Goal: Transaction & Acquisition: Purchase product/service

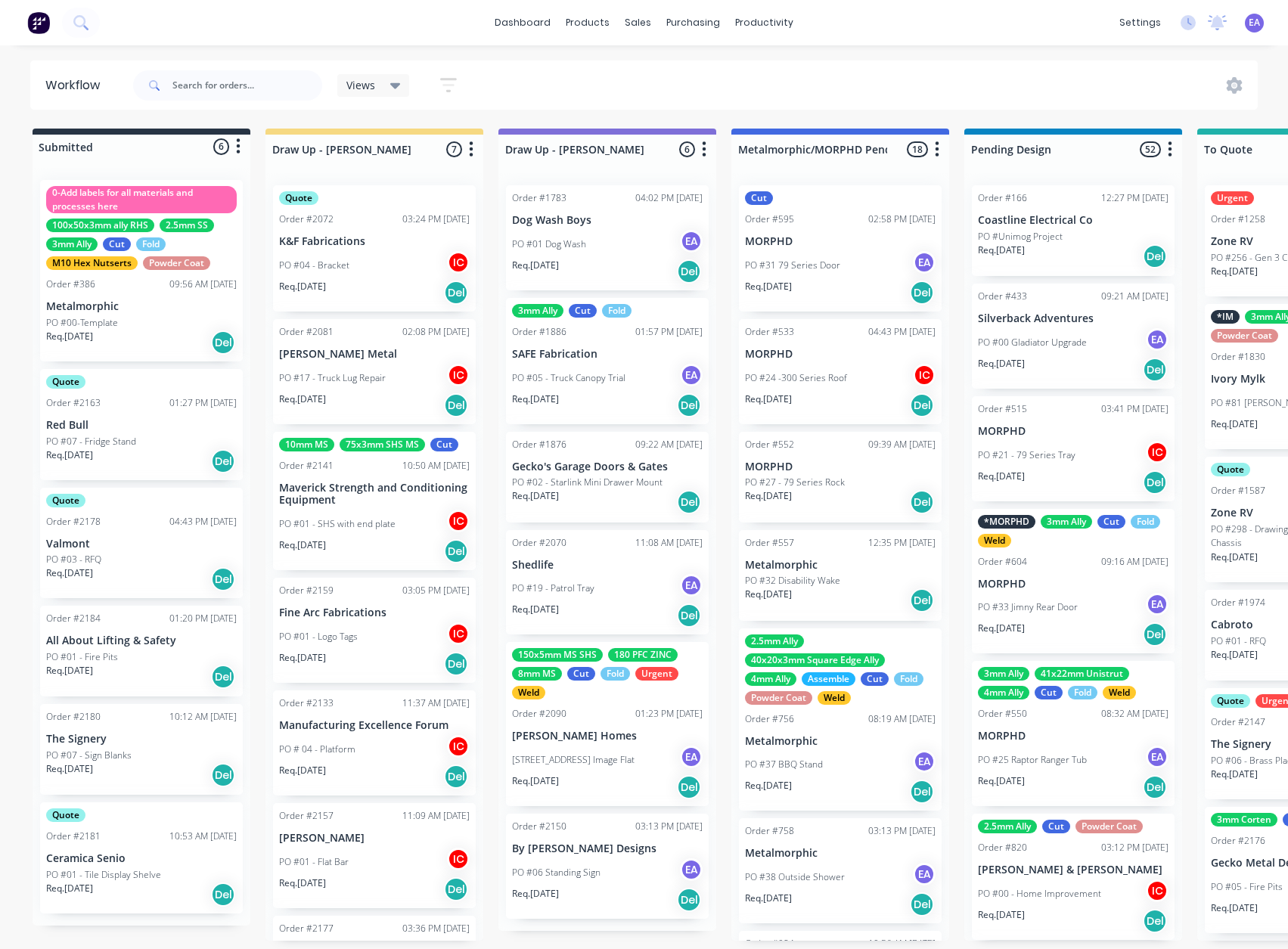
scroll to position [1, 0]
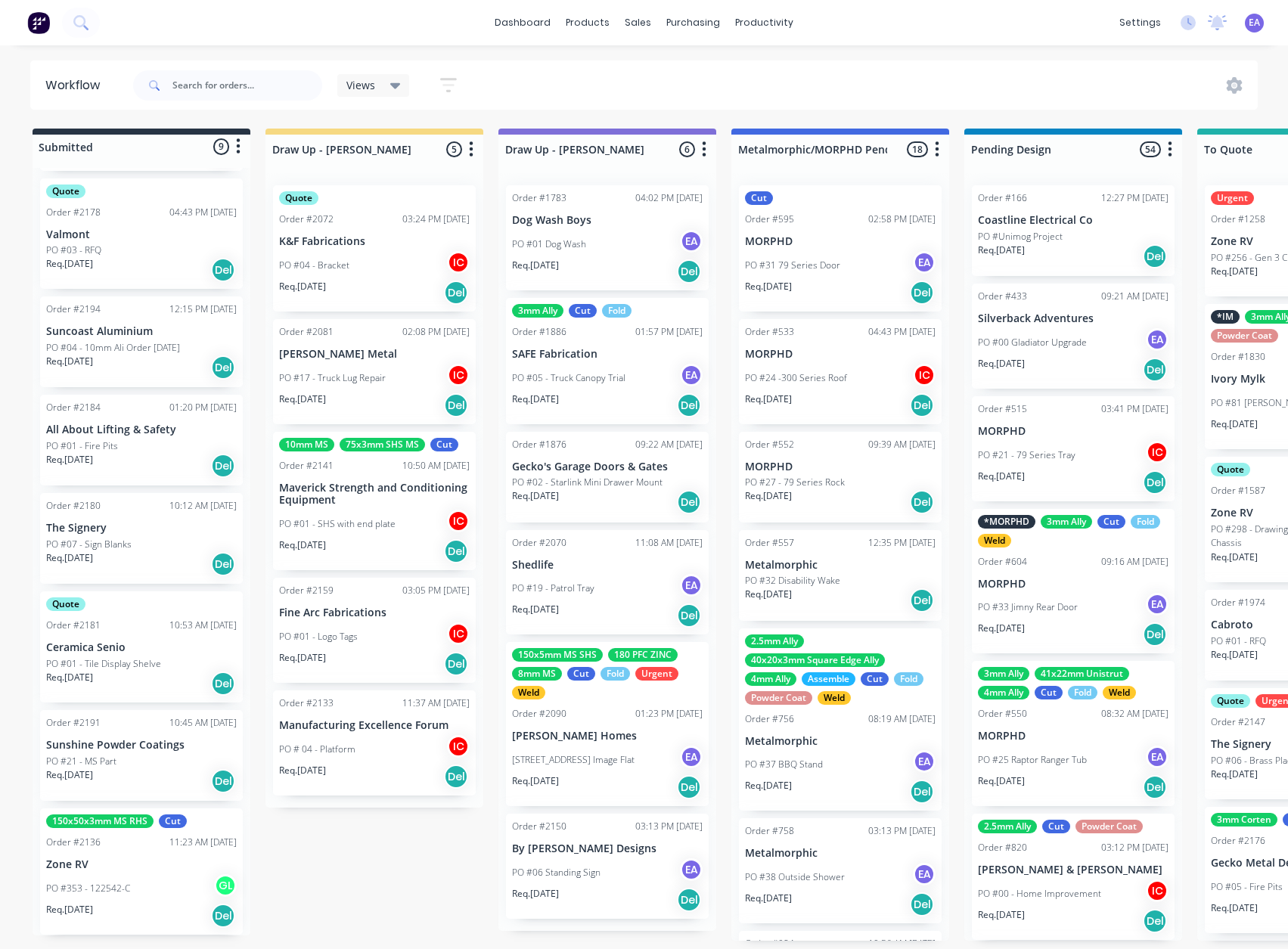
scroll to position [0, 5]
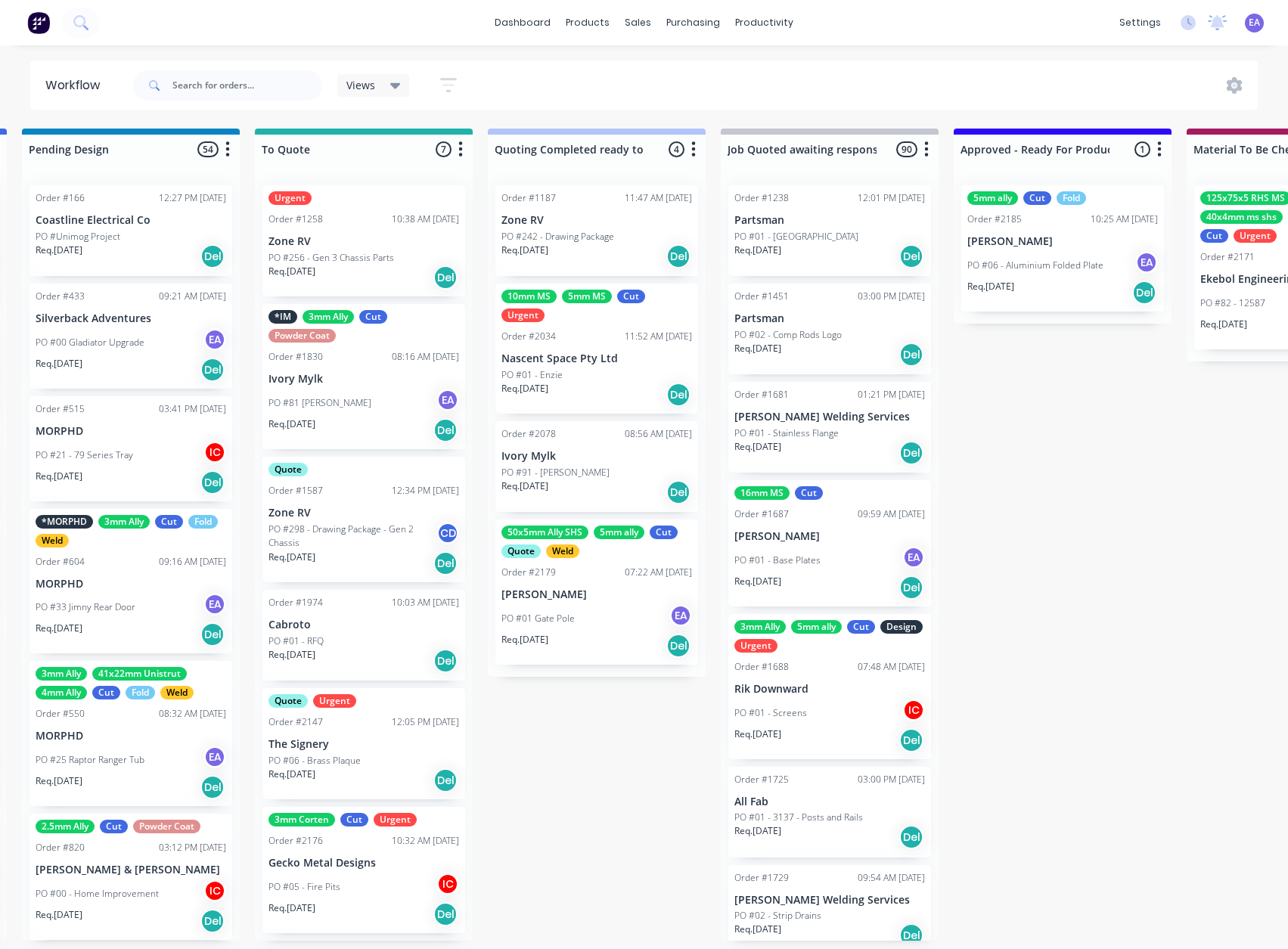
drag, startPoint x: 498, startPoint y: 587, endPoint x: 617, endPoint y: 604, distance: 120.2
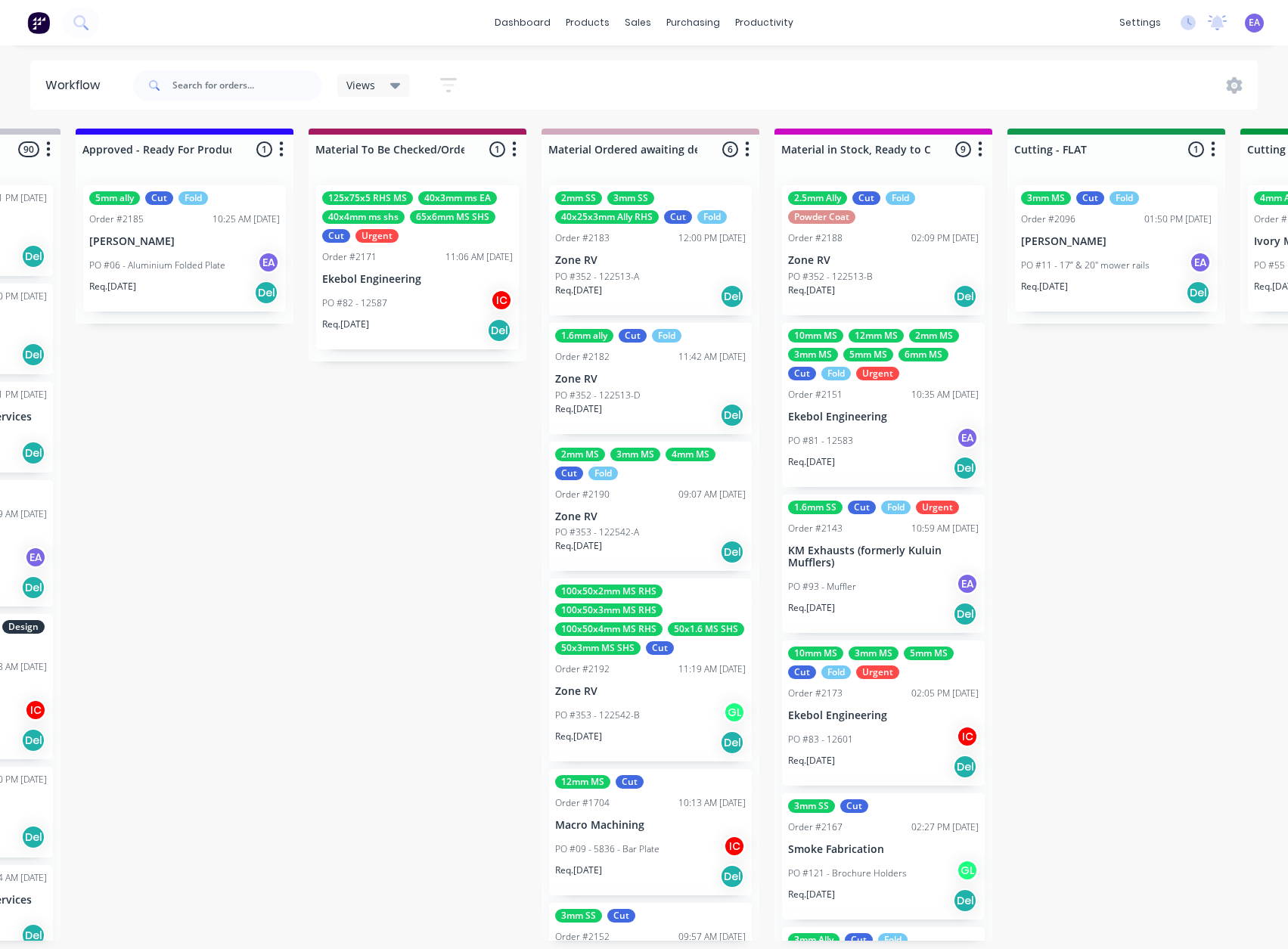
scroll to position [3, 1883]
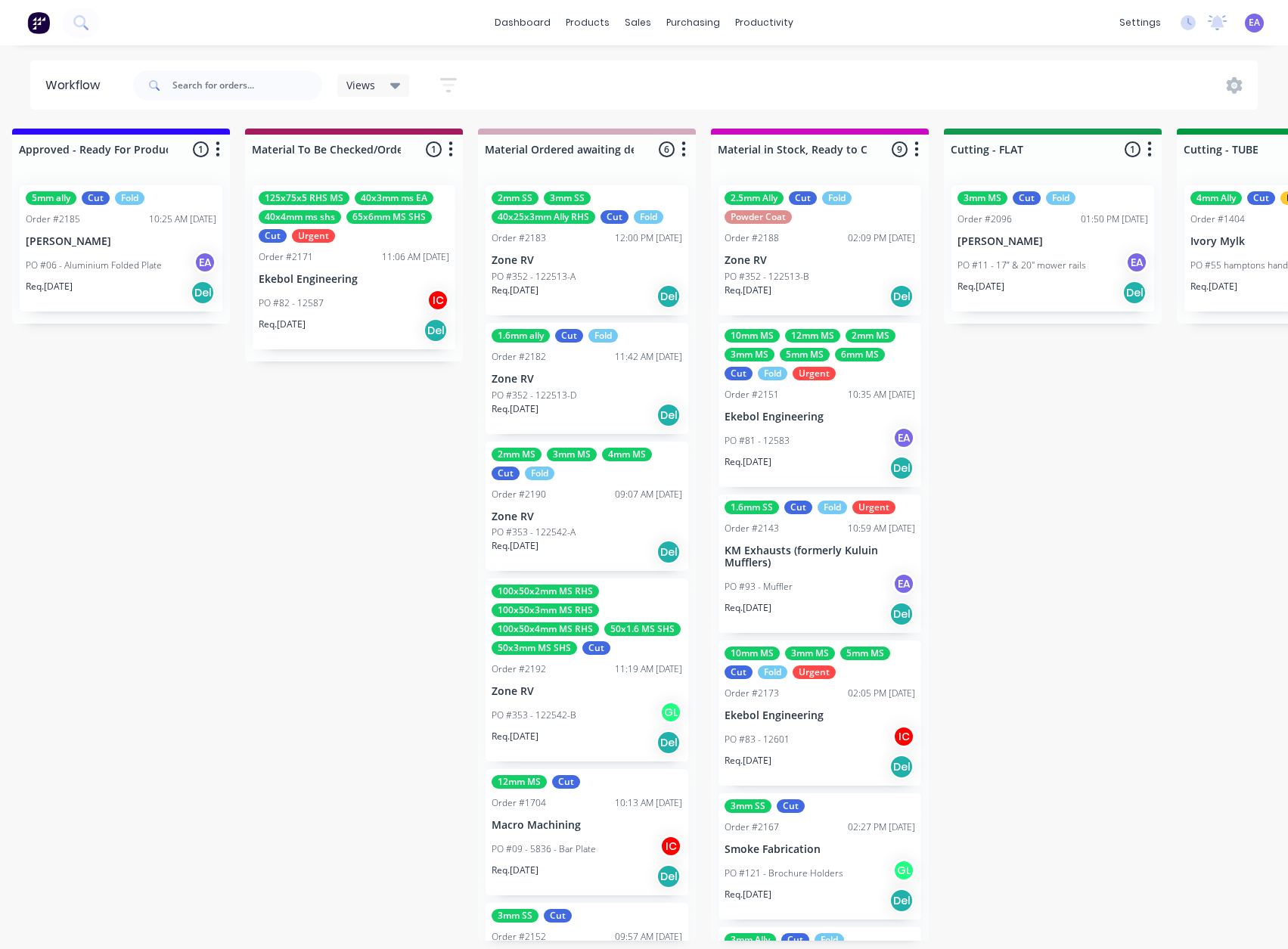
drag, startPoint x: 784, startPoint y: 644, endPoint x: 830, endPoint y: 651, distance: 46.5
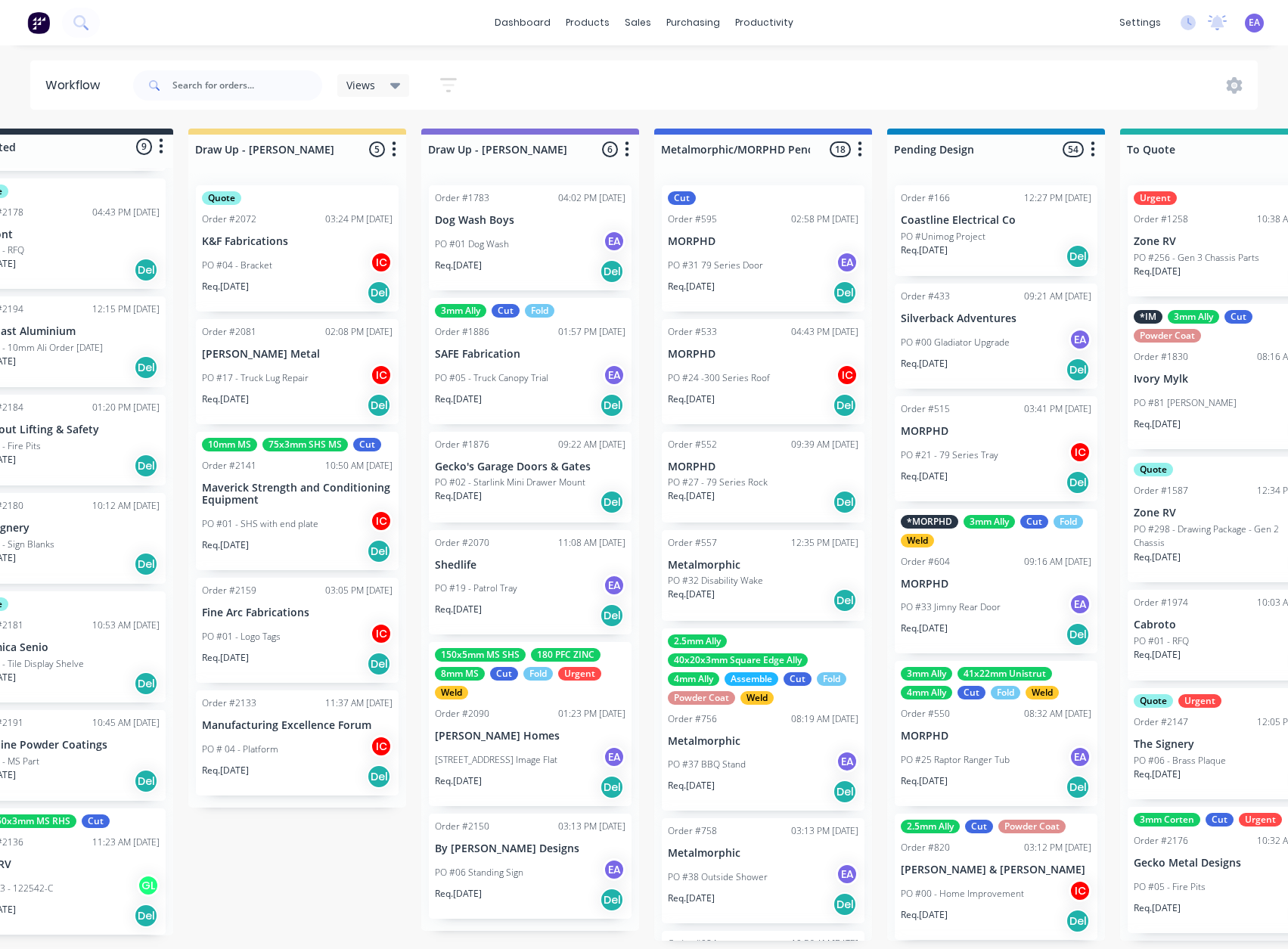
scroll to position [3, 0]
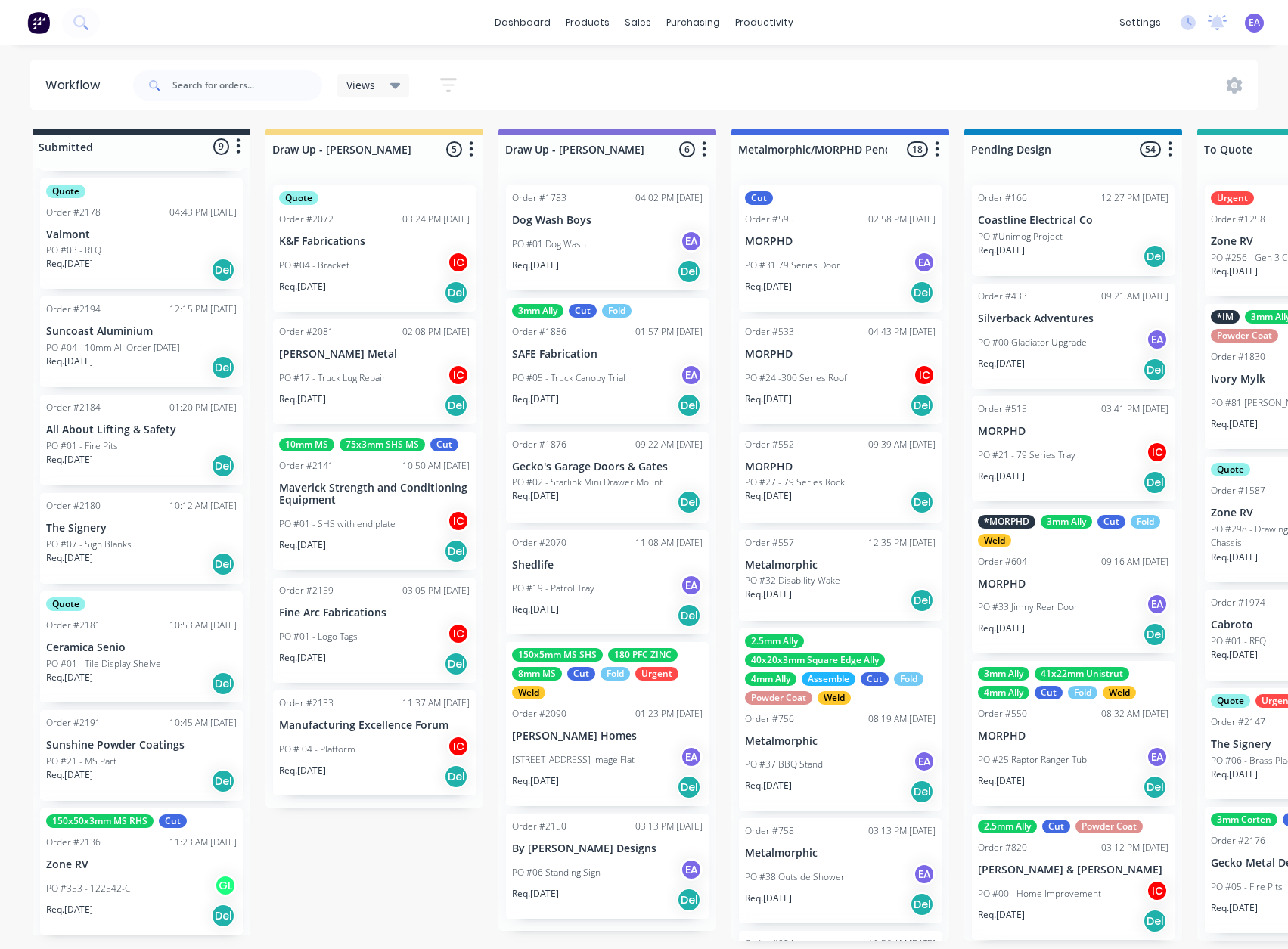
drag, startPoint x: 286, startPoint y: 544, endPoint x: 235, endPoint y: 555, distance: 52.2
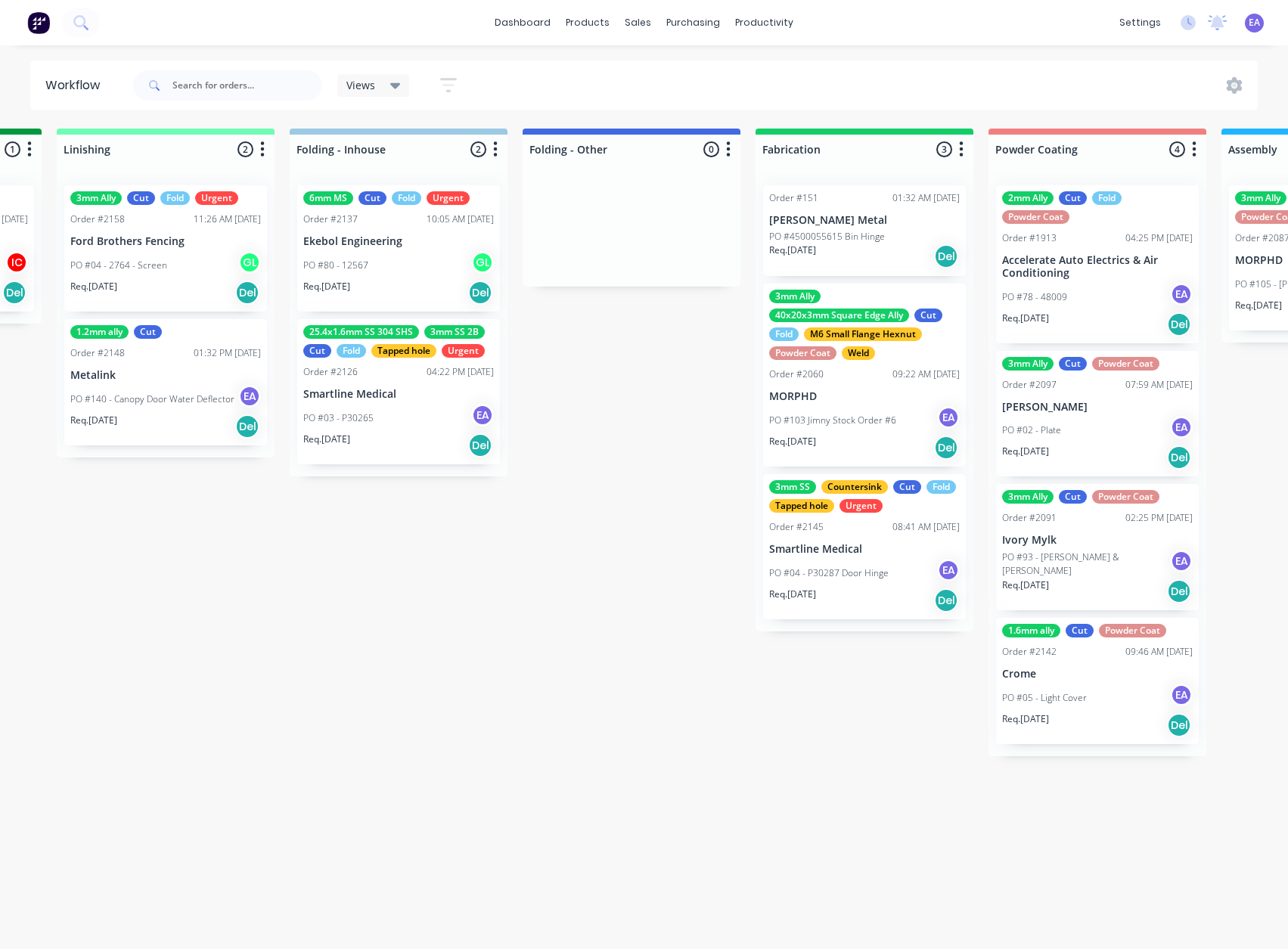
scroll to position [3, 4784]
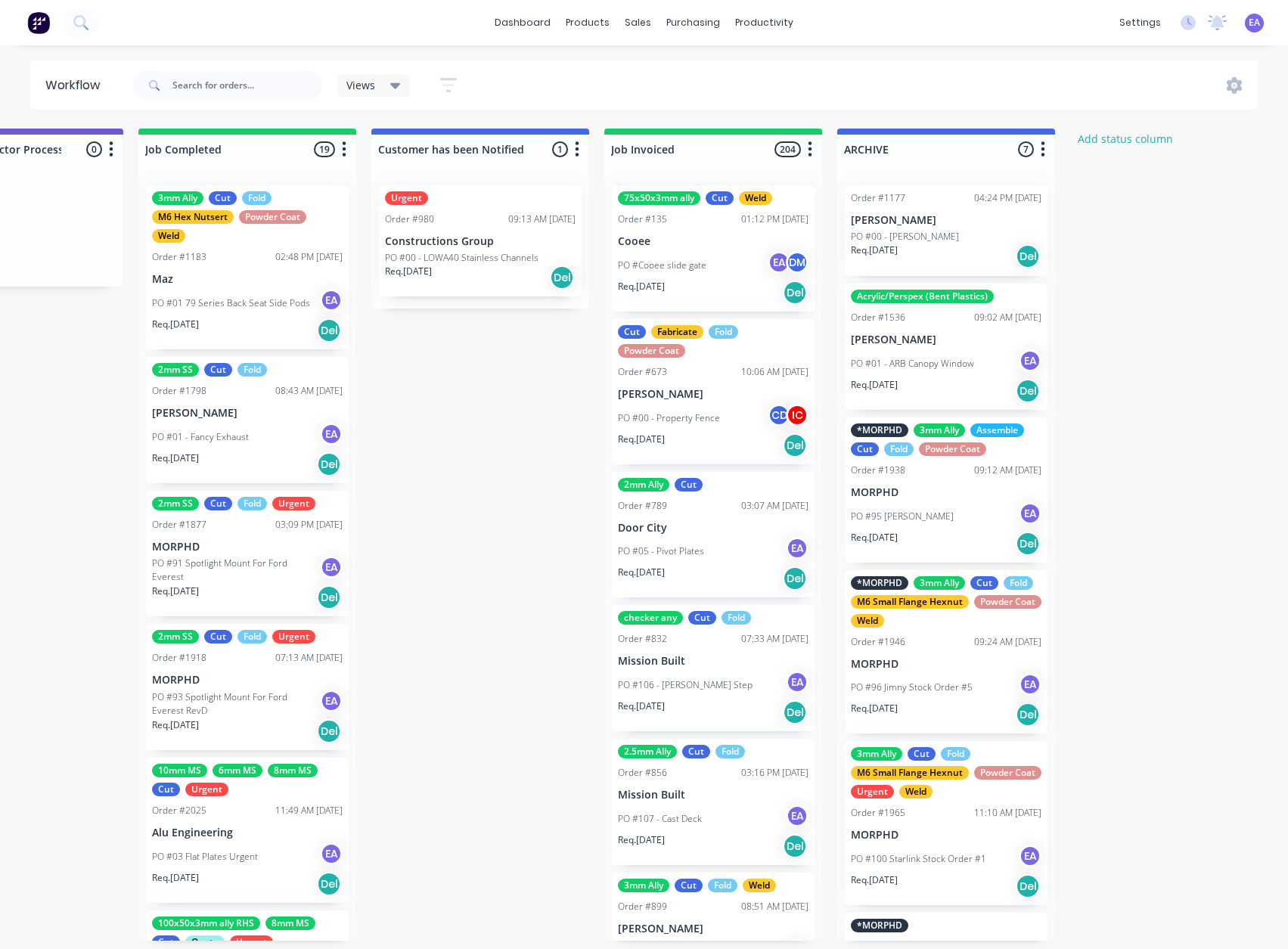
drag, startPoint x: 636, startPoint y: 608, endPoint x: 883, endPoint y: 625, distance: 247.6
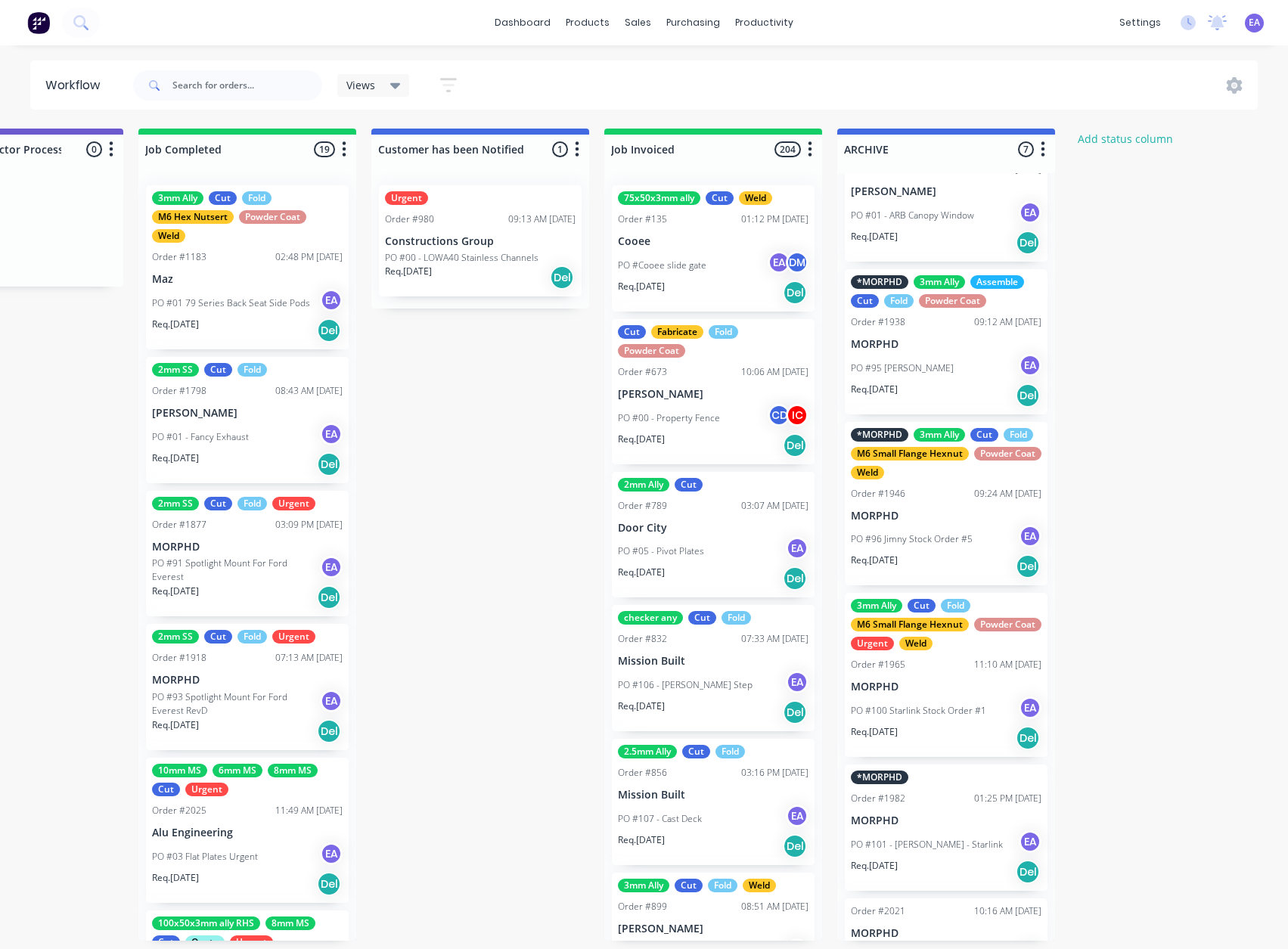
scroll to position [212, 0]
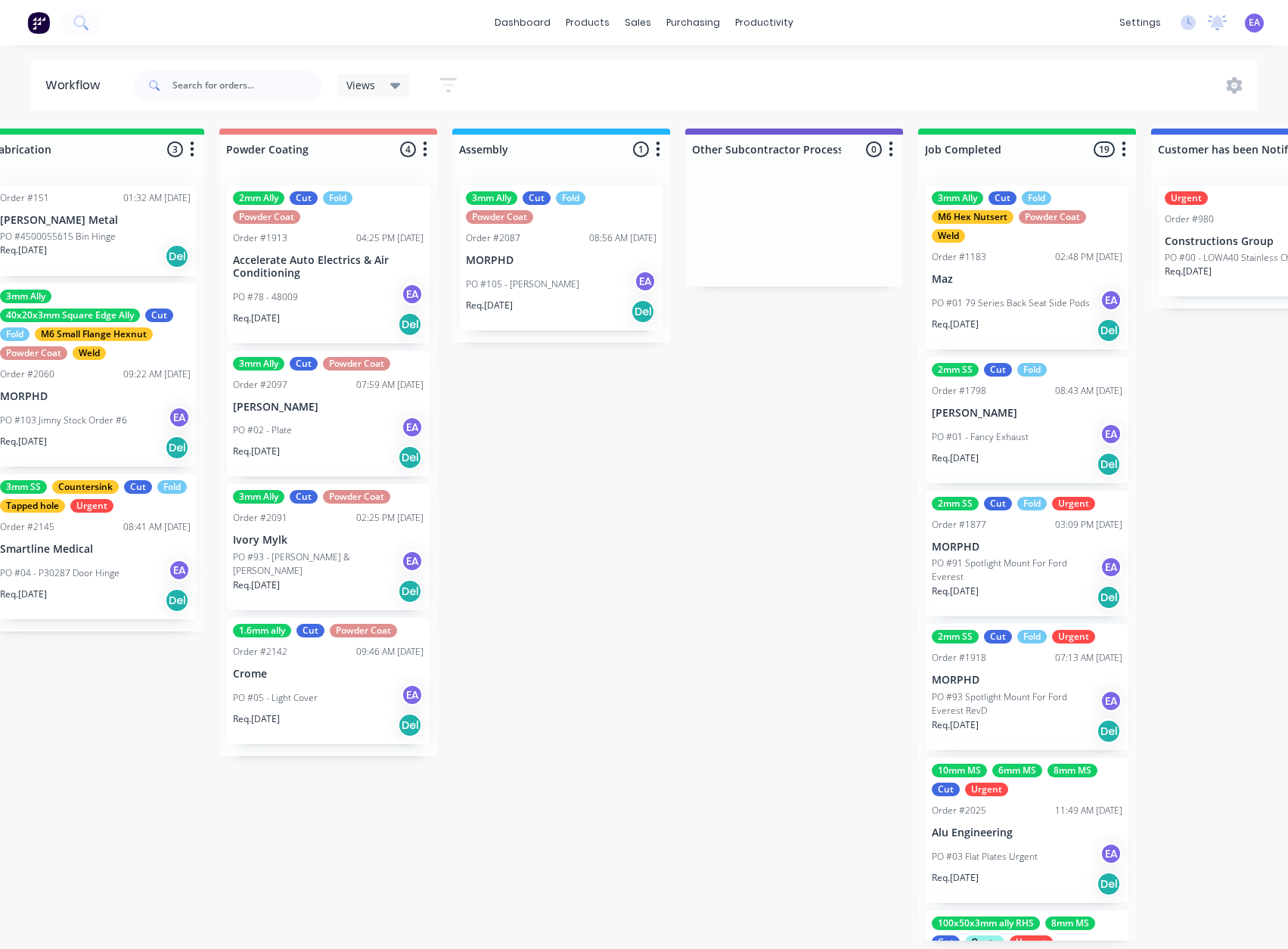
drag, startPoint x: 143, startPoint y: 733, endPoint x: 86, endPoint y: 742, distance: 57.7
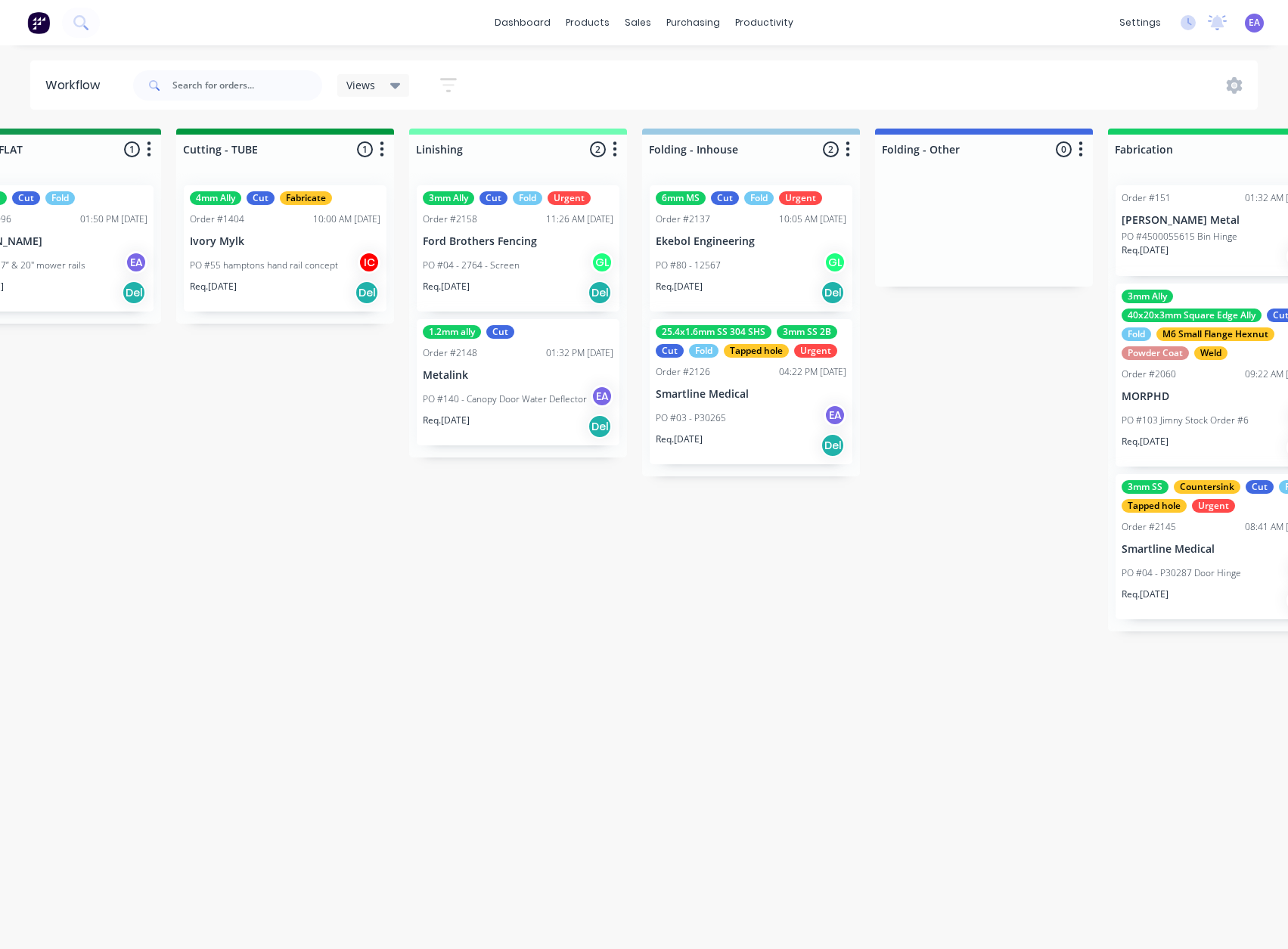
drag, startPoint x: 877, startPoint y: 633, endPoint x: 717, endPoint y: 675, distance: 165.4
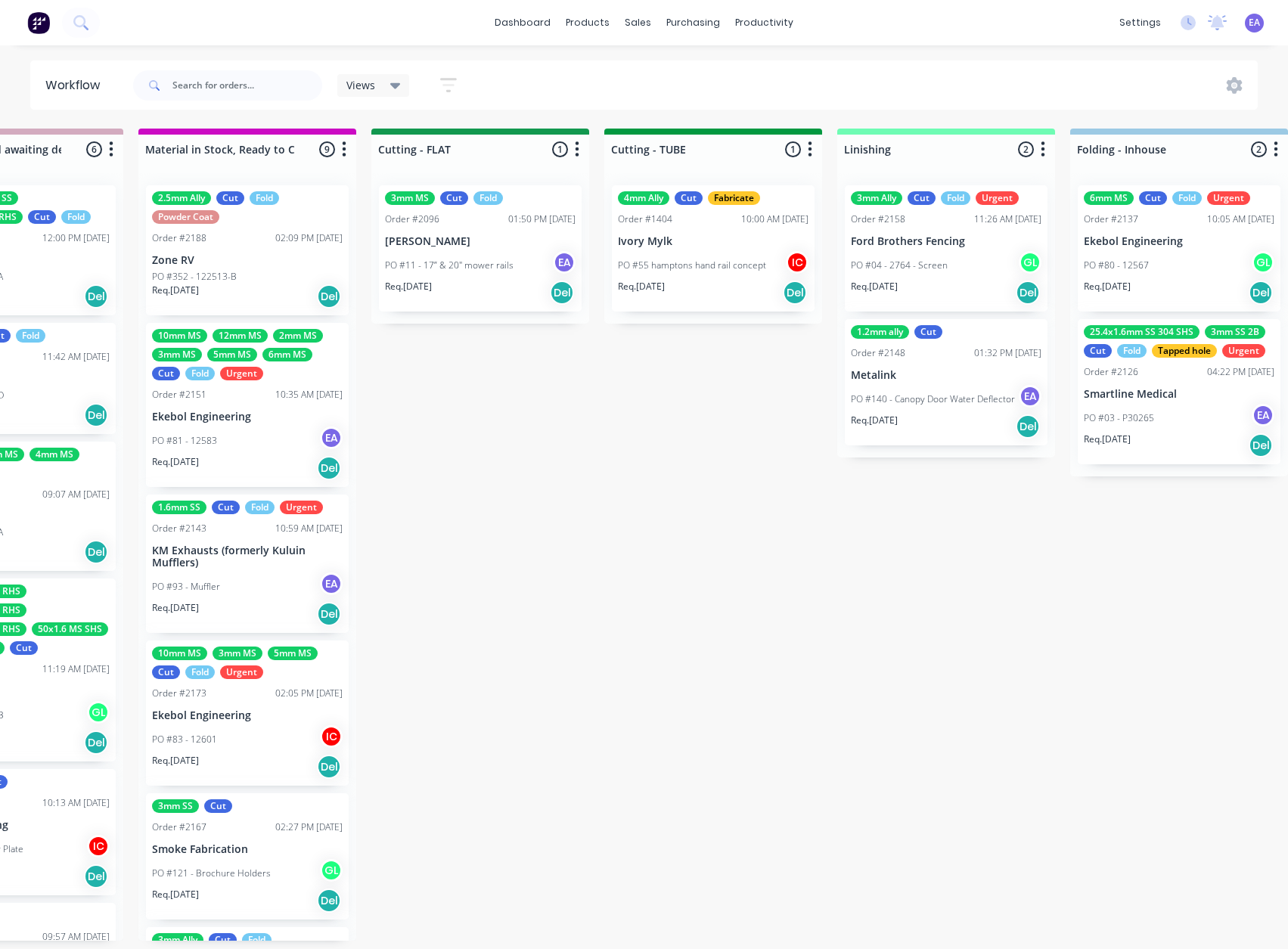
drag, startPoint x: 661, startPoint y: 689, endPoint x: 604, endPoint y: 696, distance: 57.4
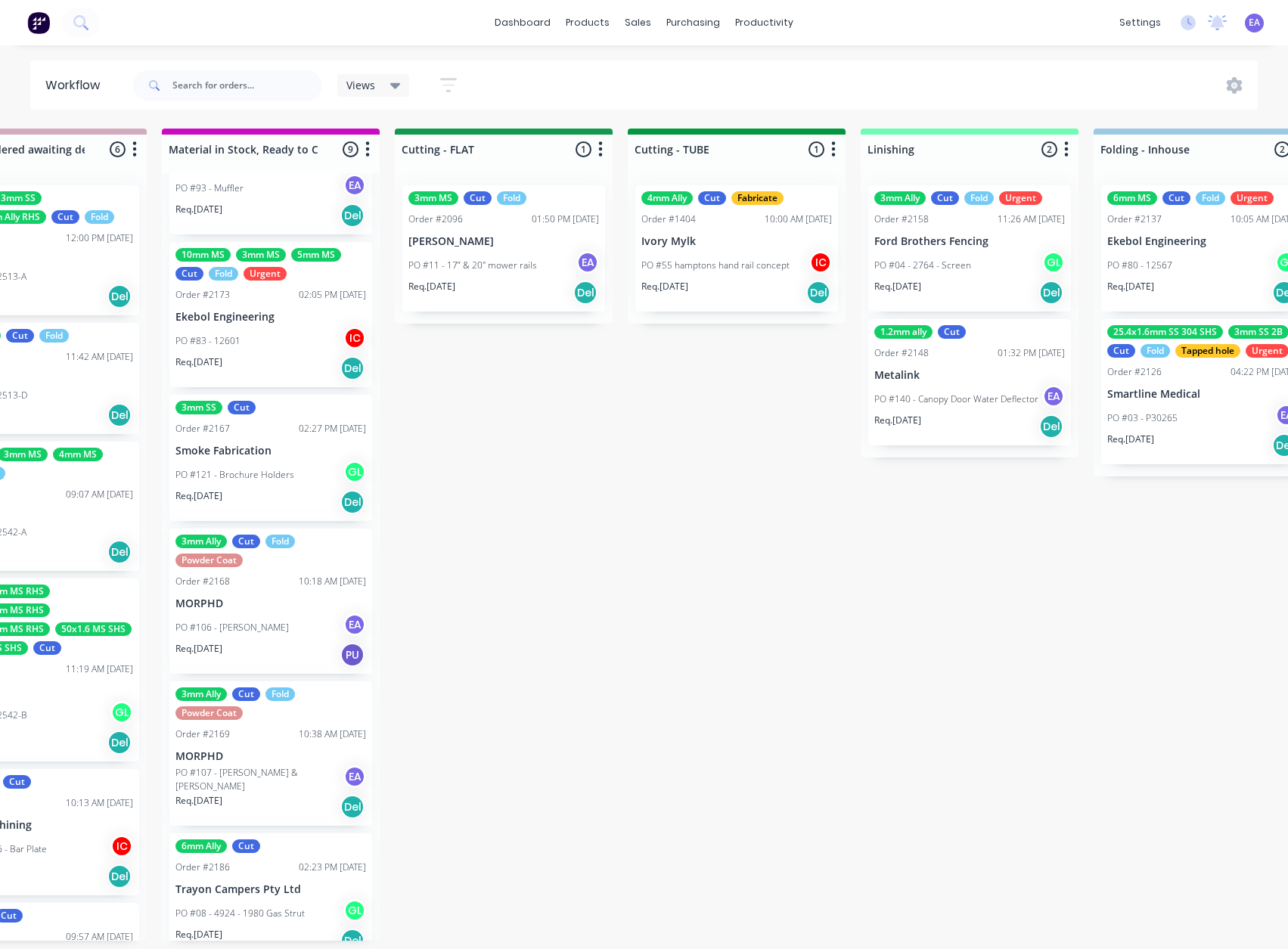
scroll to position [571, 0]
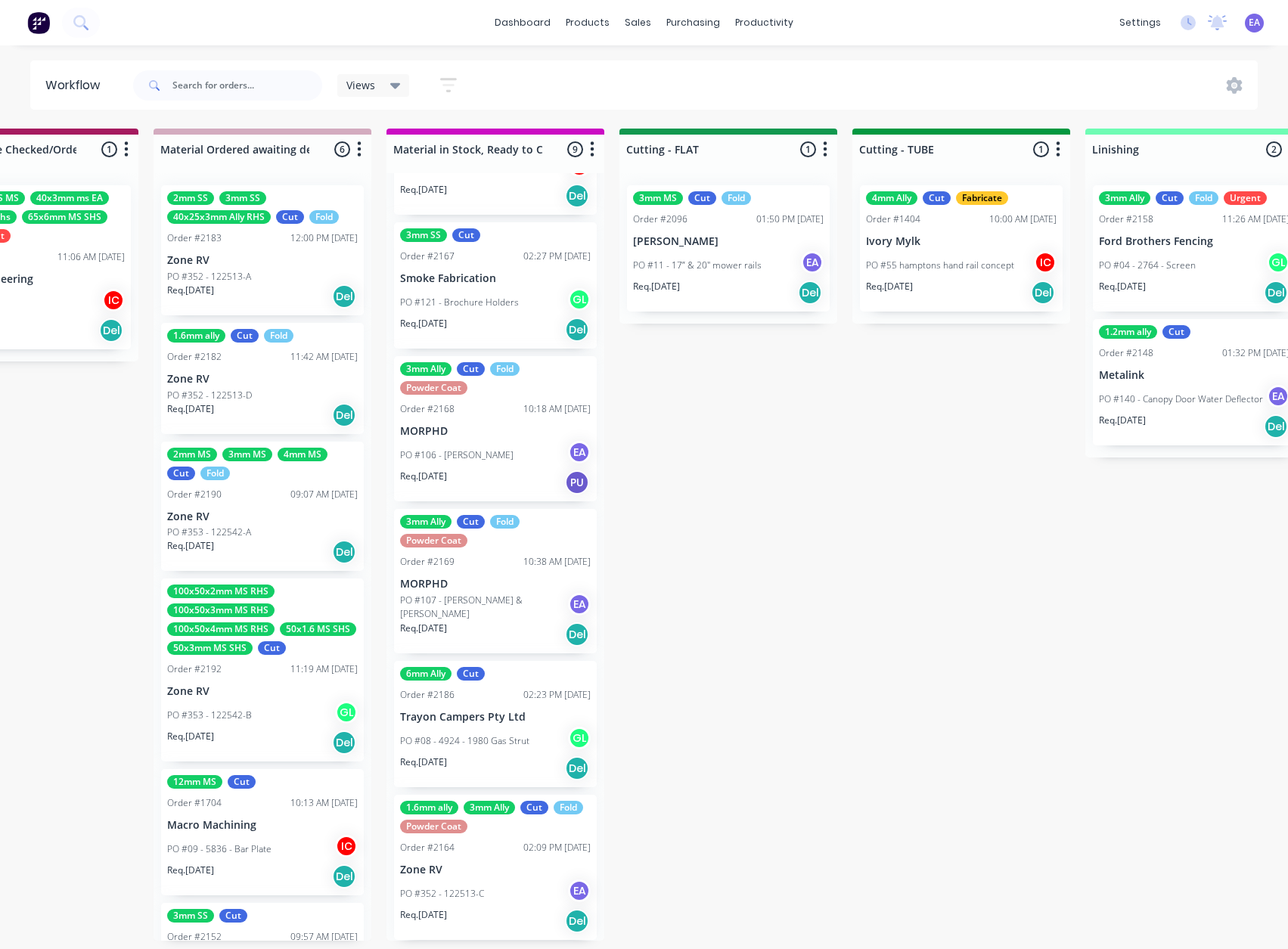
drag, startPoint x: 491, startPoint y: 661, endPoint x: 410, endPoint y: 681, distance: 83.4
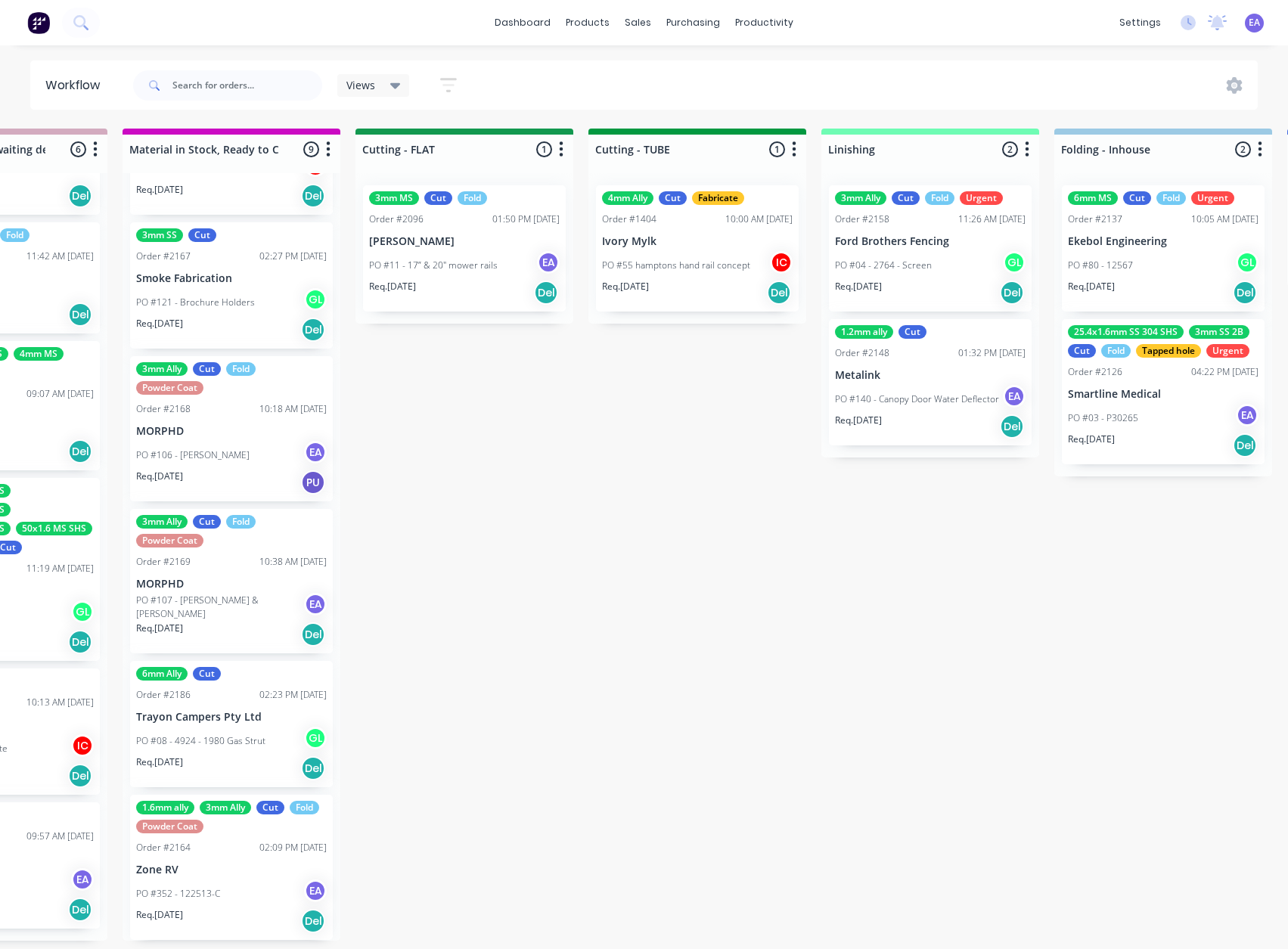
drag, startPoint x: 822, startPoint y: 613, endPoint x: 946, endPoint y: 638, distance: 126.5
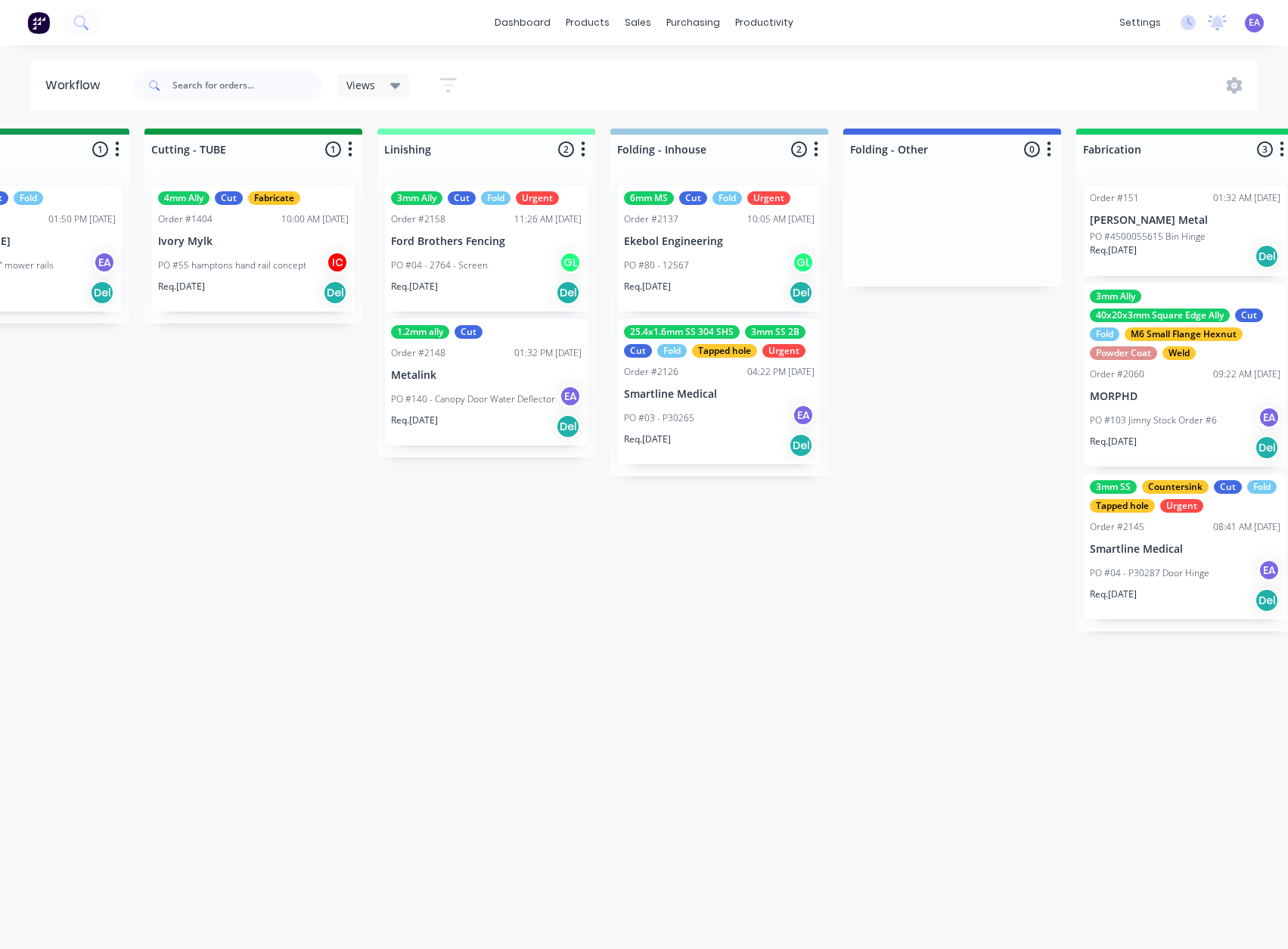
drag, startPoint x: 960, startPoint y: 640, endPoint x: 1020, endPoint y: 647, distance: 60.4
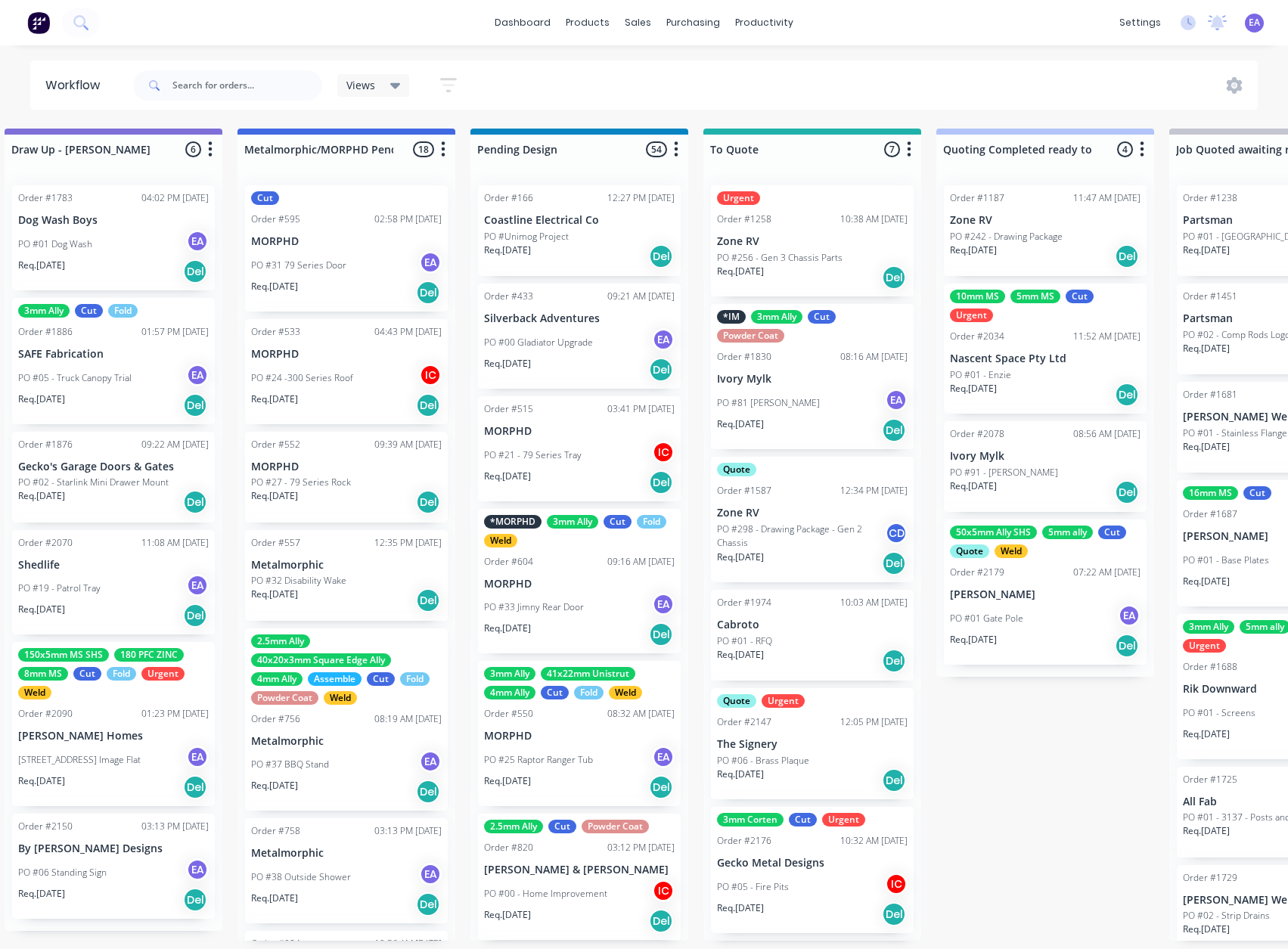
scroll to position [3, 0]
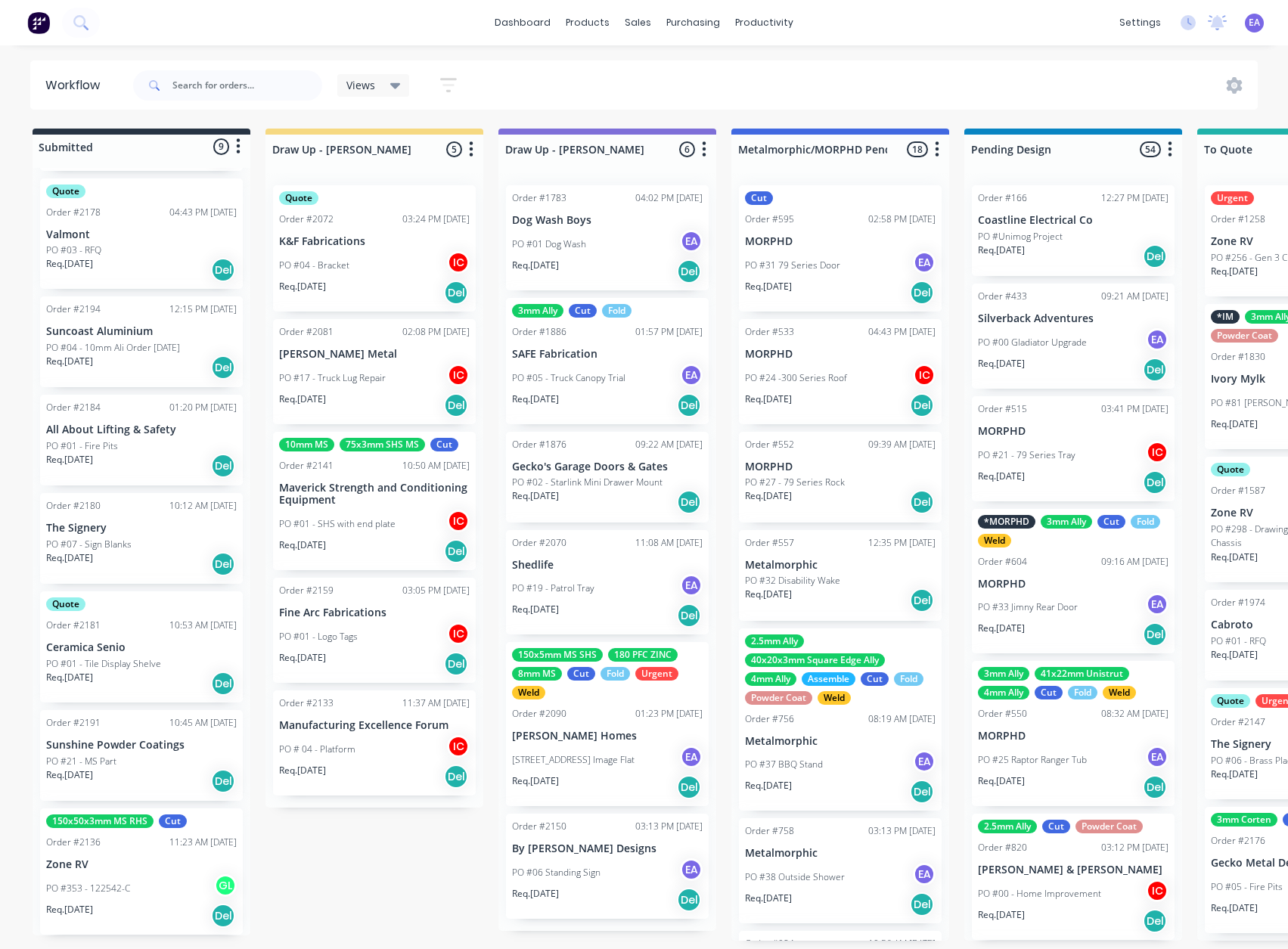
drag, startPoint x: 996, startPoint y: 644, endPoint x: 537, endPoint y: 671, distance: 459.8
click at [163, 755] on div "PO #21 - MS Part" at bounding box center [141, 761] width 190 height 13
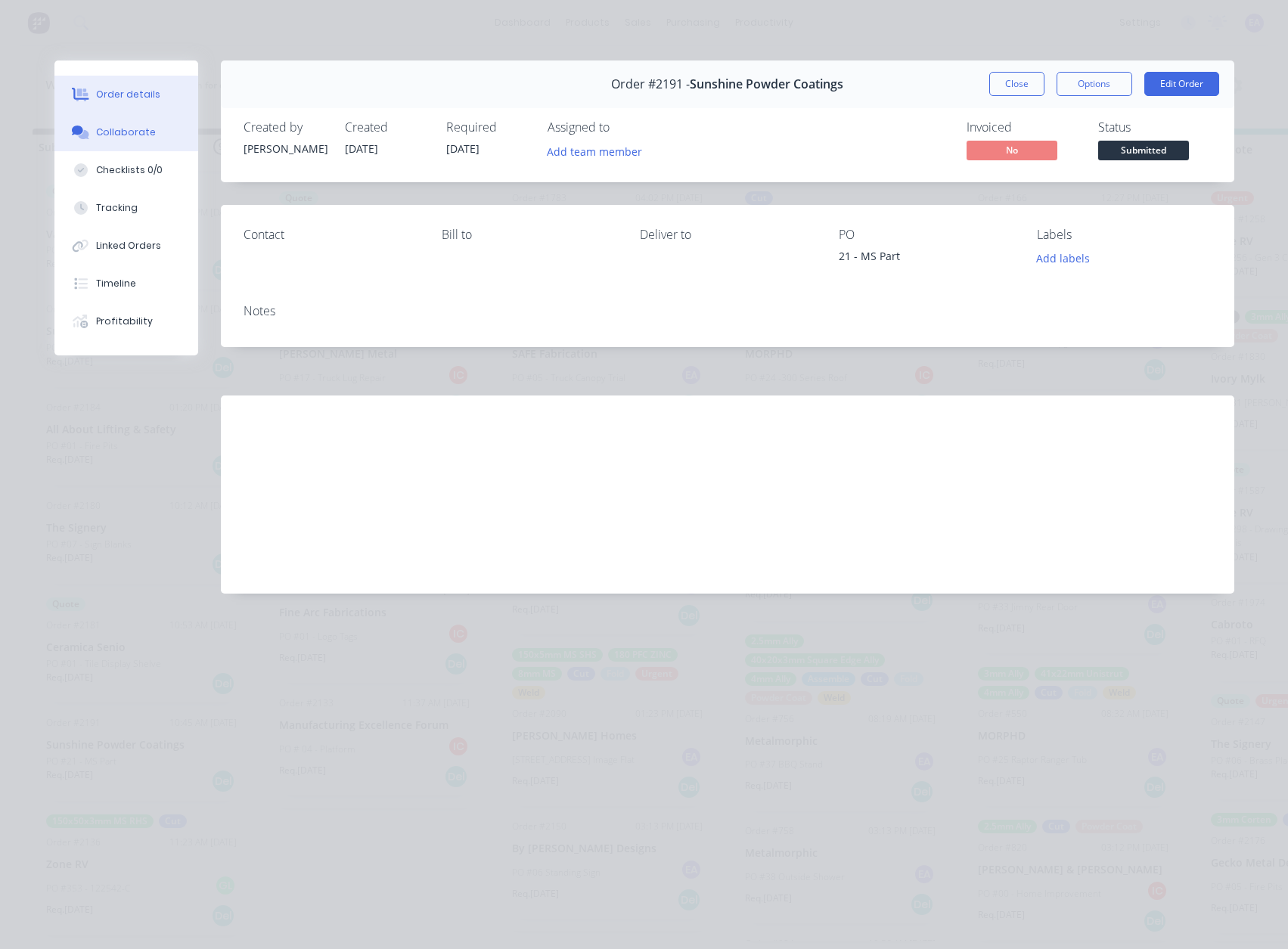
click at [136, 143] on button "Collaborate" at bounding box center [126, 132] width 143 height 38
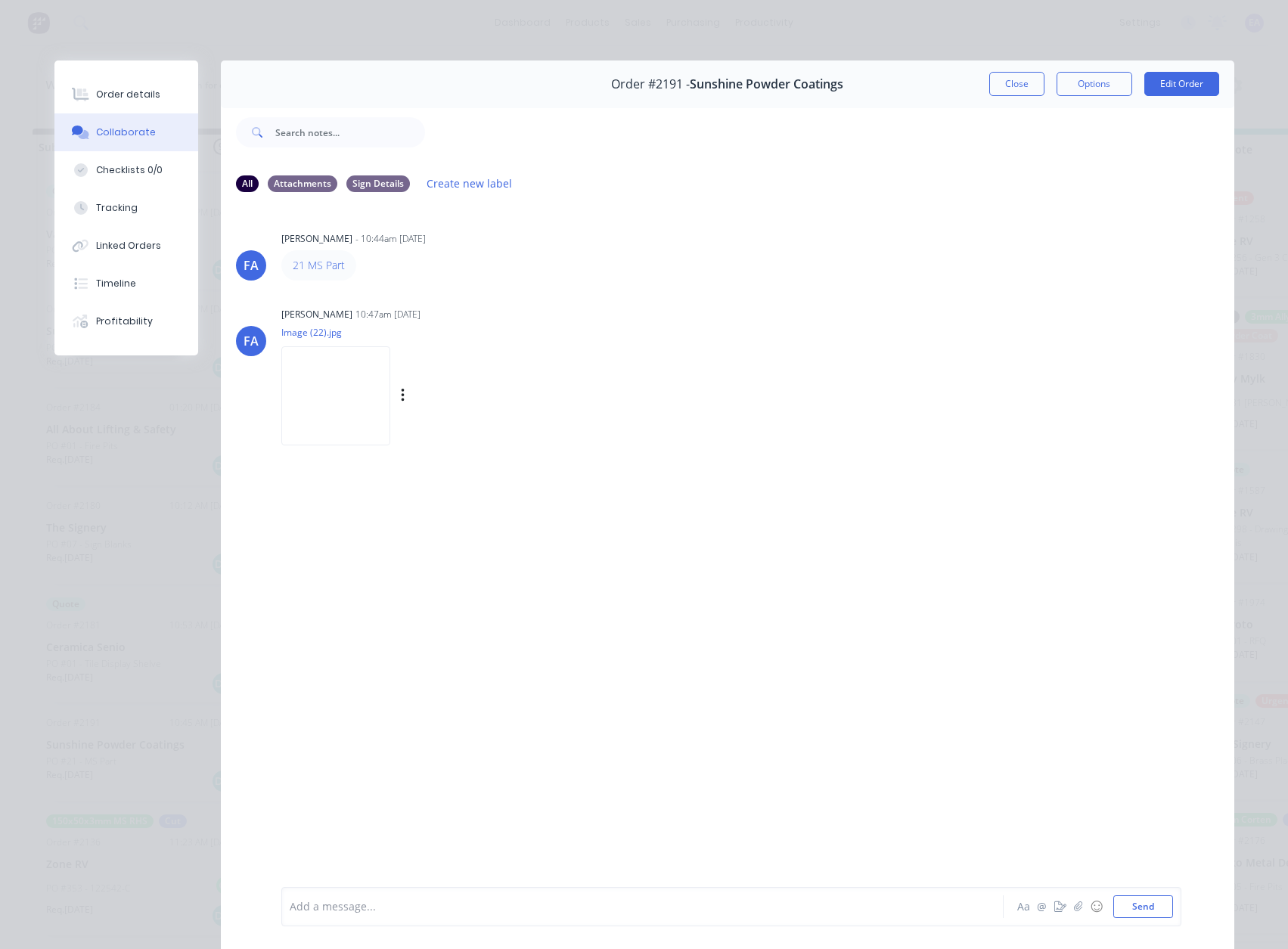
click at [334, 425] on img at bounding box center [335, 395] width 108 height 99
click at [998, 95] on button "Close" at bounding box center [1016, 84] width 56 height 25
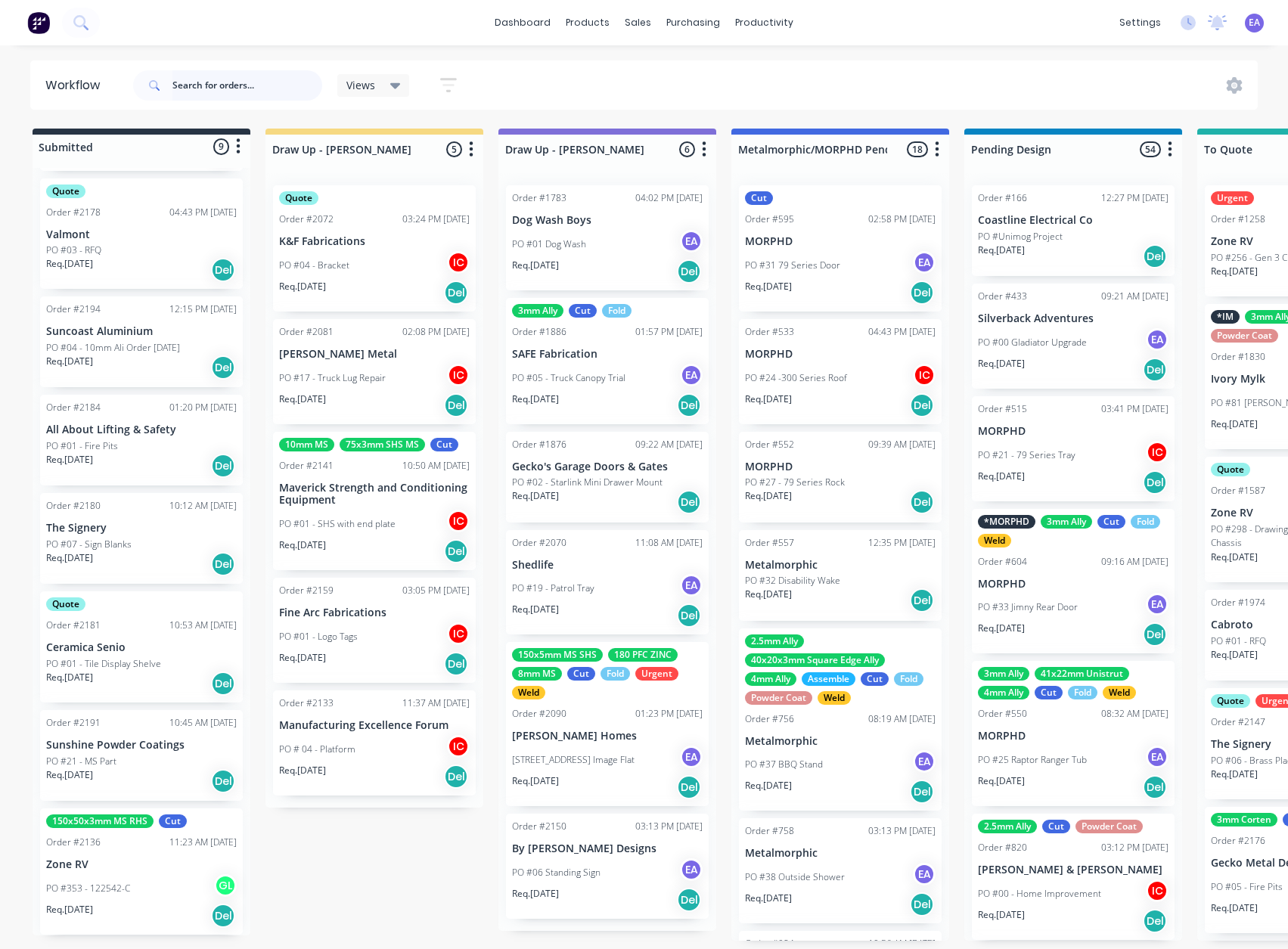
click at [246, 82] on input "text" at bounding box center [247, 86] width 150 height 30
type input "skye"
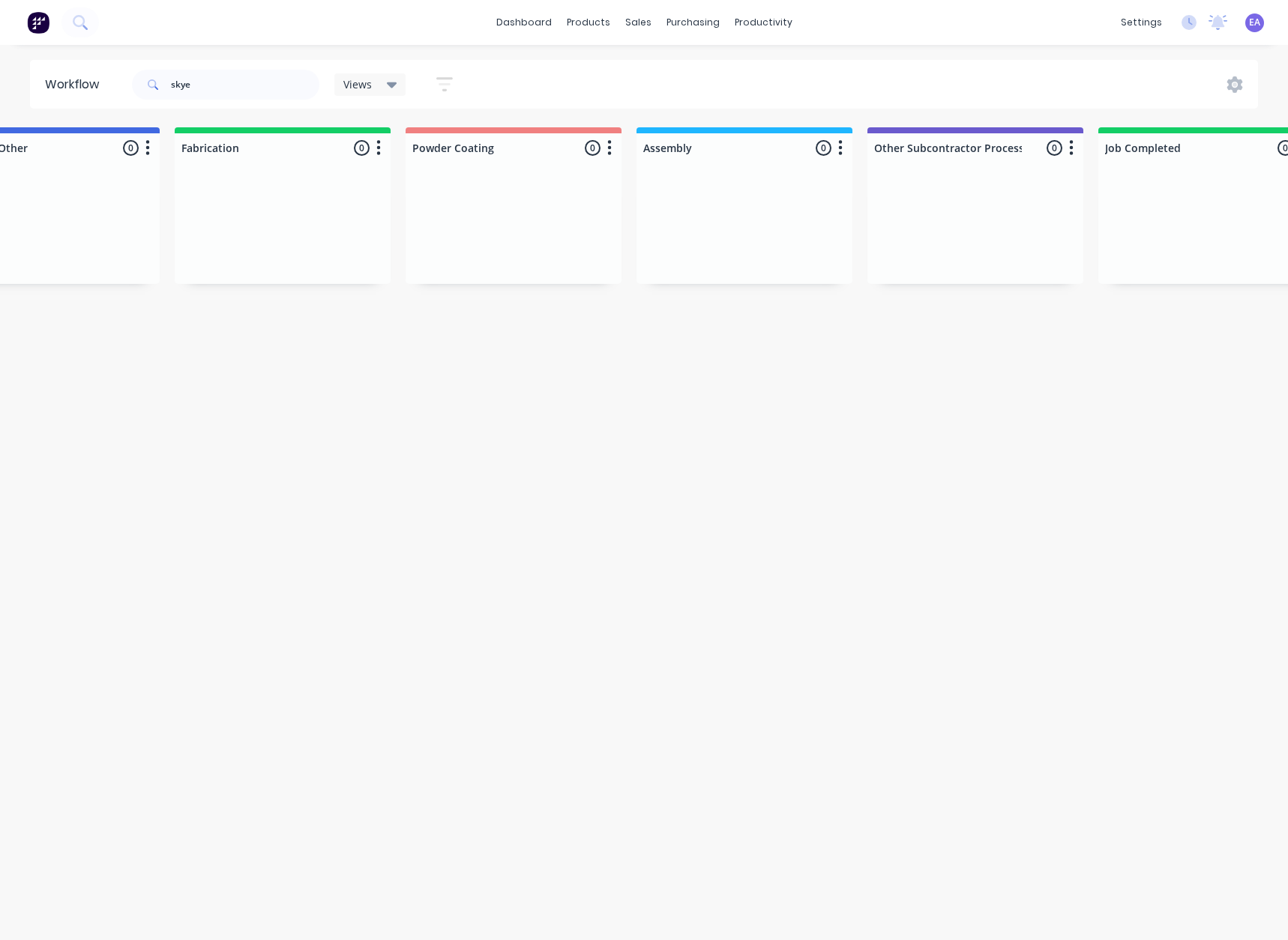
scroll to position [0, 4731]
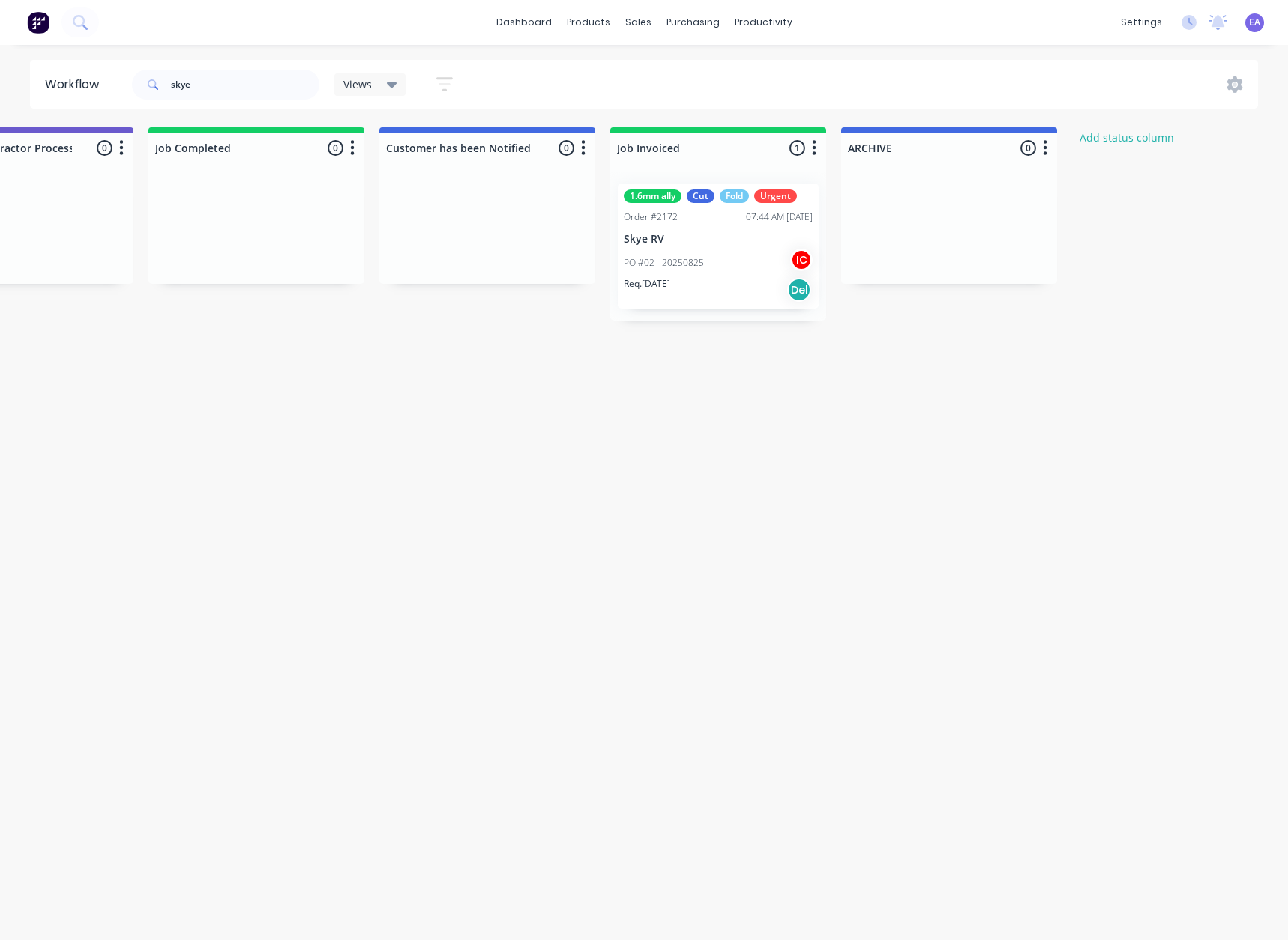
drag, startPoint x: 412, startPoint y: 406, endPoint x: 532, endPoint y: 395, distance: 120.5
click at [683, 270] on div "PO #02 - 20250825 IC" at bounding box center [718, 263] width 189 height 28
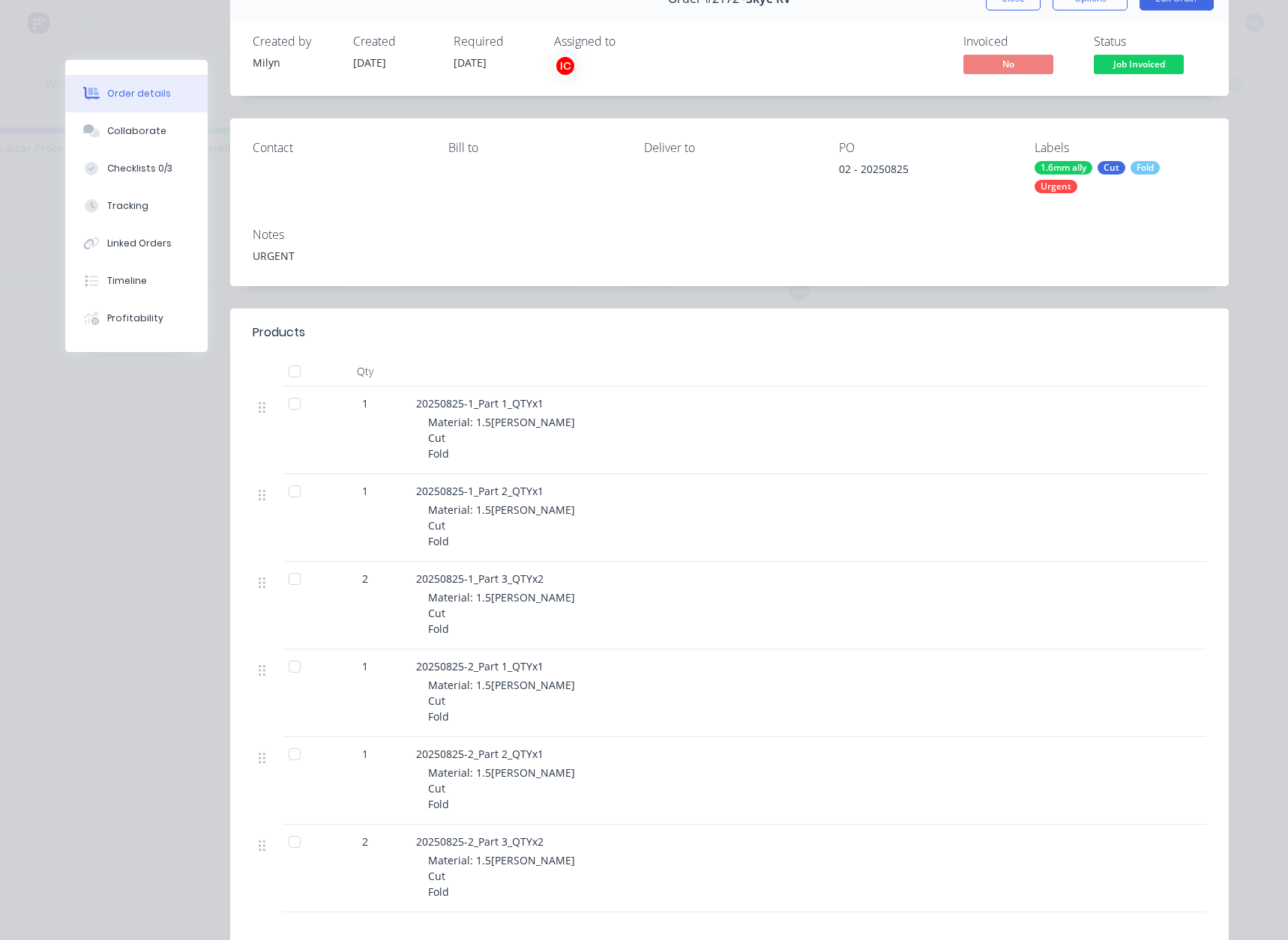
scroll to position [0, 0]
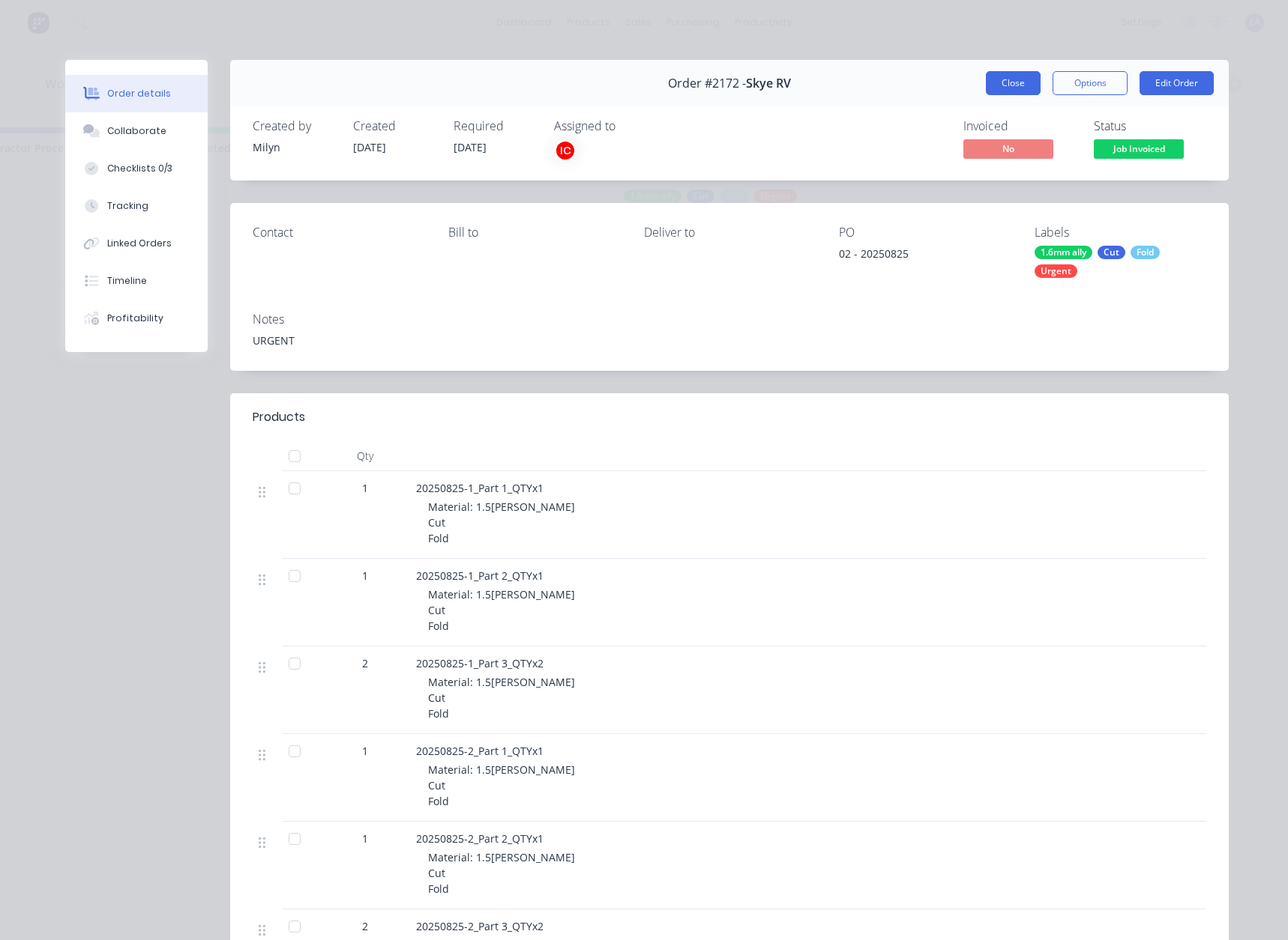
click at [1015, 80] on button "Close" at bounding box center [1012, 83] width 55 height 24
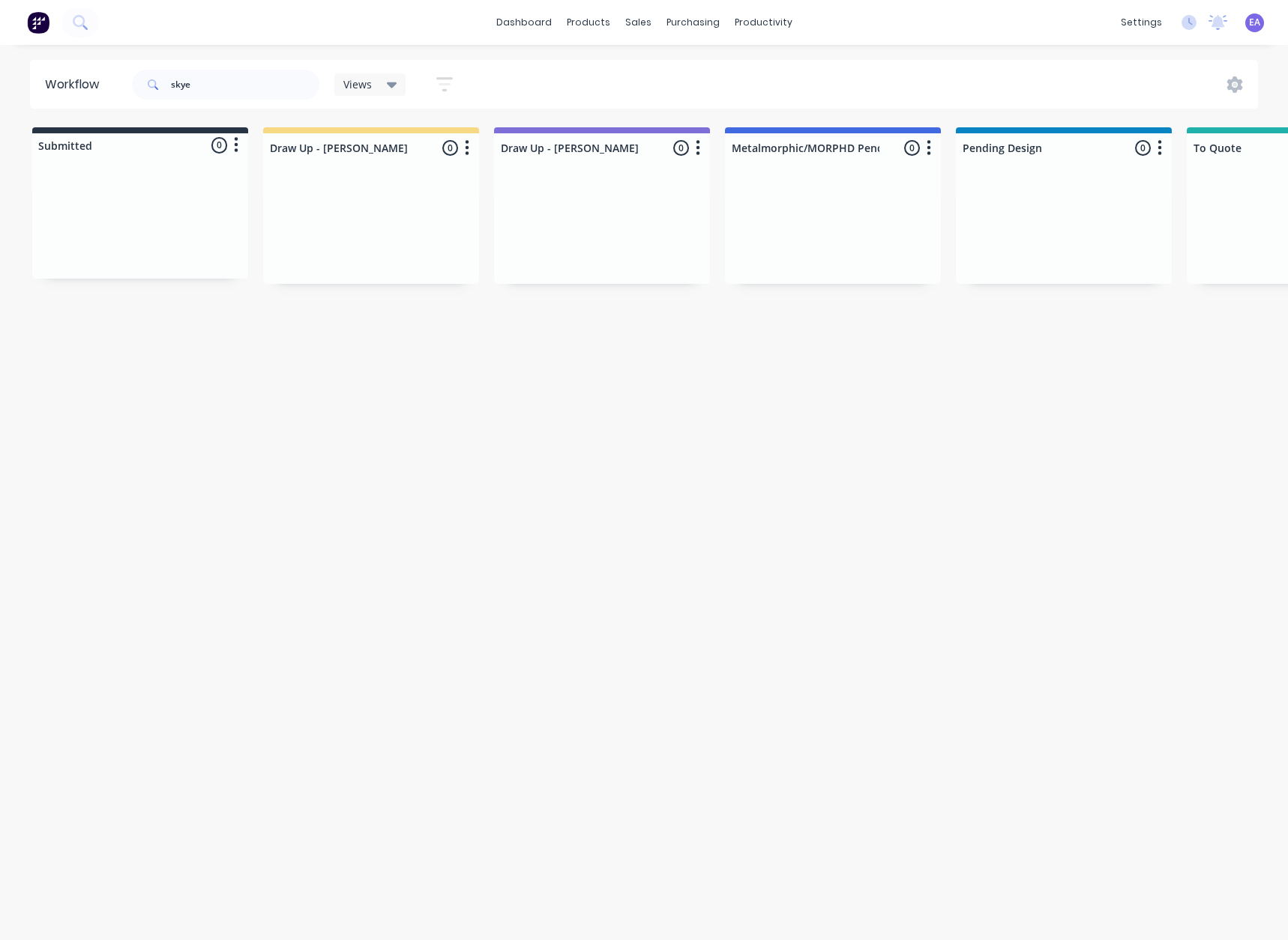
drag, startPoint x: 718, startPoint y: 500, endPoint x: 623, endPoint y: 502, distance: 95.0
drag, startPoint x: 227, startPoint y: 85, endPoint x: 49, endPoint y: 78, distance: 178.1
click at [54, 78] on header "Workflow skye Views Save new view None (Default) edit [PERSON_NAME] edit [PERSO…" at bounding box center [644, 84] width 1228 height 49
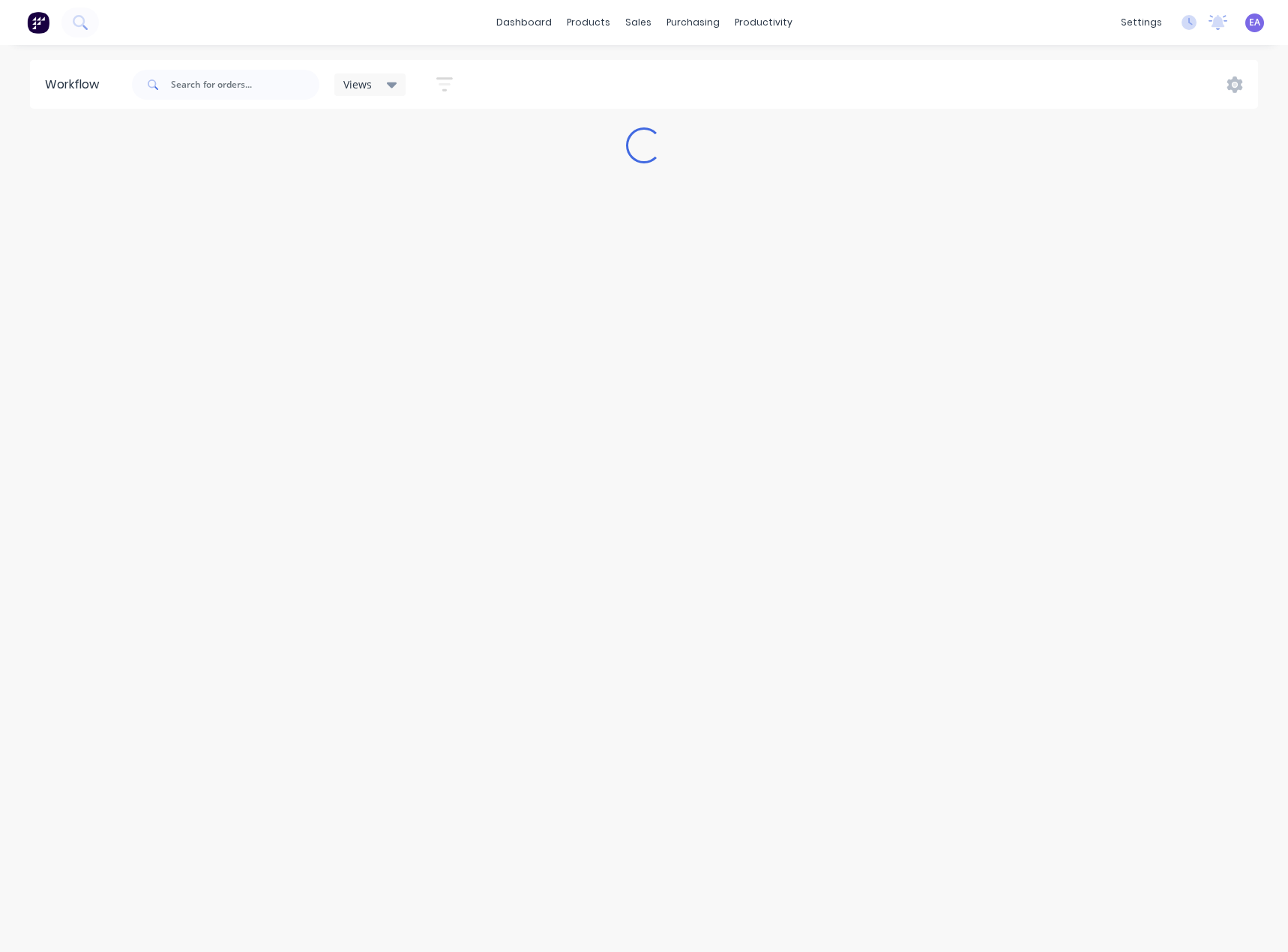
click at [241, 170] on div "Workflow Views Save new view None (Default) edit [PERSON_NAME] edit [PERSON_NAM…" at bounding box center [644, 491] width 1288 height 862
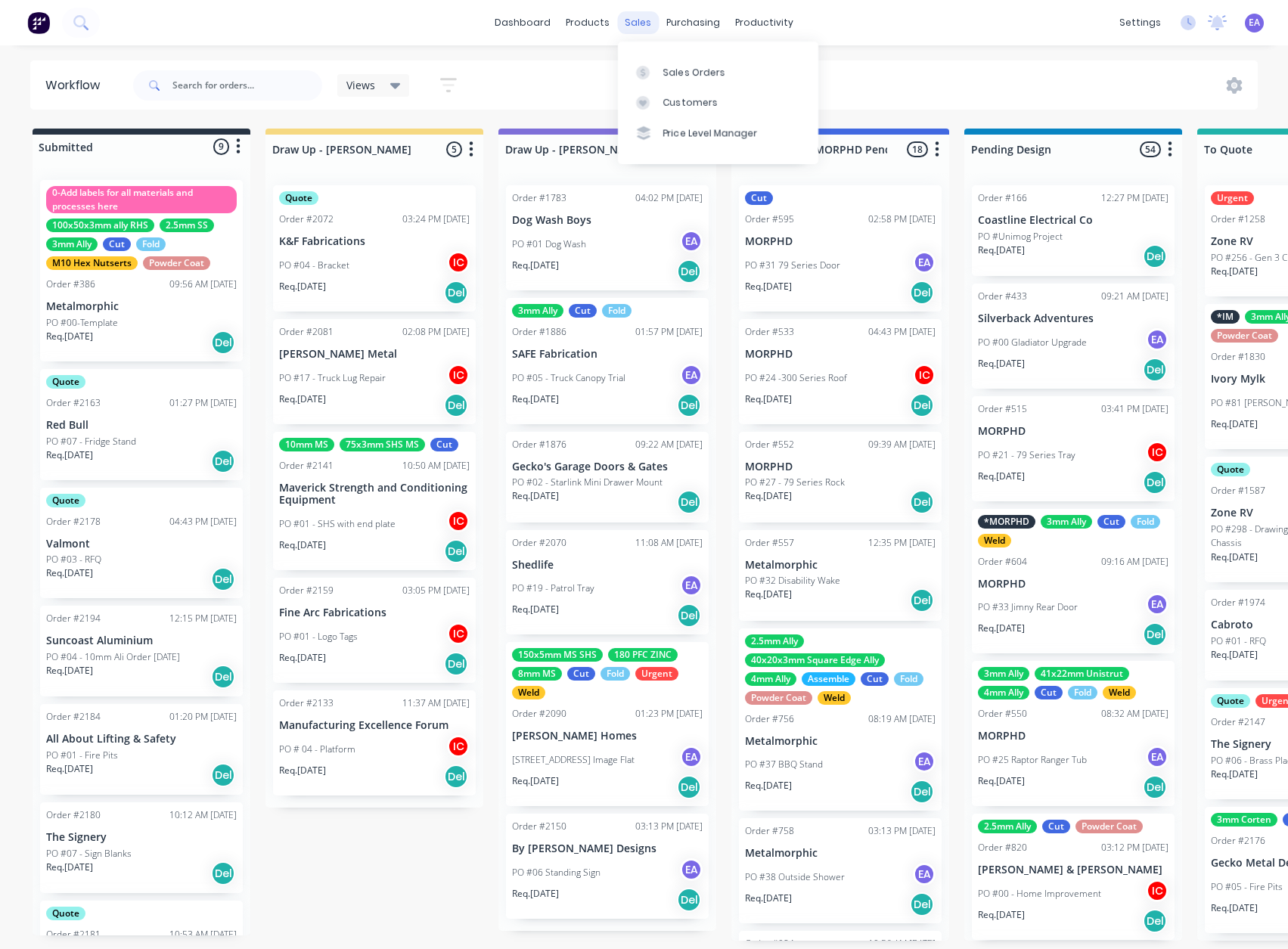
click at [632, 24] on div "sales" at bounding box center [637, 23] width 41 height 23
click at [669, 75] on div "Sales Orders" at bounding box center [694, 73] width 62 height 13
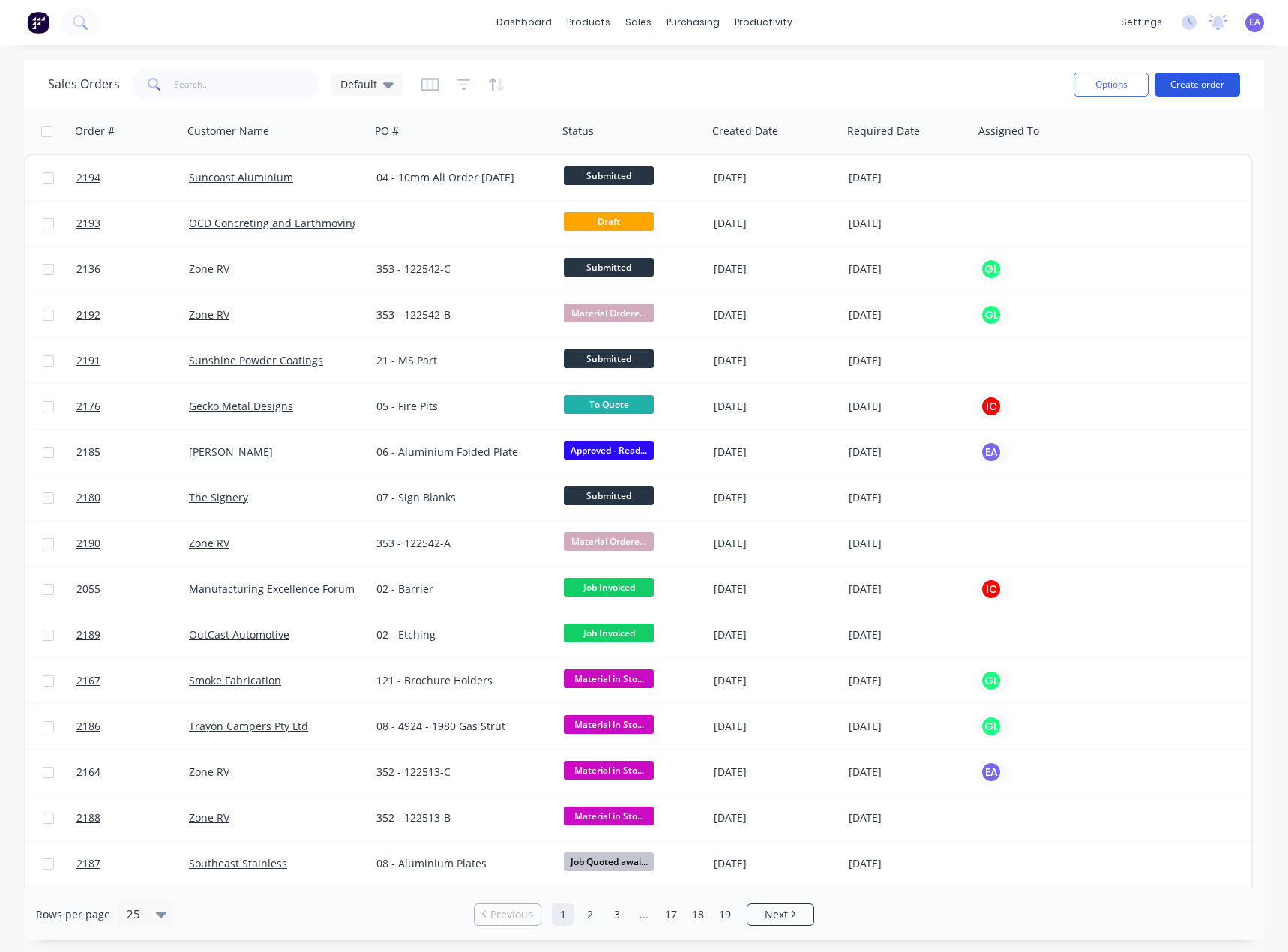
click at [1177, 85] on button "Create order" at bounding box center [1196, 85] width 85 height 24
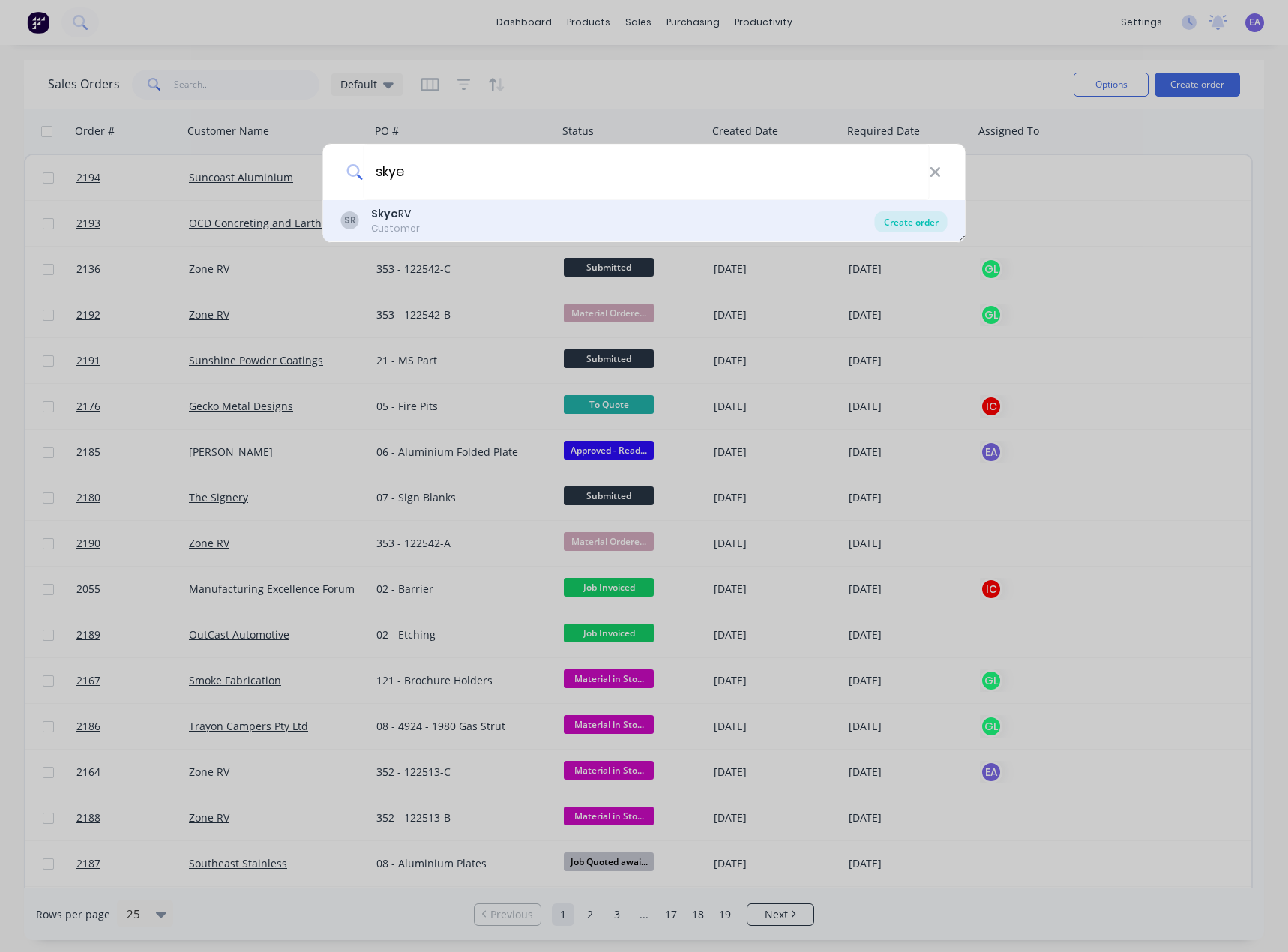
type input "skye"
click at [901, 230] on div "Create order" at bounding box center [911, 222] width 73 height 21
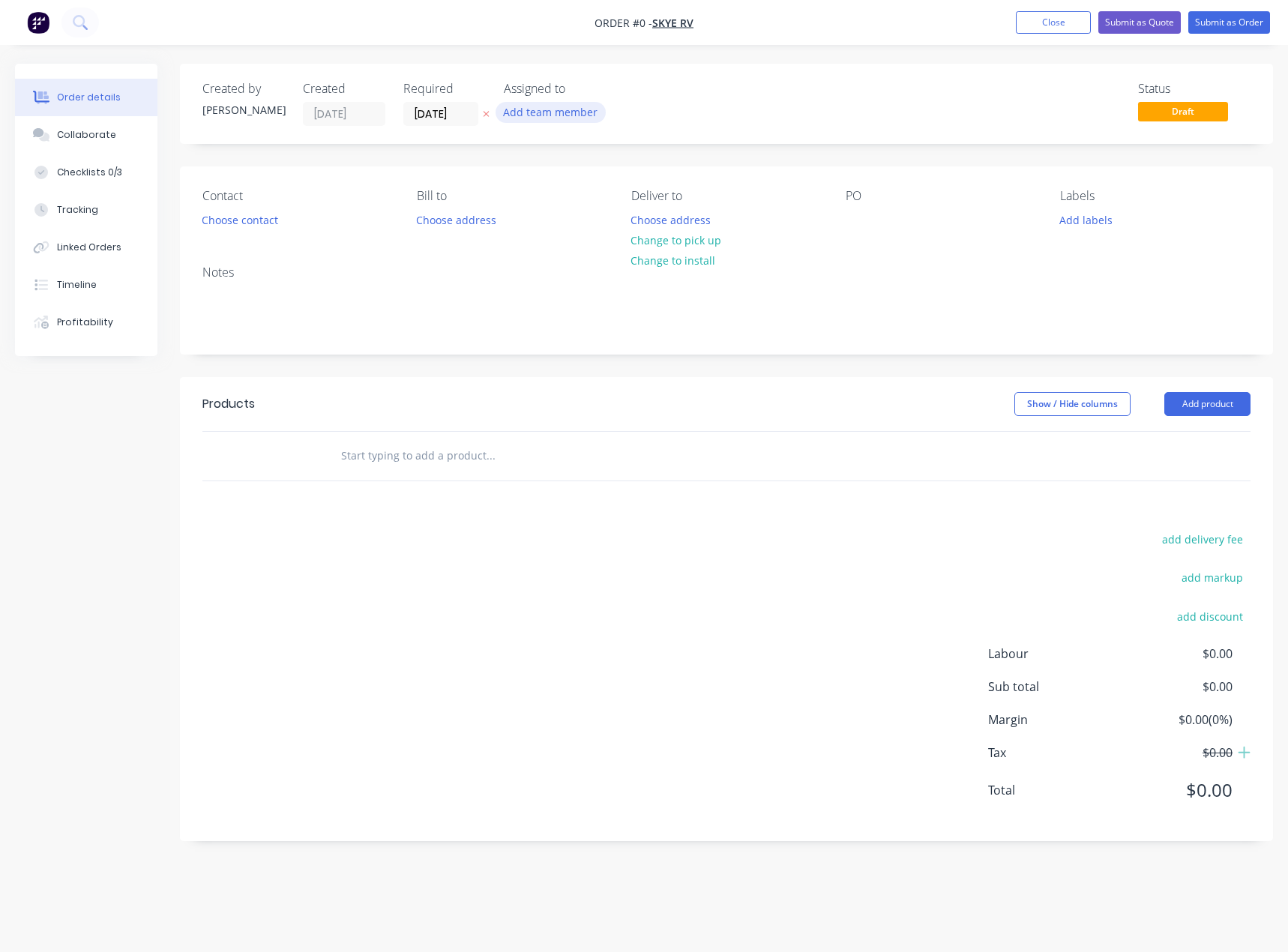
click at [536, 119] on button "Add team member" at bounding box center [551, 112] width 110 height 21
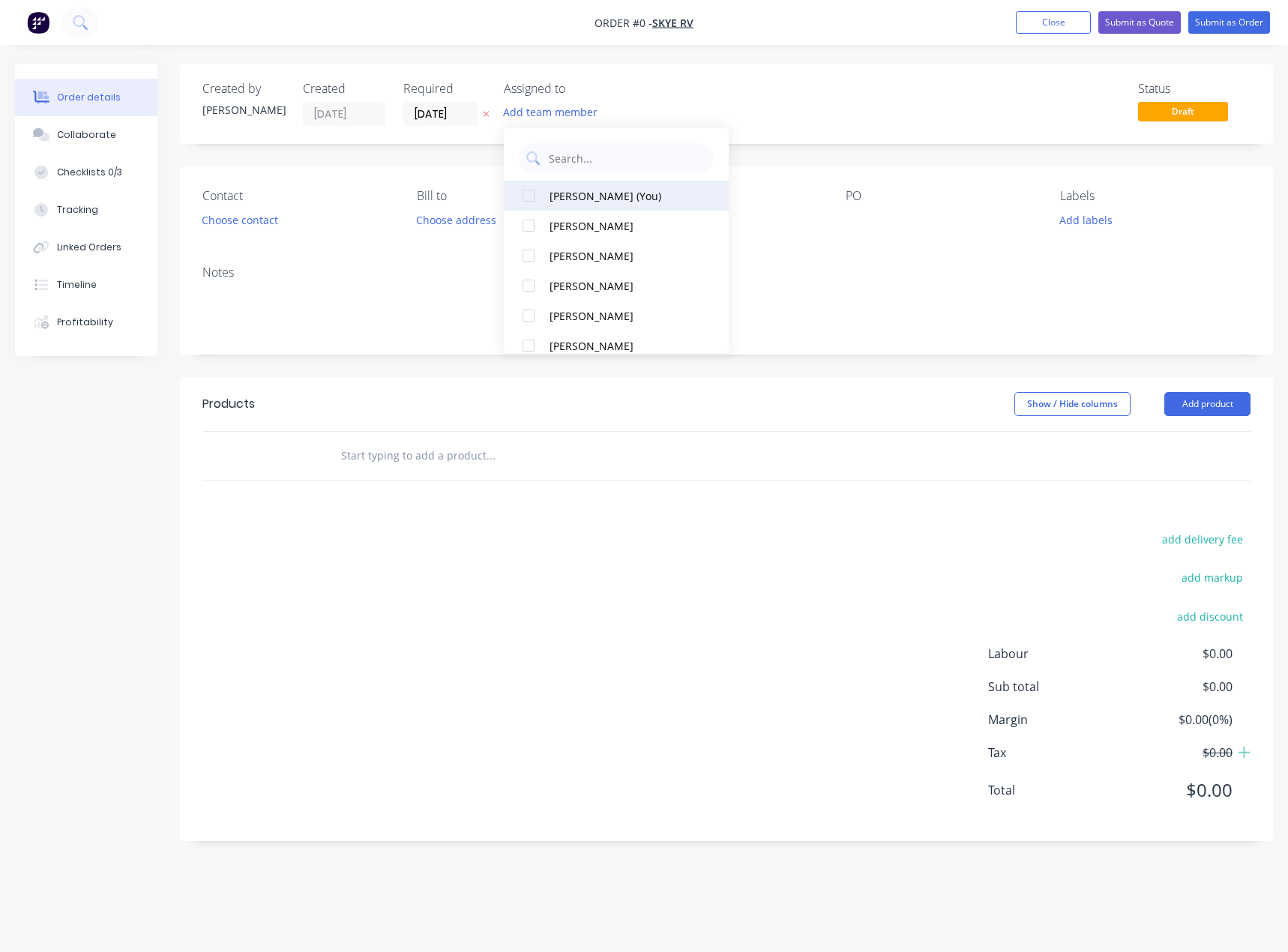
click at [586, 183] on button "[PERSON_NAME] (You)" at bounding box center [616, 195] width 225 height 30
click at [857, 218] on div "Order details Collaborate Checklists 0/3 Tracking Linked Orders Timeline Profit…" at bounding box center [644, 464] width 1288 height 801
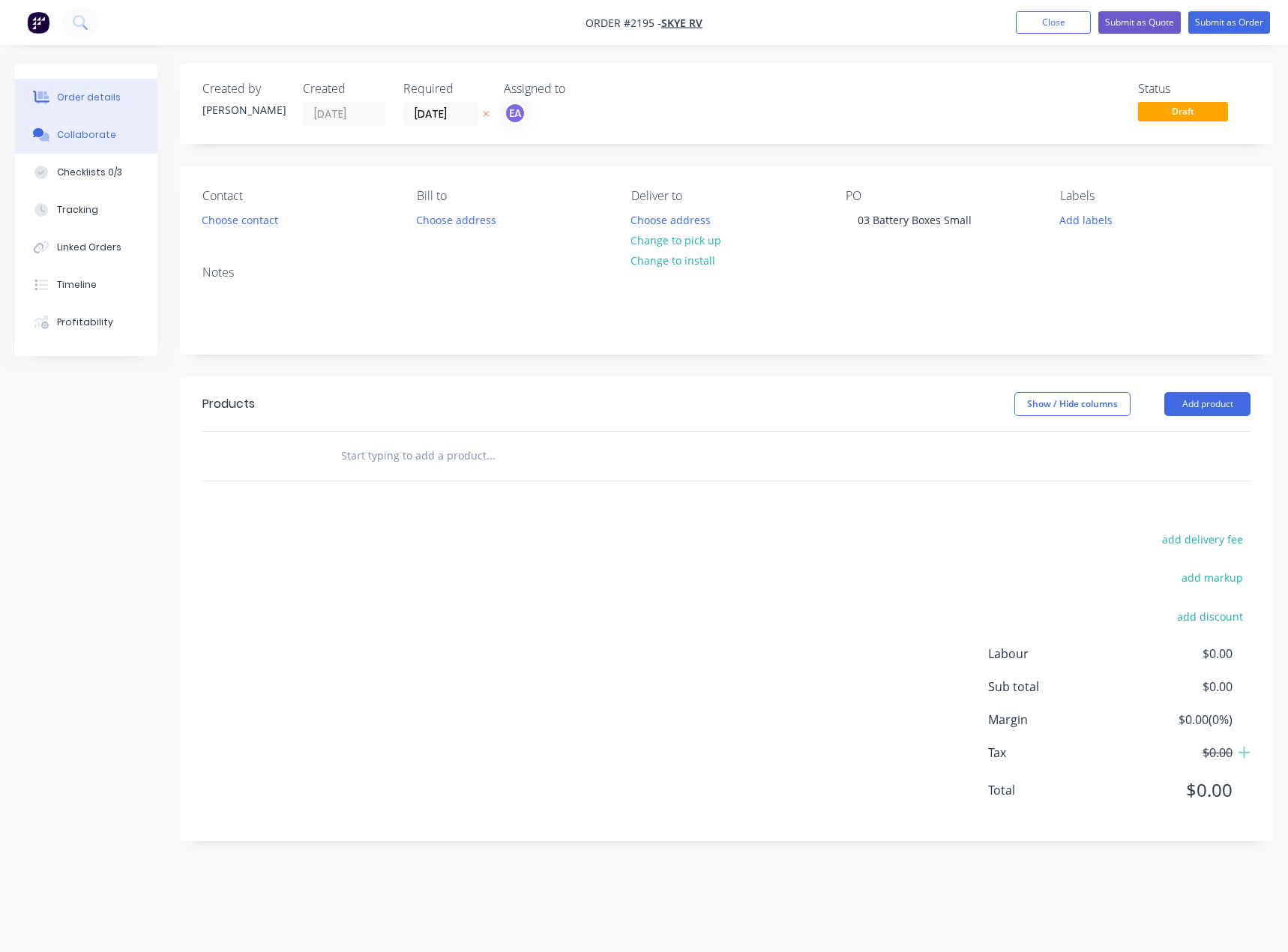
click at [77, 138] on div "Collaborate" at bounding box center [86, 135] width 59 height 13
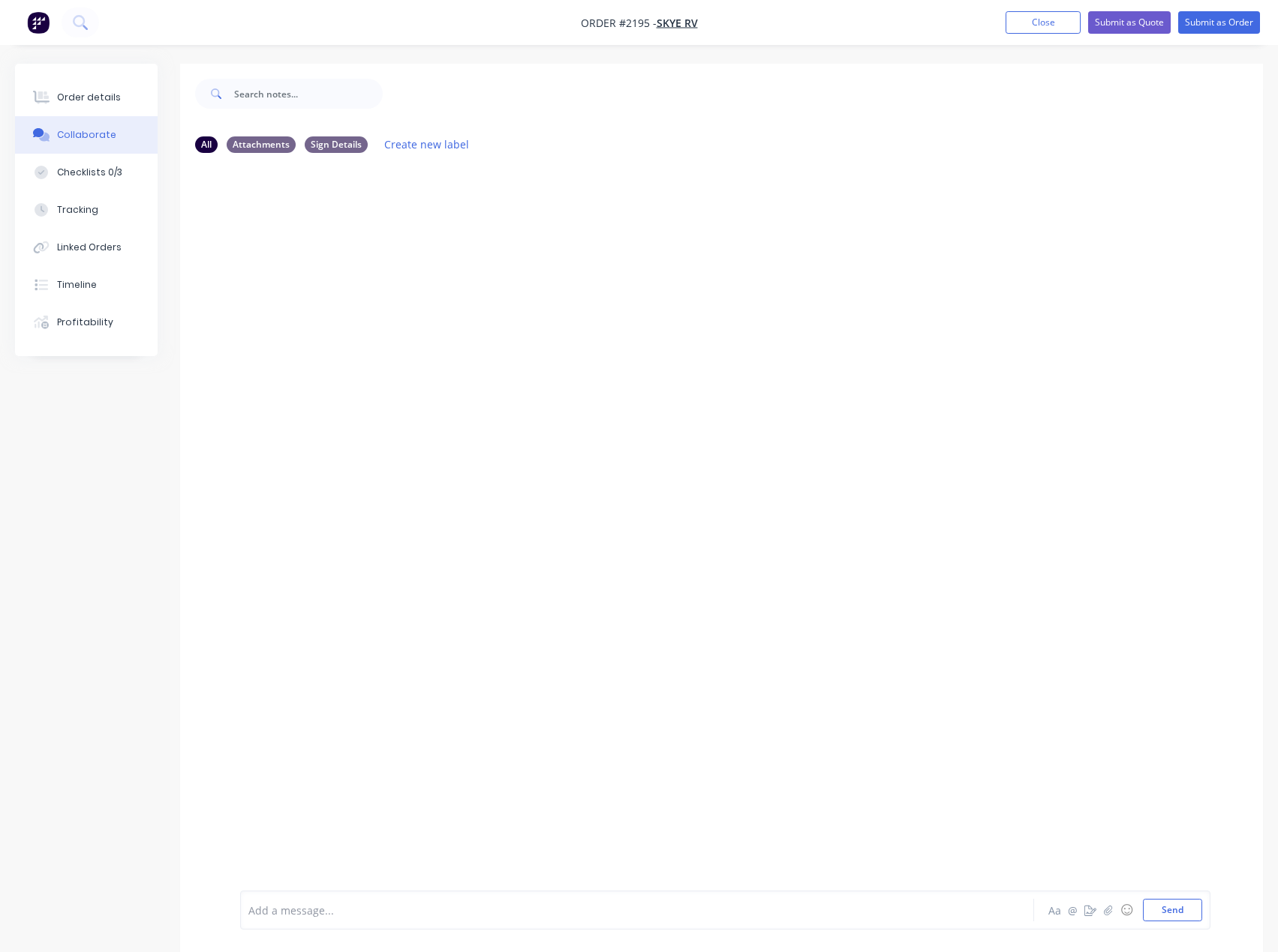
click at [312, 911] on div at bounding box center [605, 910] width 714 height 16
click at [1185, 906] on button "Send" at bounding box center [1171, 910] width 59 height 22
click at [102, 102] on div "Order details" at bounding box center [89, 97] width 64 height 13
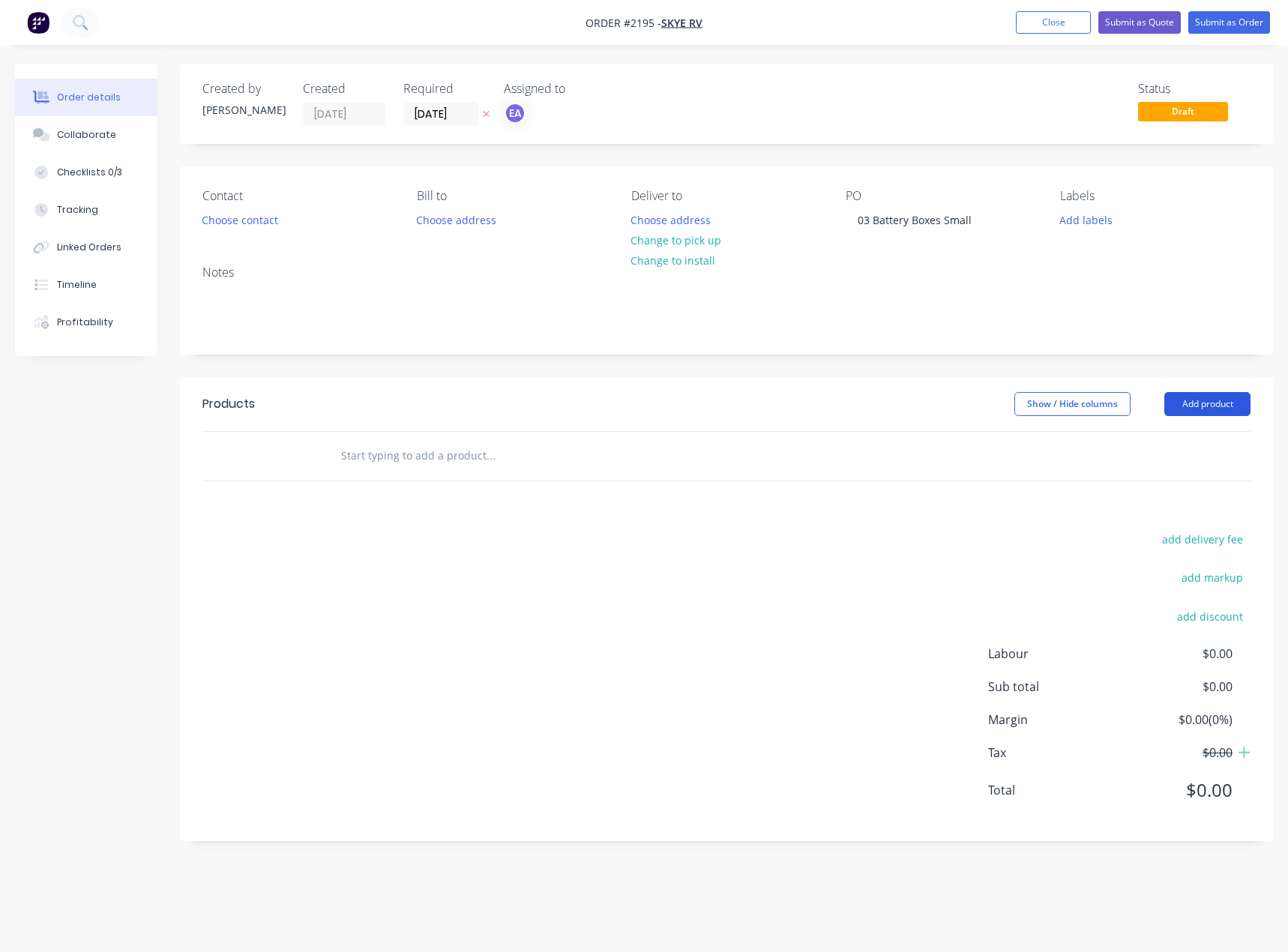
click at [1206, 402] on button "Add product" at bounding box center [1207, 404] width 86 height 24
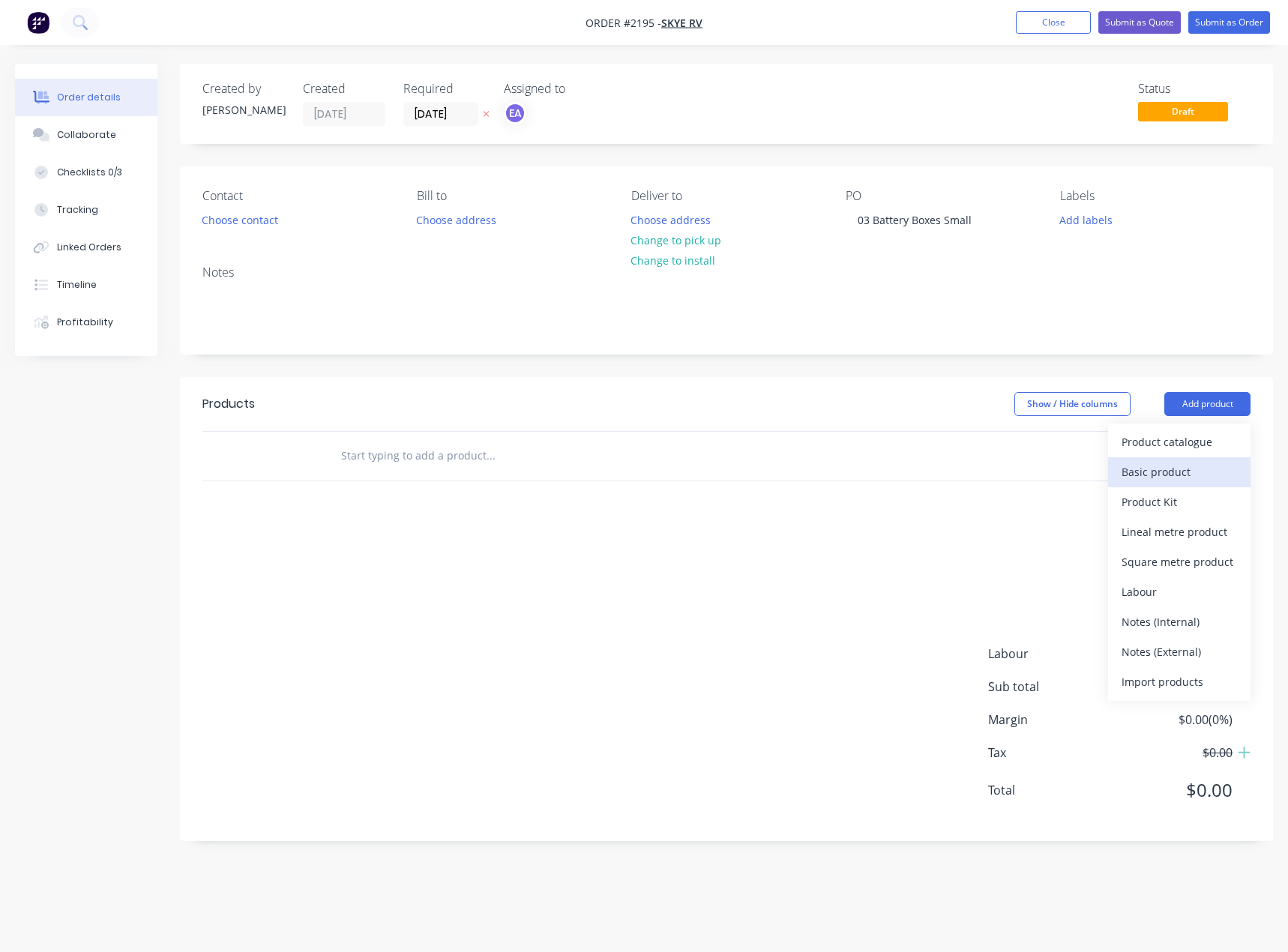
click at [1178, 464] on div "Basic product" at bounding box center [1179, 471] width 115 height 22
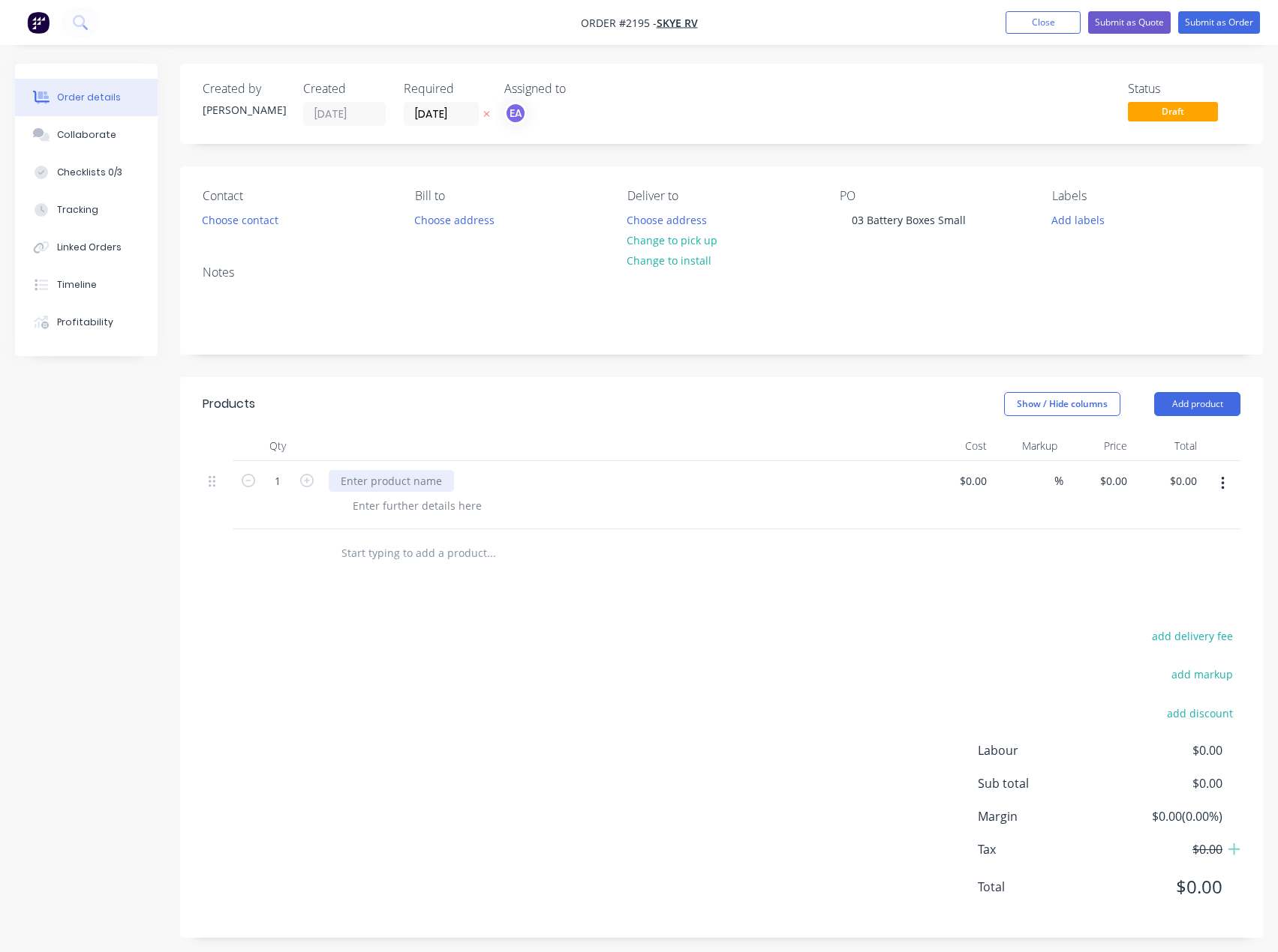
click at [387, 483] on div at bounding box center [391, 481] width 125 height 22
click at [1219, 411] on button "Add product" at bounding box center [1197, 404] width 86 height 24
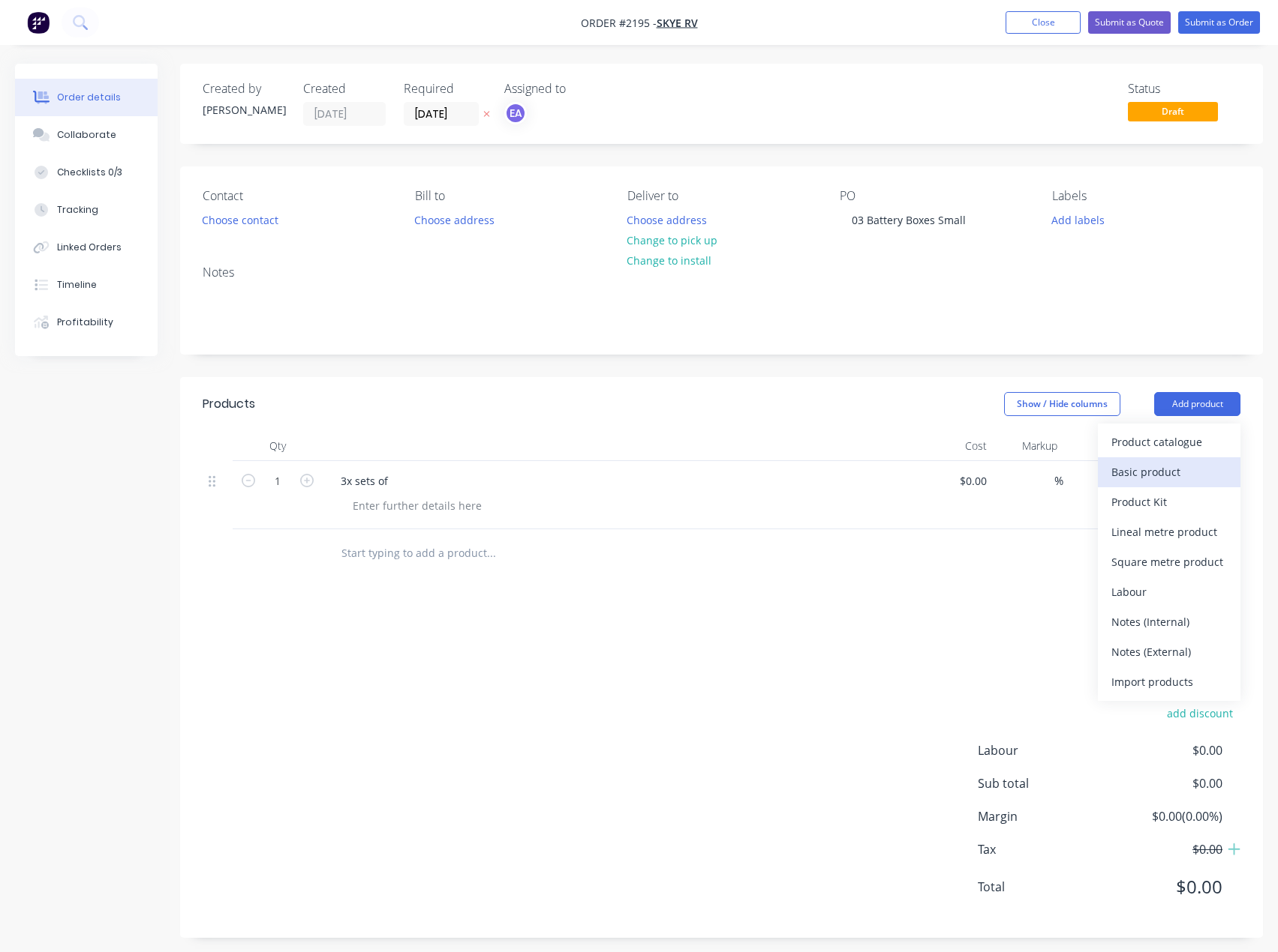
click at [1184, 471] on div "Basic product" at bounding box center [1169, 471] width 115 height 22
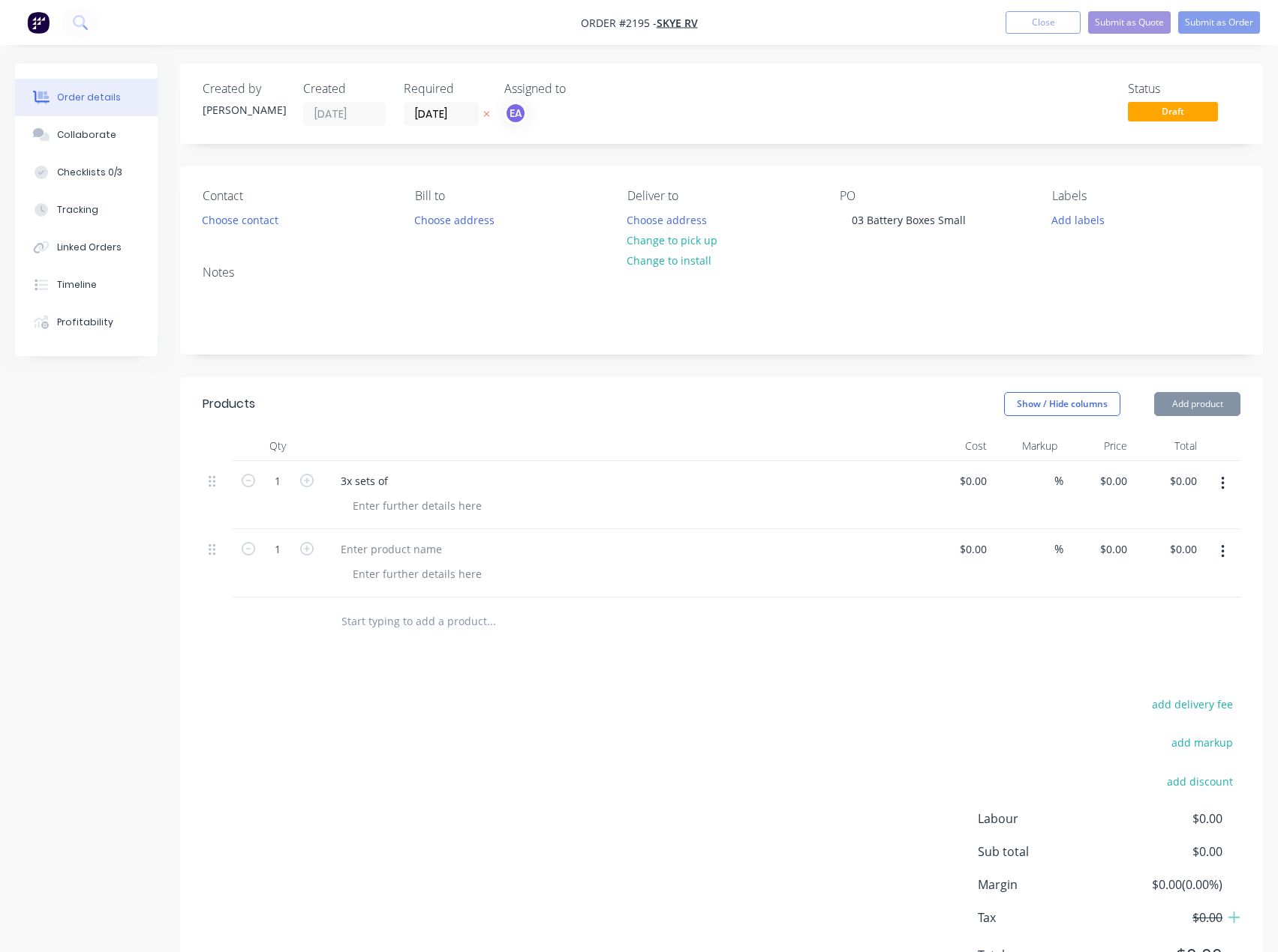
click at [1193, 411] on button "Add product" at bounding box center [1197, 404] width 86 height 24
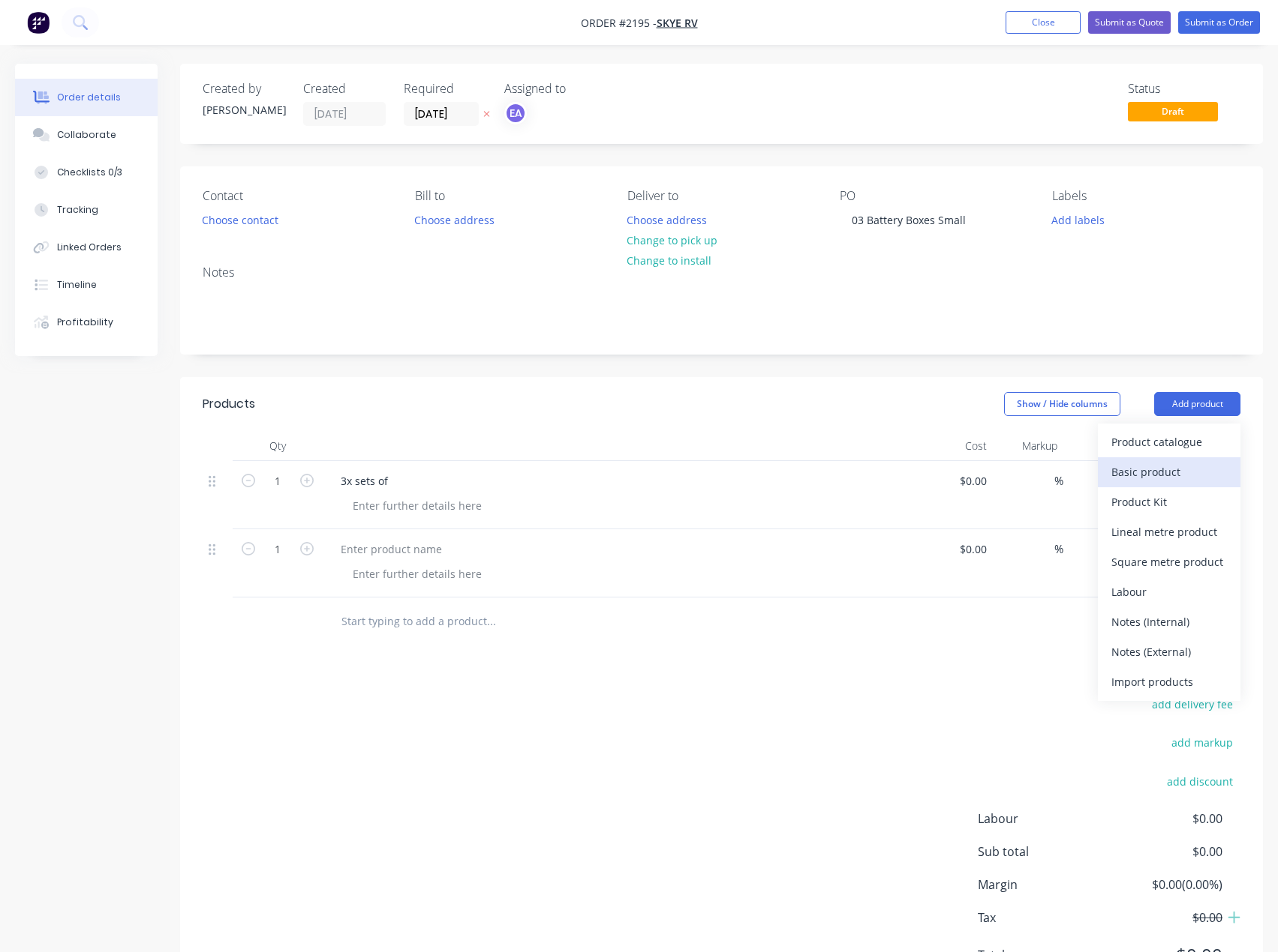
click at [1168, 460] on button "Basic product" at bounding box center [1169, 472] width 142 height 30
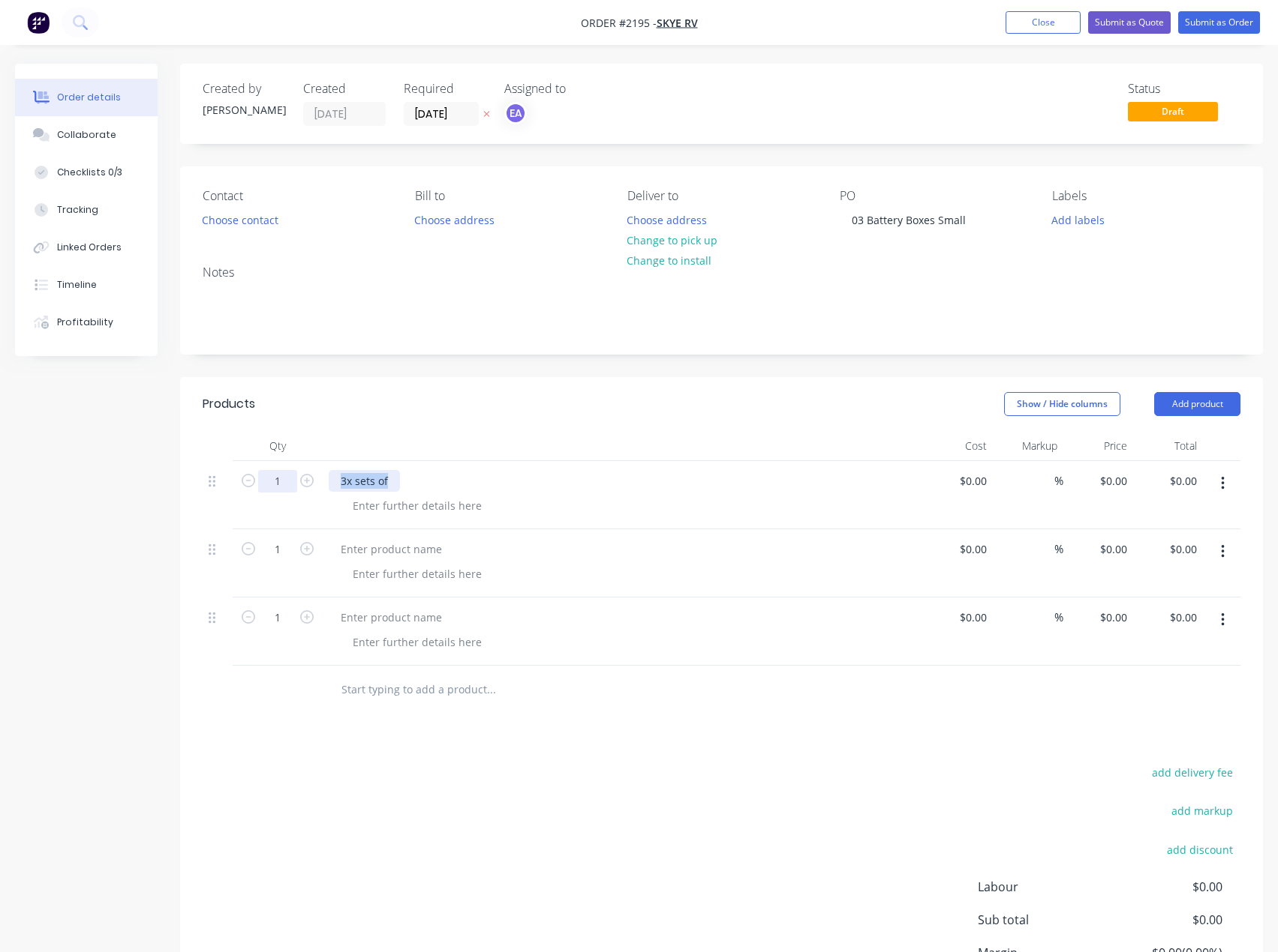
drag, startPoint x: 393, startPoint y: 481, endPoint x: 269, endPoint y: 492, distance: 124.5
click at [269, 492] on div "1 3x sets of $0.00 $0.00 % $0.00 $0.00 $0.00 $0.00" at bounding box center [720, 495] width 1038 height 68
click at [382, 555] on div at bounding box center [391, 549] width 125 height 22
paste div
click at [420, 613] on div at bounding box center [391, 617] width 125 height 22
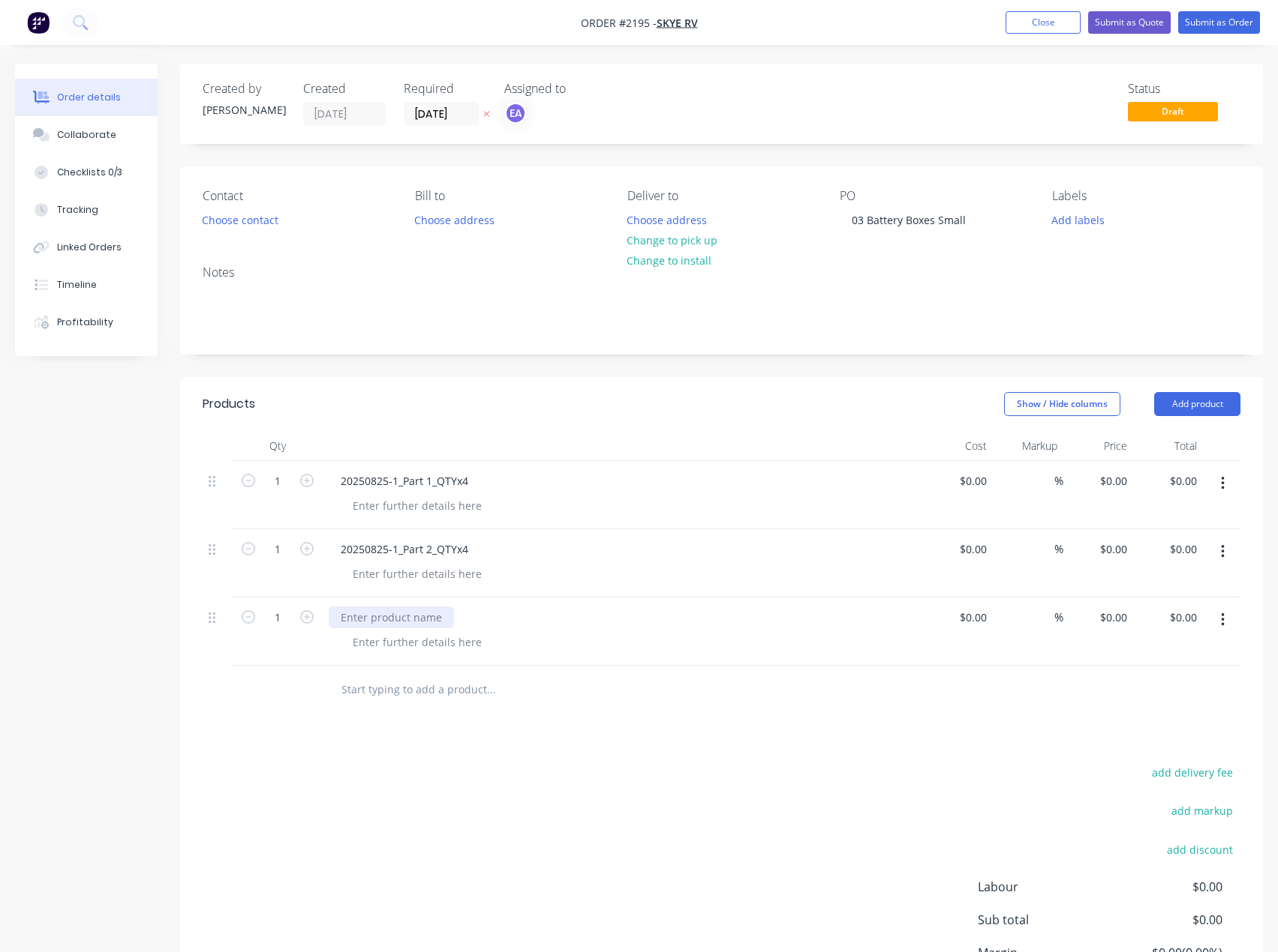
paste div
click at [269, 487] on input "1" at bounding box center [278, 482] width 39 height 22
click at [347, 735] on div "Products Show / Hide columns Add product Qty Cost Markup Price Total 8 20250825…" at bounding box center [720, 726] width 1082 height 698
type input "4"
click at [382, 779] on div "add delivery fee add markup add discount Labour $0.00 Sub total $0.00 Margin $0…" at bounding box center [720, 907] width 1038 height 290
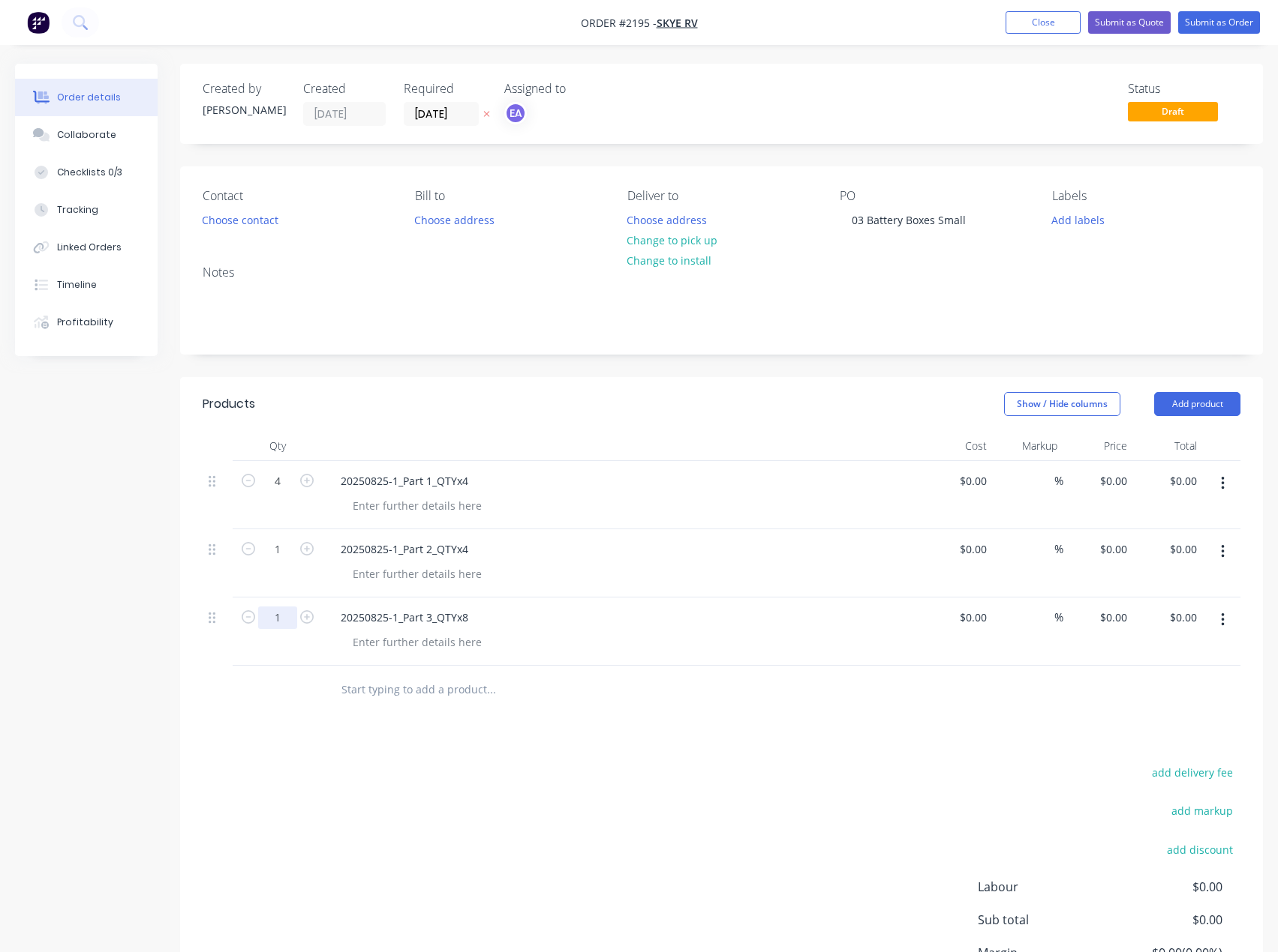
click at [279, 493] on input "1" at bounding box center [278, 482] width 39 height 22
type input "8"
click at [272, 493] on input "1" at bounding box center [278, 482] width 39 height 22
type input "4"
click at [522, 815] on div "add delivery fee add markup add discount Labour $0.00 Sub total $0.00 Margin $0…" at bounding box center [720, 907] width 1038 height 290
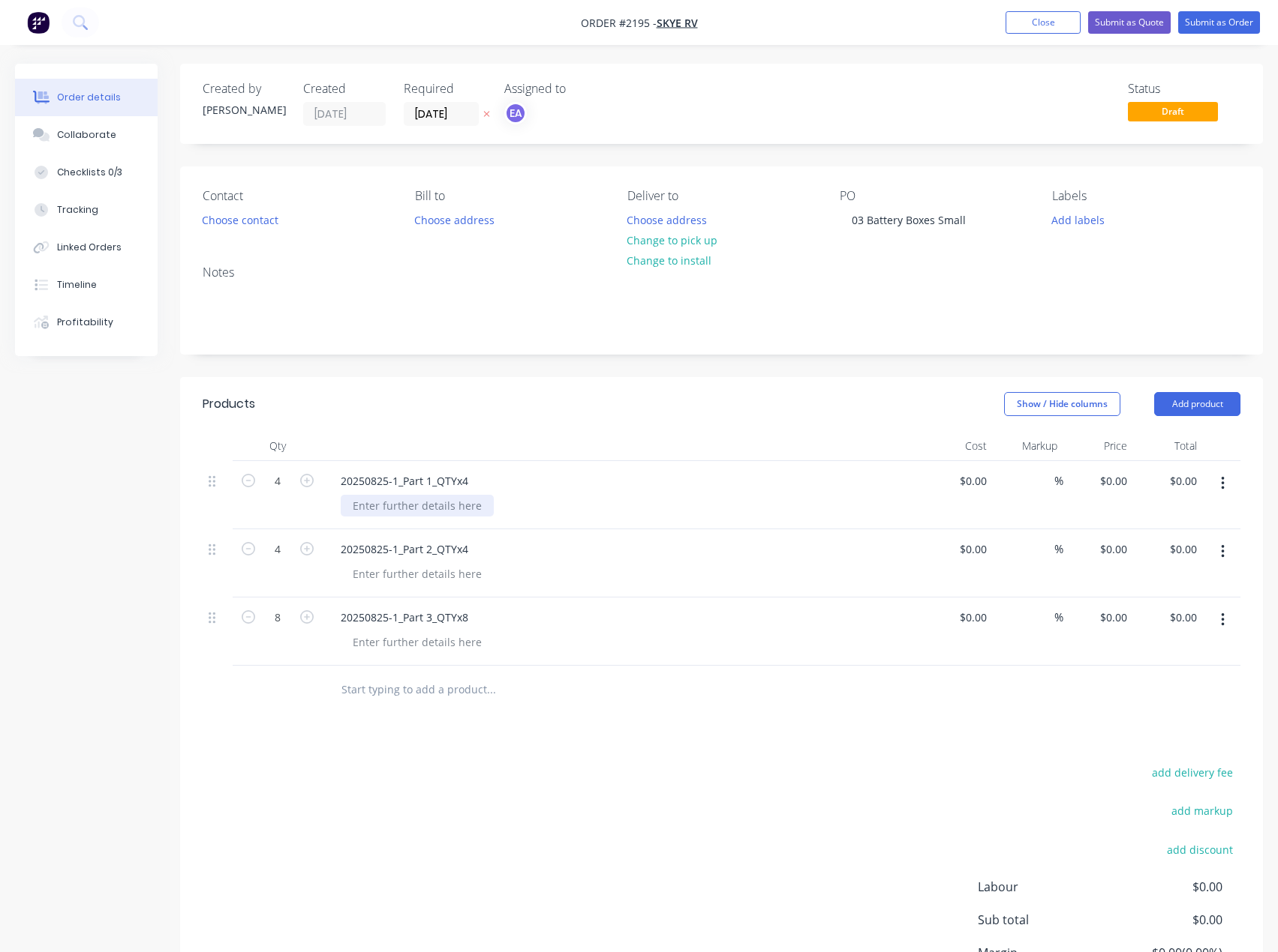
click at [415, 513] on div at bounding box center [417, 505] width 153 height 22
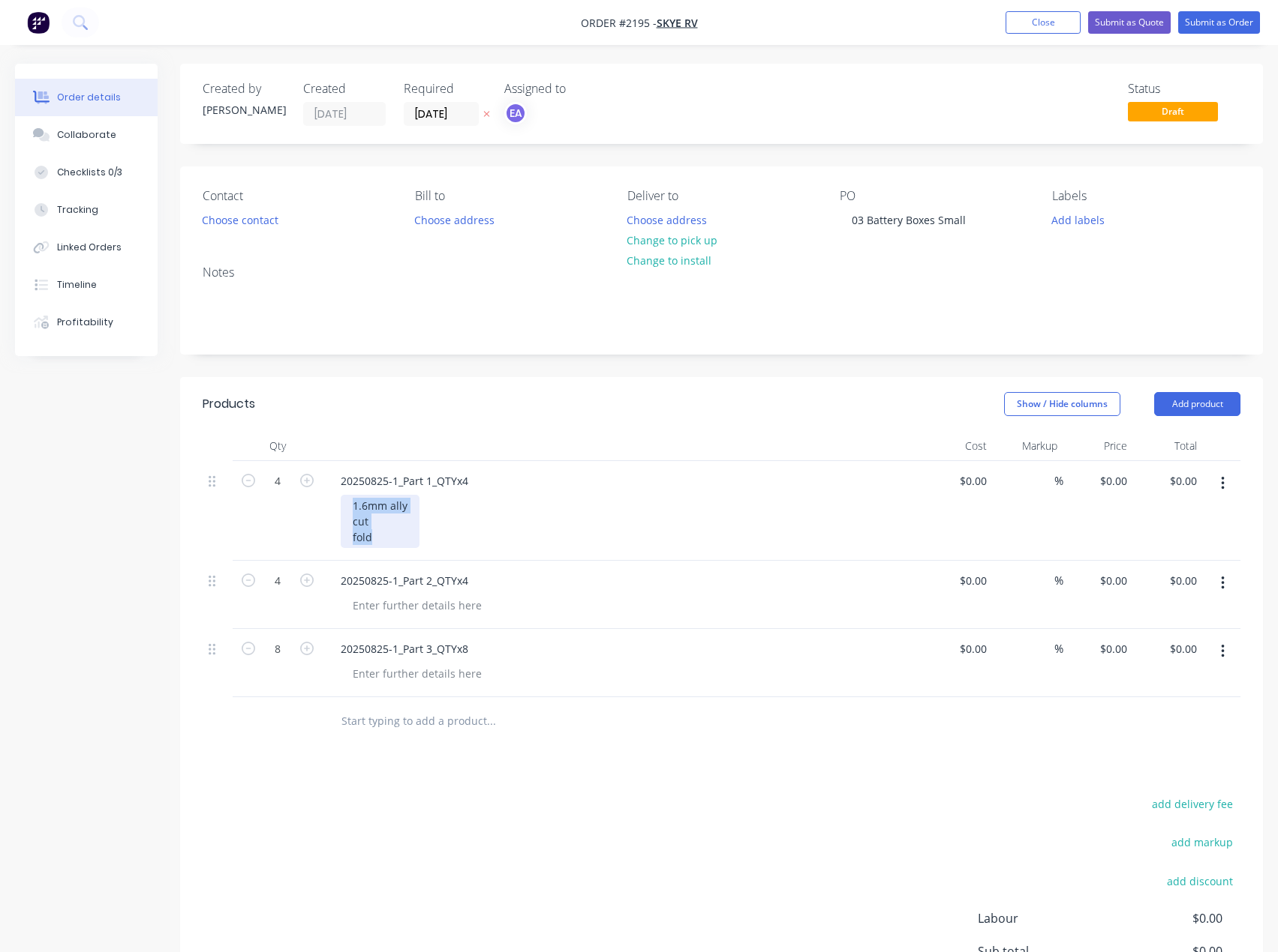
drag, startPoint x: 381, startPoint y: 539, endPoint x: 354, endPoint y: 509, distance: 40.4
click at [354, 509] on div "1.6mm ally cut fold" at bounding box center [380, 521] width 79 height 53
copy div "1.6mm ally cut fold"
click at [398, 598] on div at bounding box center [417, 605] width 153 height 22
paste div
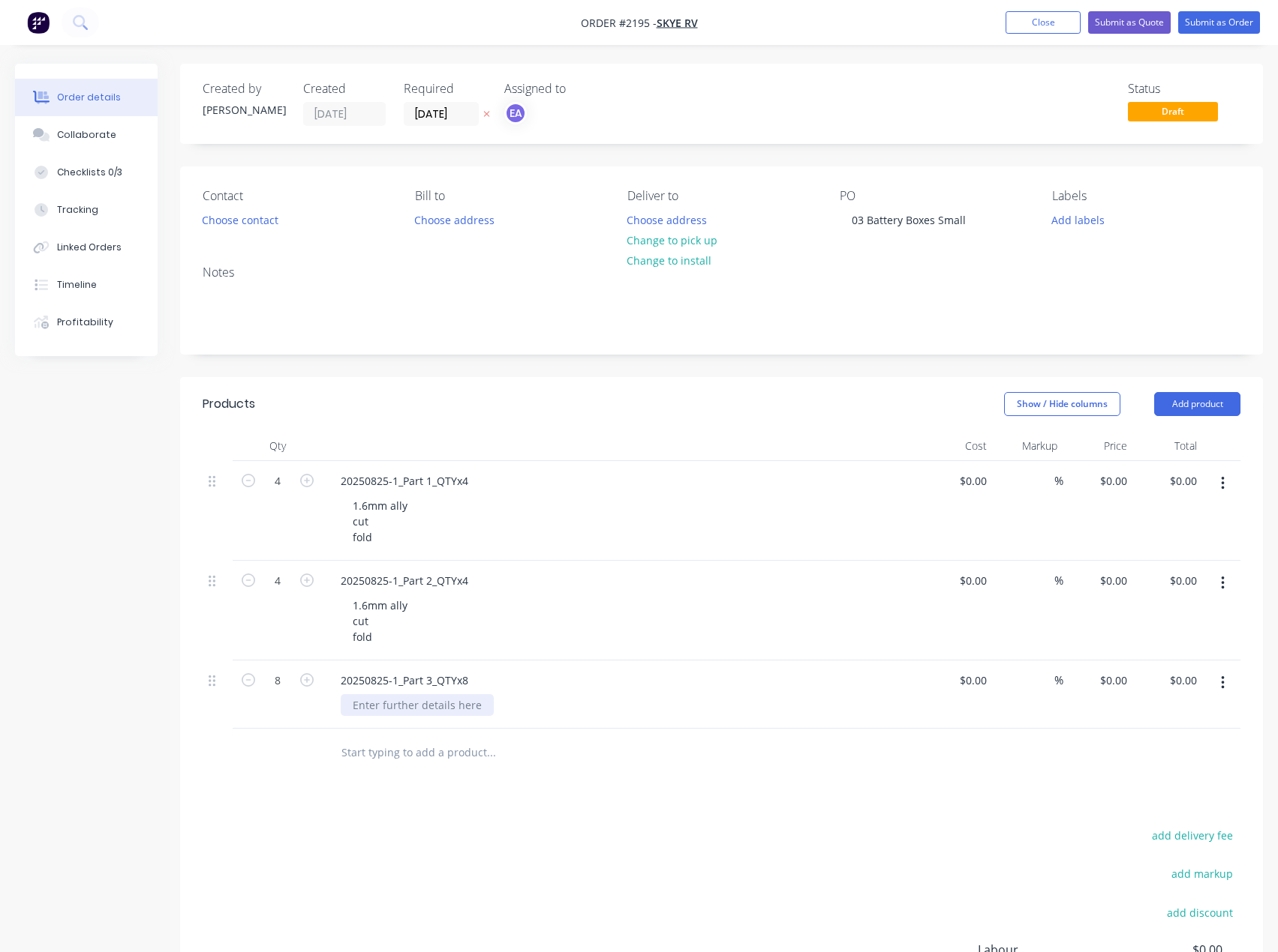
click at [390, 703] on div at bounding box center [417, 705] width 153 height 22
paste div
click at [1066, 224] on button "Add labels" at bounding box center [1078, 220] width 69 height 21
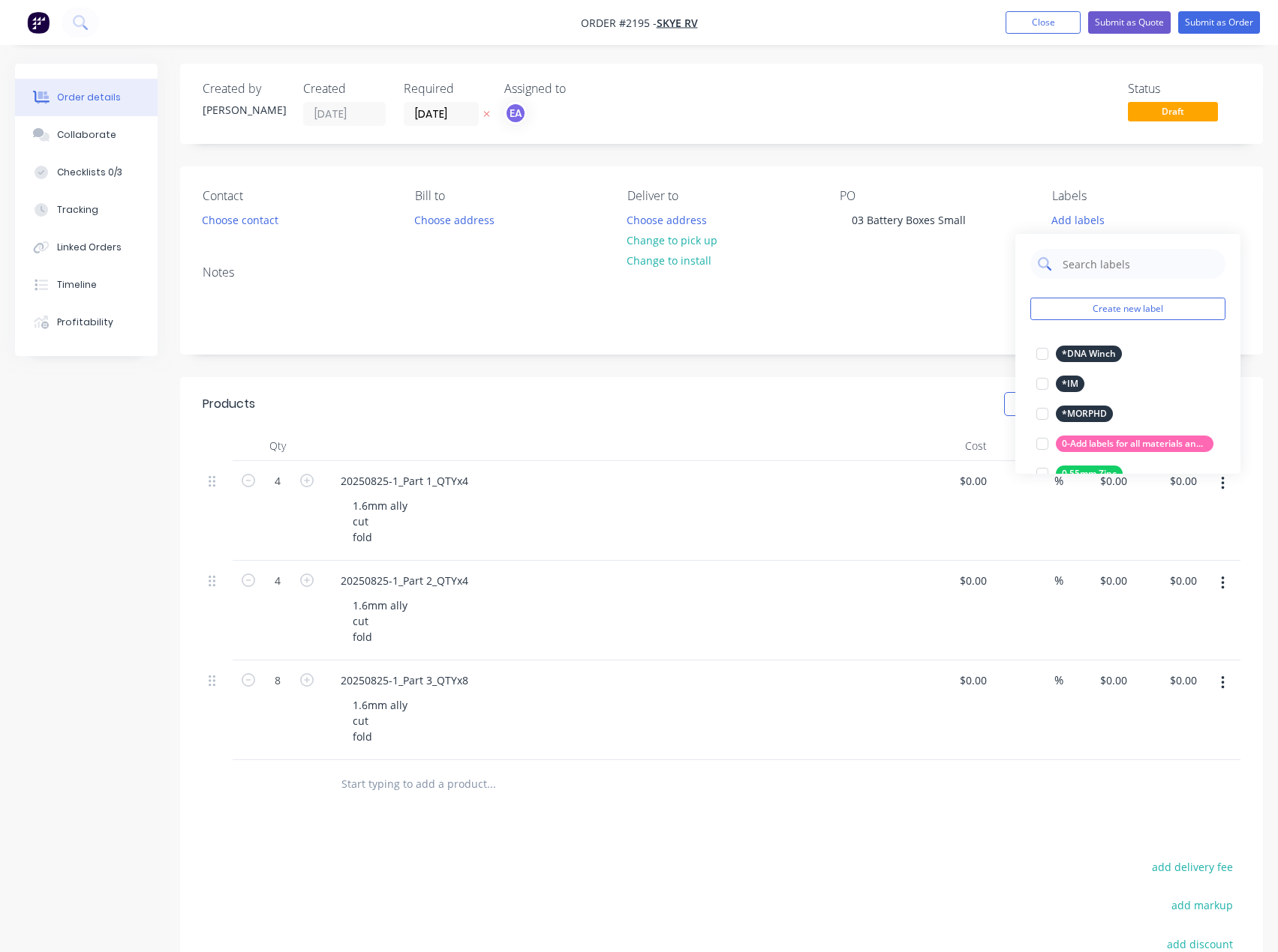
click at [1106, 264] on input "text" at bounding box center [1140, 264] width 157 height 30
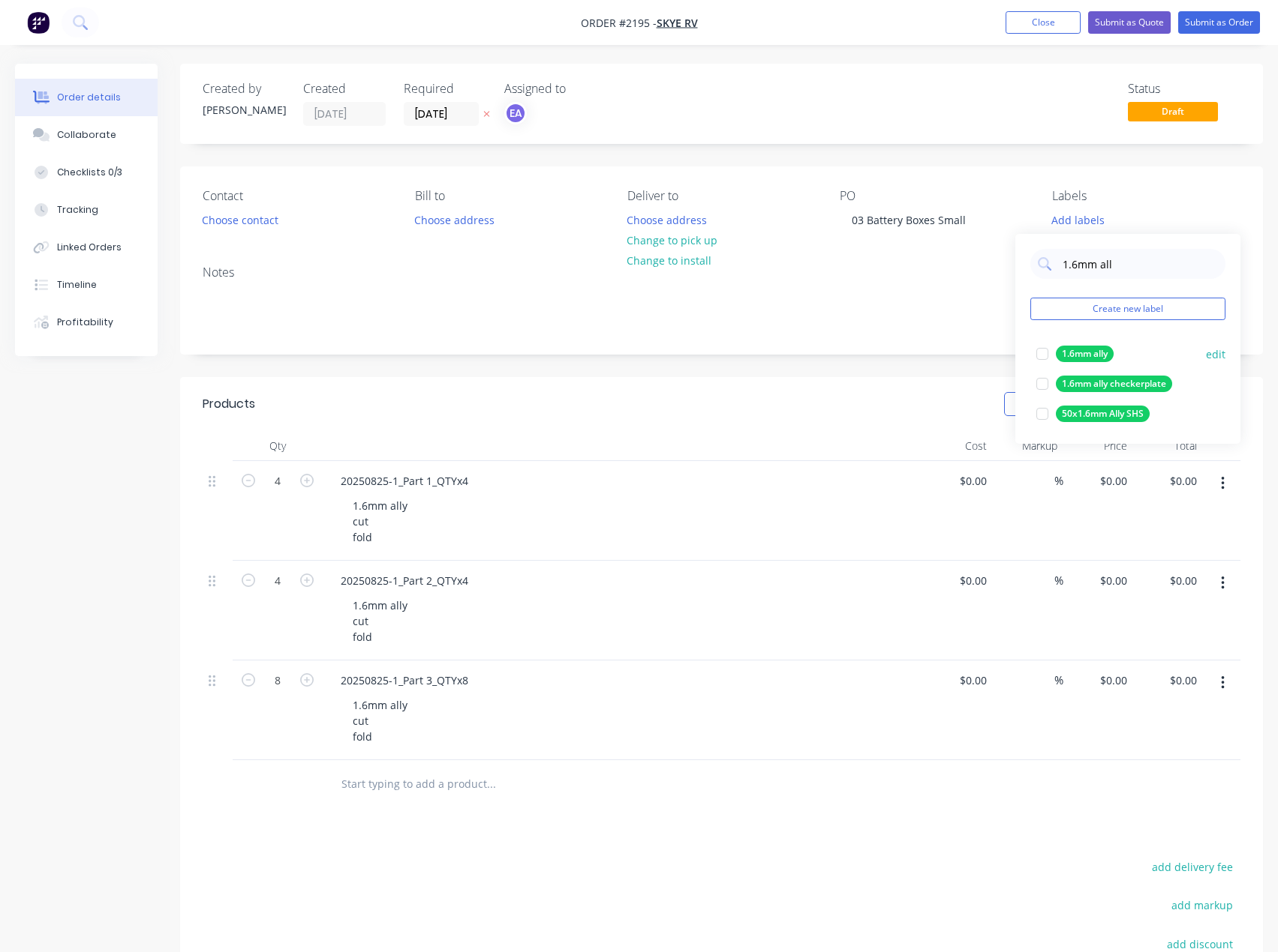
click at [1041, 353] on div at bounding box center [1042, 353] width 30 height 30
drag, startPoint x: 1079, startPoint y: 261, endPoint x: 1034, endPoint y: 261, distance: 45.0
click at [1034, 261] on div "1.6mm all" at bounding box center [1127, 256] width 195 height 30
drag, startPoint x: 1045, startPoint y: 348, endPoint x: 1061, endPoint y: 323, distance: 29.7
click at [1045, 347] on div at bounding box center [1042, 346] width 30 height 30
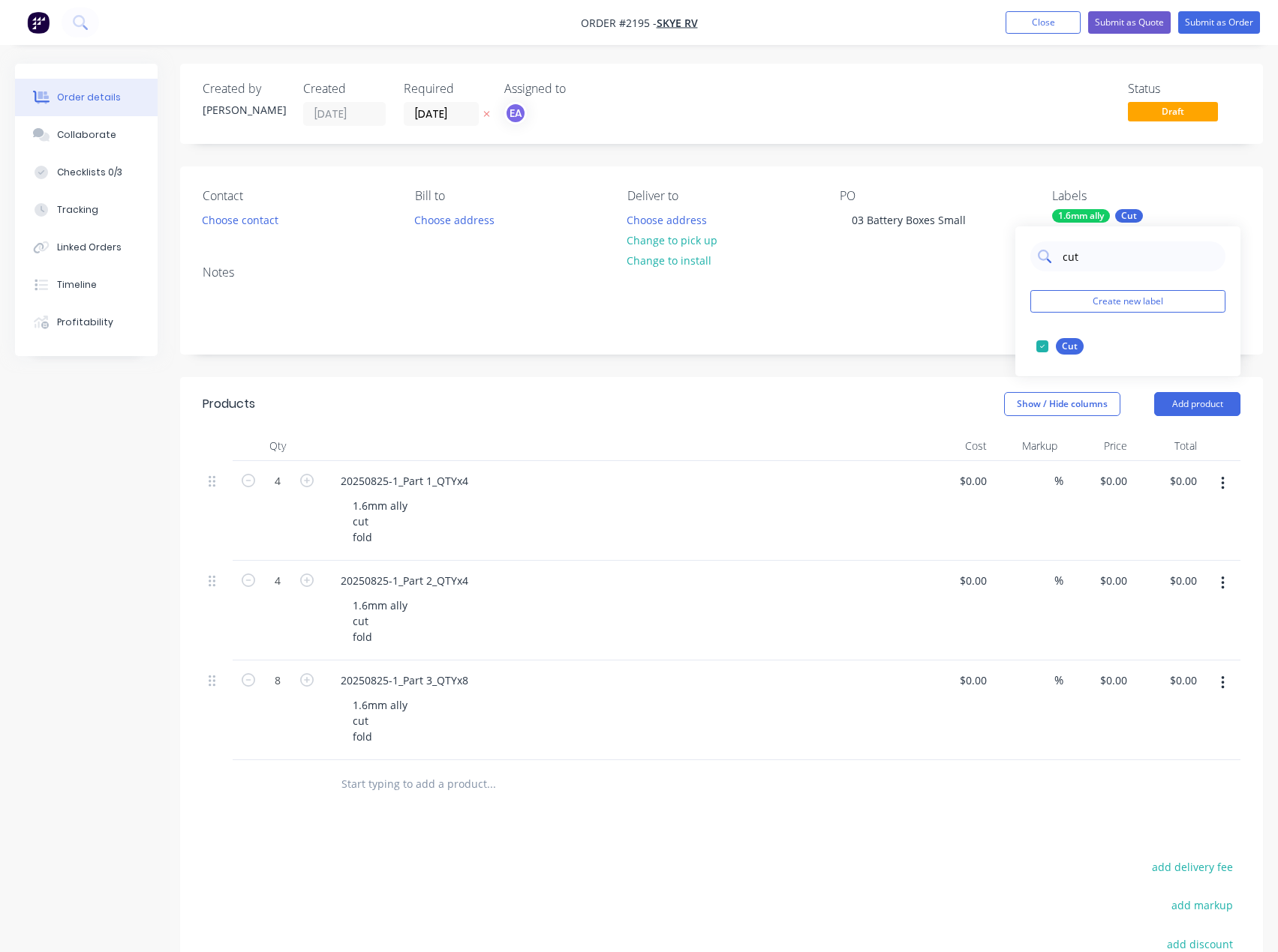
click at [1058, 256] on div "cut" at bounding box center [1127, 256] width 195 height 30
type input "fold"
click at [1042, 348] on div at bounding box center [1042, 346] width 30 height 30
click at [999, 341] on div "Notes" at bounding box center [720, 303] width 1082 height 100
click at [87, 142] on button "Collaborate" at bounding box center [86, 135] width 142 height 37
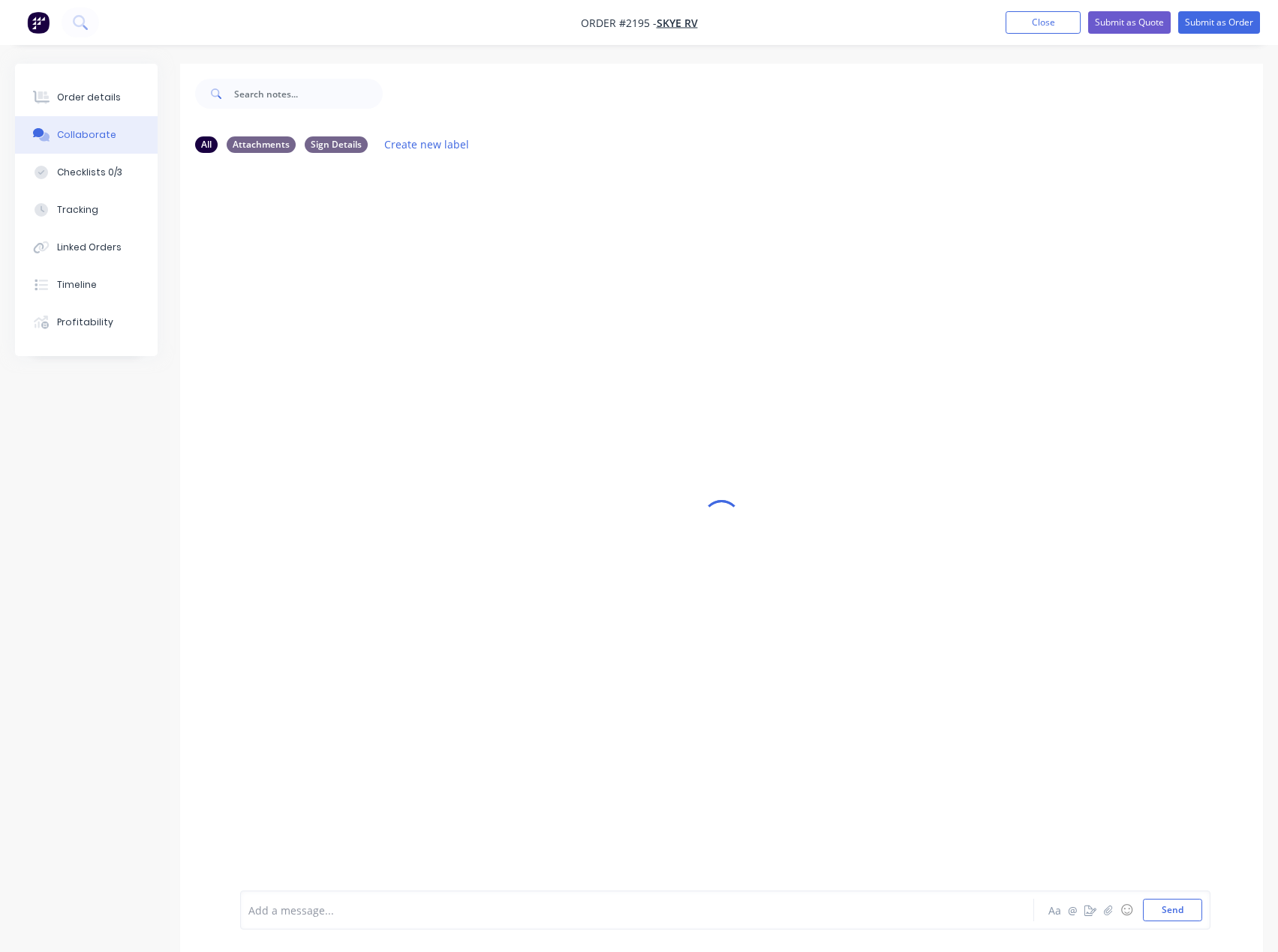
click at [317, 914] on div at bounding box center [605, 910] width 714 height 16
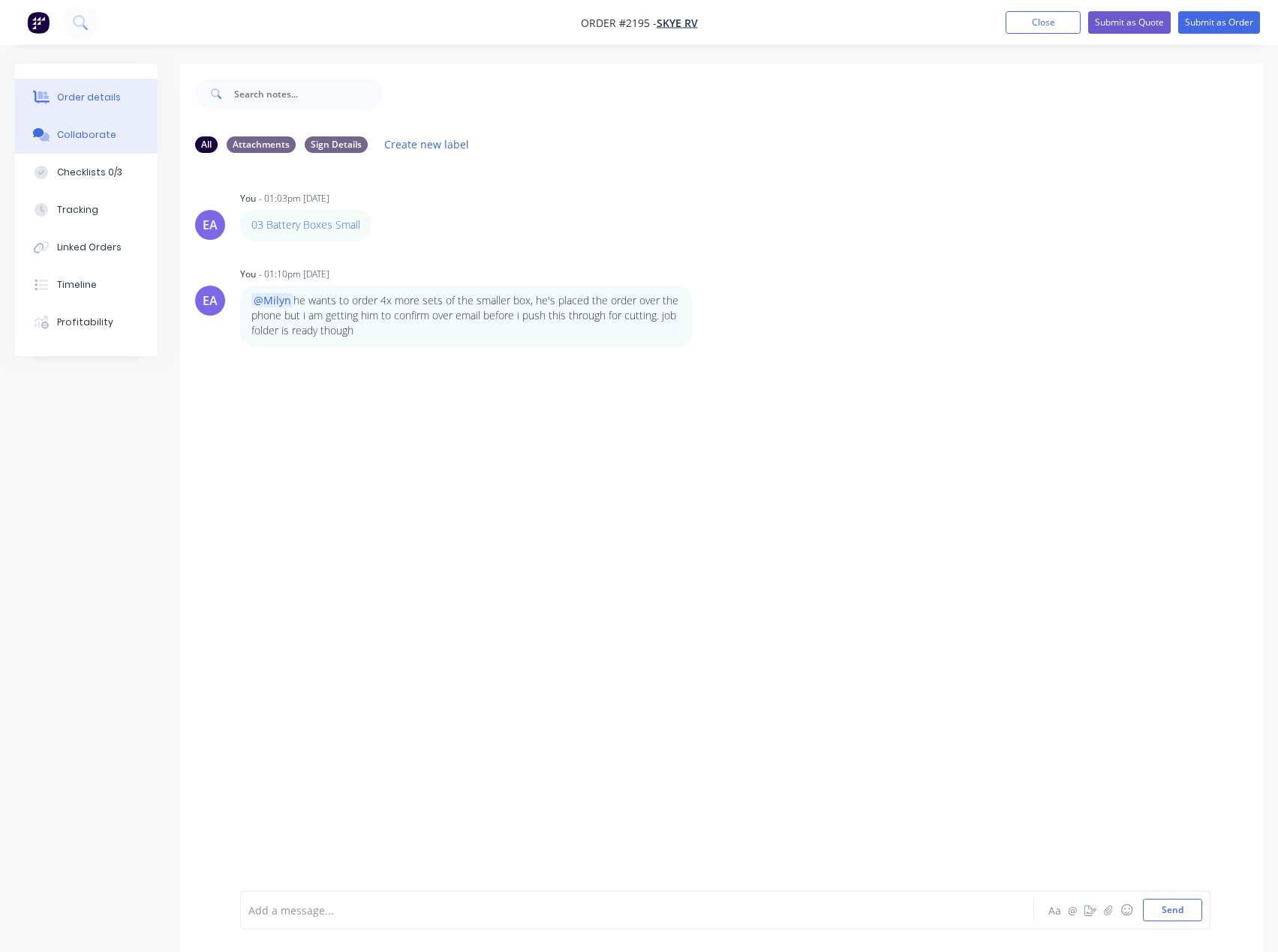
click at [87, 85] on button "Order details" at bounding box center [86, 97] width 142 height 37
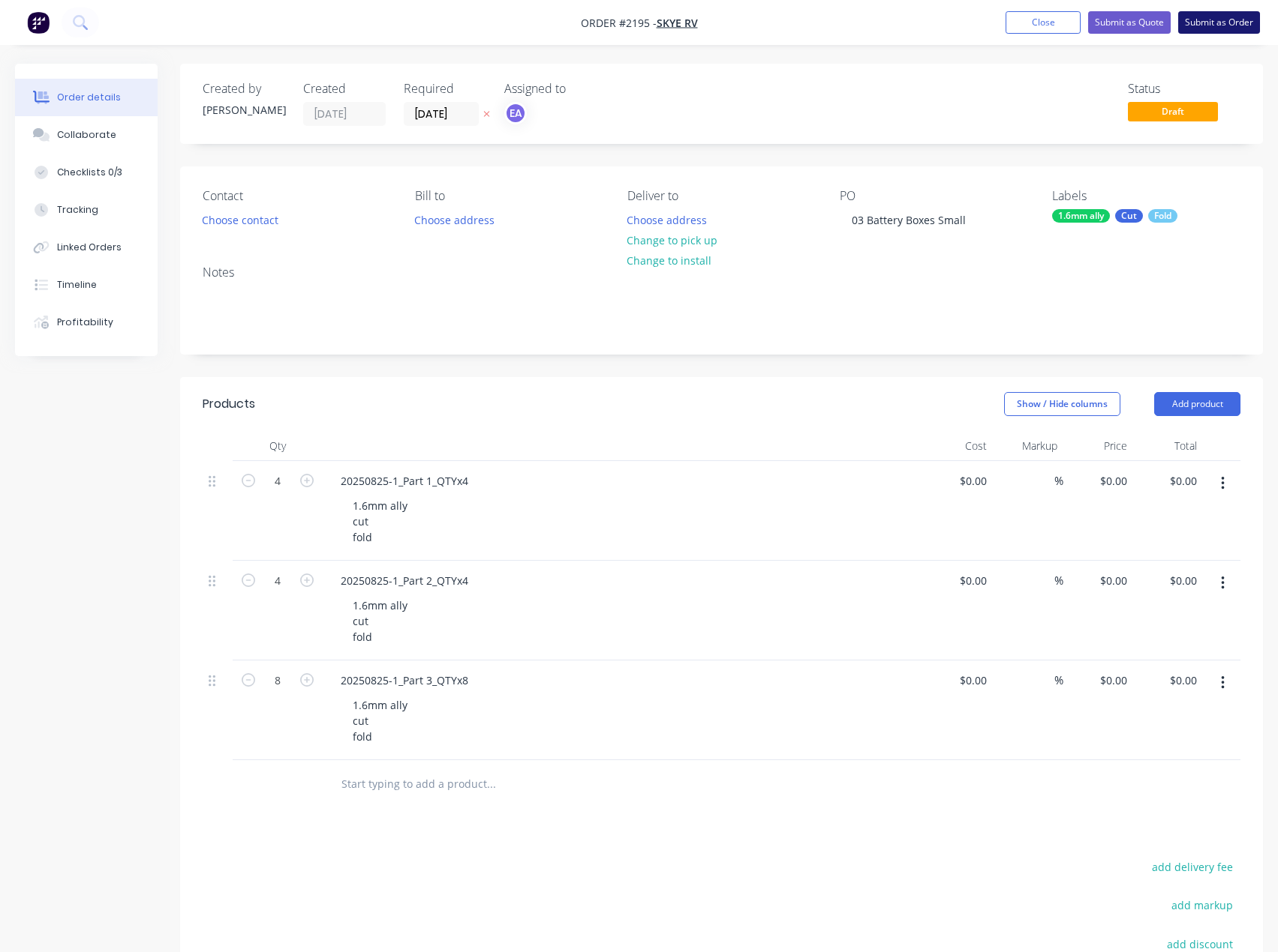
click at [1228, 16] on button "Submit as Order" at bounding box center [1218, 22] width 81 height 22
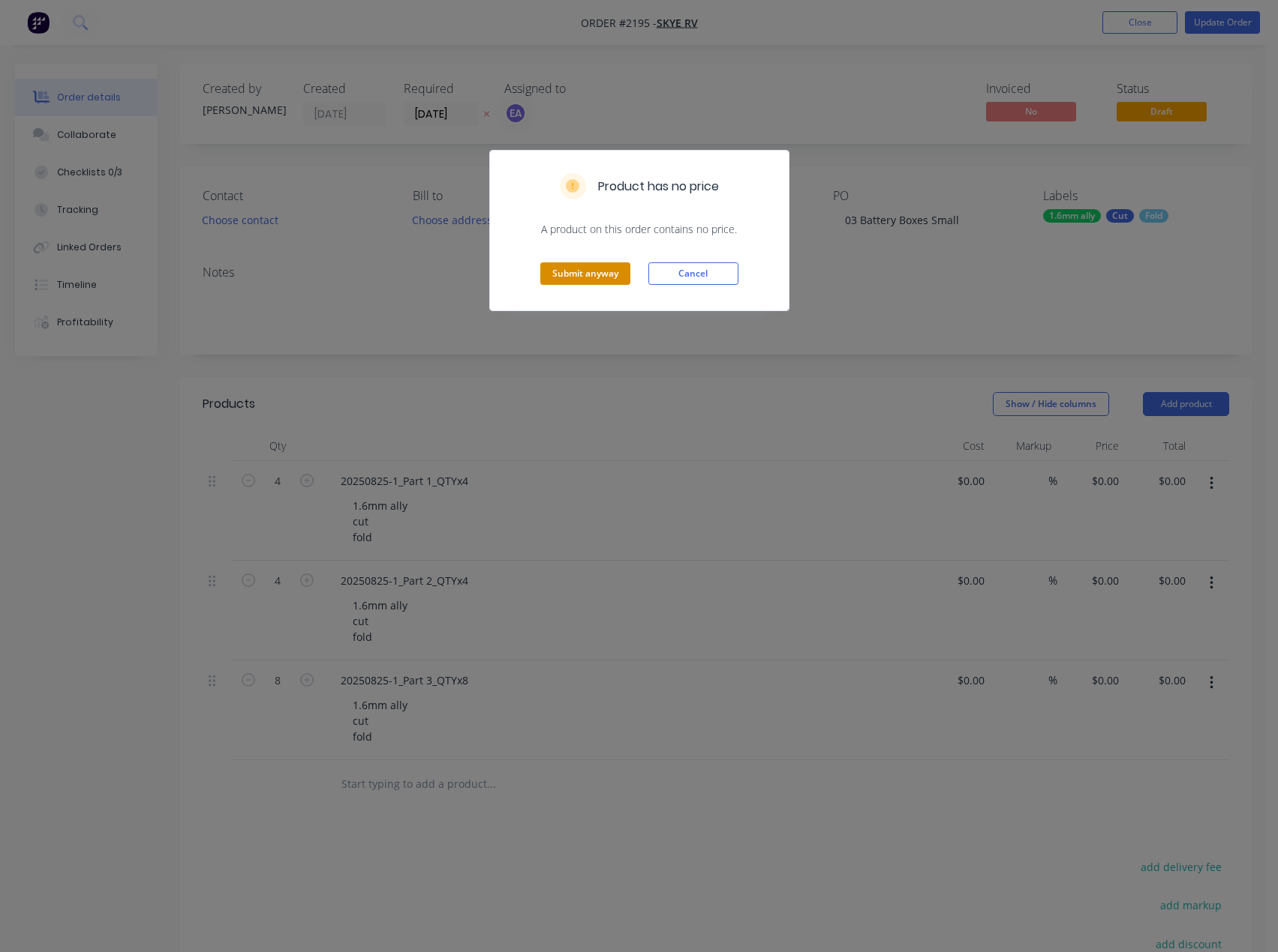
click at [570, 283] on button "Submit anyway" at bounding box center [585, 274] width 90 height 22
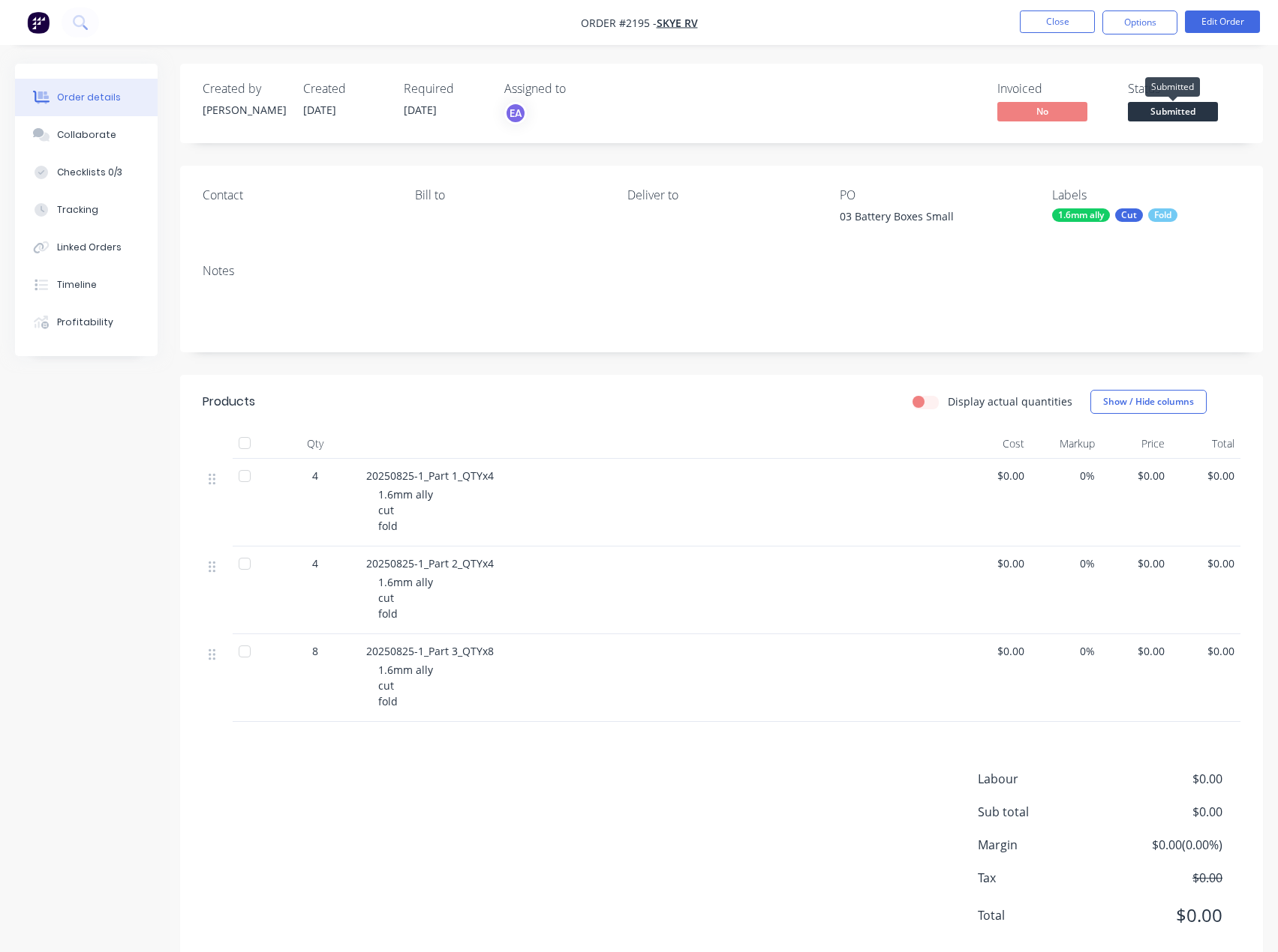
click at [1206, 109] on span "Submitted" at bounding box center [1172, 111] width 90 height 19
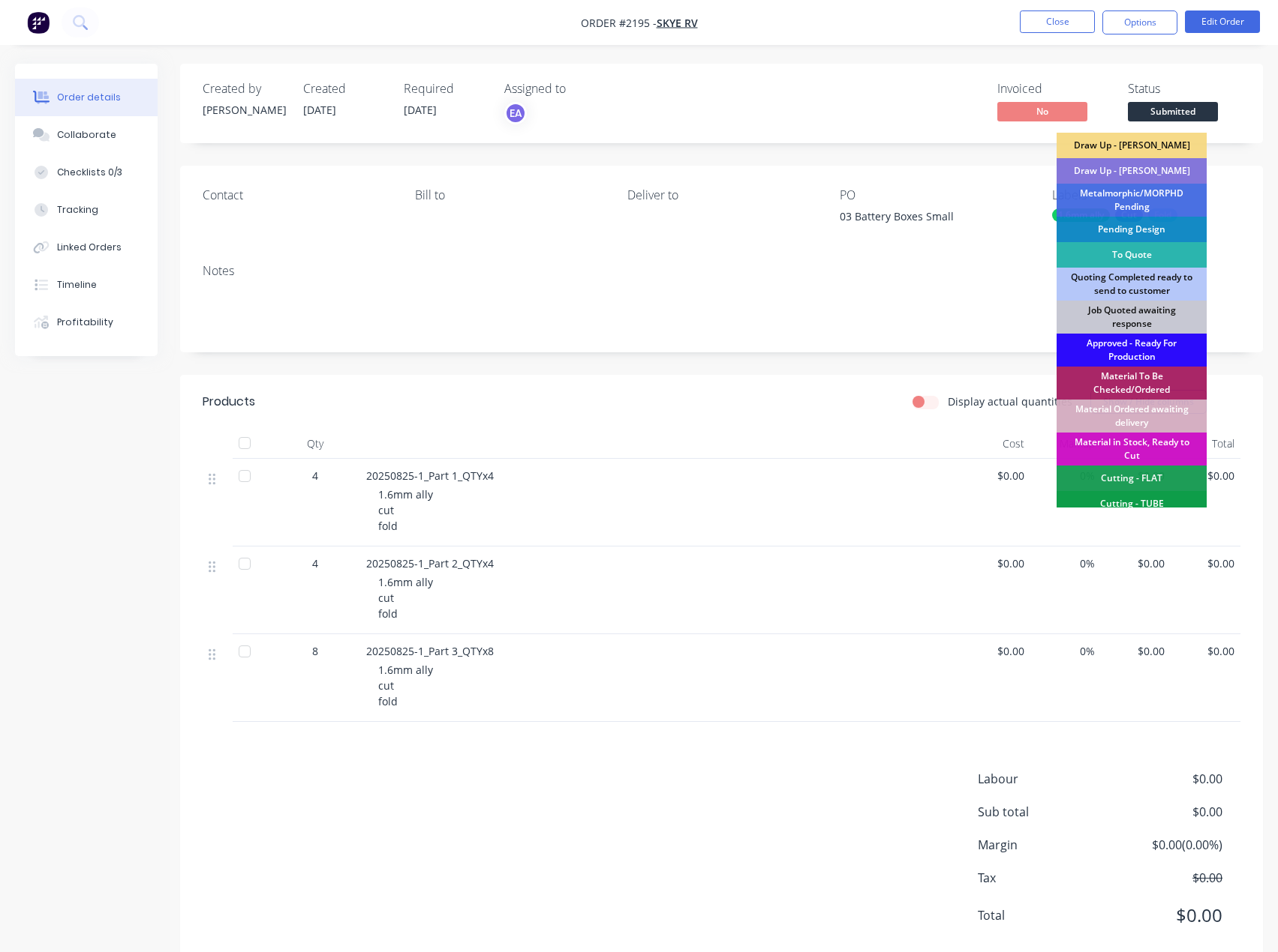
click at [1117, 351] on div "Approved - Ready For Production" at bounding box center [1131, 350] width 150 height 33
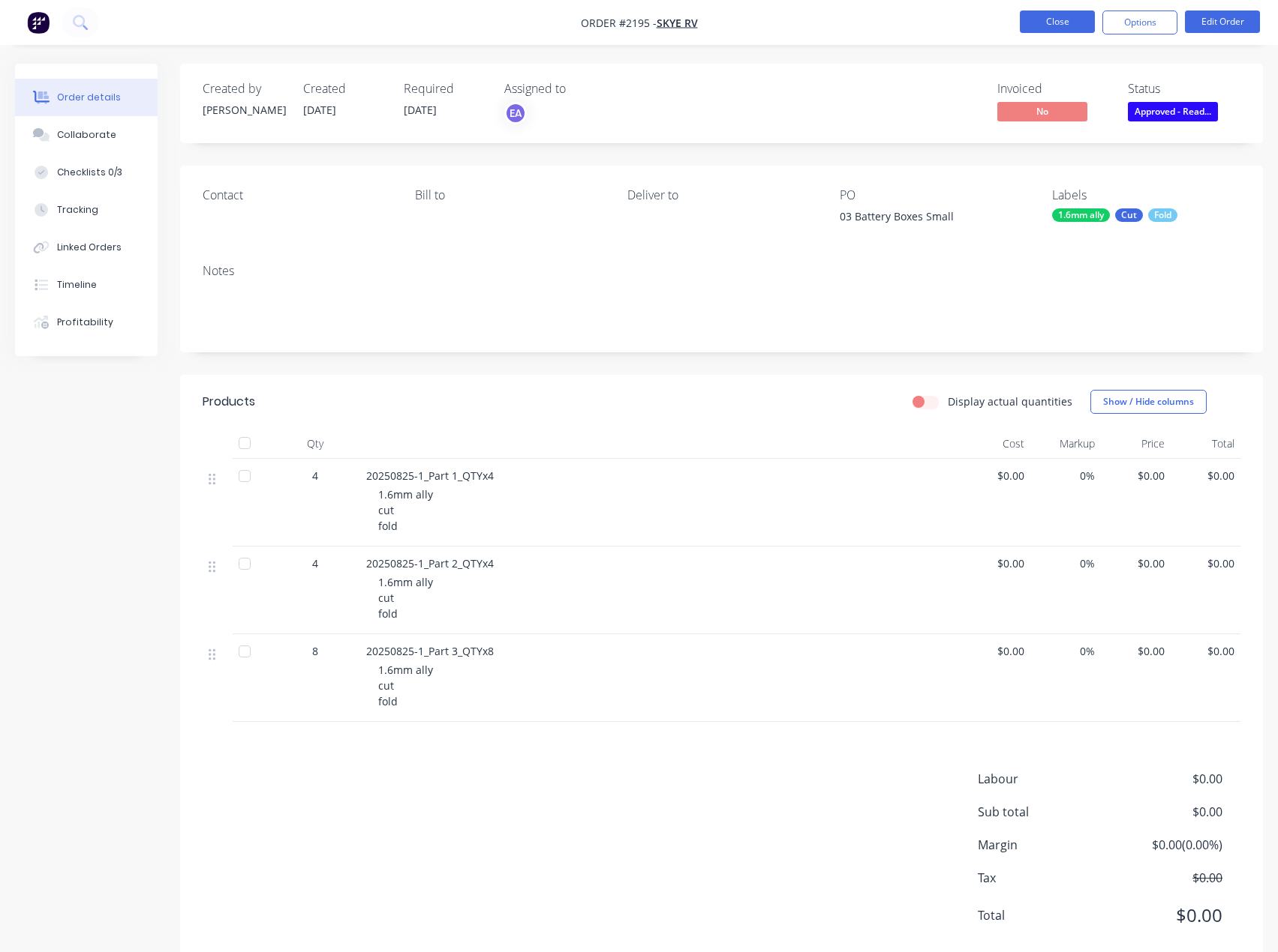
click at [1068, 17] on button "Close" at bounding box center [1057, 22] width 75 height 22
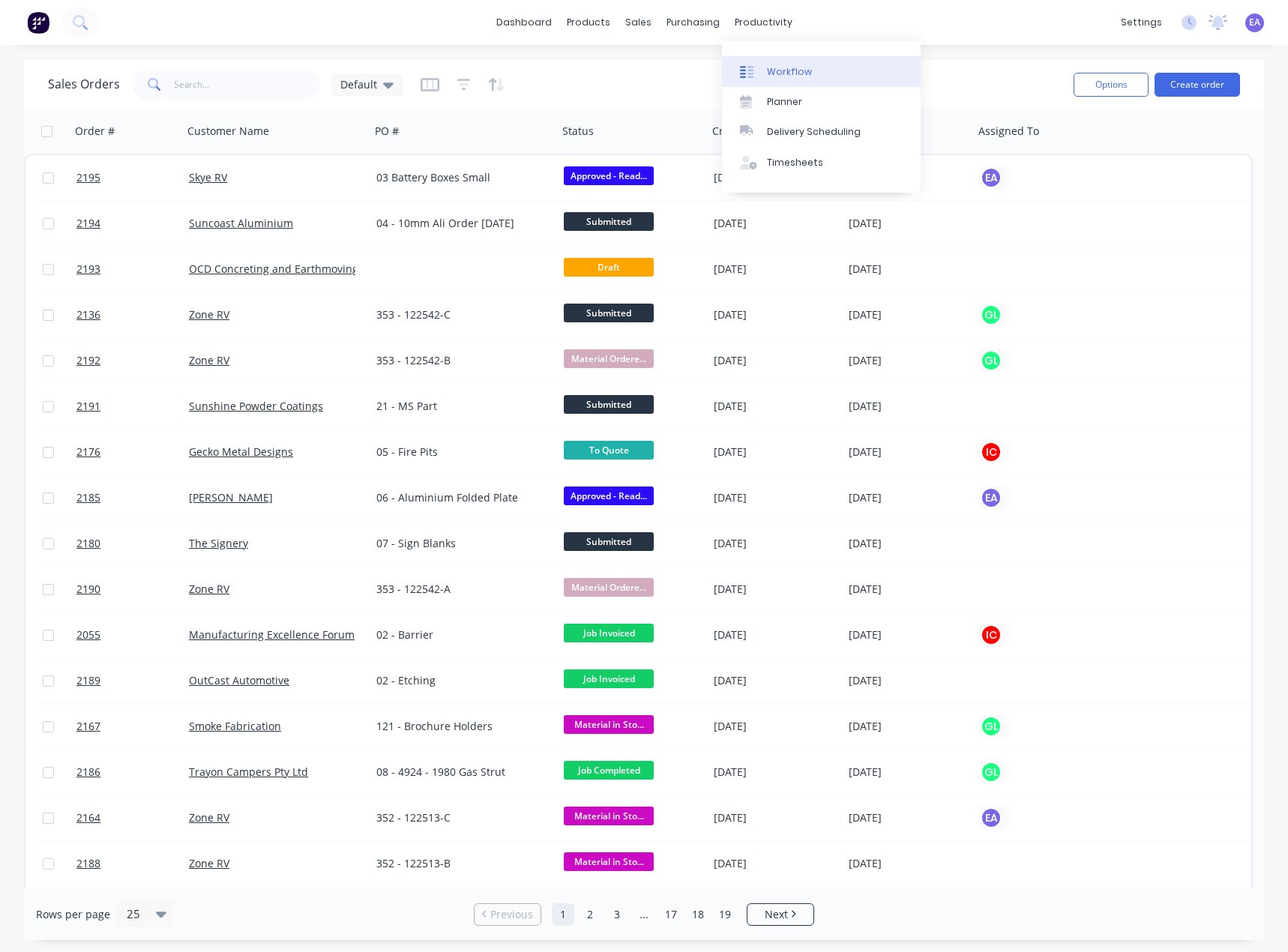
click at [766, 70] on div "Workflow" at bounding box center [789, 72] width 45 height 13
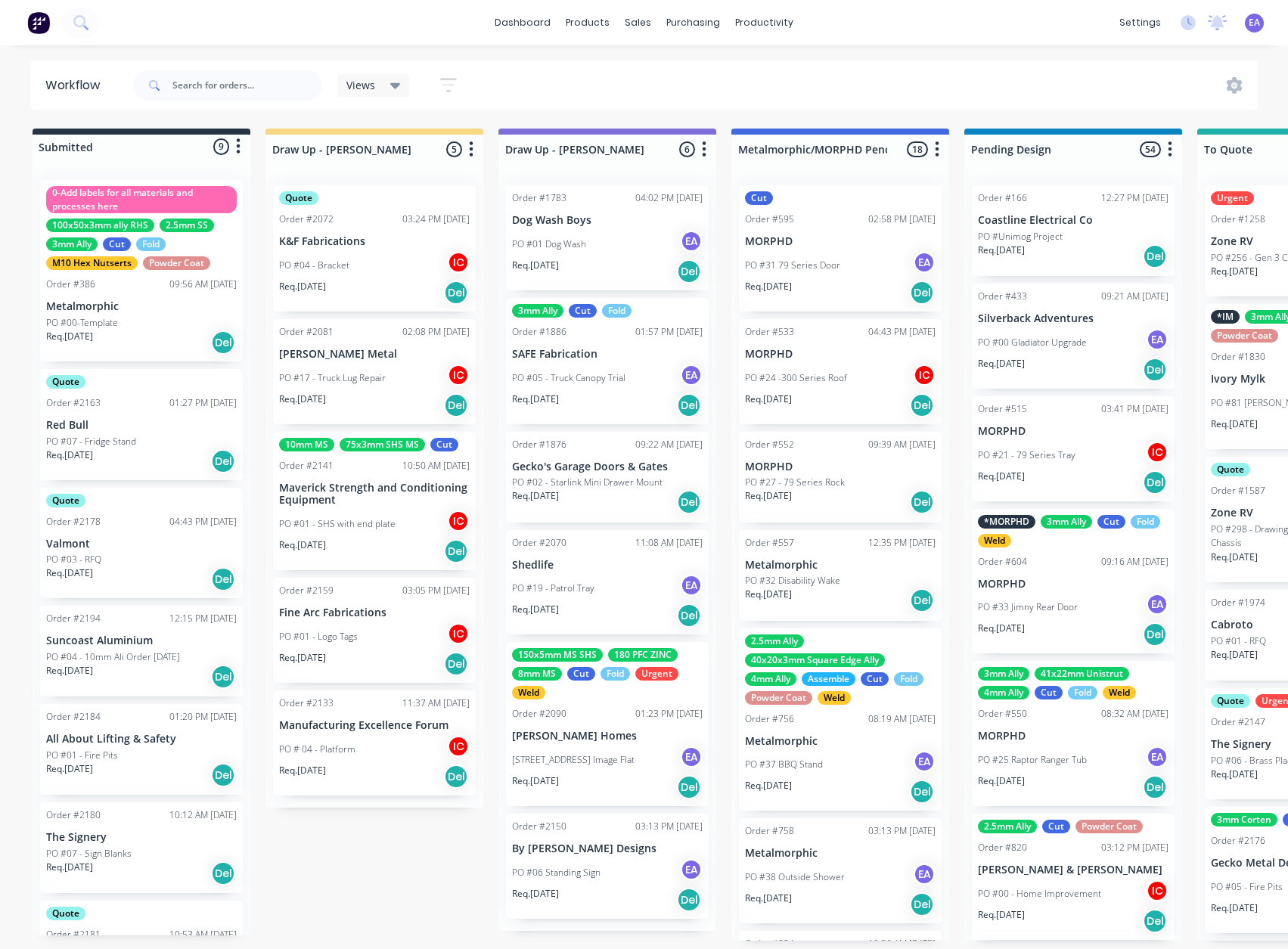
click at [93, 767] on p "Req. [DATE]" at bounding box center [70, 769] width 47 height 13
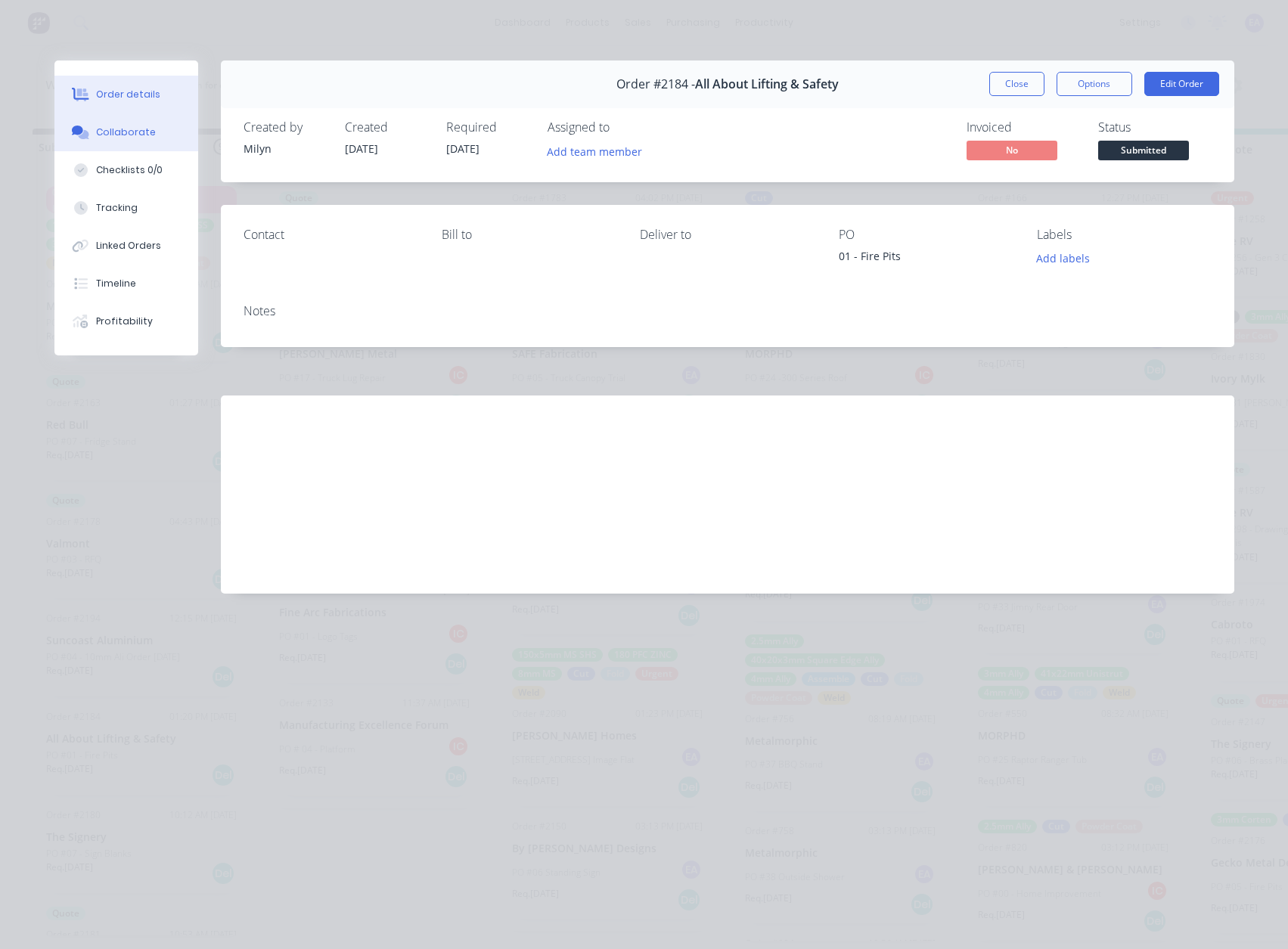
click at [147, 138] on div "Collaborate" at bounding box center [125, 132] width 59 height 13
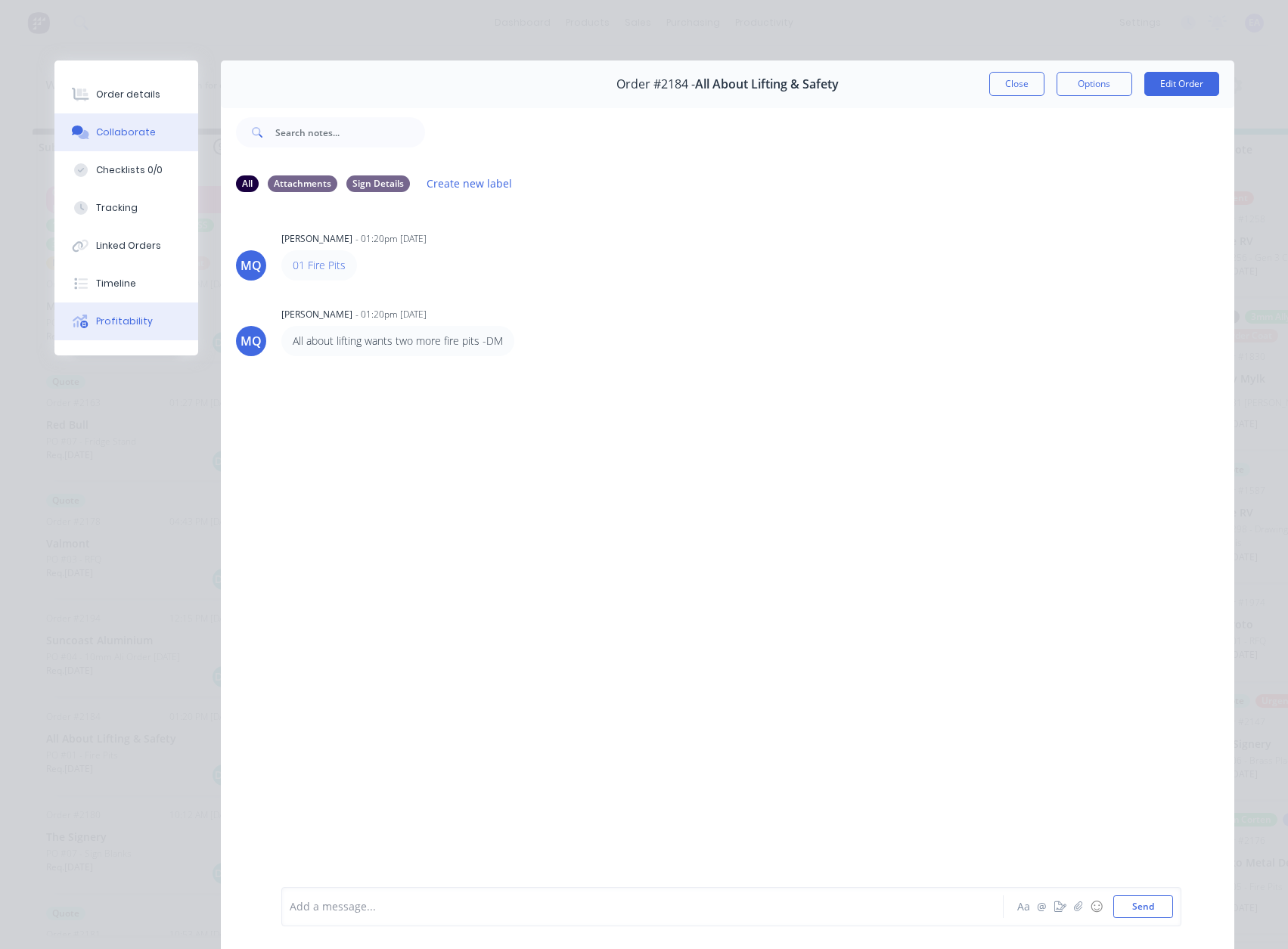
click at [123, 314] on button "Profitability" at bounding box center [126, 322] width 143 height 38
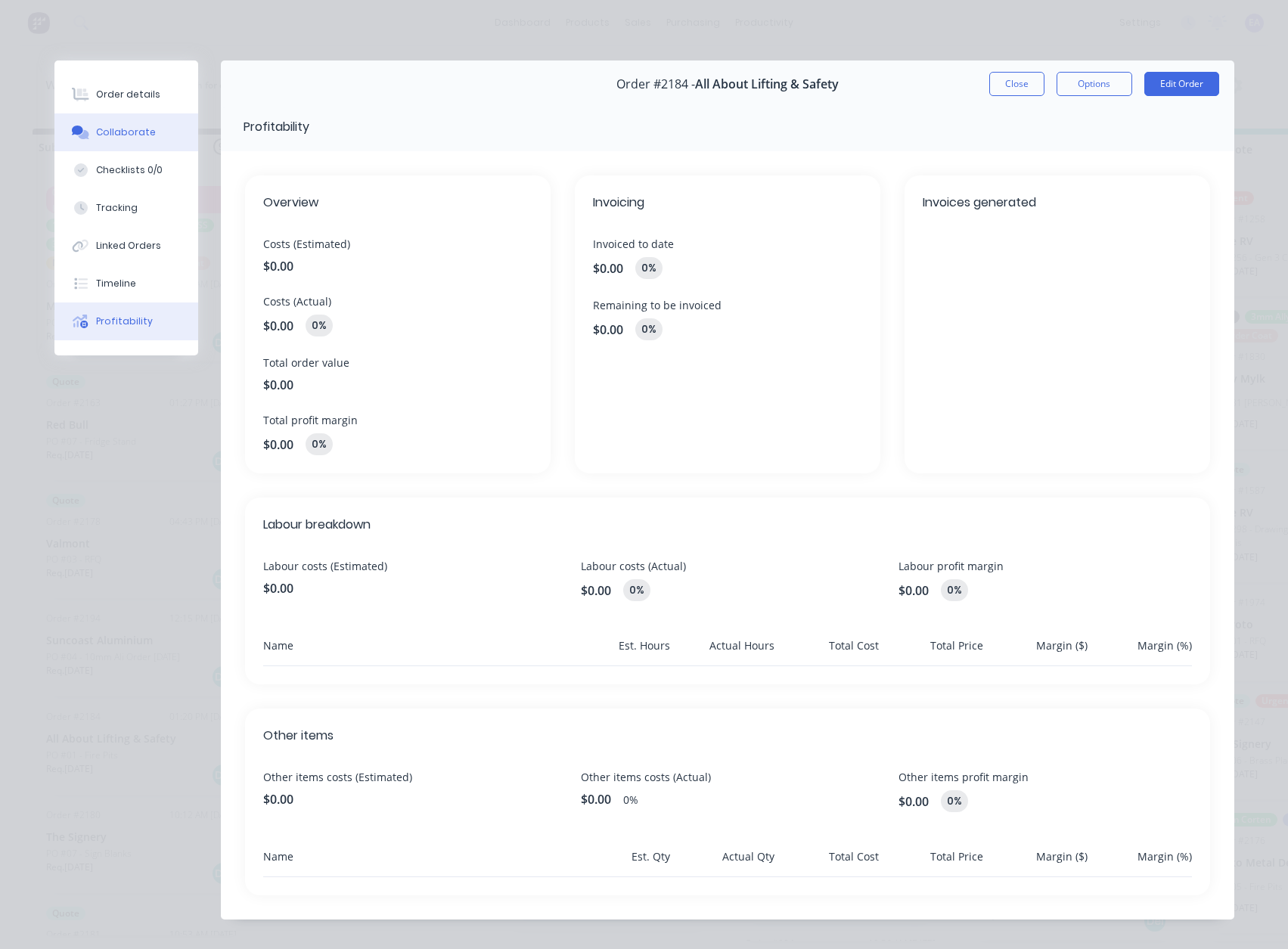
click at [125, 144] on button "Collaborate" at bounding box center [126, 132] width 143 height 38
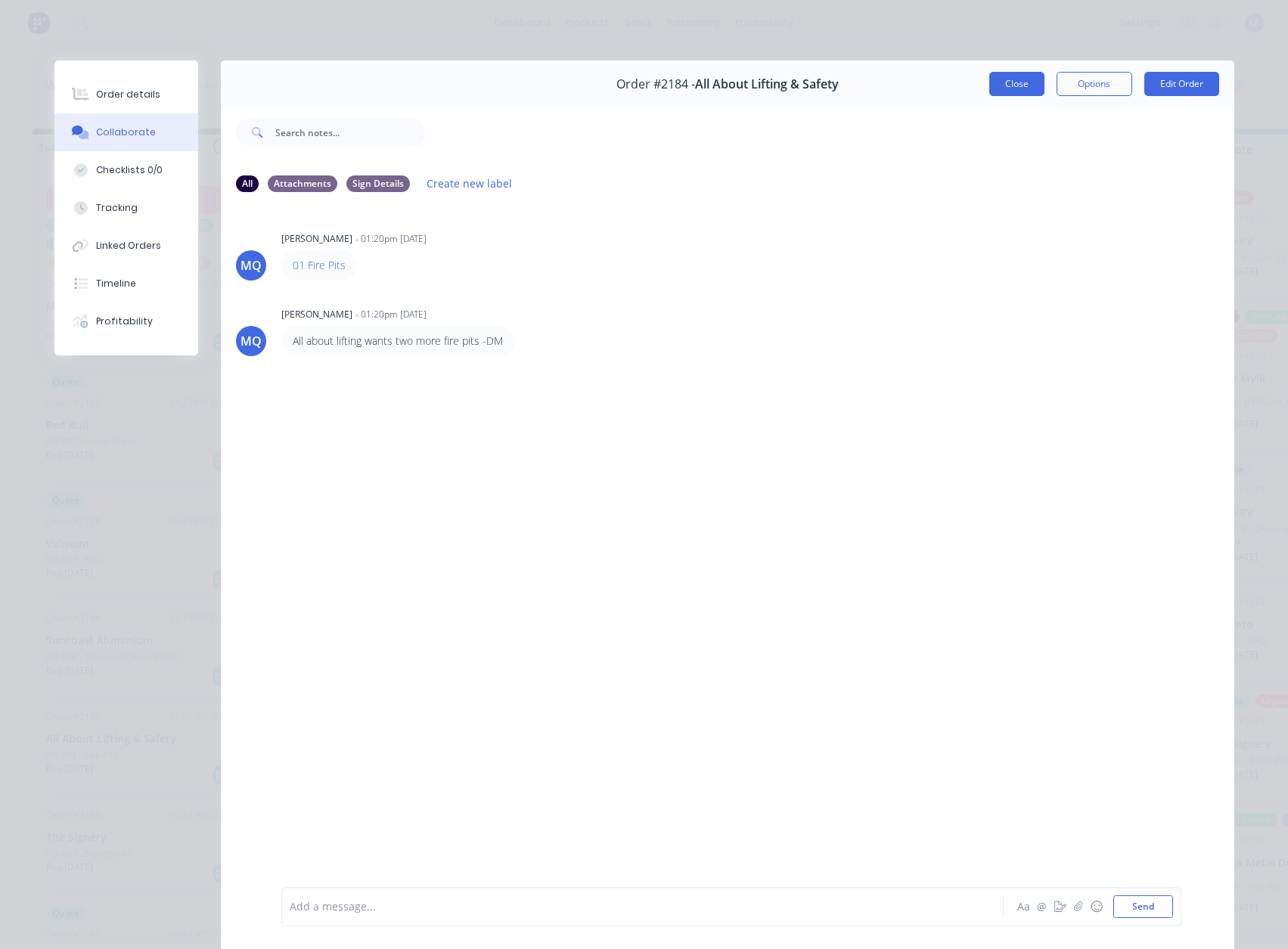
click at [1005, 84] on button "Close" at bounding box center [1016, 84] width 56 height 25
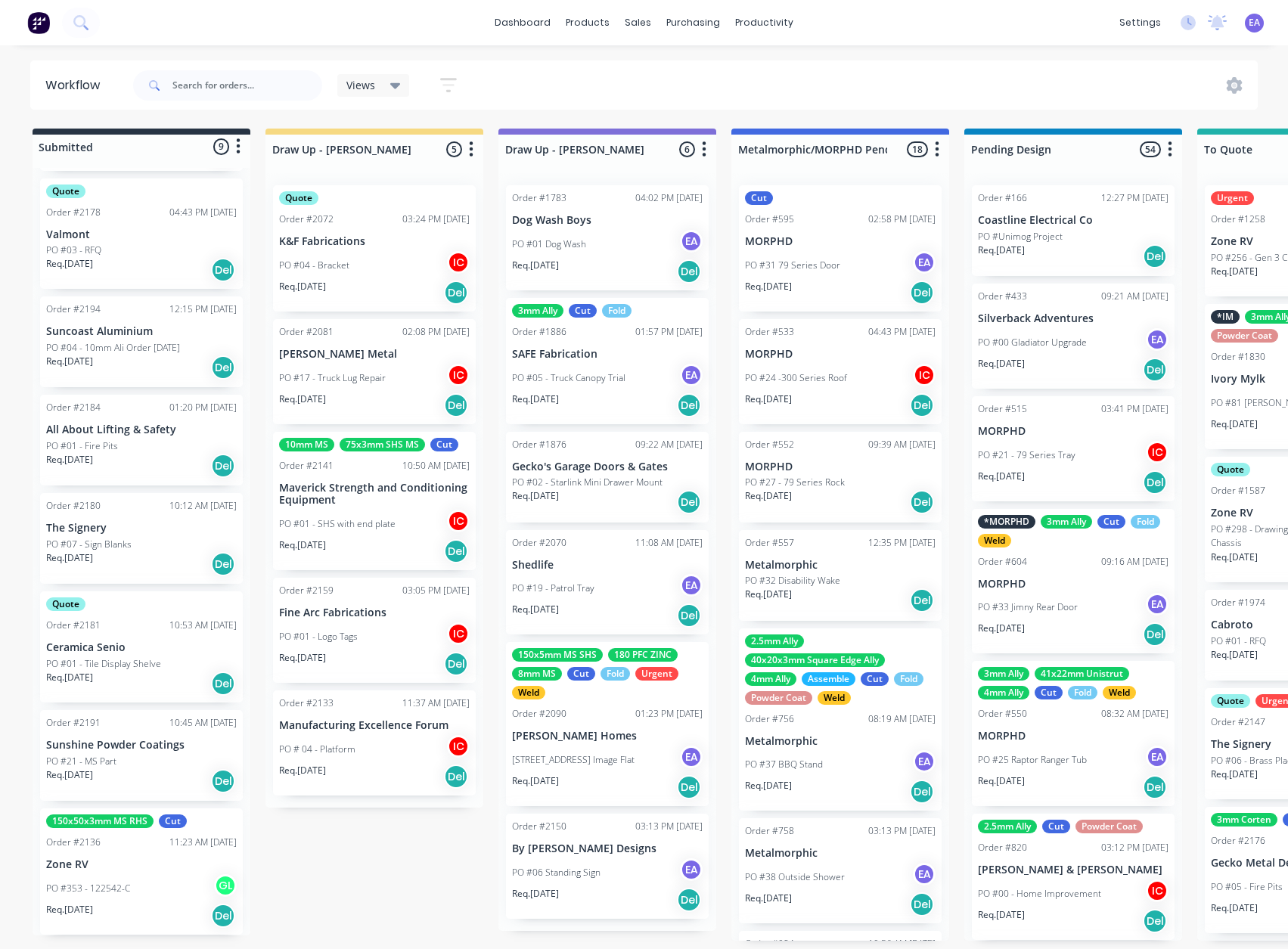
scroll to position [3, 0]
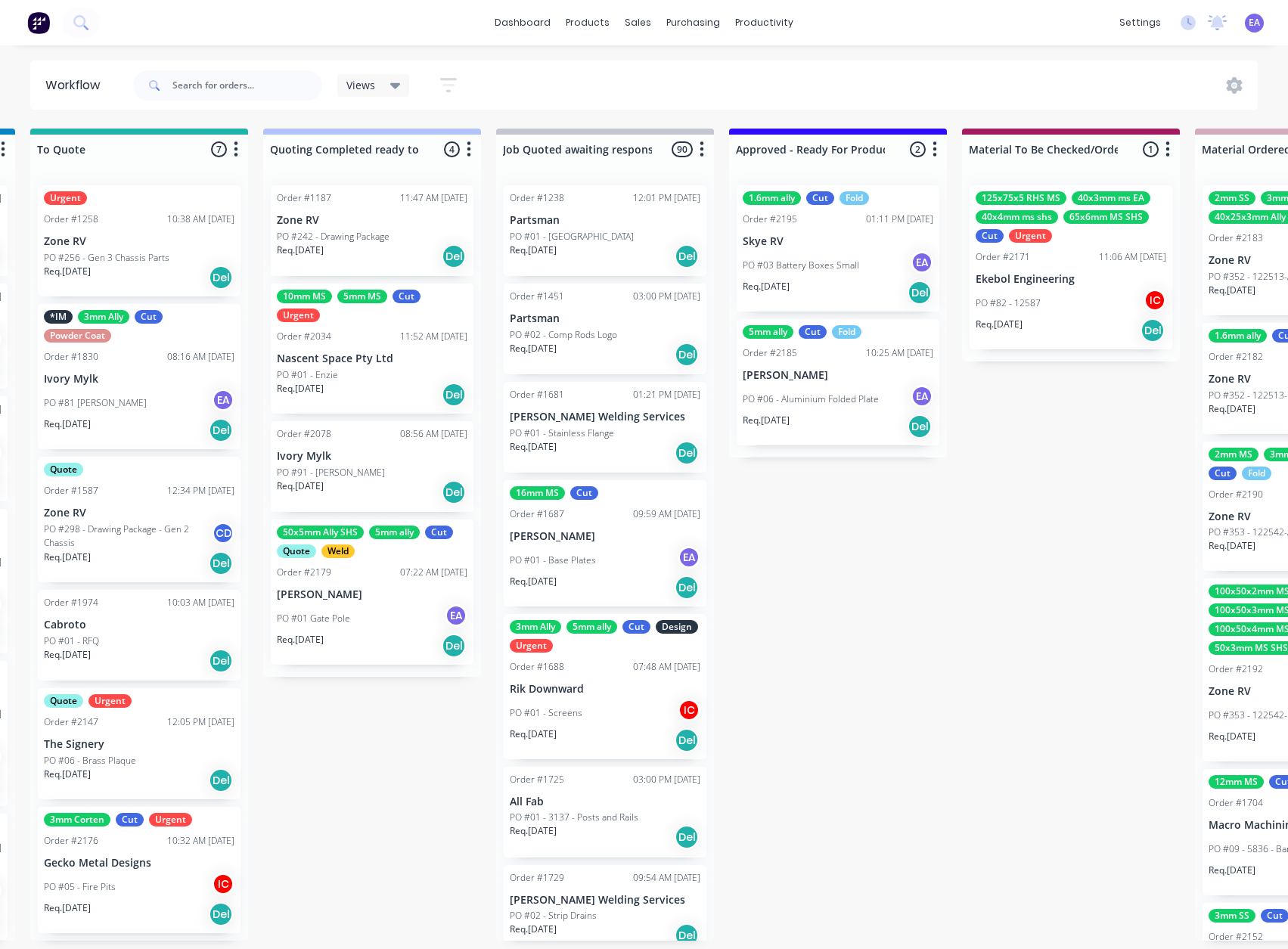
drag, startPoint x: 471, startPoint y: 623, endPoint x: 604, endPoint y: 629, distance: 133.1
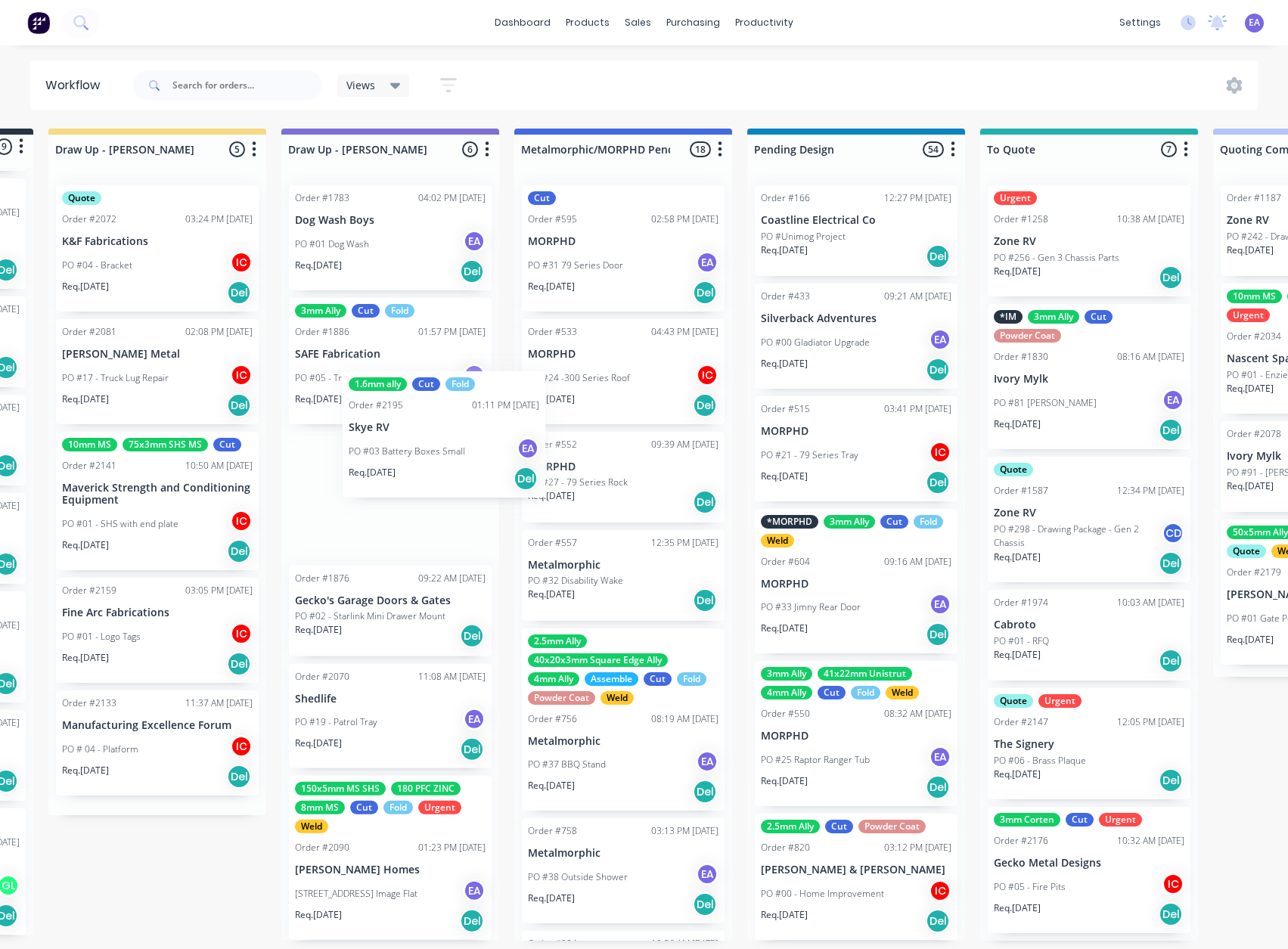
scroll to position [3, 209]
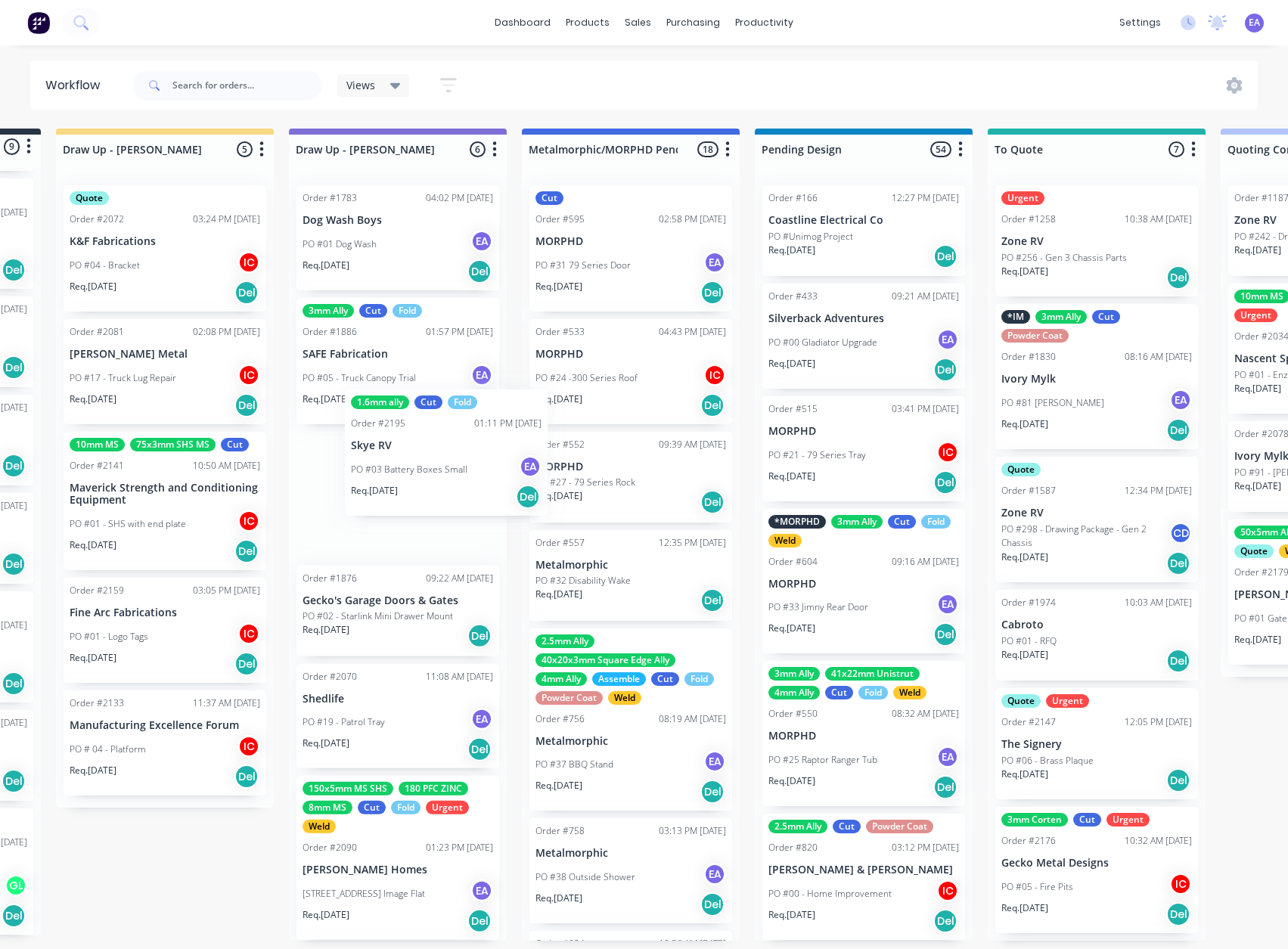
drag, startPoint x: 826, startPoint y: 249, endPoint x: 427, endPoint y: 469, distance: 455.6
click at [372, 497] on div "PO #03 Battery Boxes Small EA" at bounding box center [398, 511] width 190 height 28
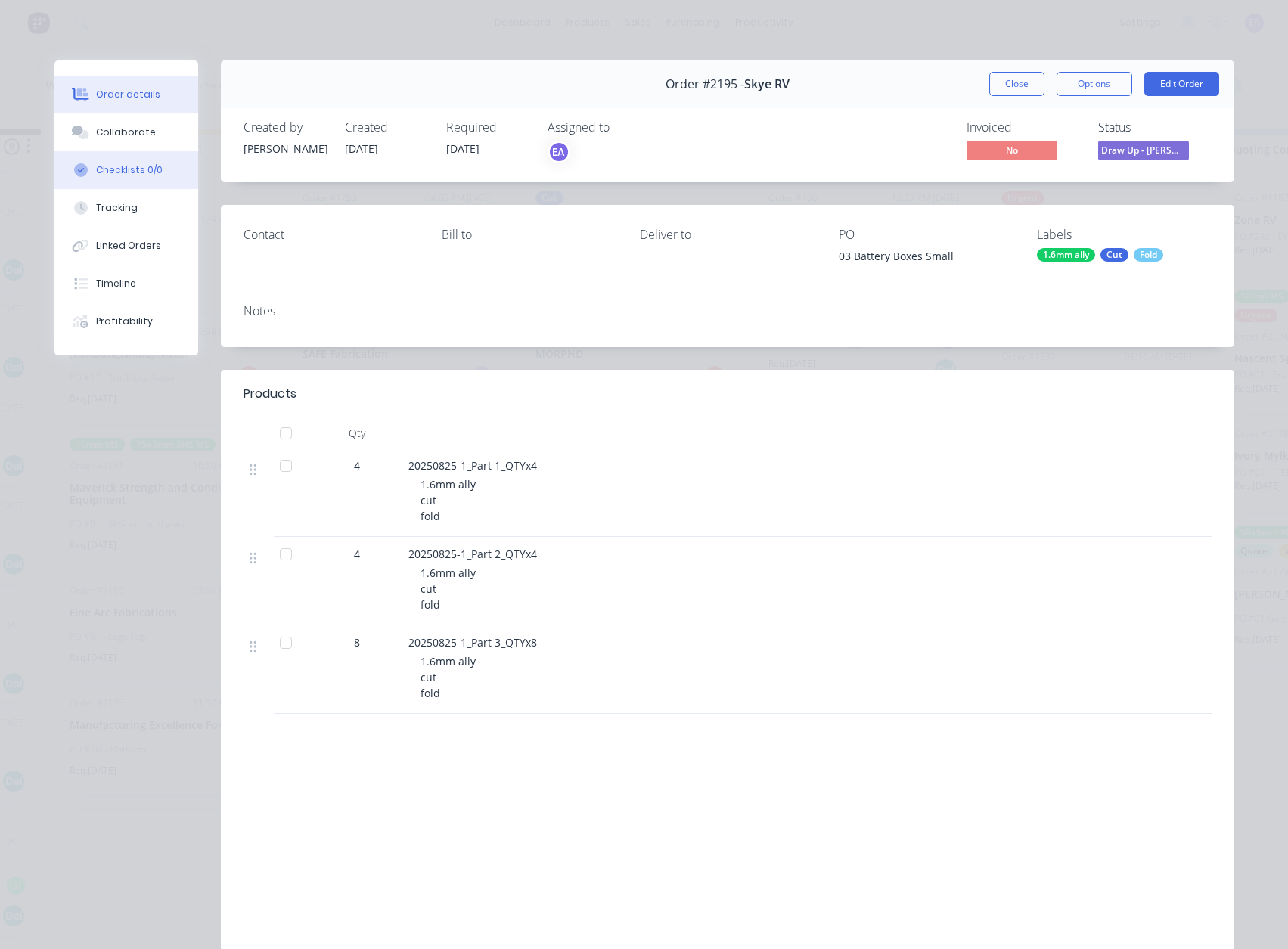
click at [138, 174] on div "Checklists 0/0" at bounding box center [129, 170] width 67 height 13
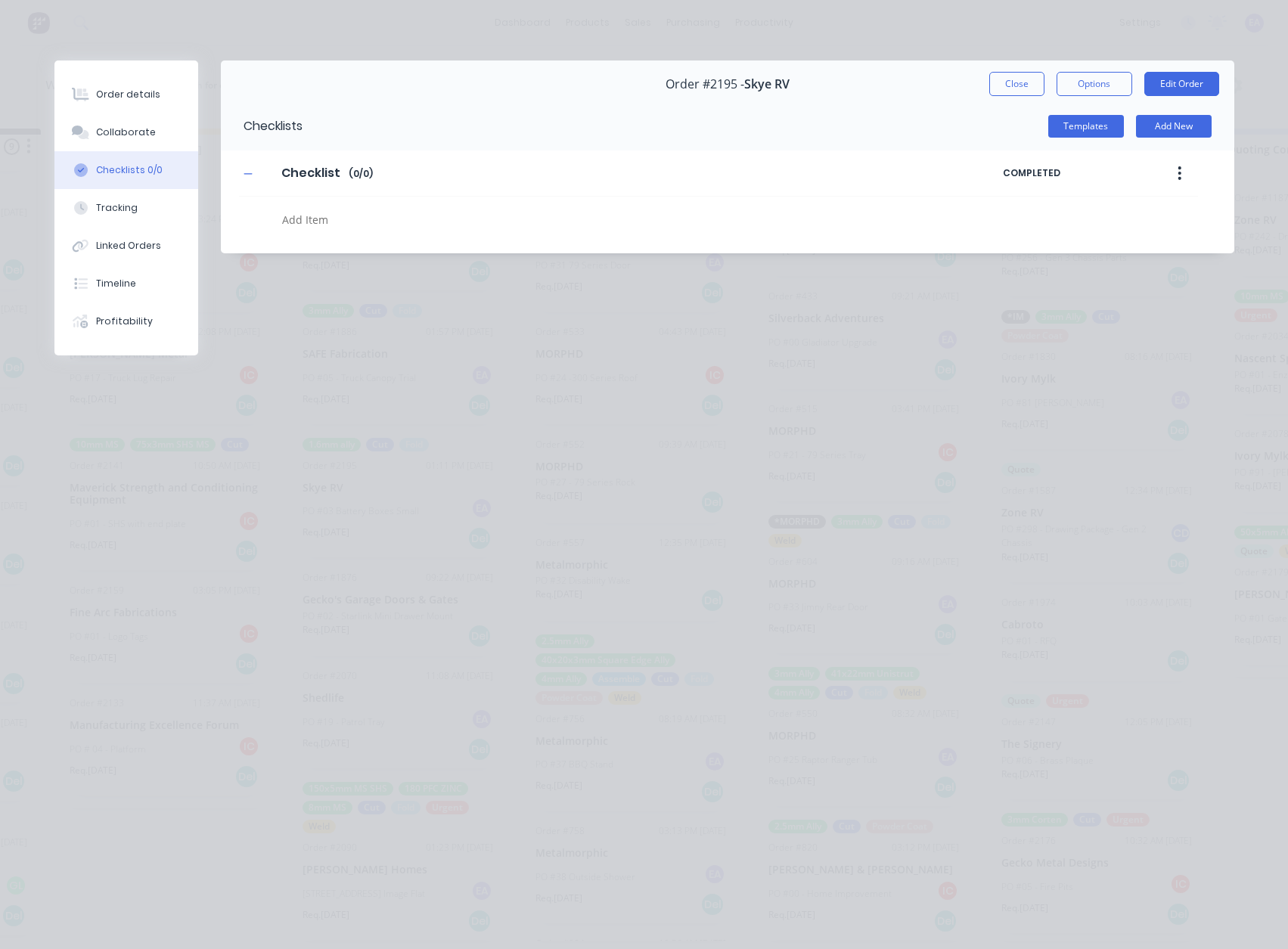
click at [315, 220] on textarea at bounding box center [582, 219] width 611 height 22
type textarea "x"
type textarea "c"
type textarea "x"
type textarea "cut"
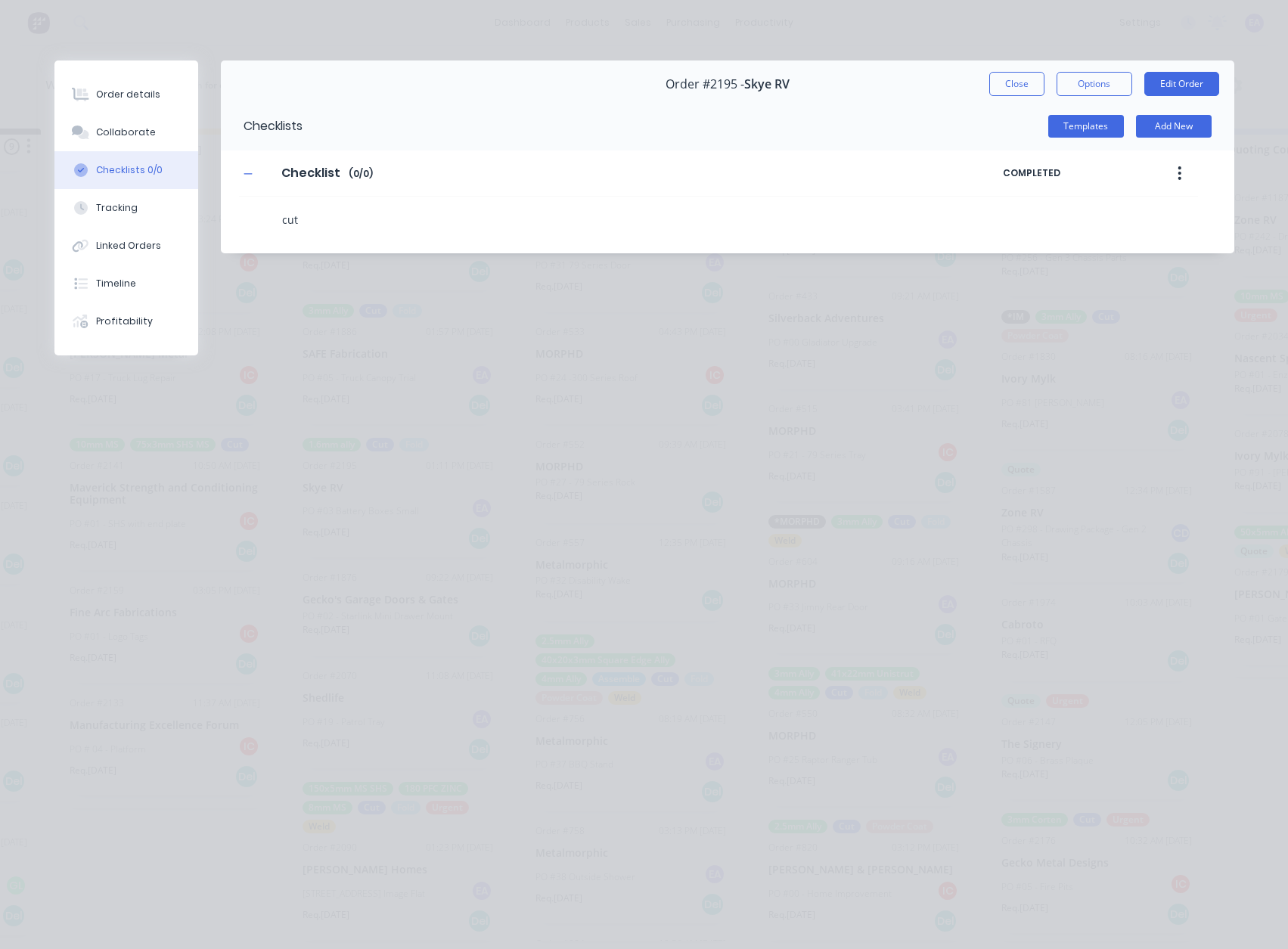
type textarea "x"
type textarea "f"
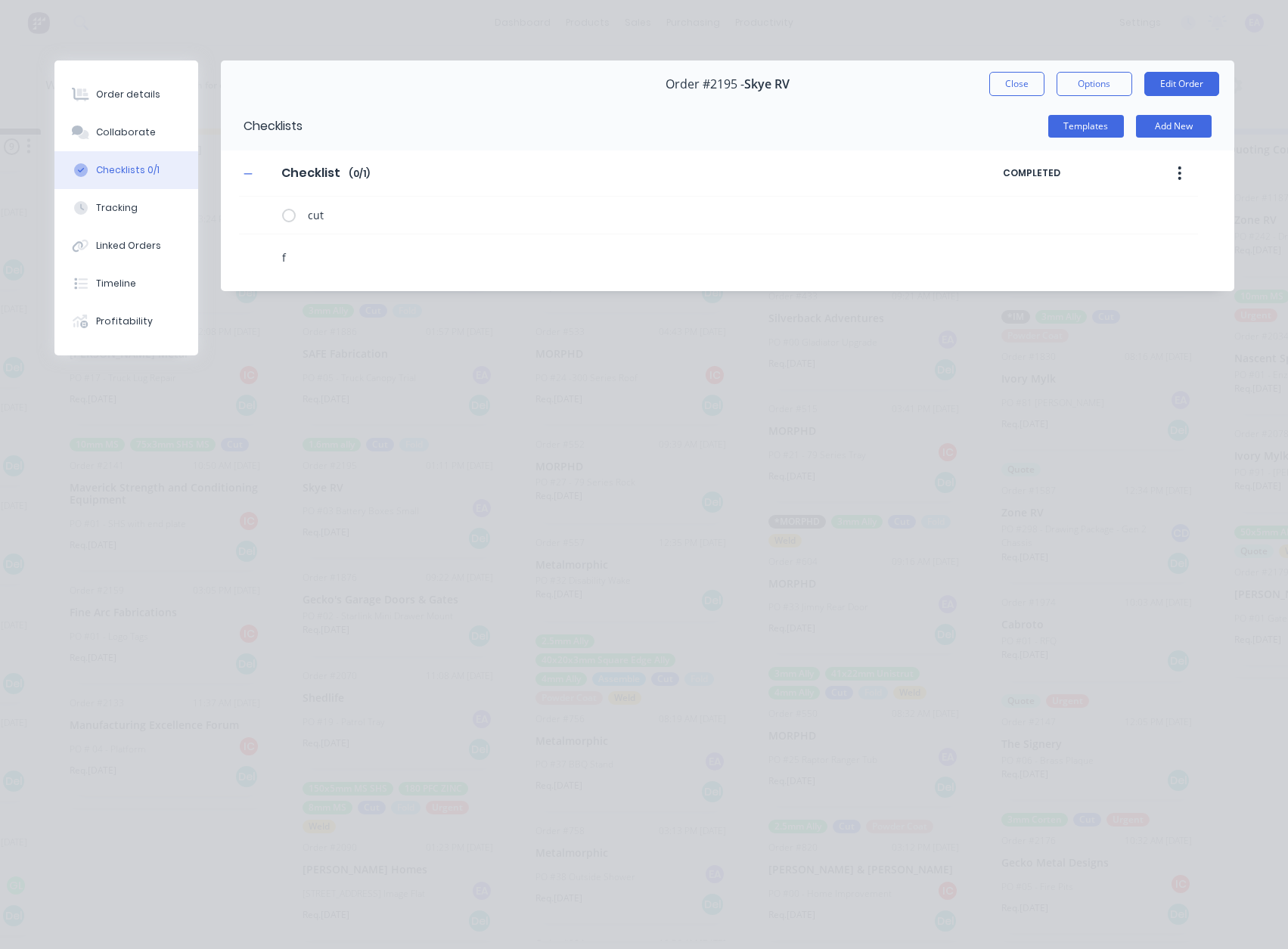
type textarea "x"
type textarea "fo"
type textarea "x"
type textarea "fol"
type textarea "x"
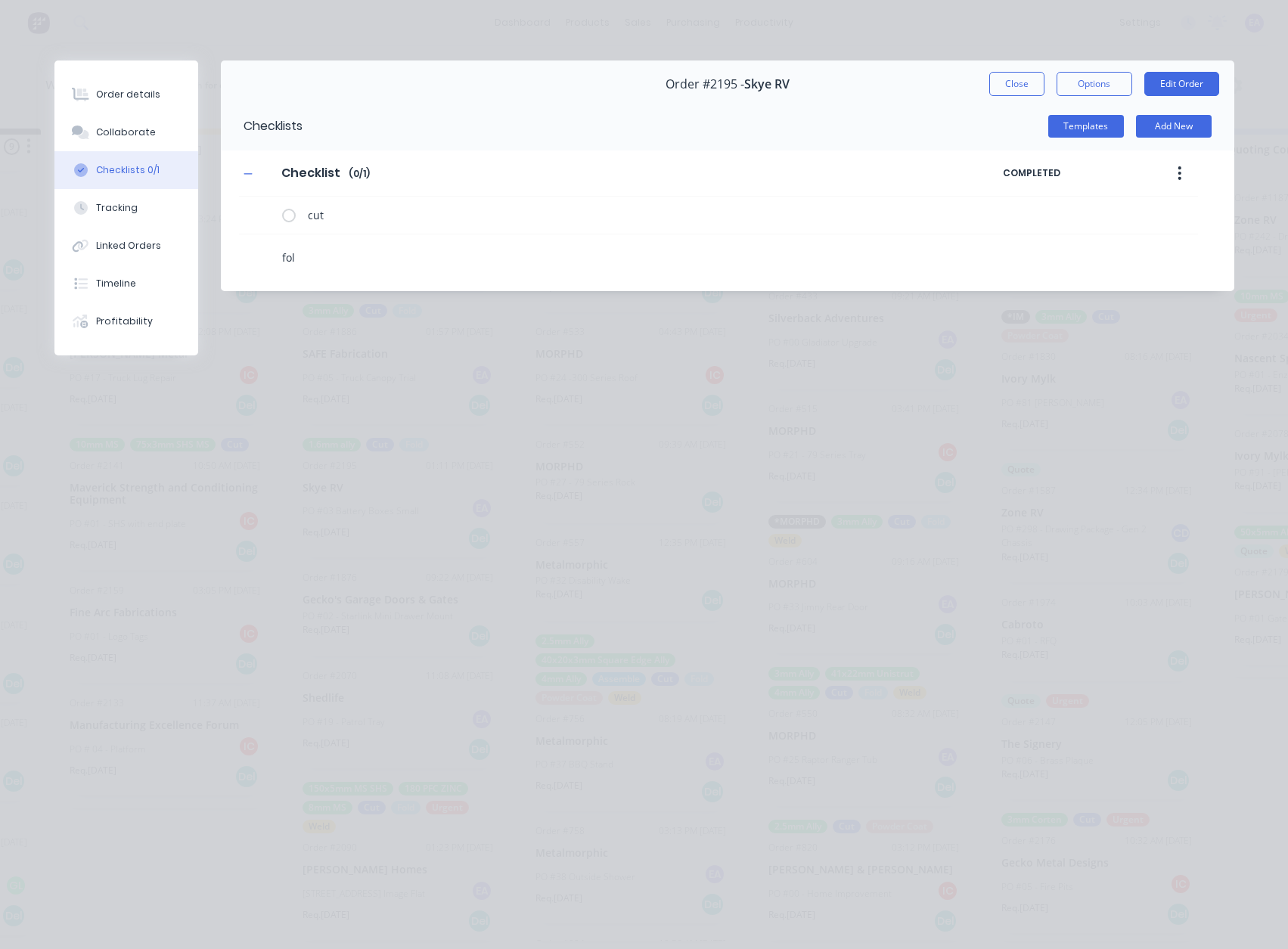
type textarea "fold"
type textarea "x"
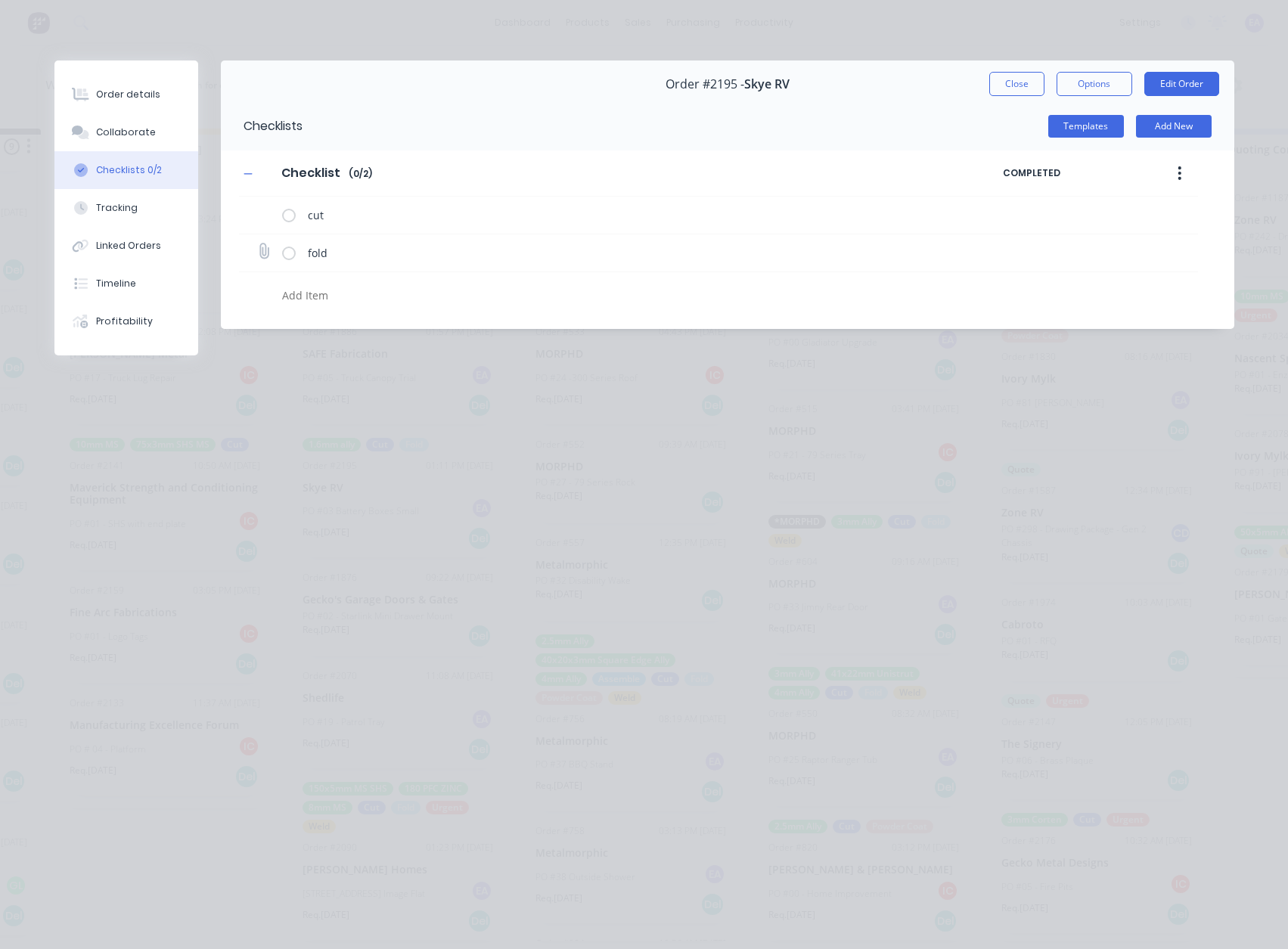
type textarea "x"
click at [264, 252] on icon at bounding box center [264, 252] width 21 height 21
click at [257, 244] on input "file" at bounding box center [257, 244] width 0 height 0
type input "C:\fakepath\20250825 Revise.PDF"
type textarea "x"
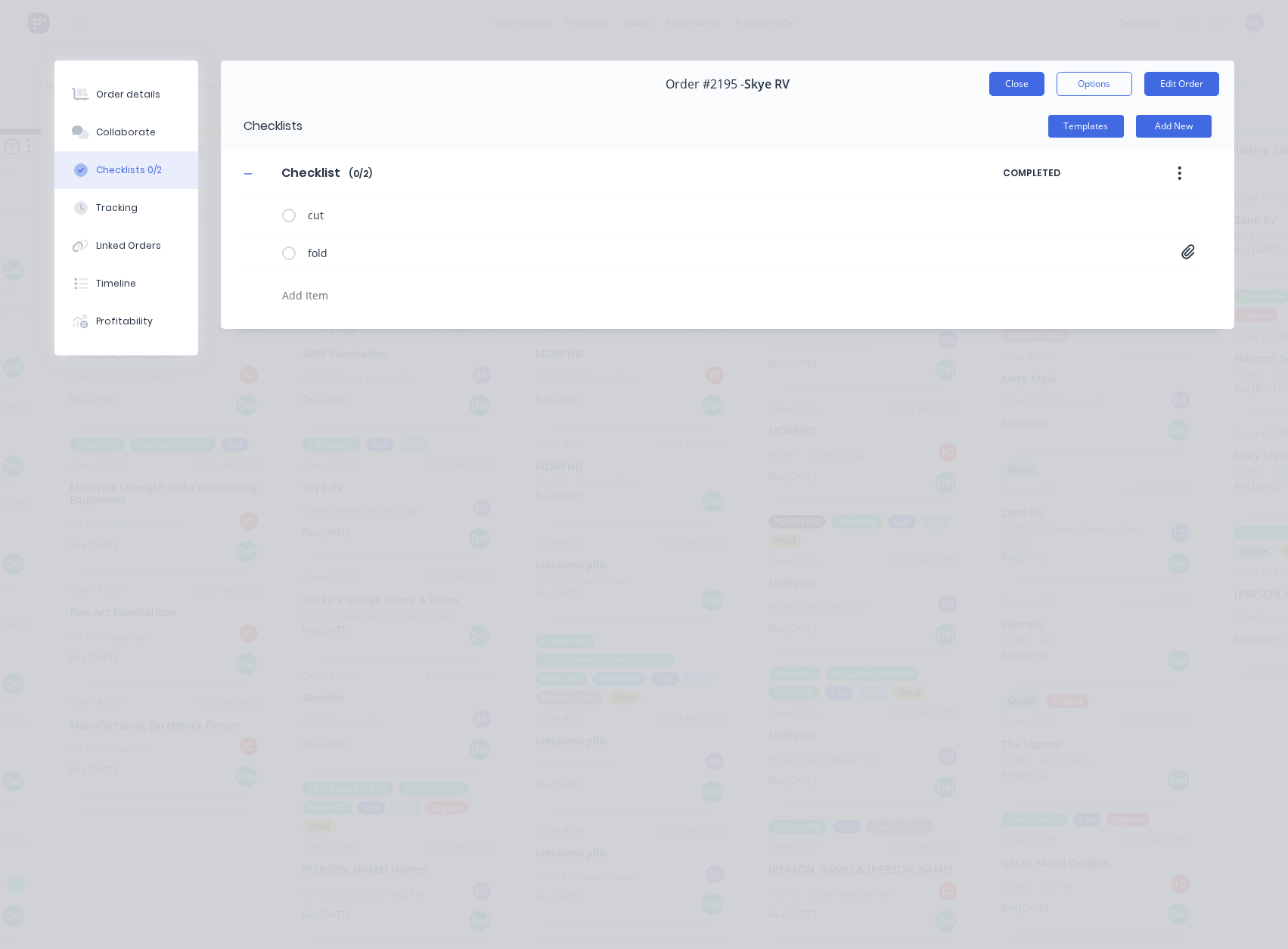
click at [999, 82] on button "Close" at bounding box center [1016, 84] width 56 height 25
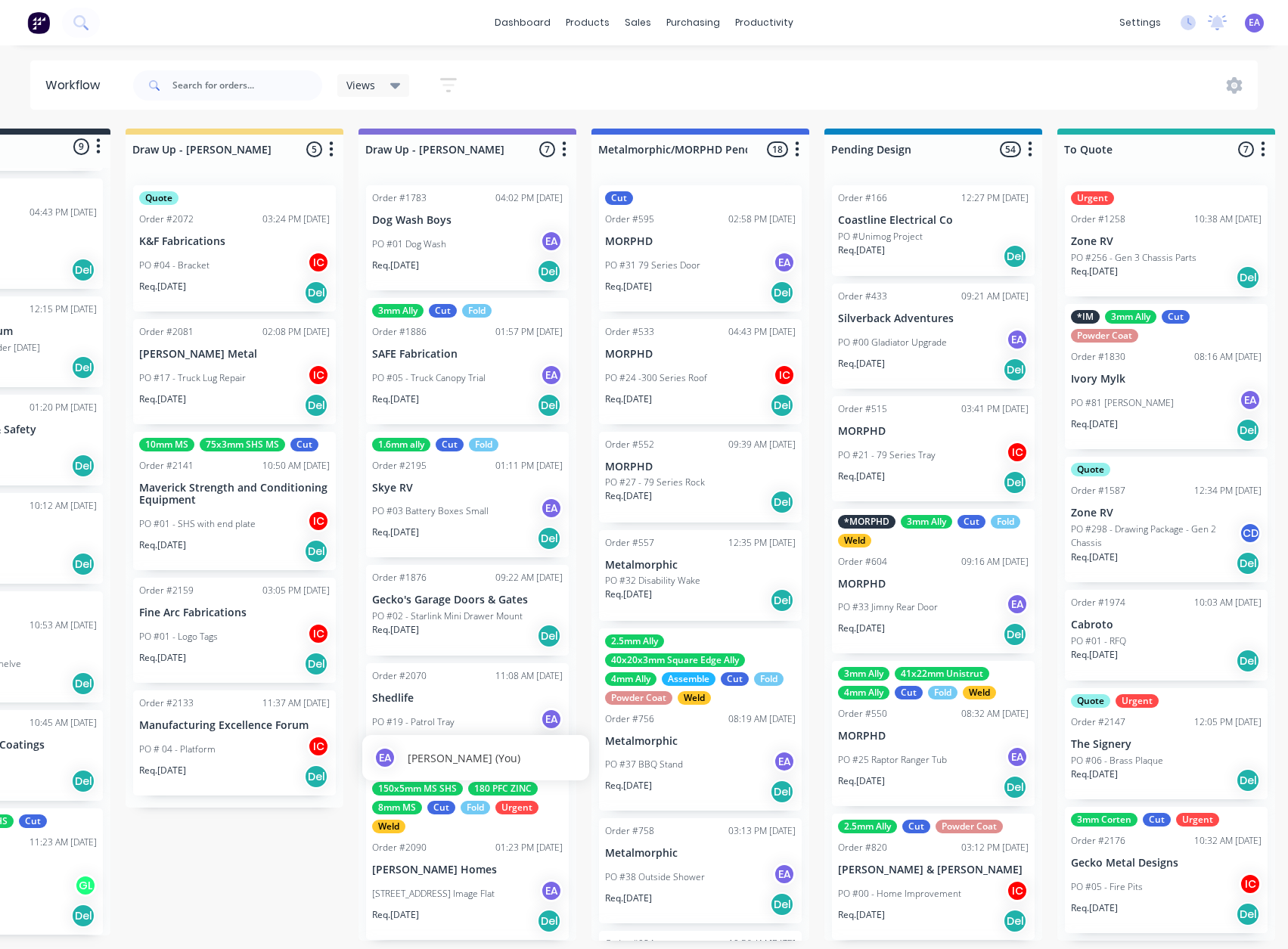
scroll to position [3, 0]
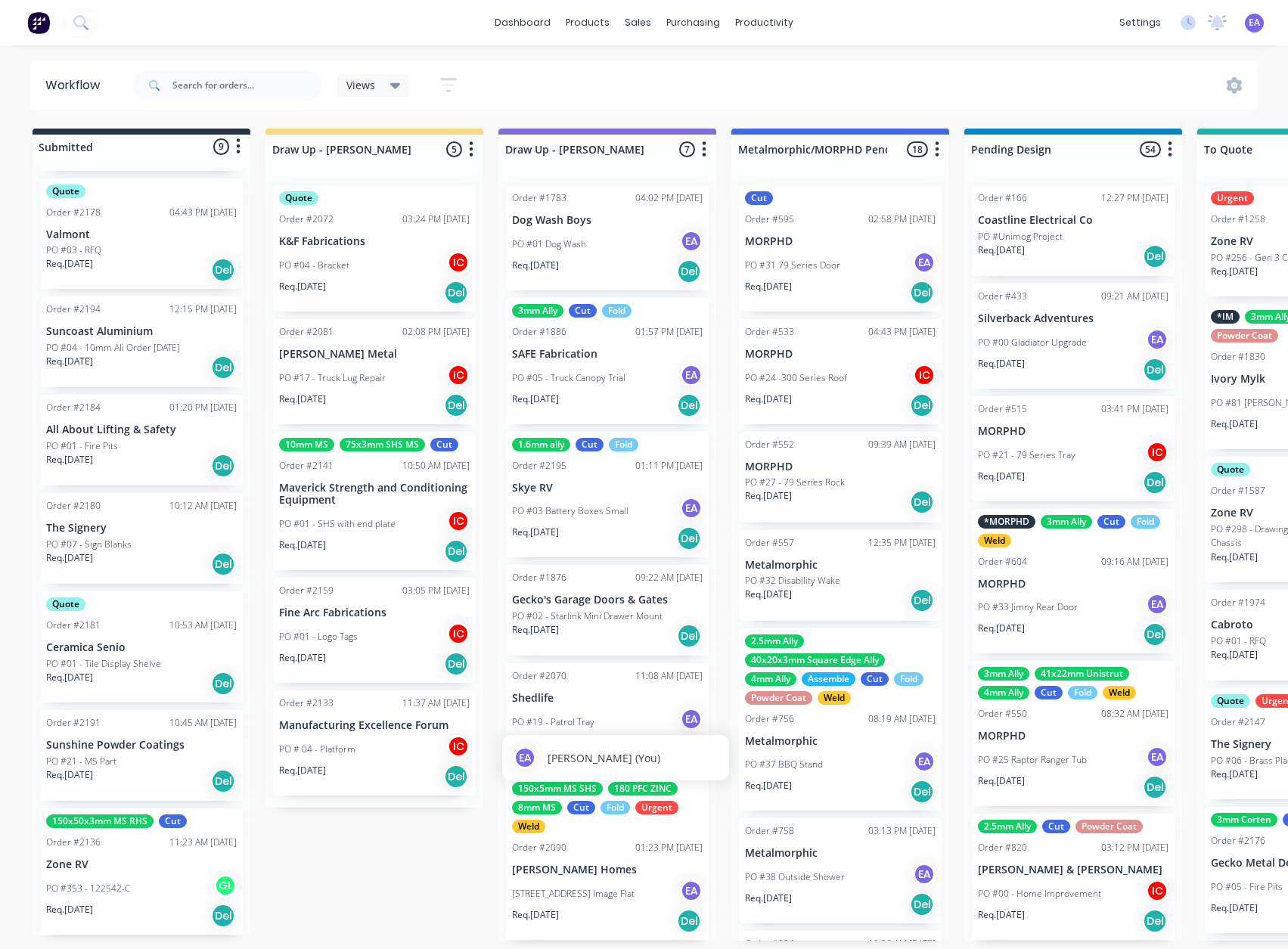
drag, startPoint x: 300, startPoint y: 822, endPoint x: 166, endPoint y: 940, distance: 178.5
click at [145, 432] on p "All About Lifting & Safety" at bounding box center [141, 430] width 190 height 13
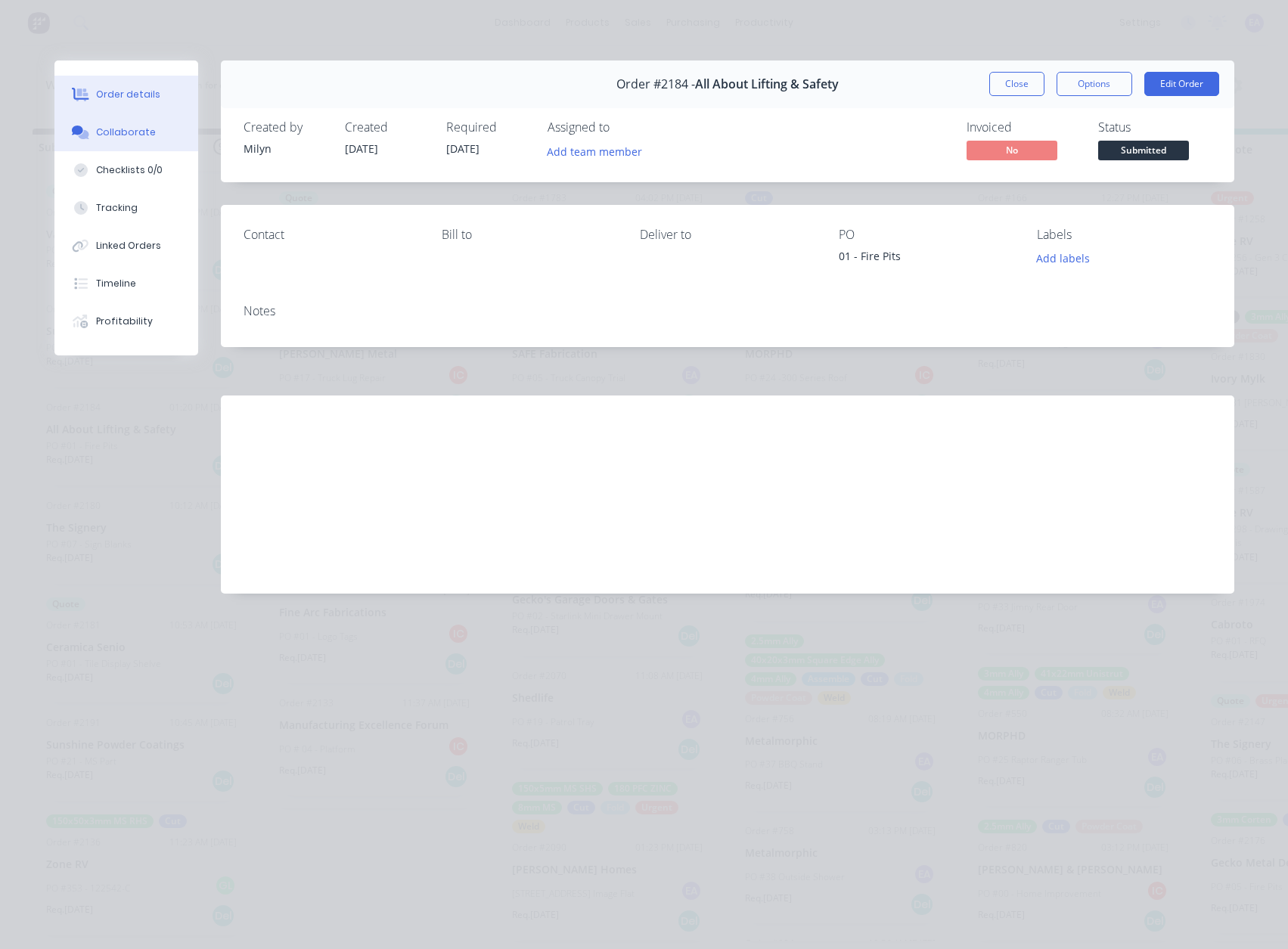
click at [124, 136] on div "Collaborate" at bounding box center [125, 132] width 59 height 13
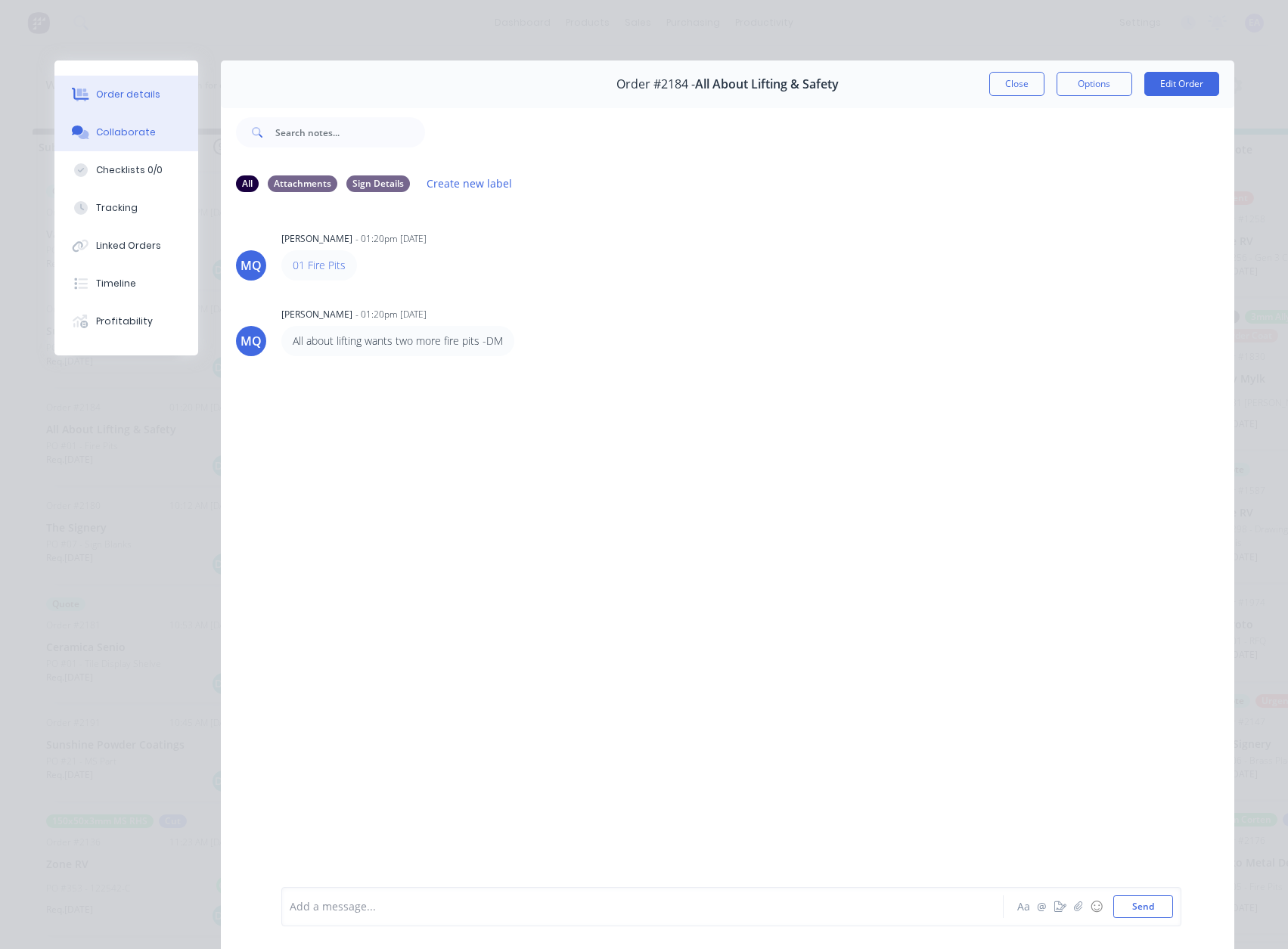
click at [136, 97] on div "Order details" at bounding box center [128, 94] width 64 height 13
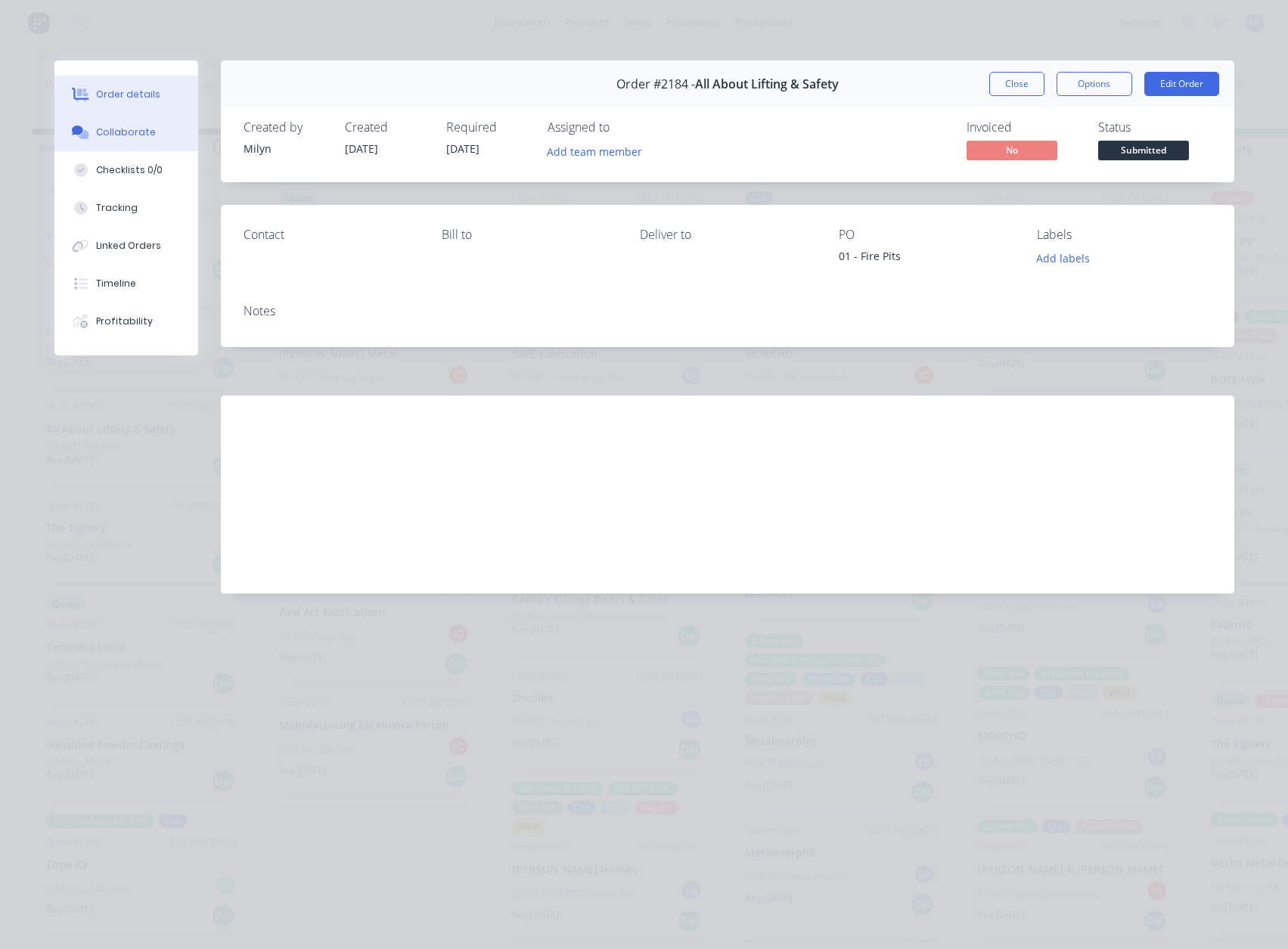
click at [131, 136] on div "Collaborate" at bounding box center [125, 132] width 59 height 13
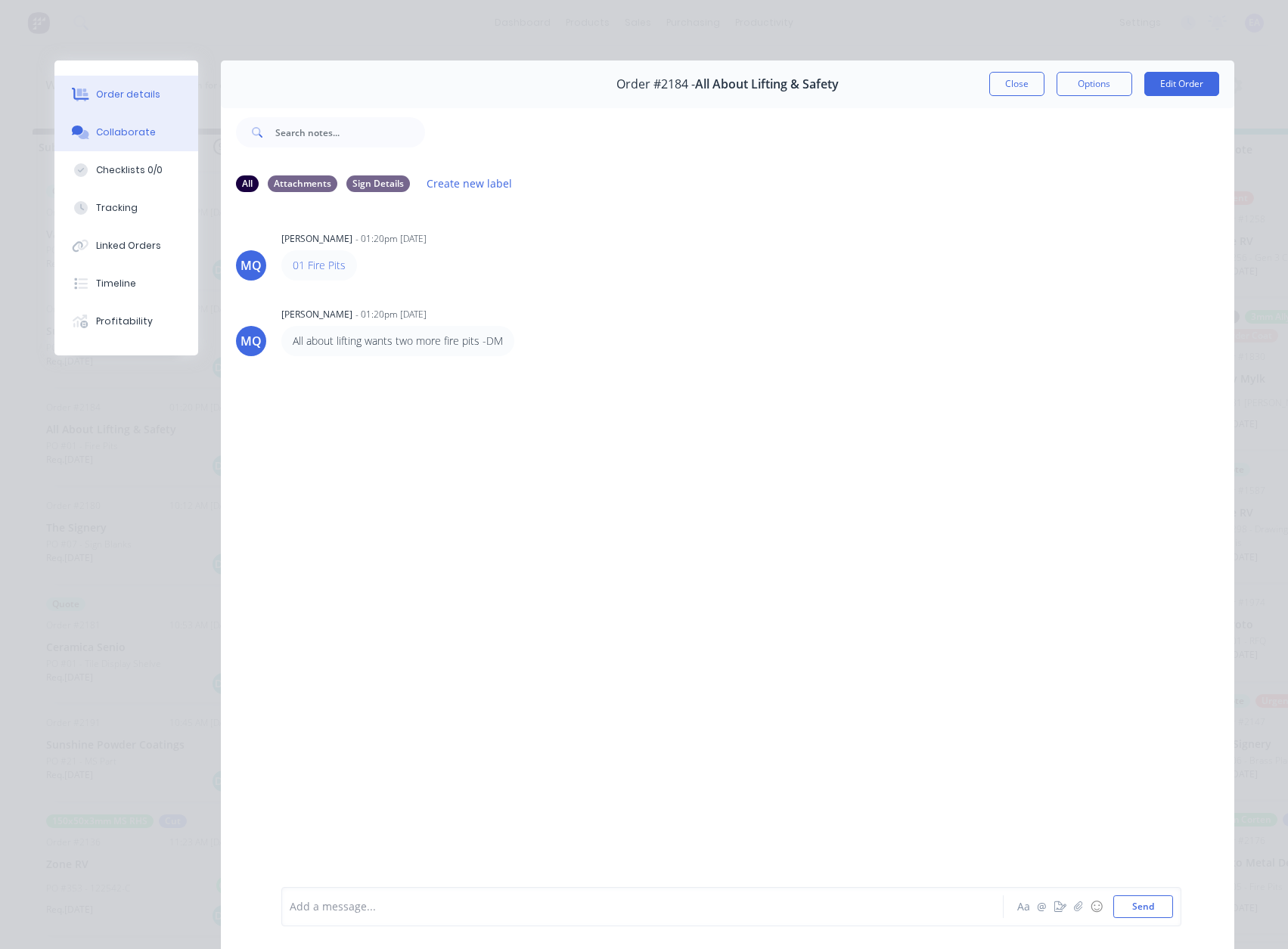
click at [143, 102] on button "Order details" at bounding box center [126, 94] width 143 height 38
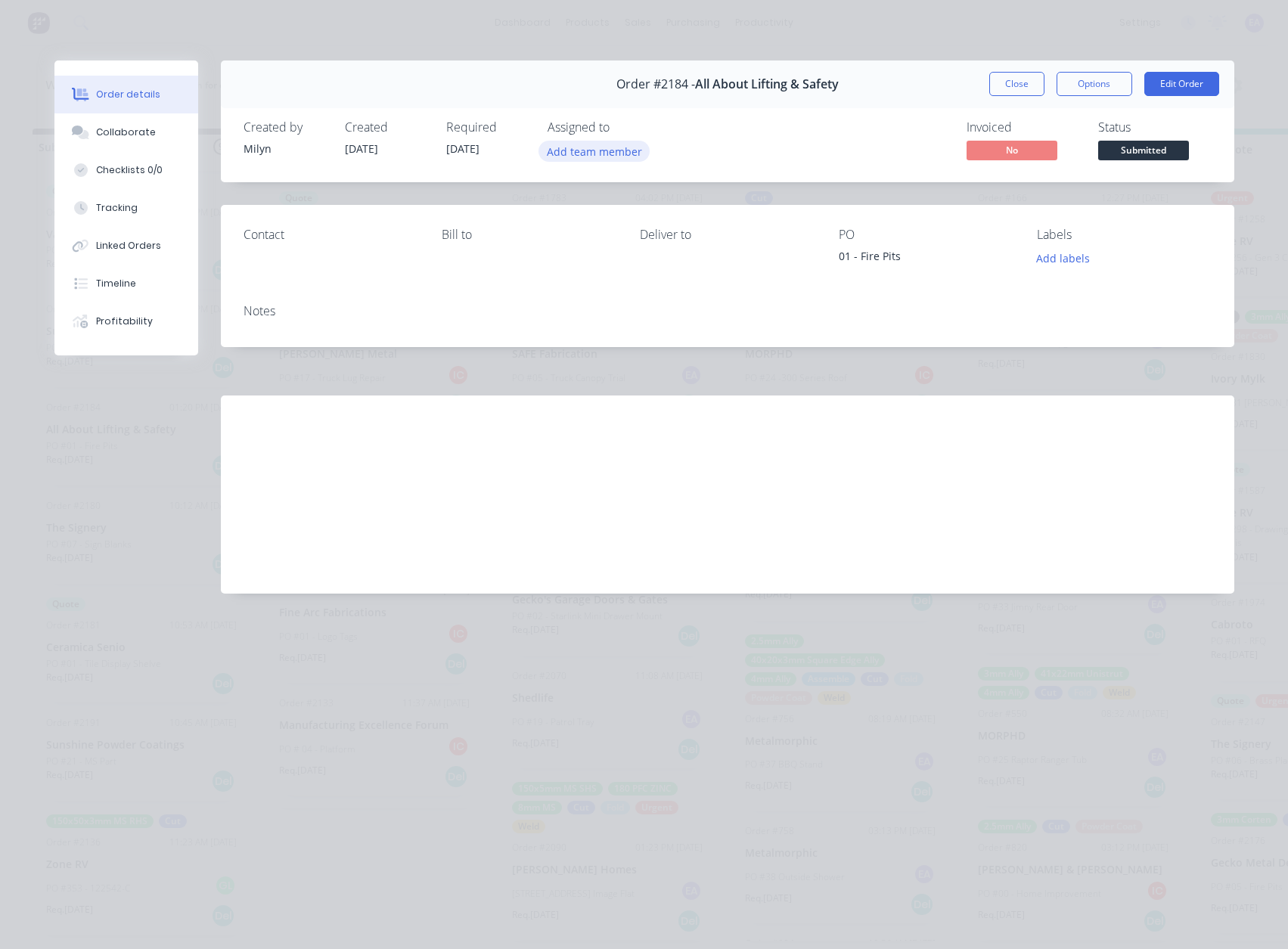
click at [605, 150] on button "Add team member" at bounding box center [594, 151] width 111 height 21
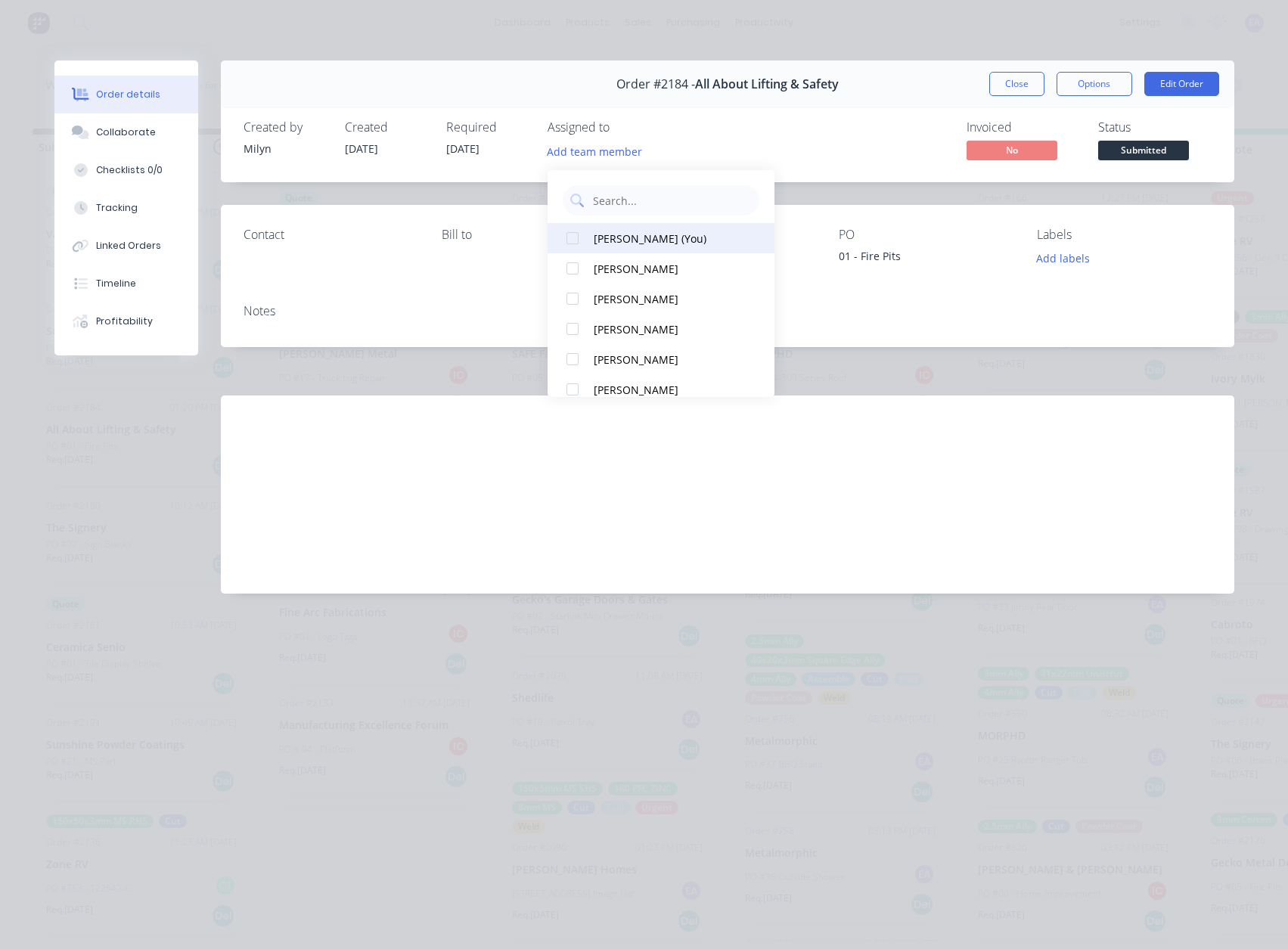
click at [647, 247] on button "[PERSON_NAME] (You)" at bounding box center [661, 239] width 227 height 30
click at [768, 143] on div "Invoiced No Status Submitted" at bounding box center [955, 142] width 513 height 44
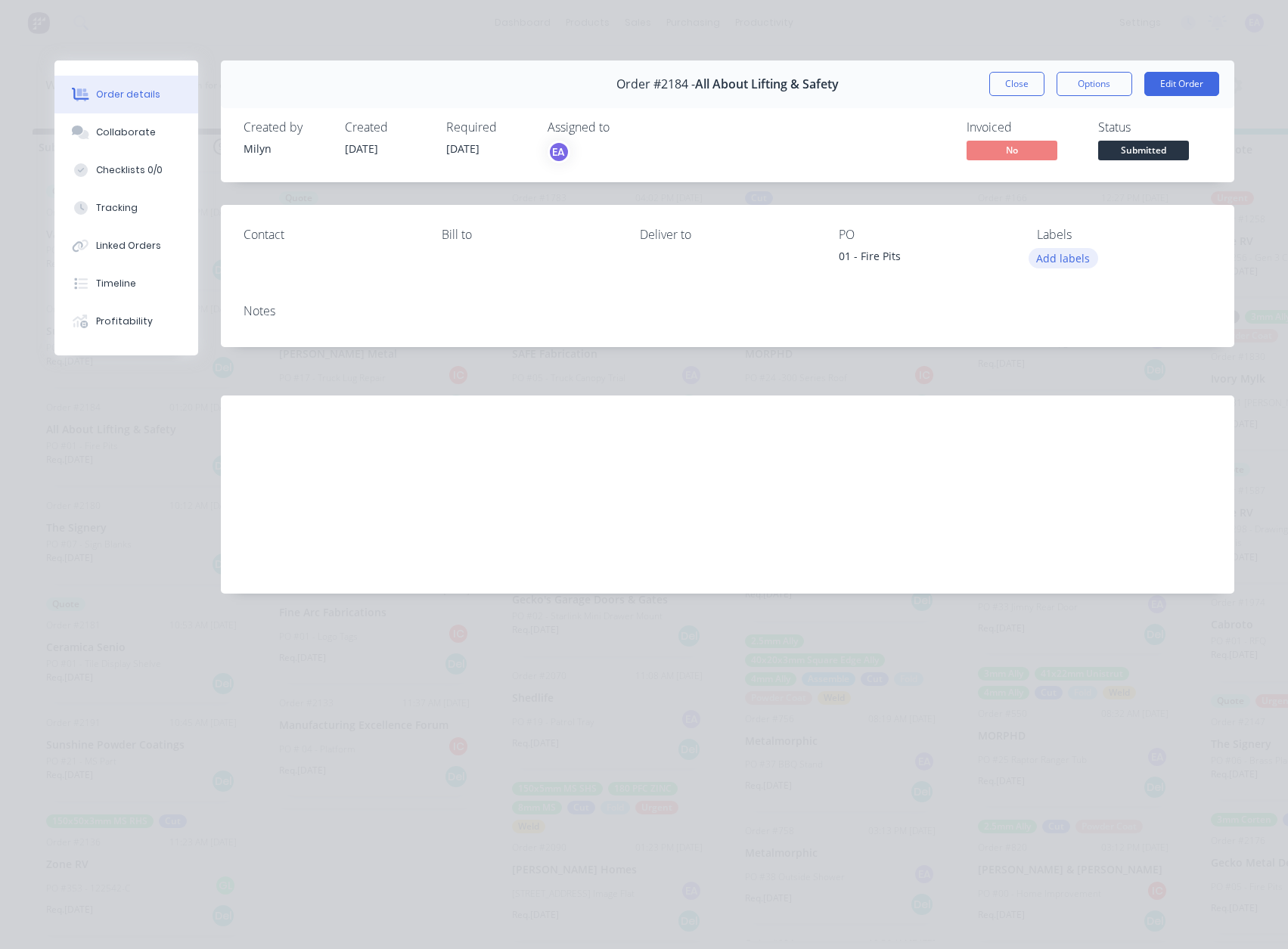
click at [1078, 253] on button "Add labels" at bounding box center [1064, 258] width 70 height 21
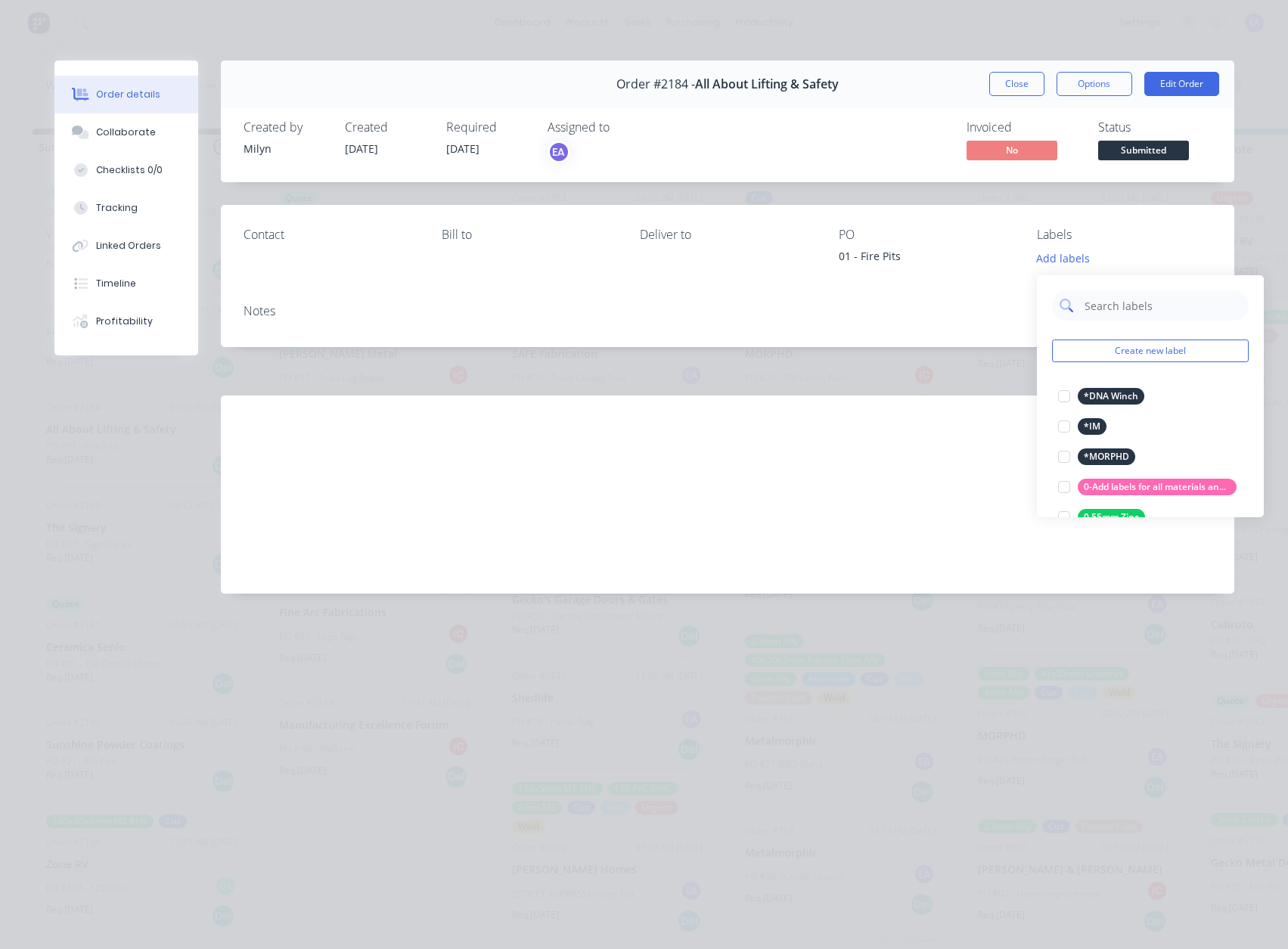
click at [1097, 298] on input "text" at bounding box center [1162, 306] width 158 height 30
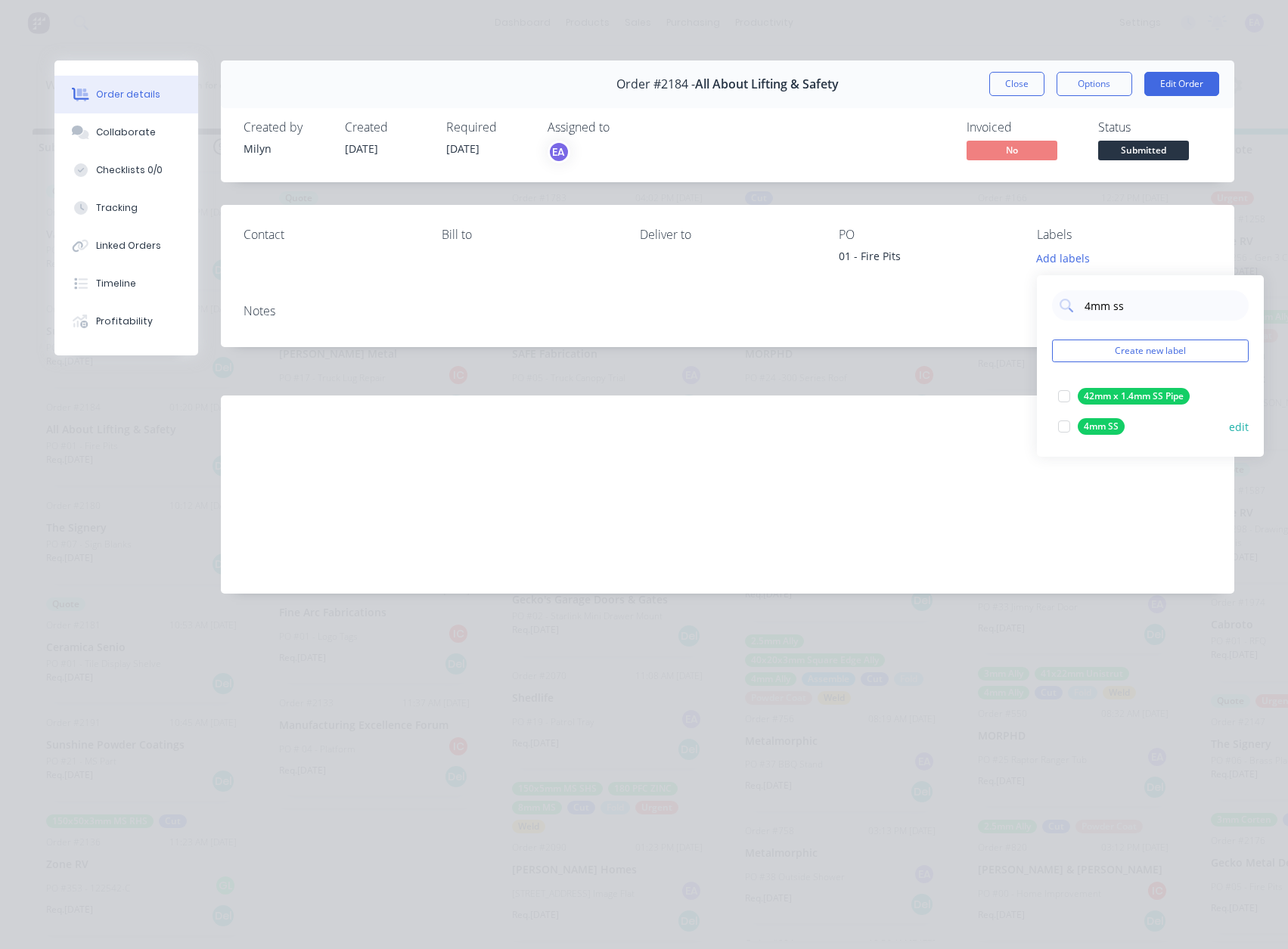
click at [1058, 425] on div at bounding box center [1064, 426] width 30 height 30
drag, startPoint x: 1117, startPoint y: 295, endPoint x: 1074, endPoint y: 295, distance: 43.0
click at [1074, 295] on div "4mm ss" at bounding box center [1149, 299] width 196 height 30
type input "cut"
click at [1066, 384] on div at bounding box center [1064, 390] width 30 height 30
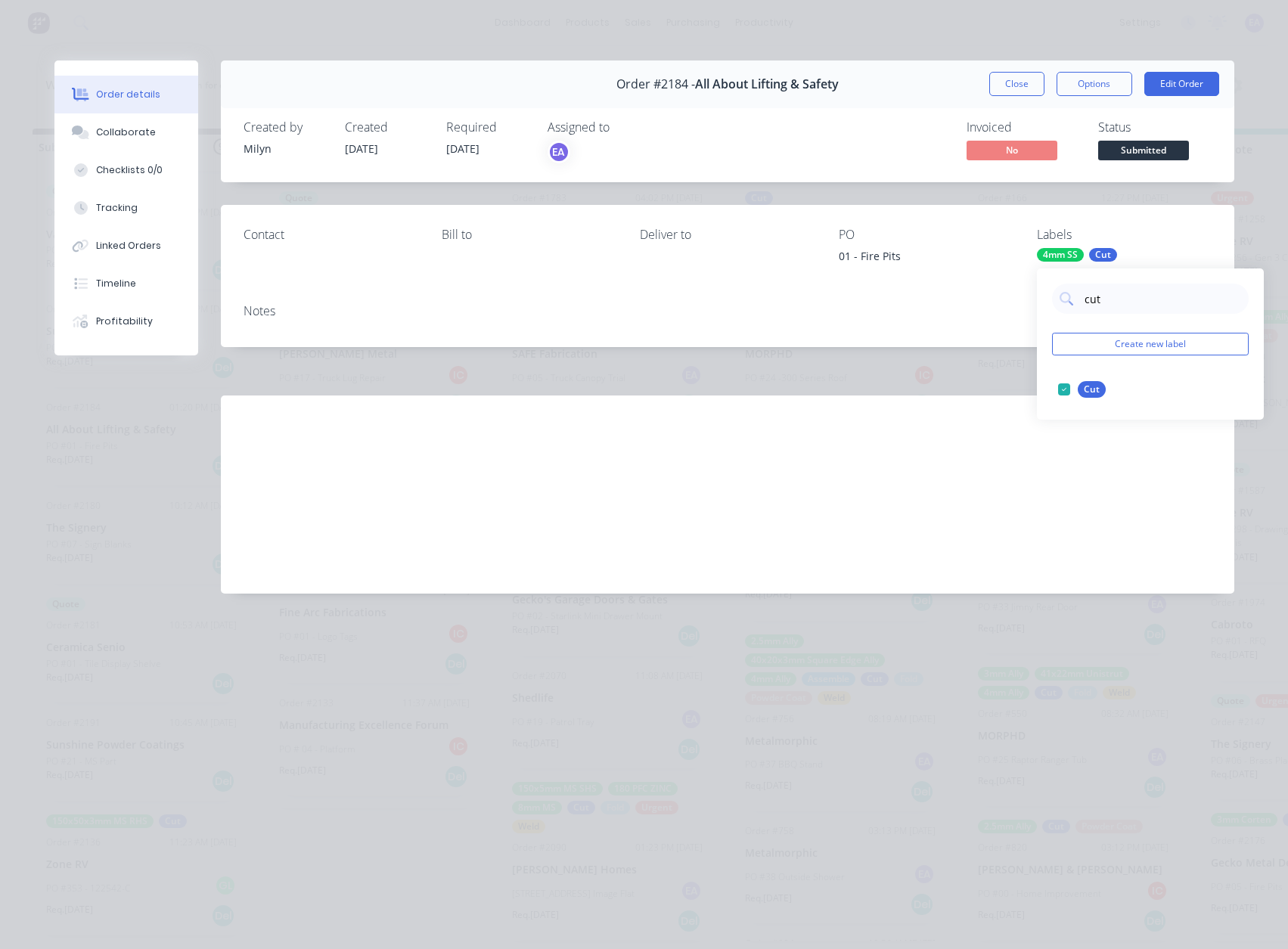
click at [906, 464] on div "Labour $0.00 Sub total $0.00 Margin $0.00 ( 0.00 %) Tax $0.00 Total $0.00" at bounding box center [727, 483] width 967 height 175
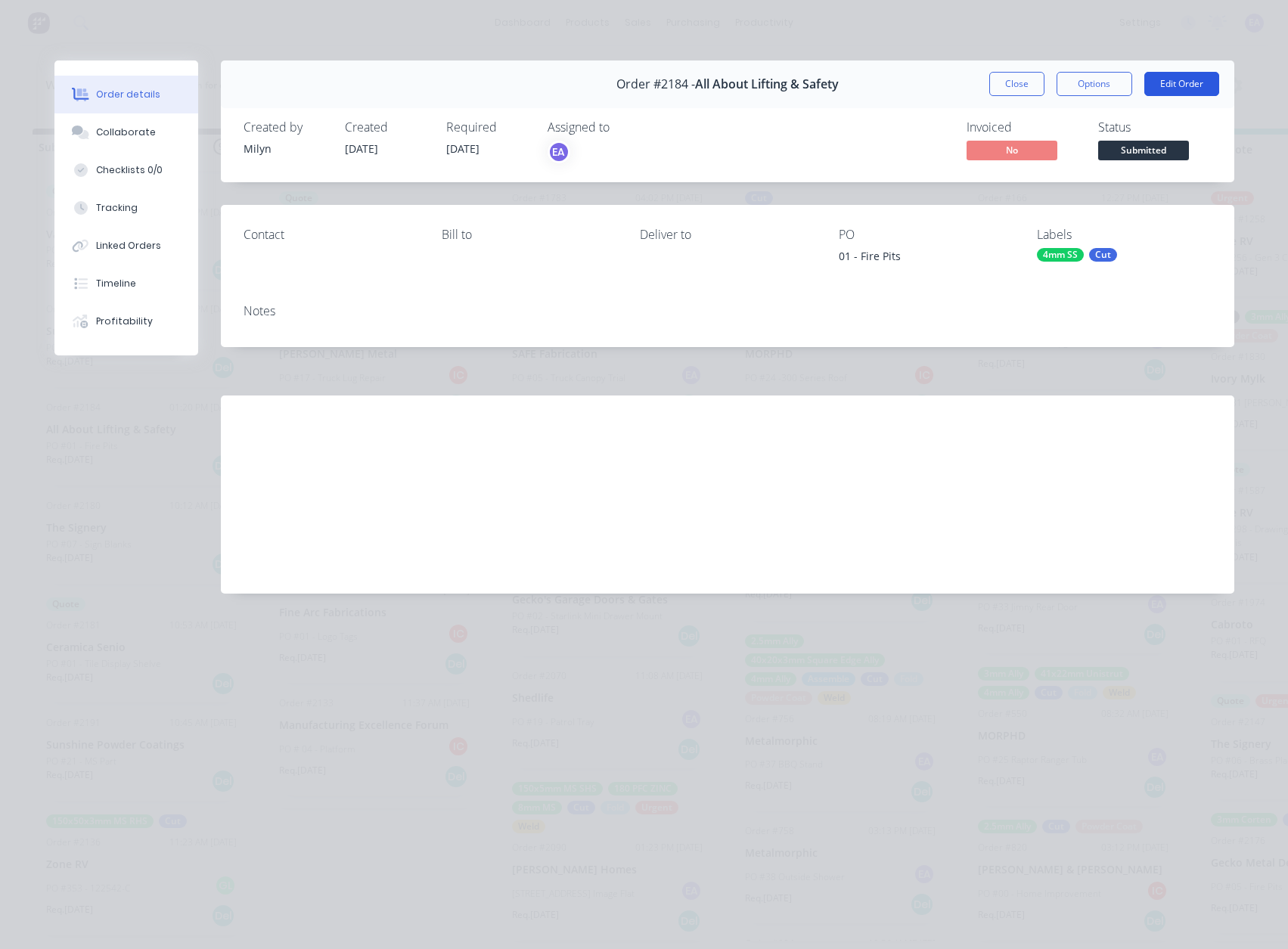
click at [1175, 89] on button "Edit Order" at bounding box center [1181, 84] width 74 height 25
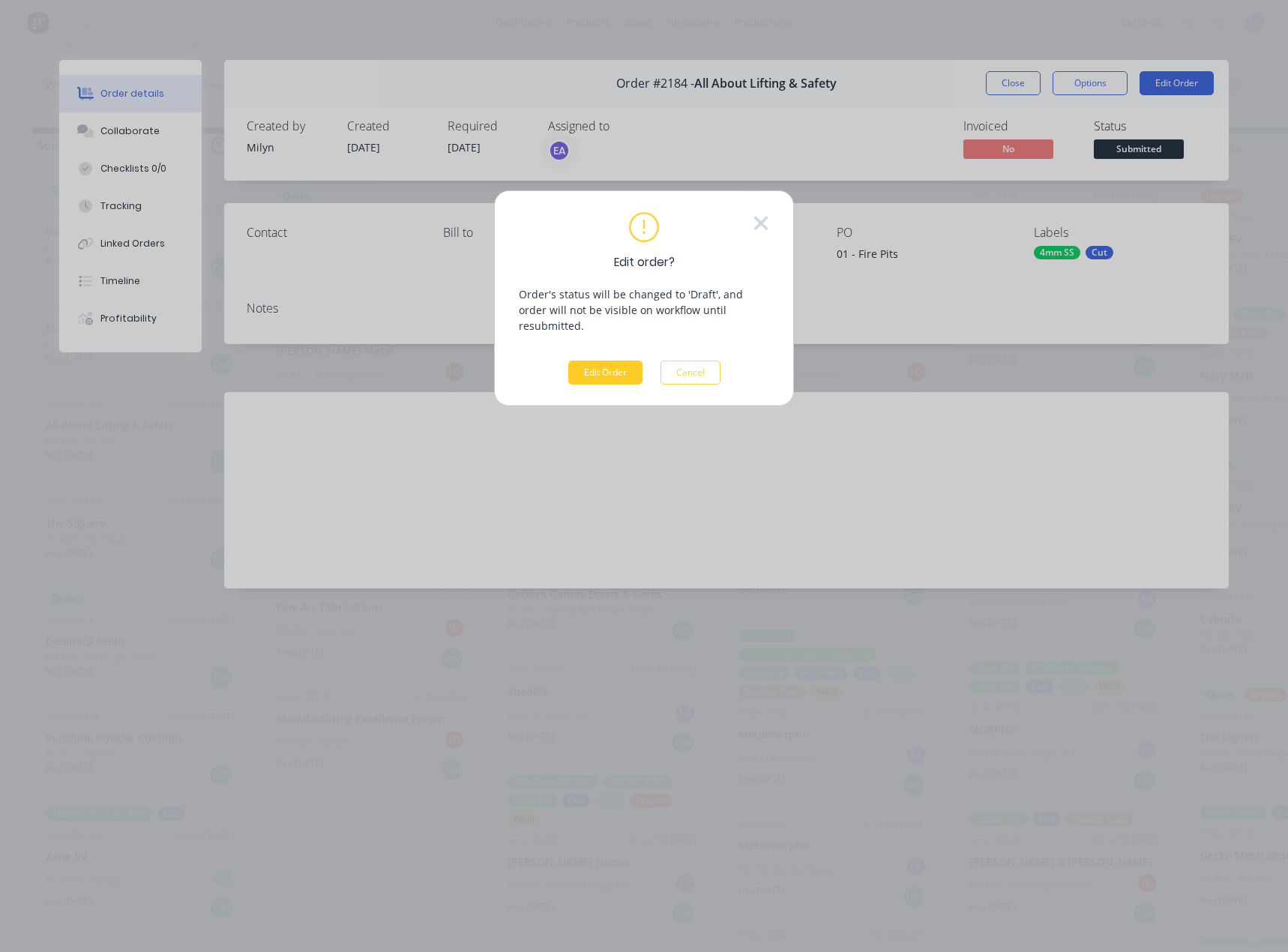
click at [605, 361] on button "Edit Order" at bounding box center [605, 373] width 74 height 24
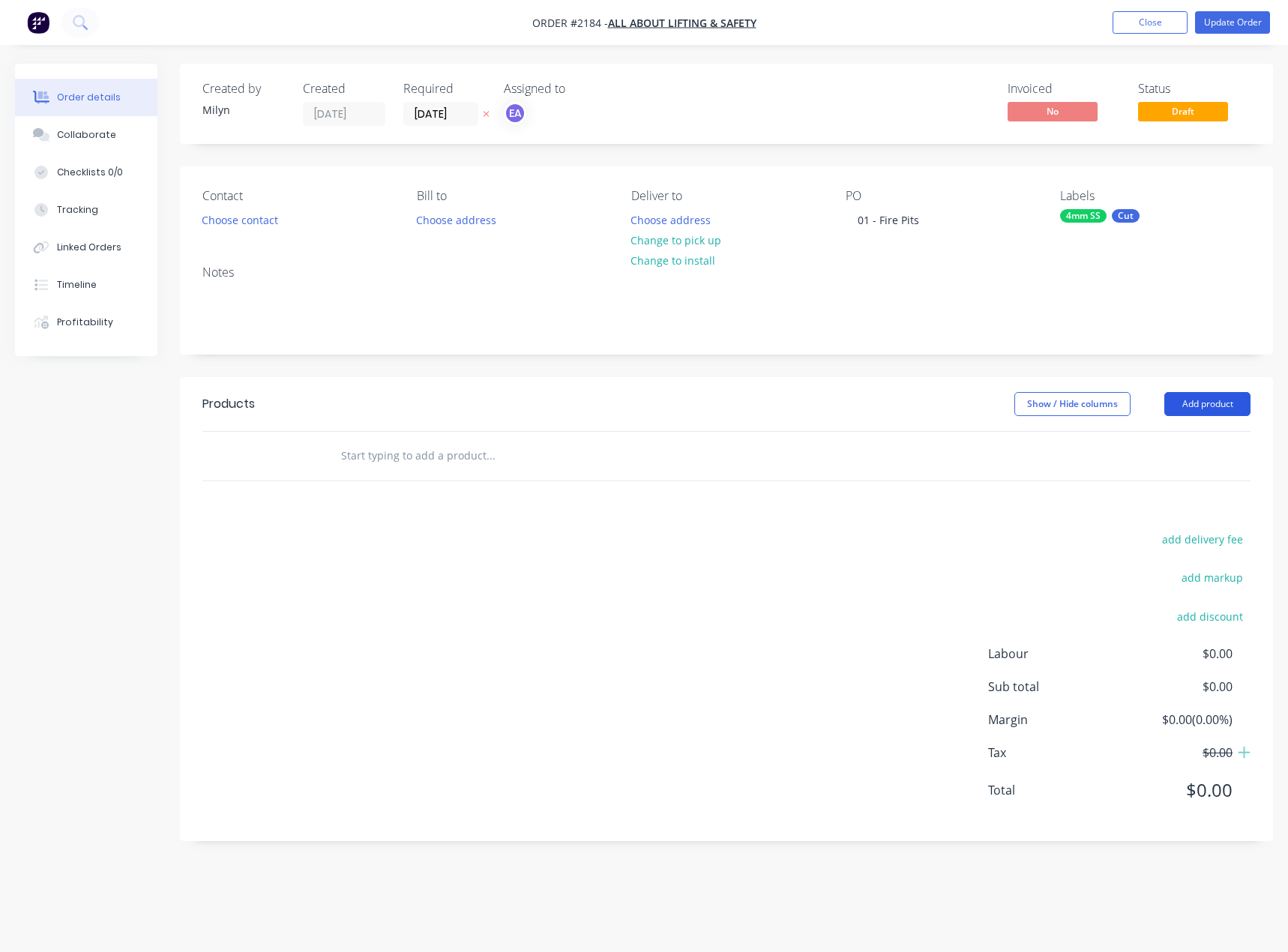
click at [1206, 406] on button "Add product" at bounding box center [1207, 404] width 86 height 24
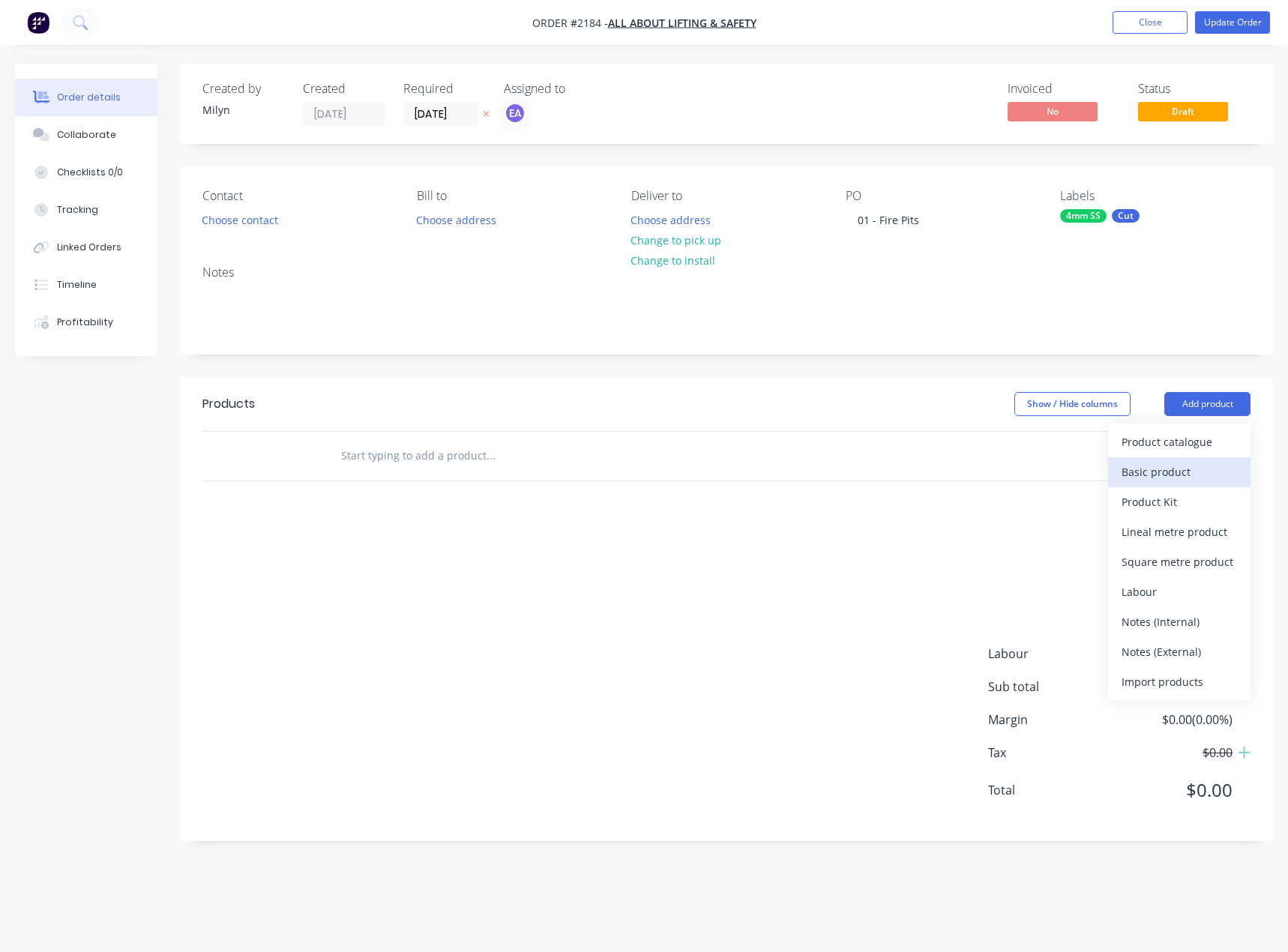
click at [1173, 475] on div "Basic product" at bounding box center [1179, 471] width 115 height 22
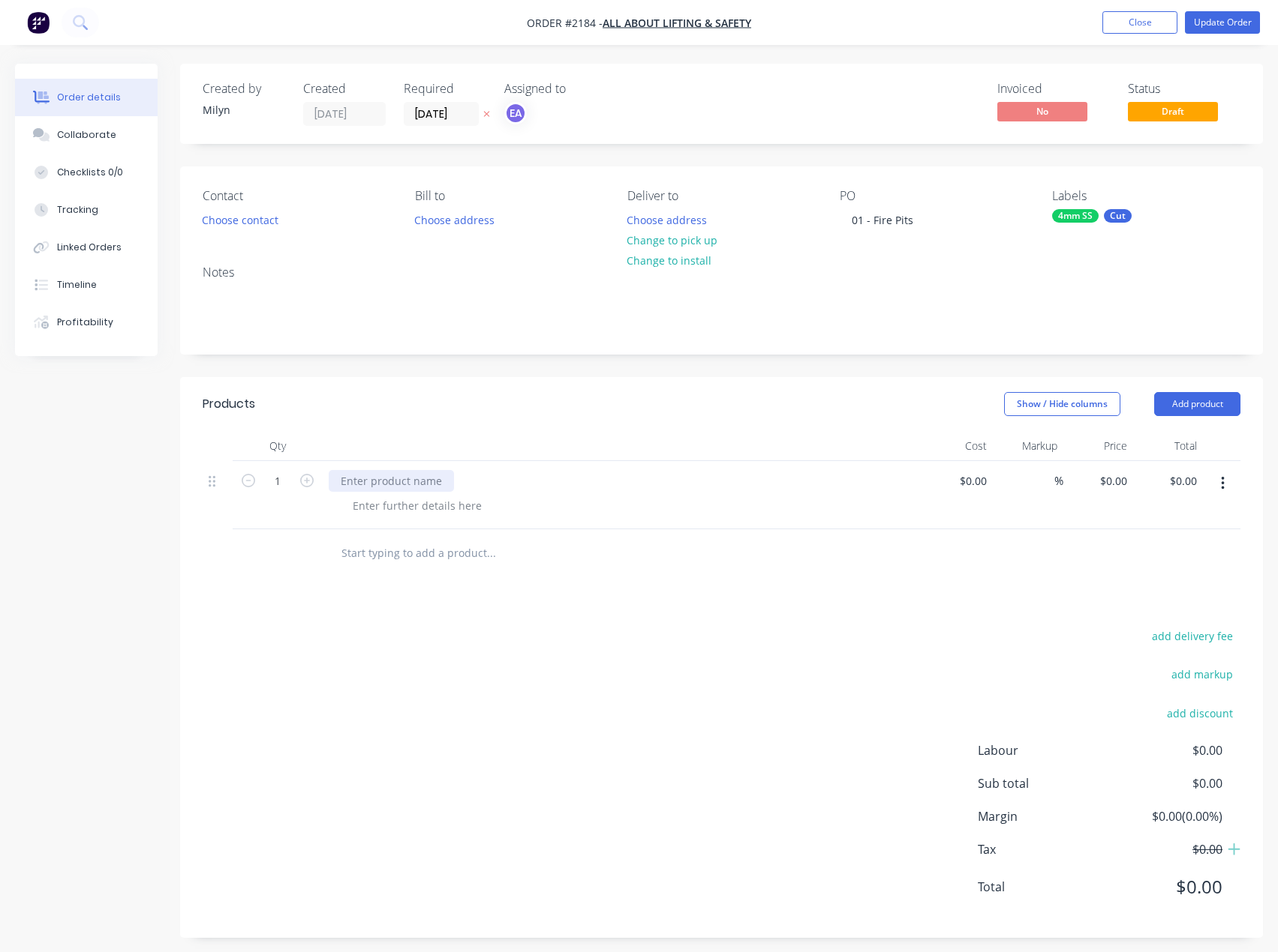
click at [380, 483] on div at bounding box center [391, 481] width 125 height 22
drag, startPoint x: 417, startPoint y: 478, endPoint x: 107, endPoint y: 447, distance: 311.5
click at [417, 478] on div at bounding box center [391, 481] width 125 height 22
paste div
click at [372, 509] on div at bounding box center [417, 505] width 153 height 22
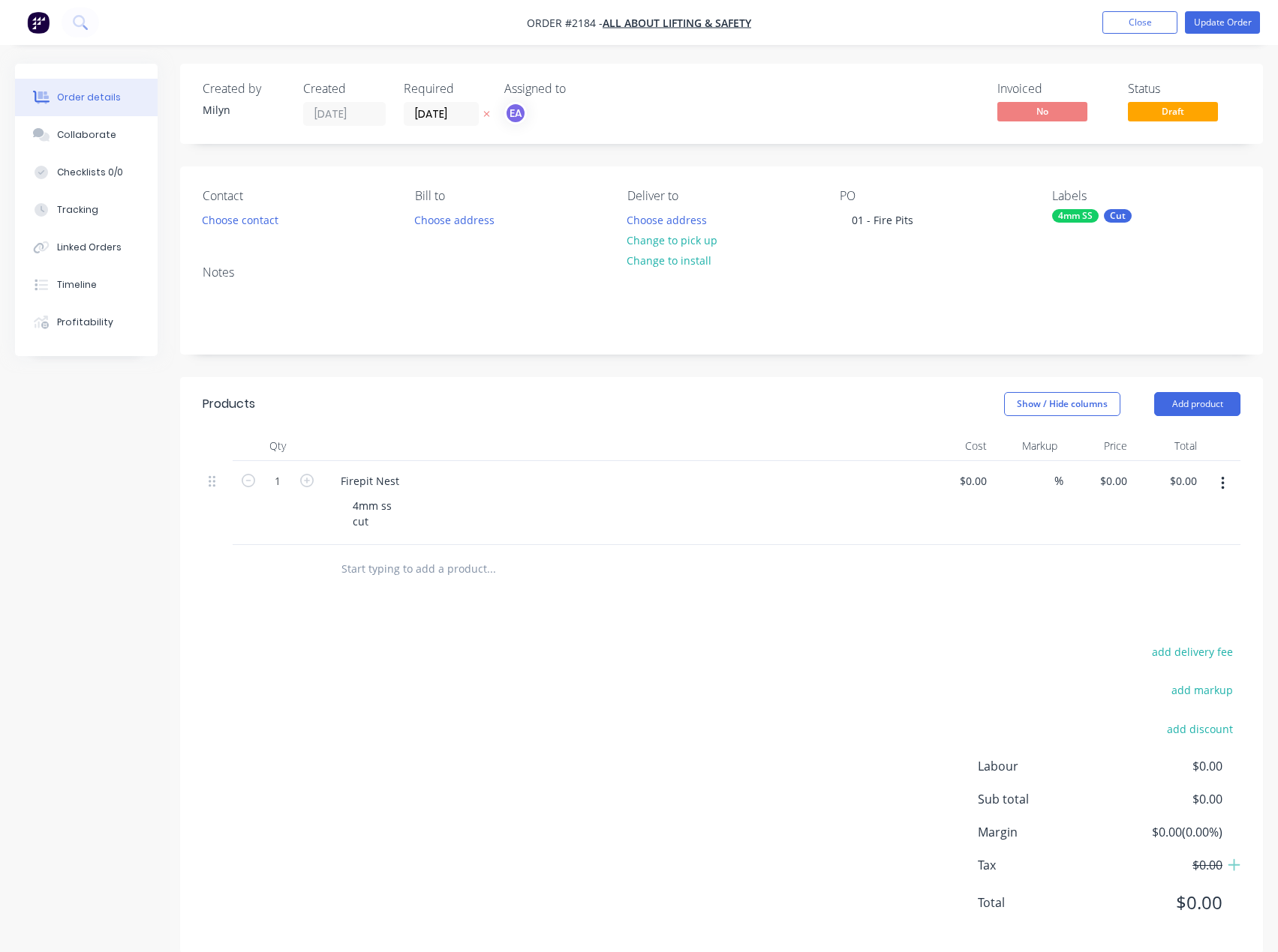
click at [451, 627] on div "Products Show / Hide columns Add product Qty Cost Markup Price Total 1 Firepit …" at bounding box center [720, 665] width 1082 height 577
click at [98, 123] on button "Collaborate" at bounding box center [86, 135] width 142 height 37
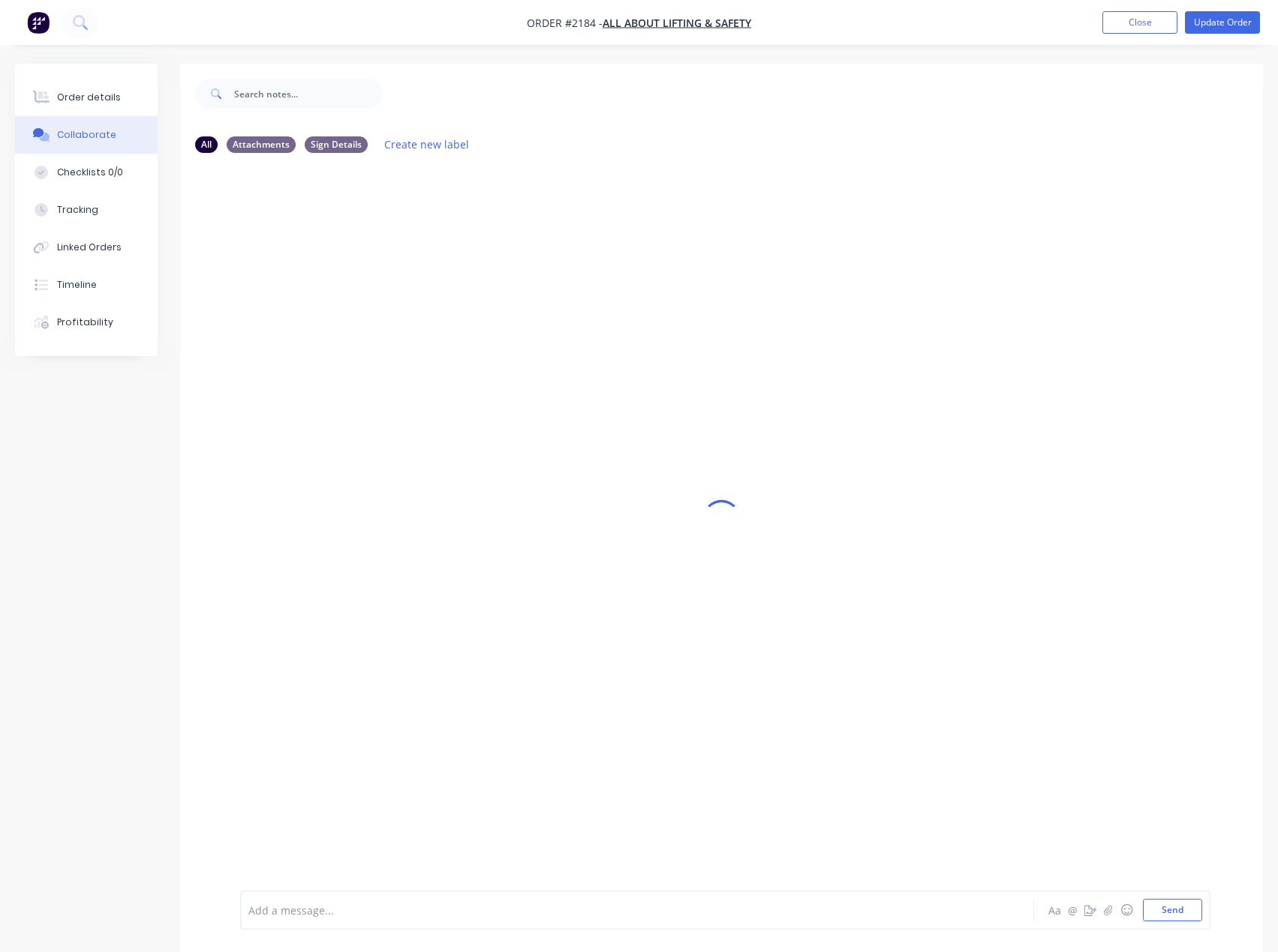
click at [289, 913] on div at bounding box center [605, 910] width 714 height 16
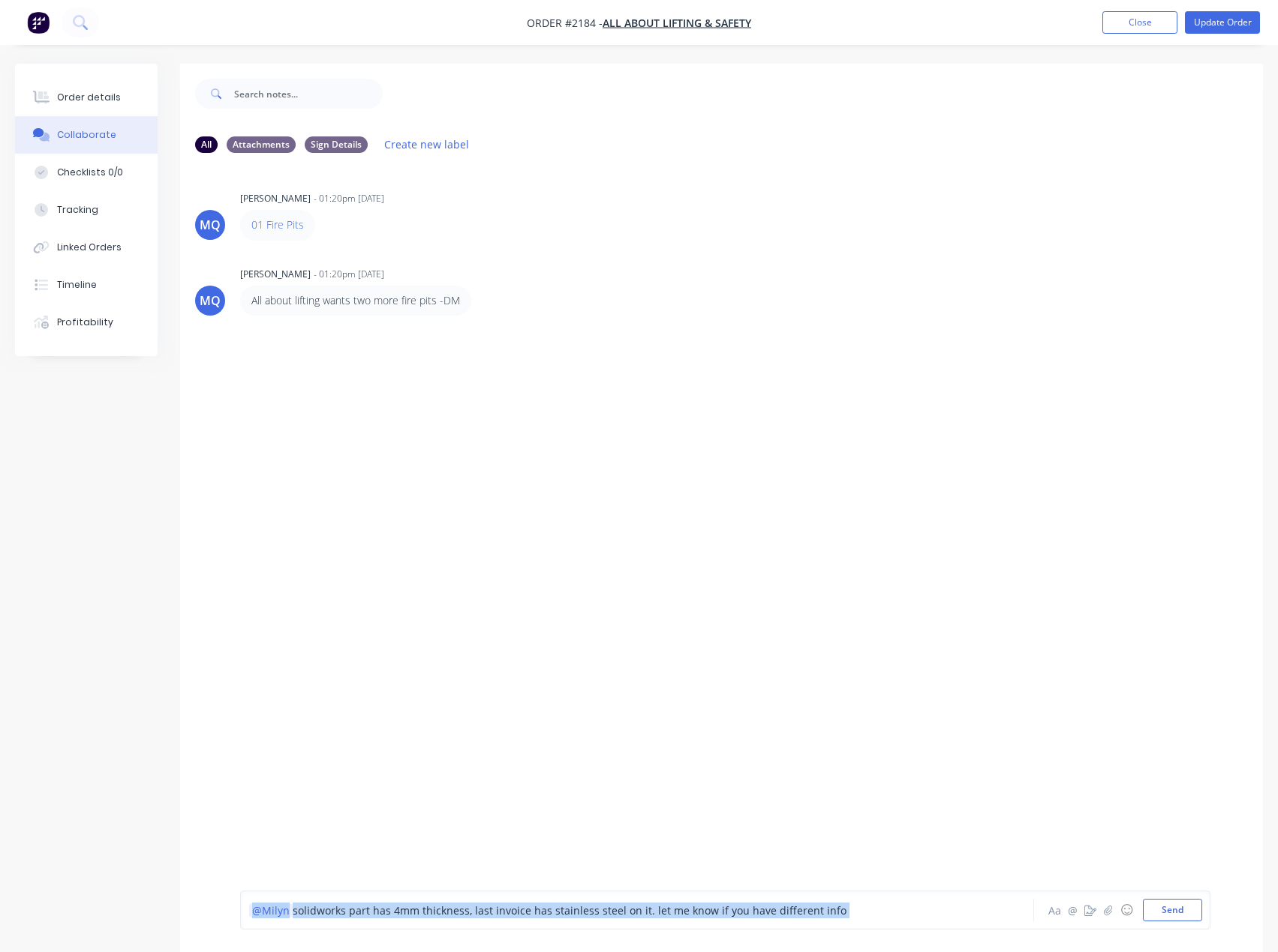
drag, startPoint x: 820, startPoint y: 898, endPoint x: 649, endPoint y: 910, distance: 171.4
click at [649, 910] on div "@Milyn solidworks part has 4mm thickness, last invoice has stainless steel on i…" at bounding box center [605, 910] width 715 height 22
click at [642, 911] on span "solidworks part has 4mm thickness, last invoice has stainless steel on it. let …" at bounding box center [570, 910] width 554 height 14
drag, startPoint x: 645, startPoint y: 910, endPoint x: 962, endPoint y: 921, distance: 317.2
click at [960, 921] on div "@Milyn solidworks part has 4mm thickness, last invoice has stainless steel on i…" at bounding box center [605, 910] width 715 height 22
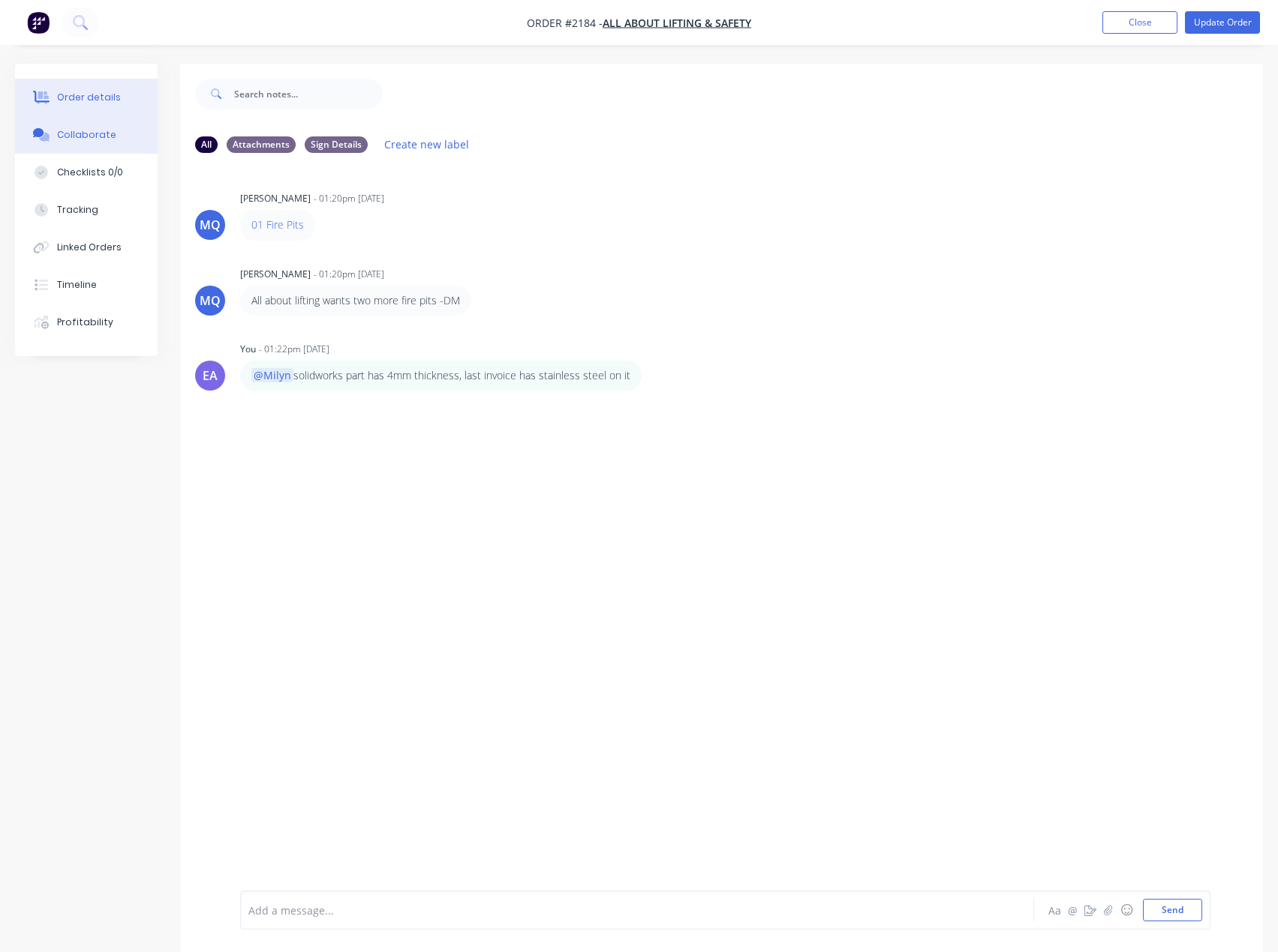
click at [94, 97] on div "Order details" at bounding box center [89, 97] width 64 height 13
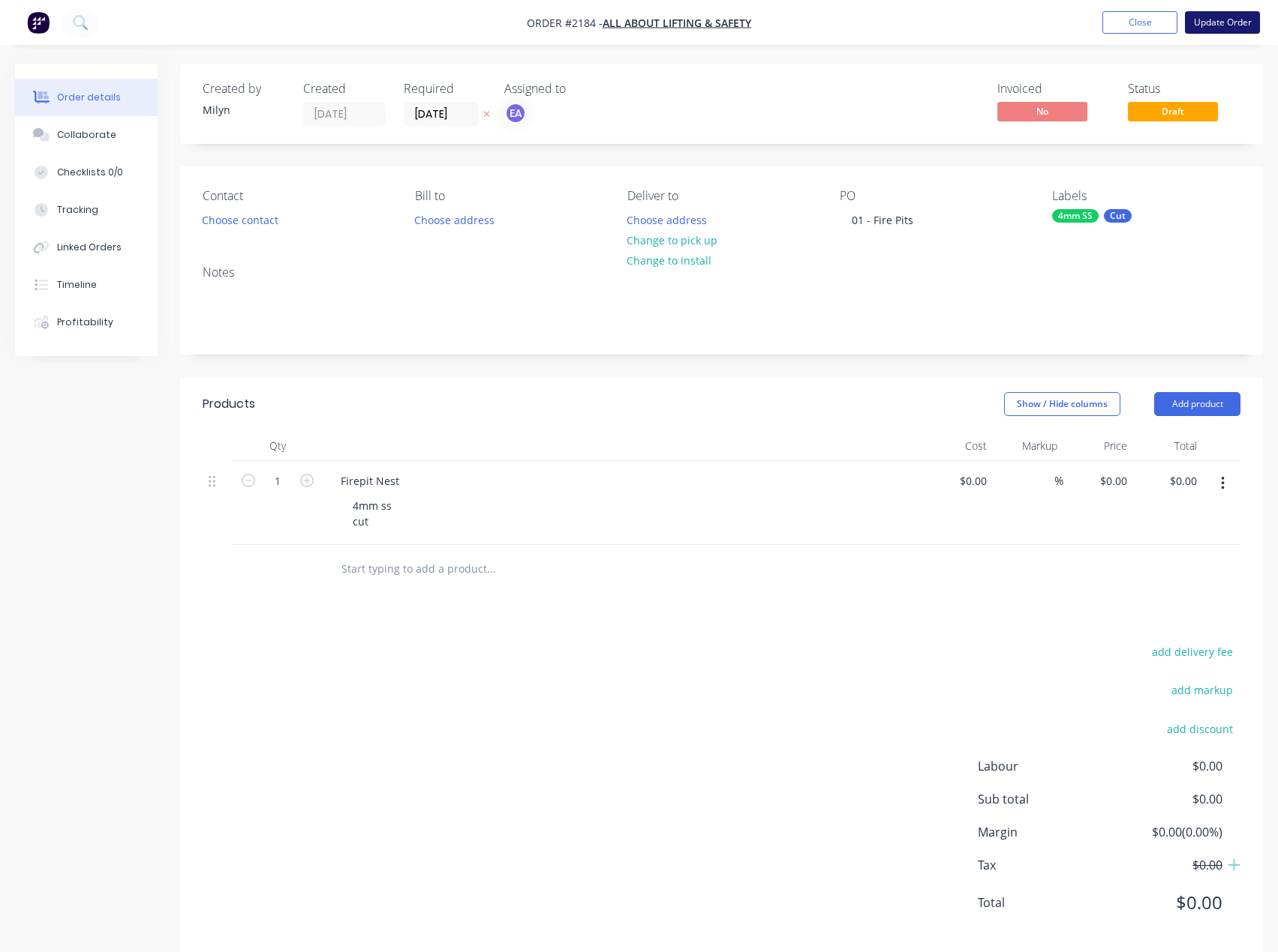
click at [1221, 14] on button "Update Order" at bounding box center [1222, 22] width 75 height 22
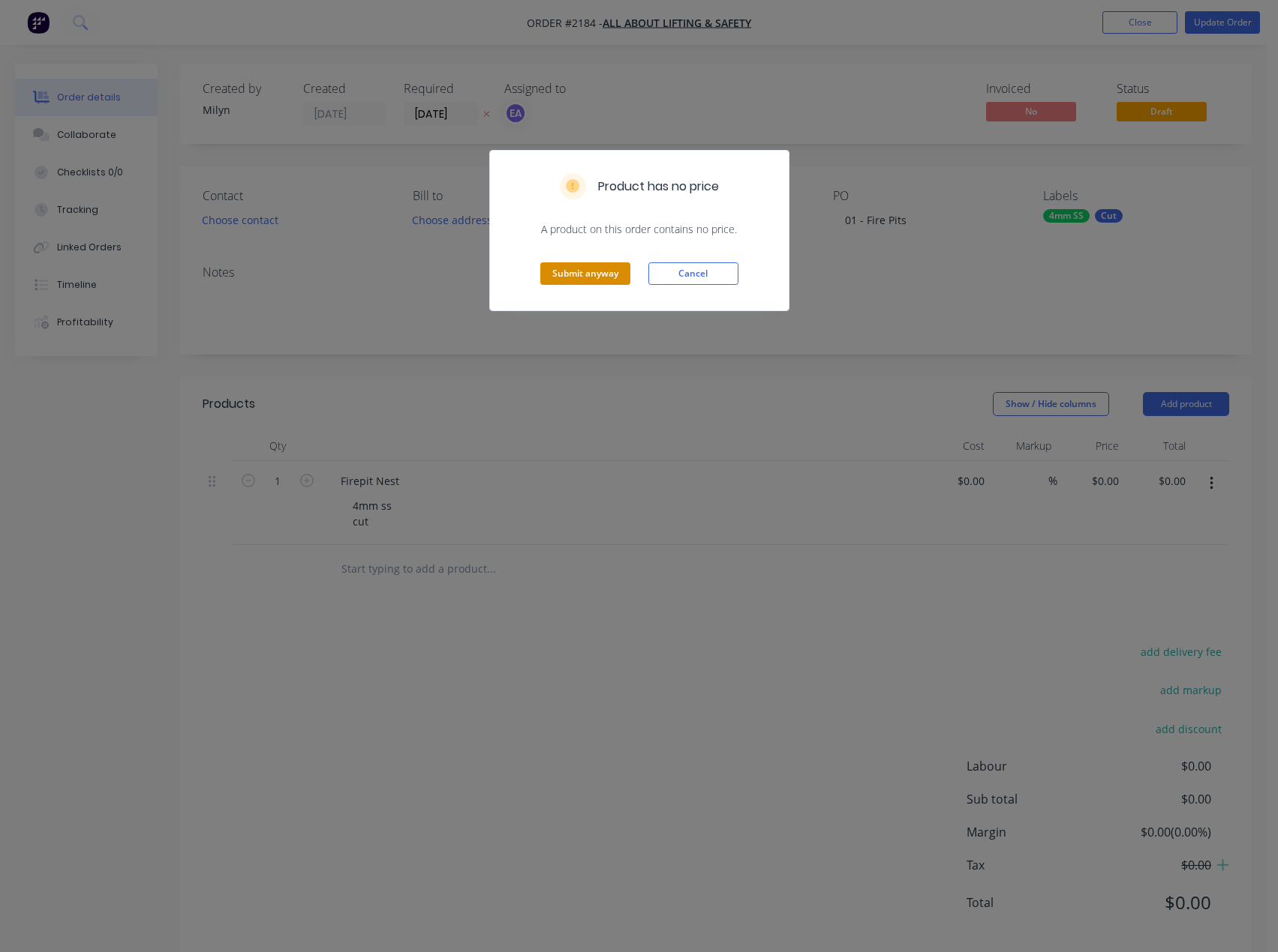
click at [599, 274] on button "Submit anyway" at bounding box center [585, 274] width 90 height 22
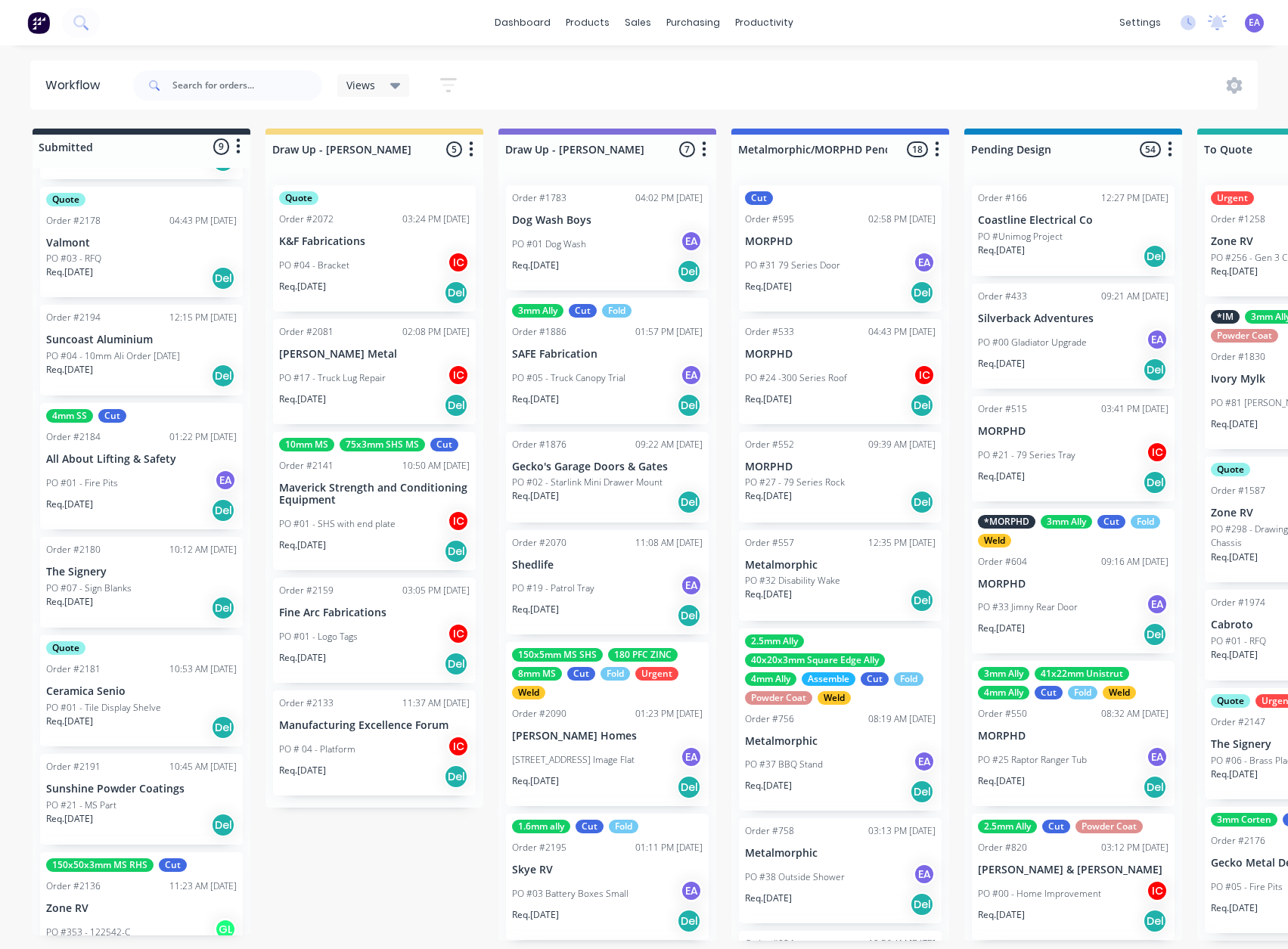
scroll to position [303, 0]
click at [123, 494] on div "PO #01 - Fire Pits EA" at bounding box center [141, 482] width 190 height 28
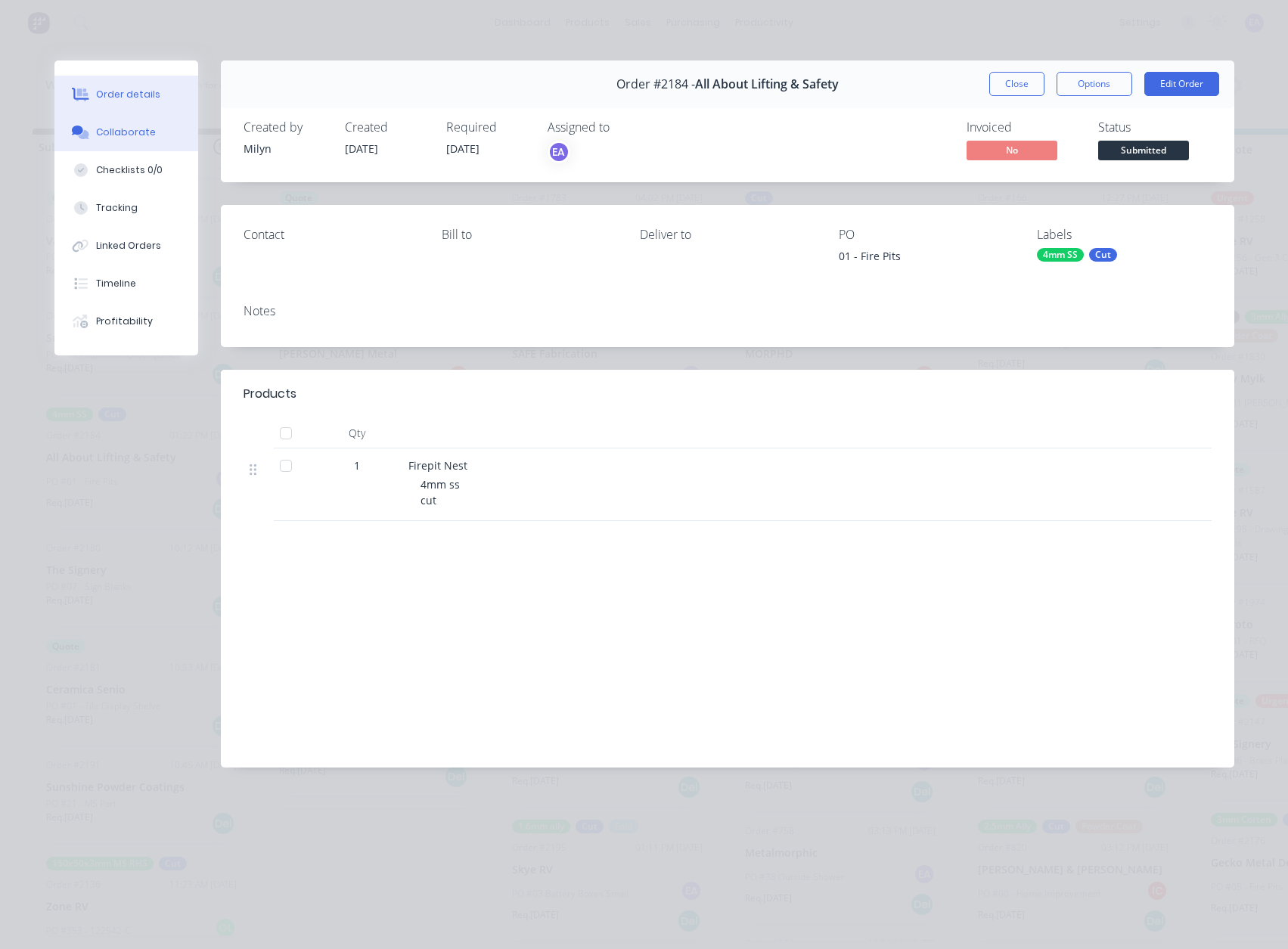
click at [124, 147] on button "Collaborate" at bounding box center [126, 132] width 143 height 38
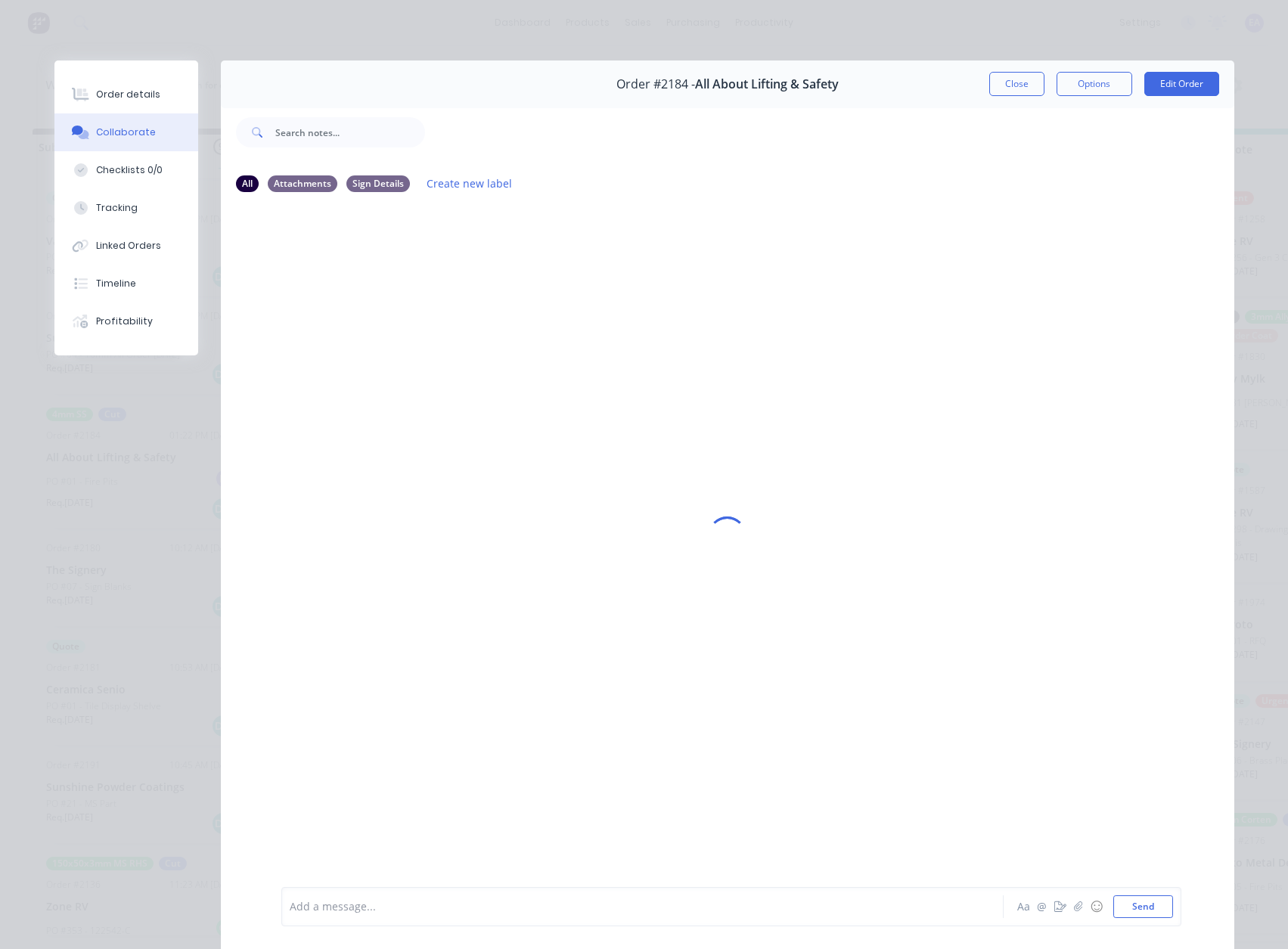
click at [348, 890] on div "Add a message... Aa @ ☺ Send" at bounding box center [731, 907] width 900 height 40
click at [348, 899] on div at bounding box center [621, 907] width 662 height 16
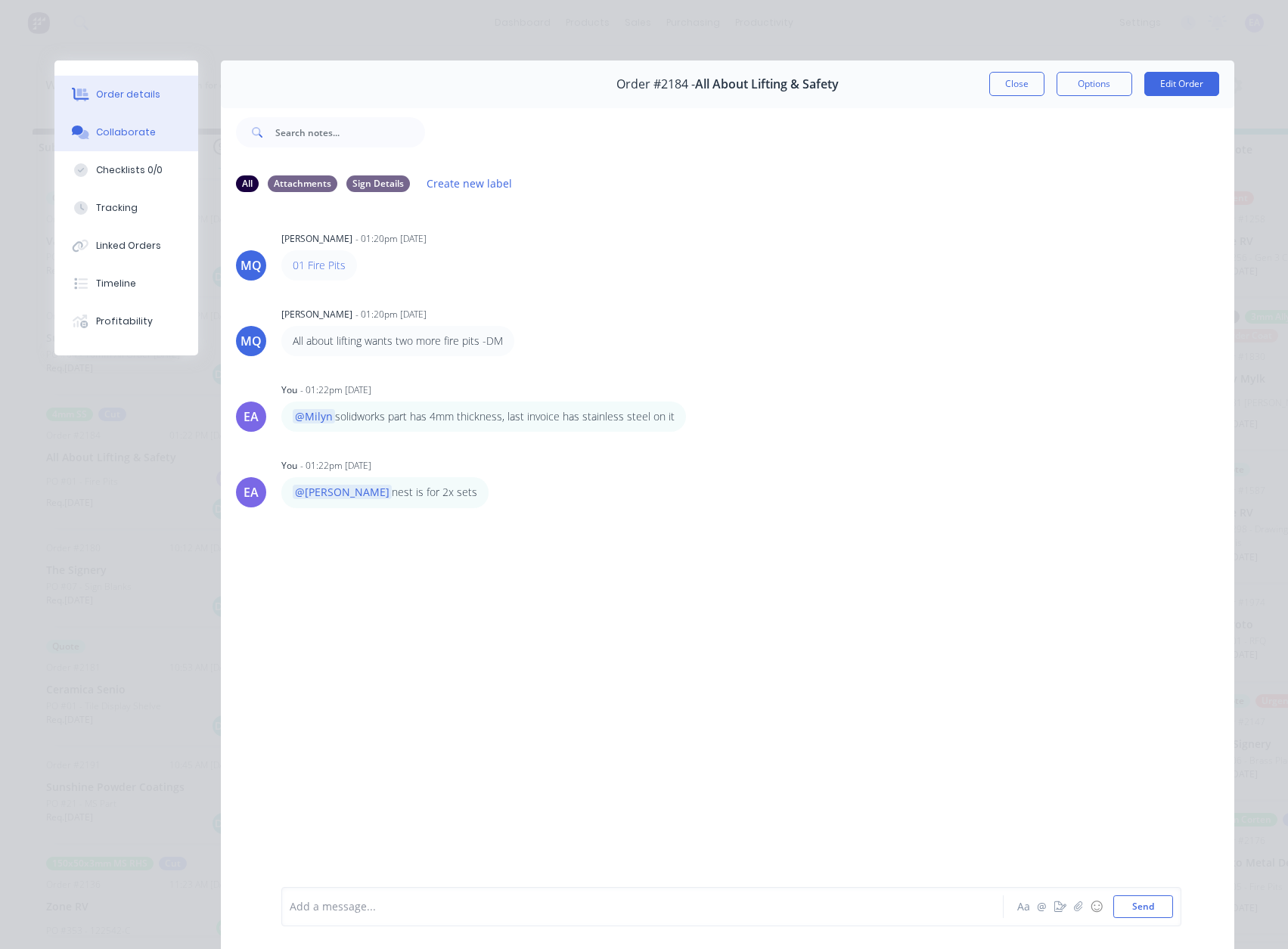
click at [138, 100] on div "Order details" at bounding box center [128, 94] width 64 height 13
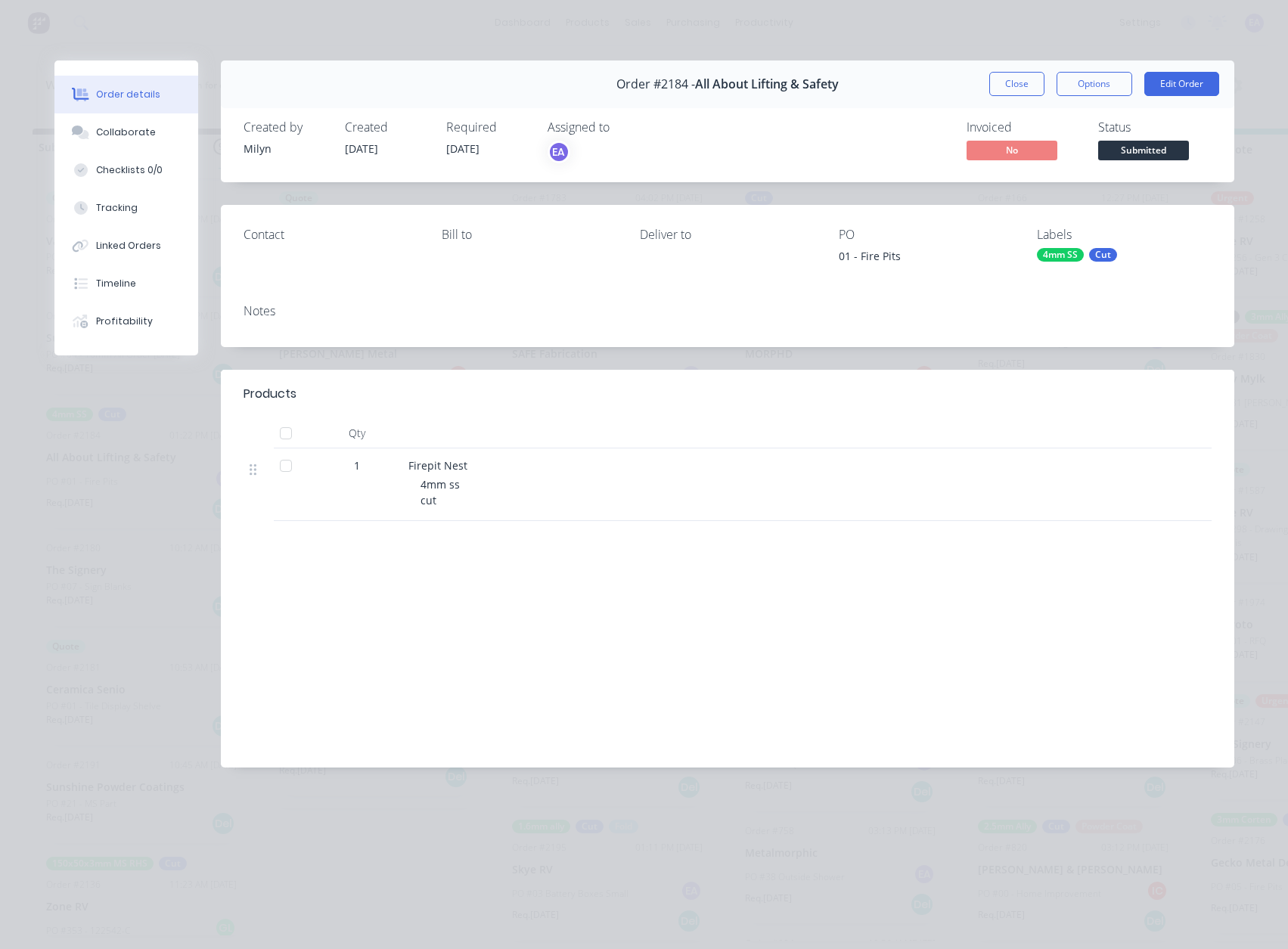
click at [1144, 147] on span "Submitted" at bounding box center [1143, 150] width 91 height 19
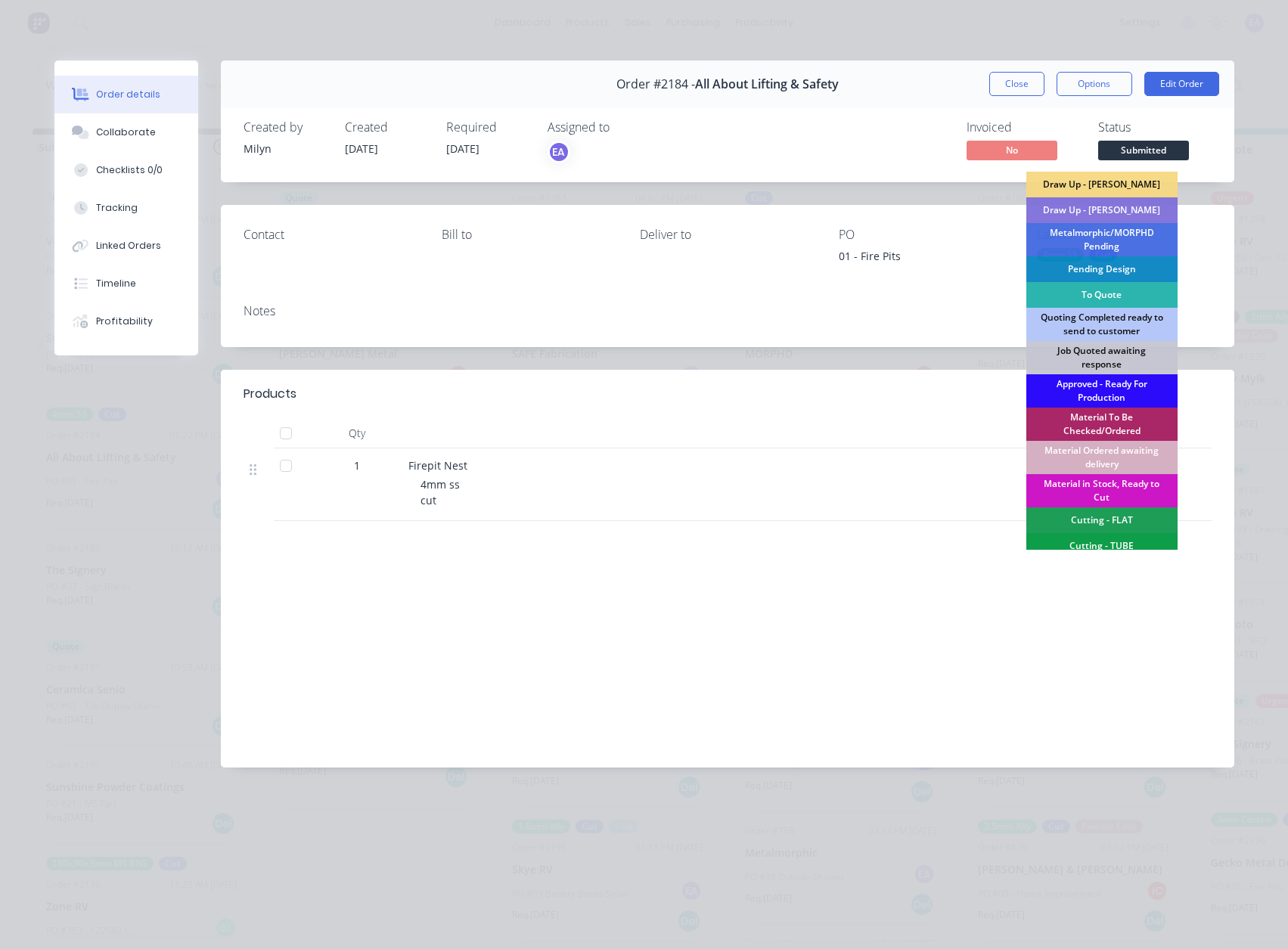
click at [1097, 388] on div "Approved - Ready For Production" at bounding box center [1101, 391] width 151 height 33
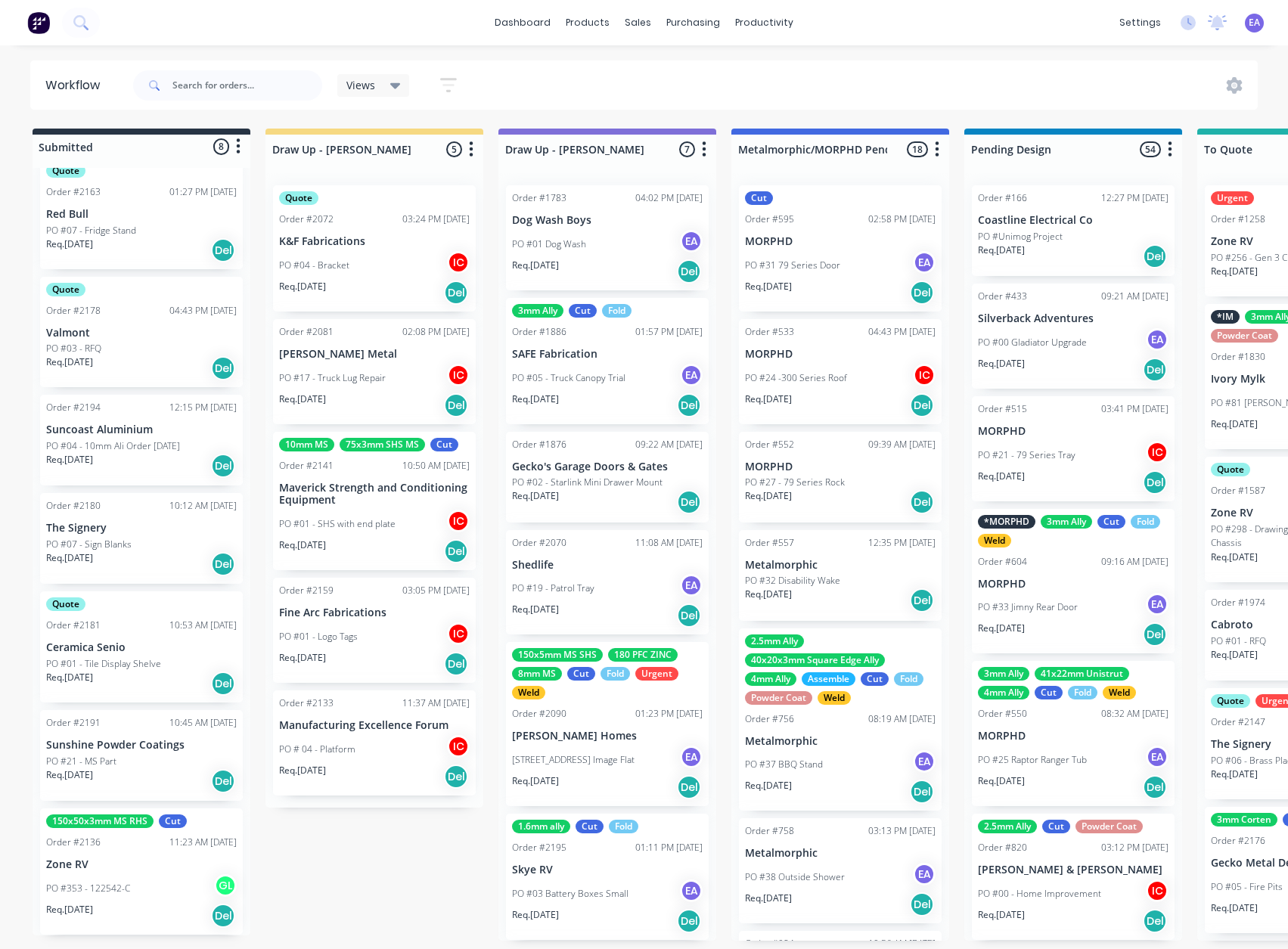
scroll to position [3, 0]
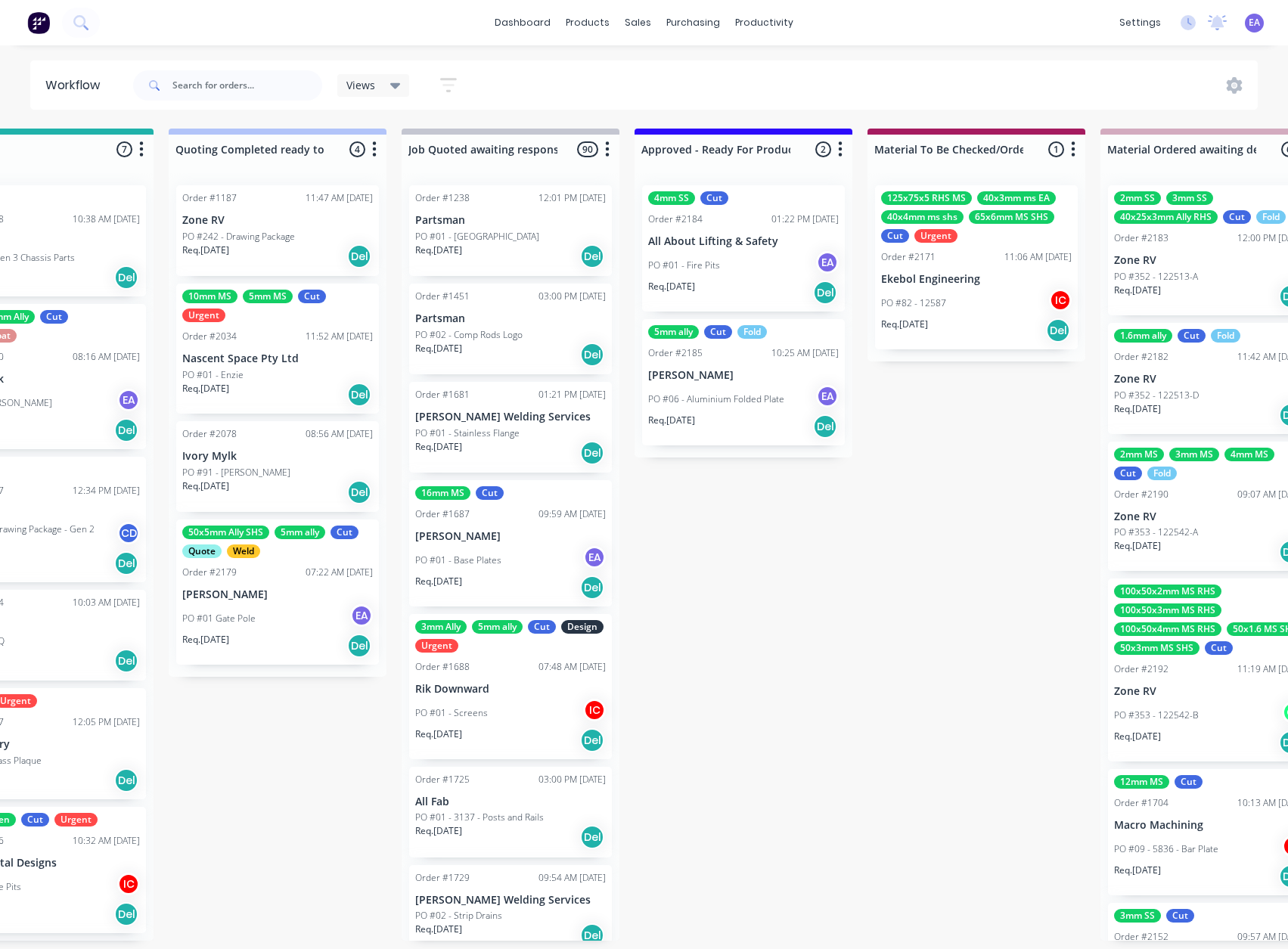
drag, startPoint x: 537, startPoint y: 694, endPoint x: 630, endPoint y: 698, distance: 93.1
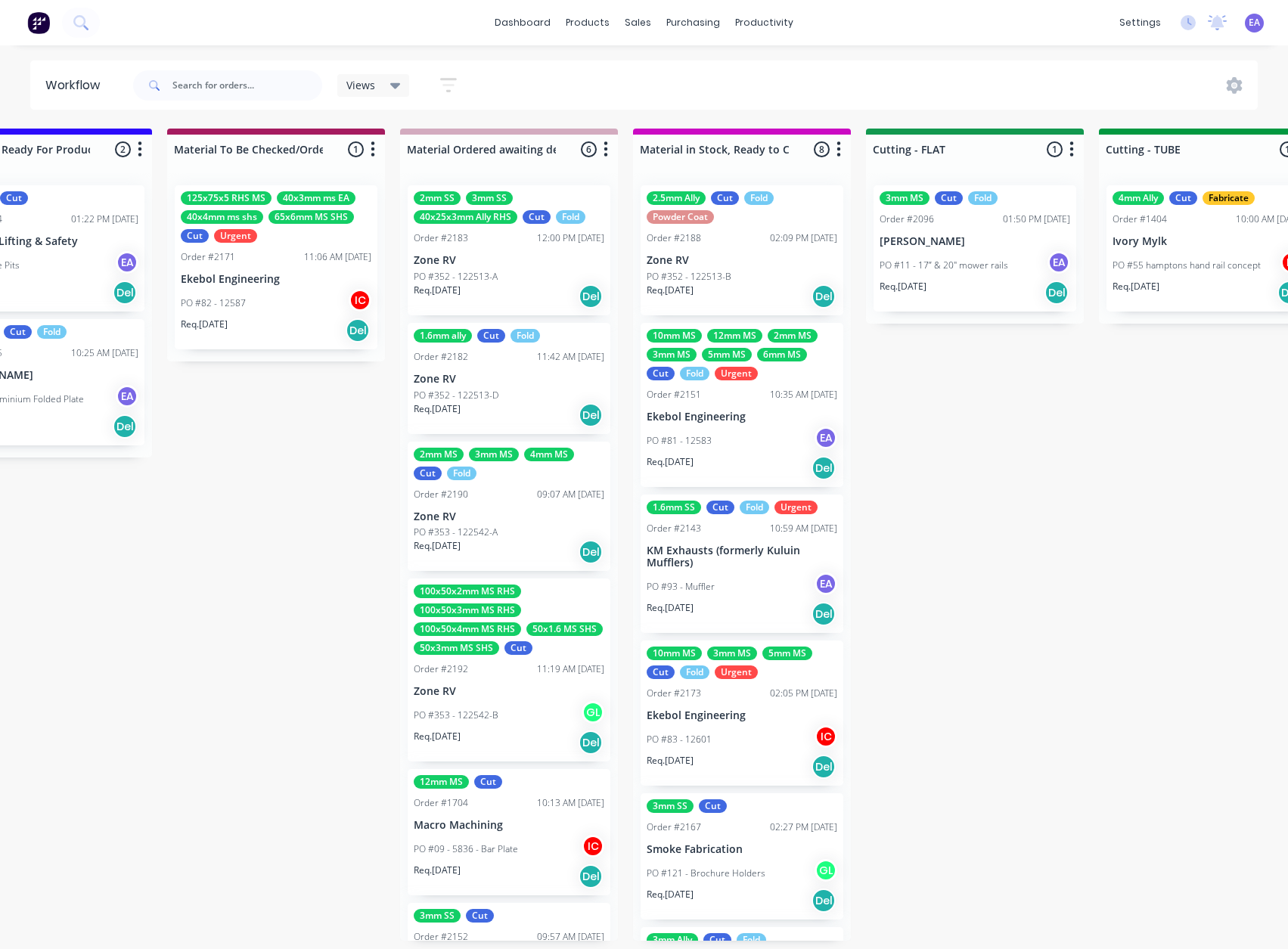
drag, startPoint x: 717, startPoint y: 702, endPoint x: 759, endPoint y: 708, distance: 42.4
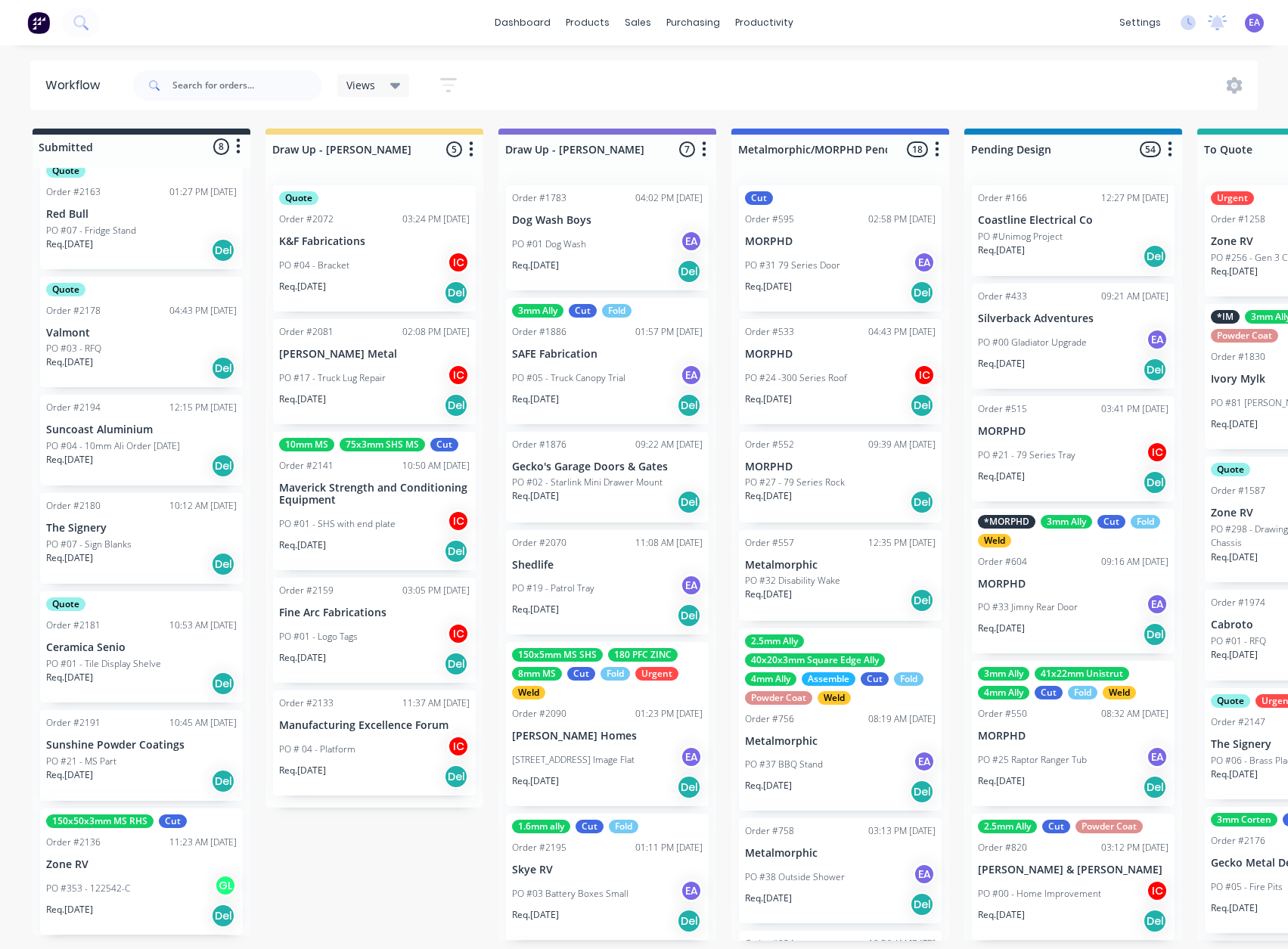
drag, startPoint x: 720, startPoint y: 714, endPoint x: 588, endPoint y: 718, distance: 132.1
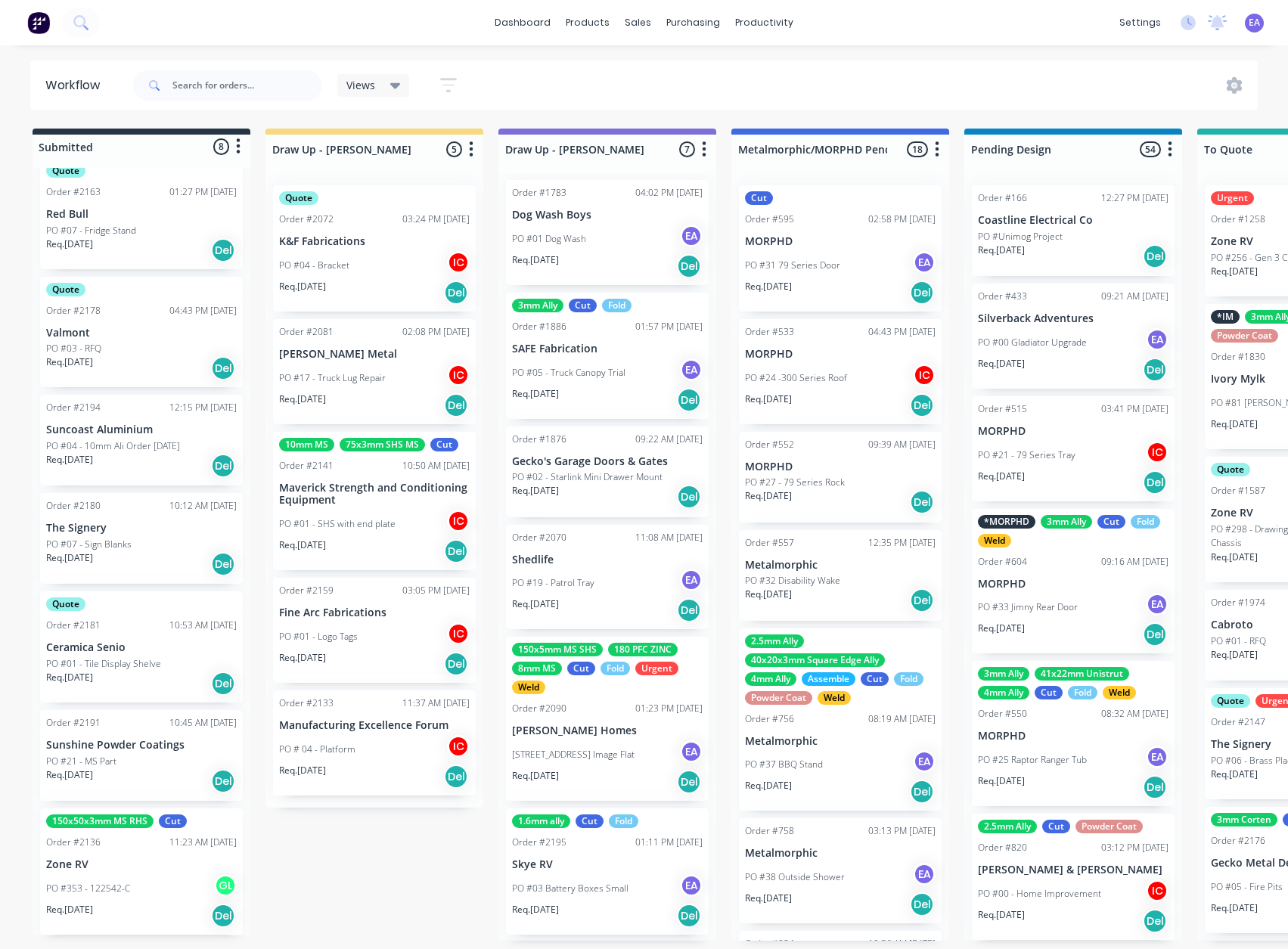
scroll to position [0, 0]
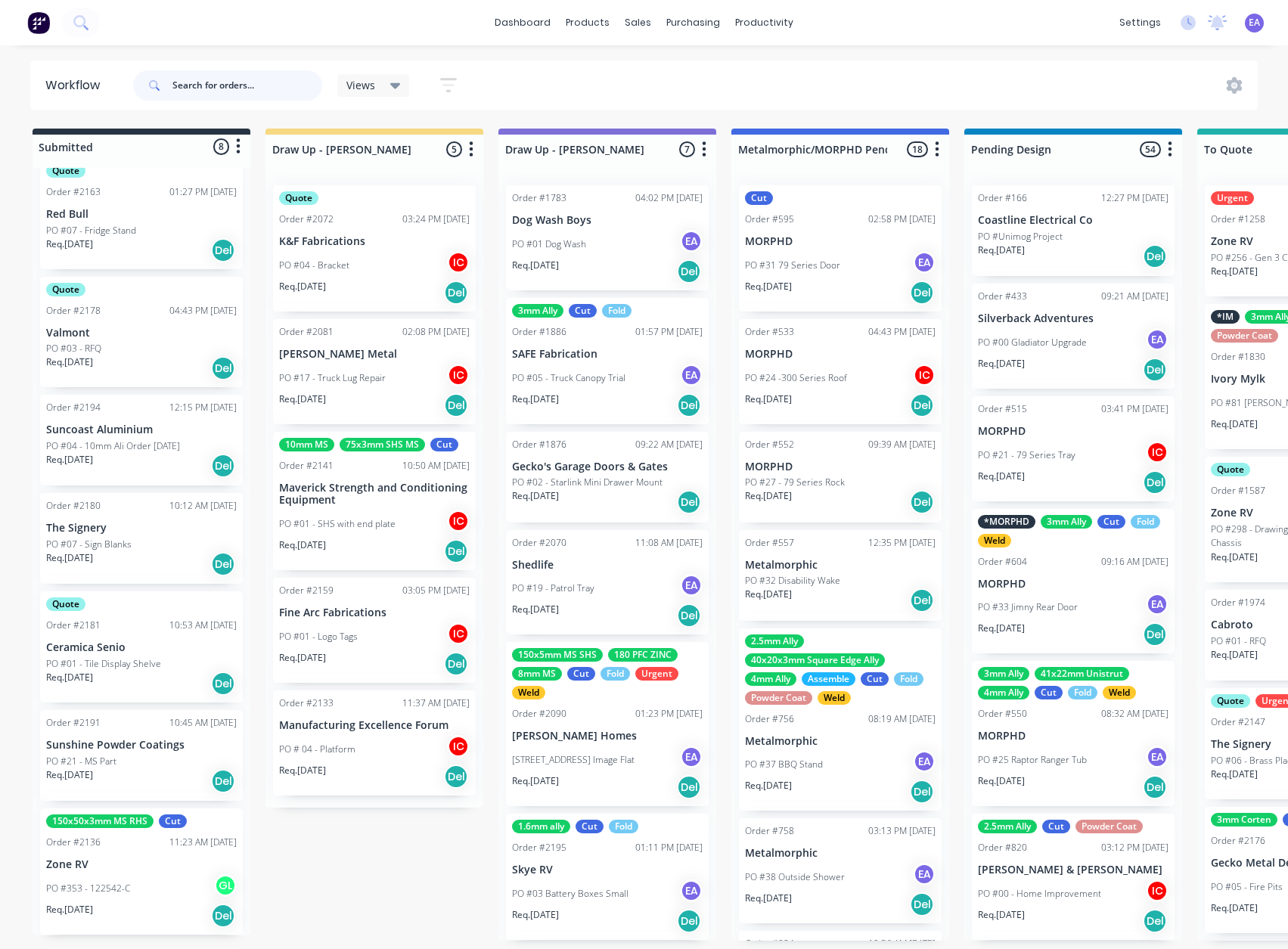
click at [246, 85] on input "text" at bounding box center [247, 86] width 150 height 30
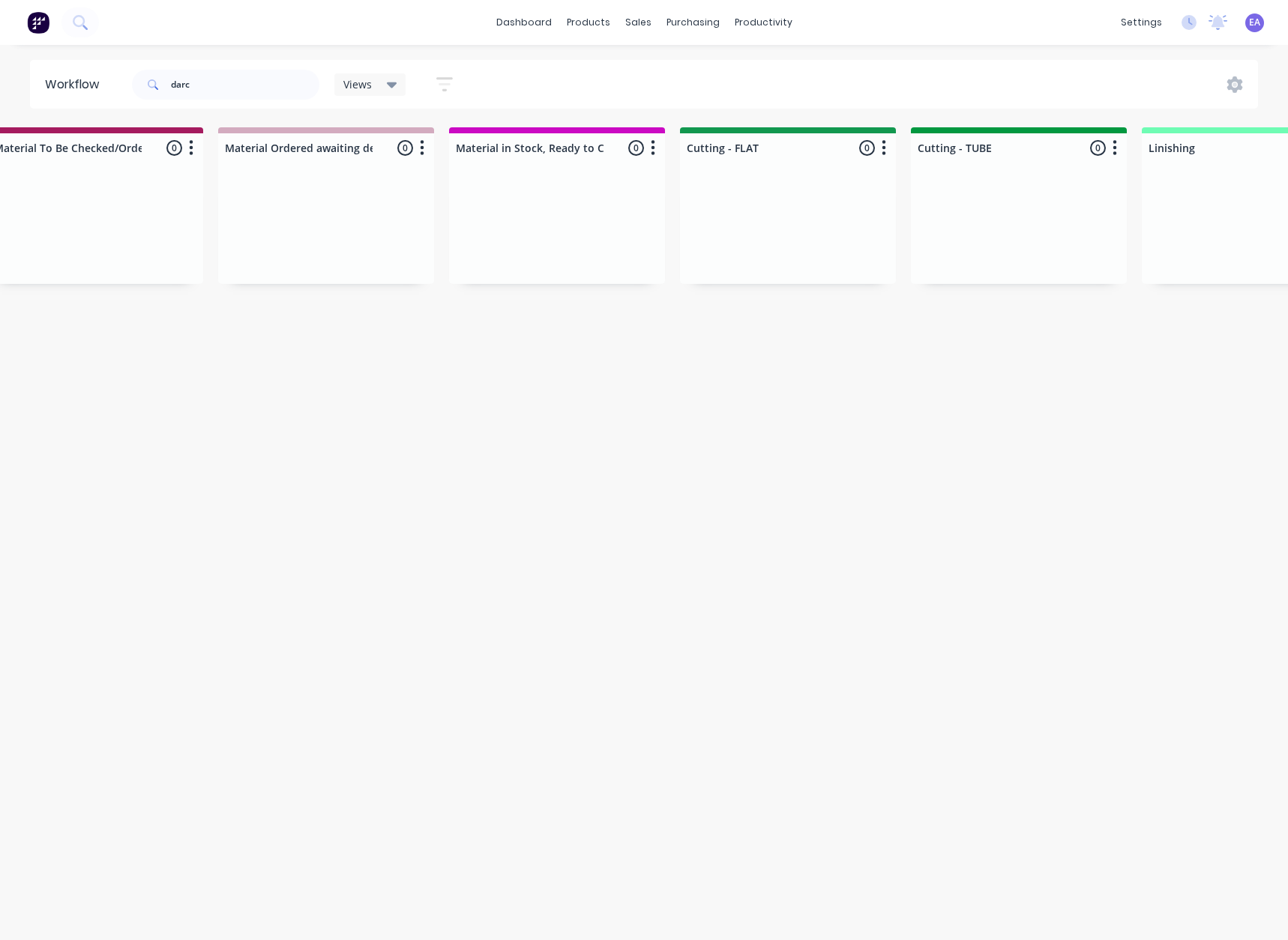
drag, startPoint x: 752, startPoint y: 559, endPoint x: 852, endPoint y: 563, distance: 100.1
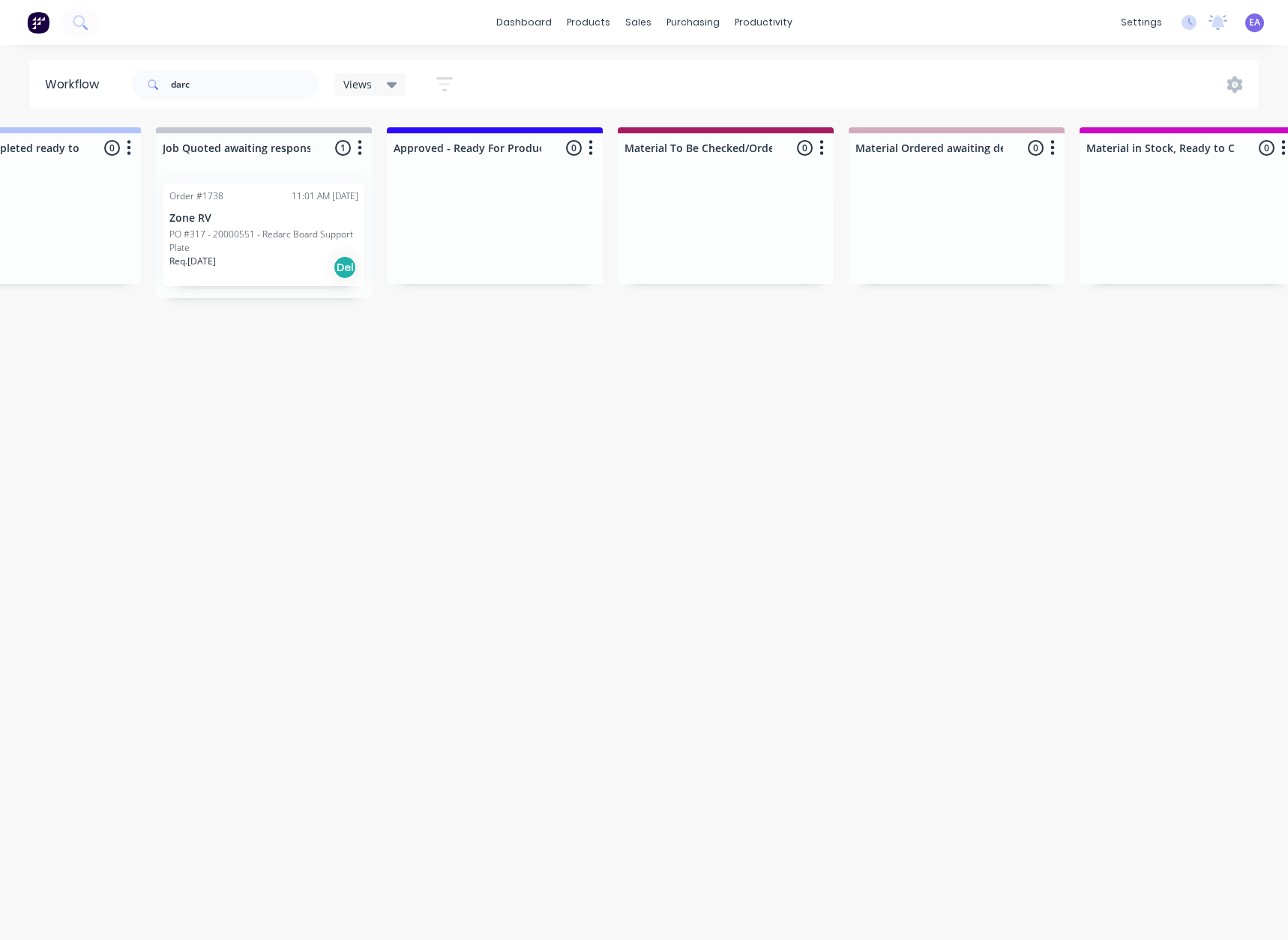
drag, startPoint x: 539, startPoint y: 560, endPoint x: 404, endPoint y: 588, distance: 137.9
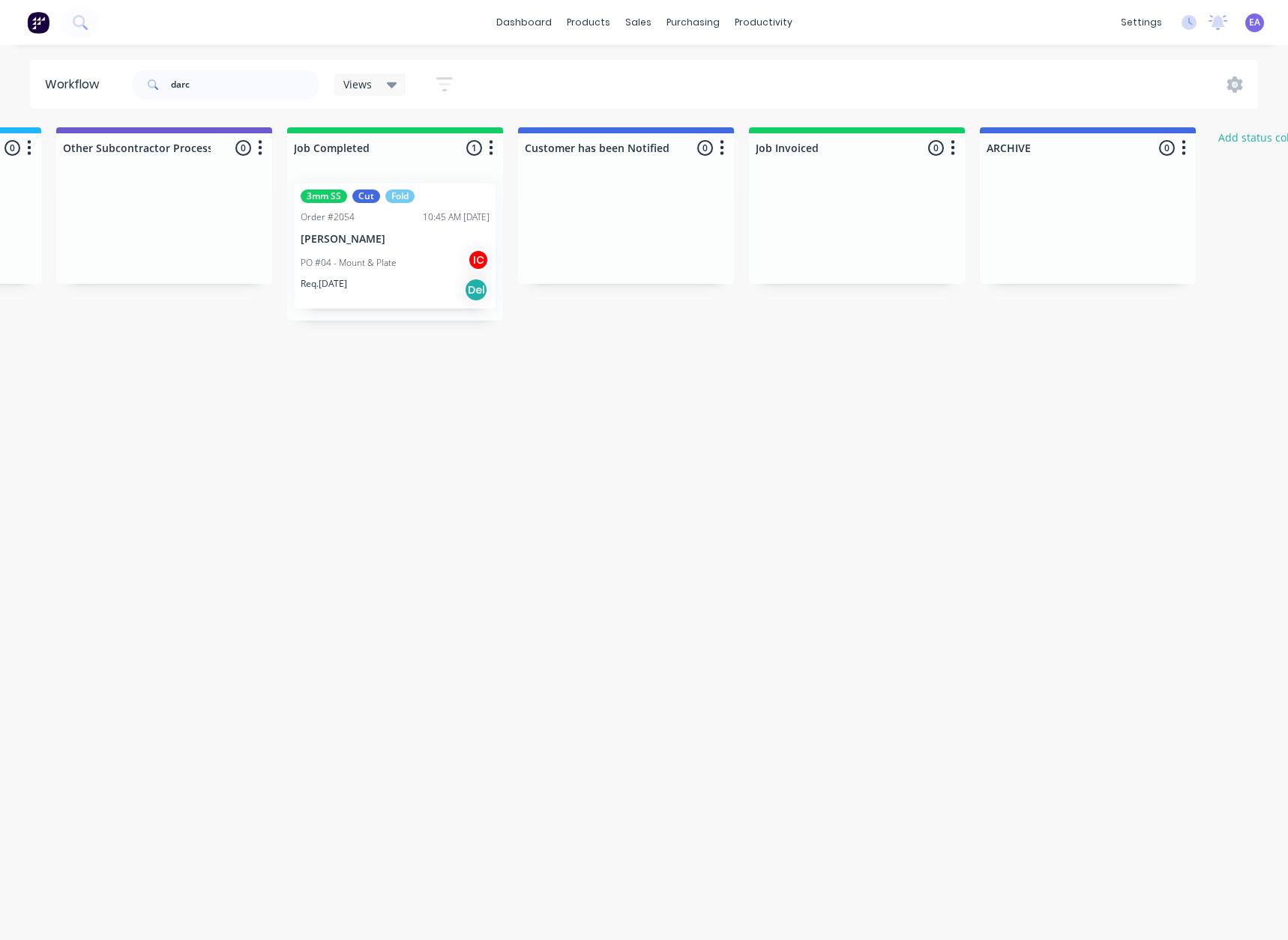
scroll to position [0, 4731]
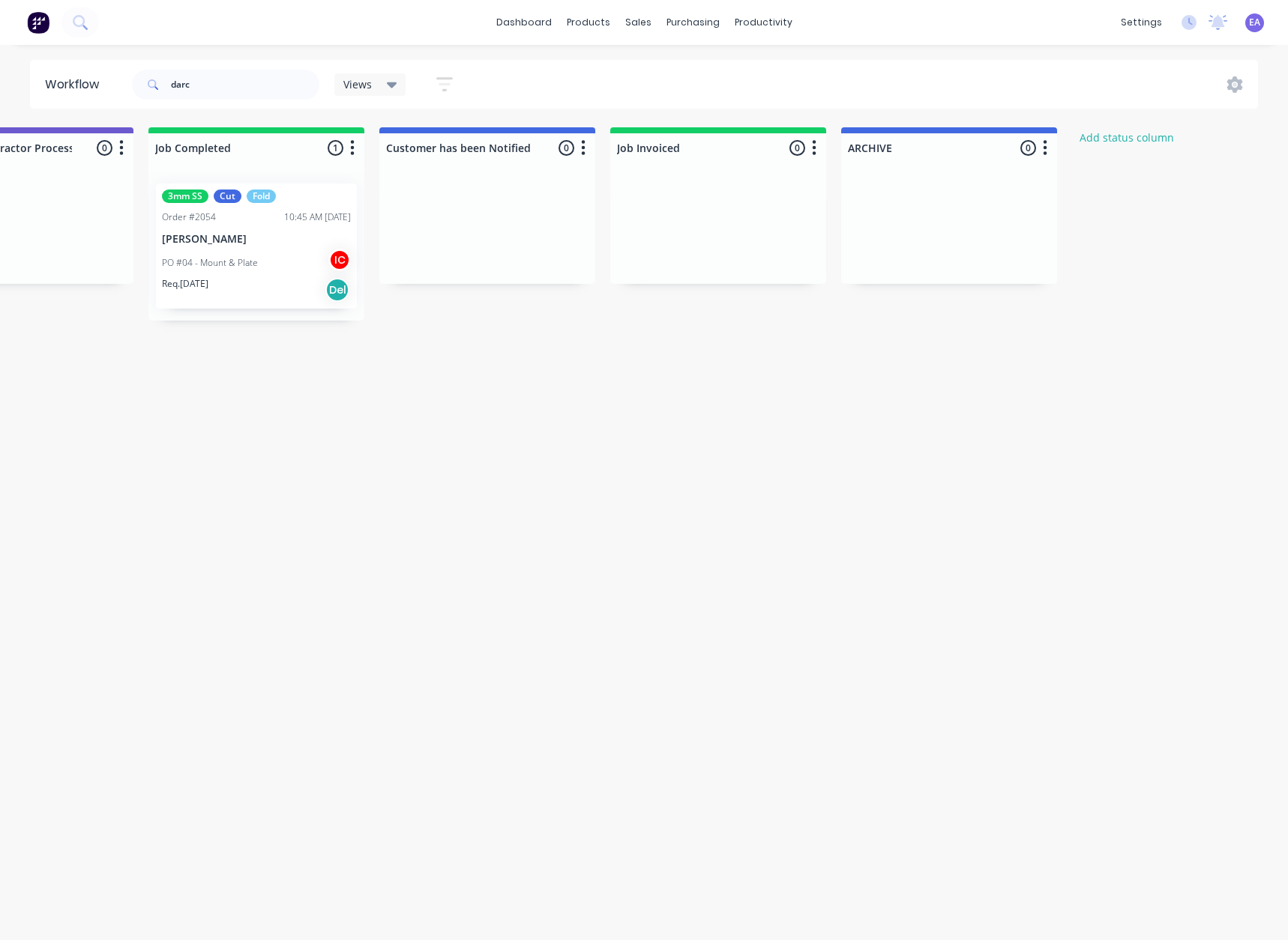
drag, startPoint x: 405, startPoint y: 388, endPoint x: 544, endPoint y: 400, distance: 139.5
click at [258, 244] on p "[PERSON_NAME]" at bounding box center [256, 239] width 189 height 13
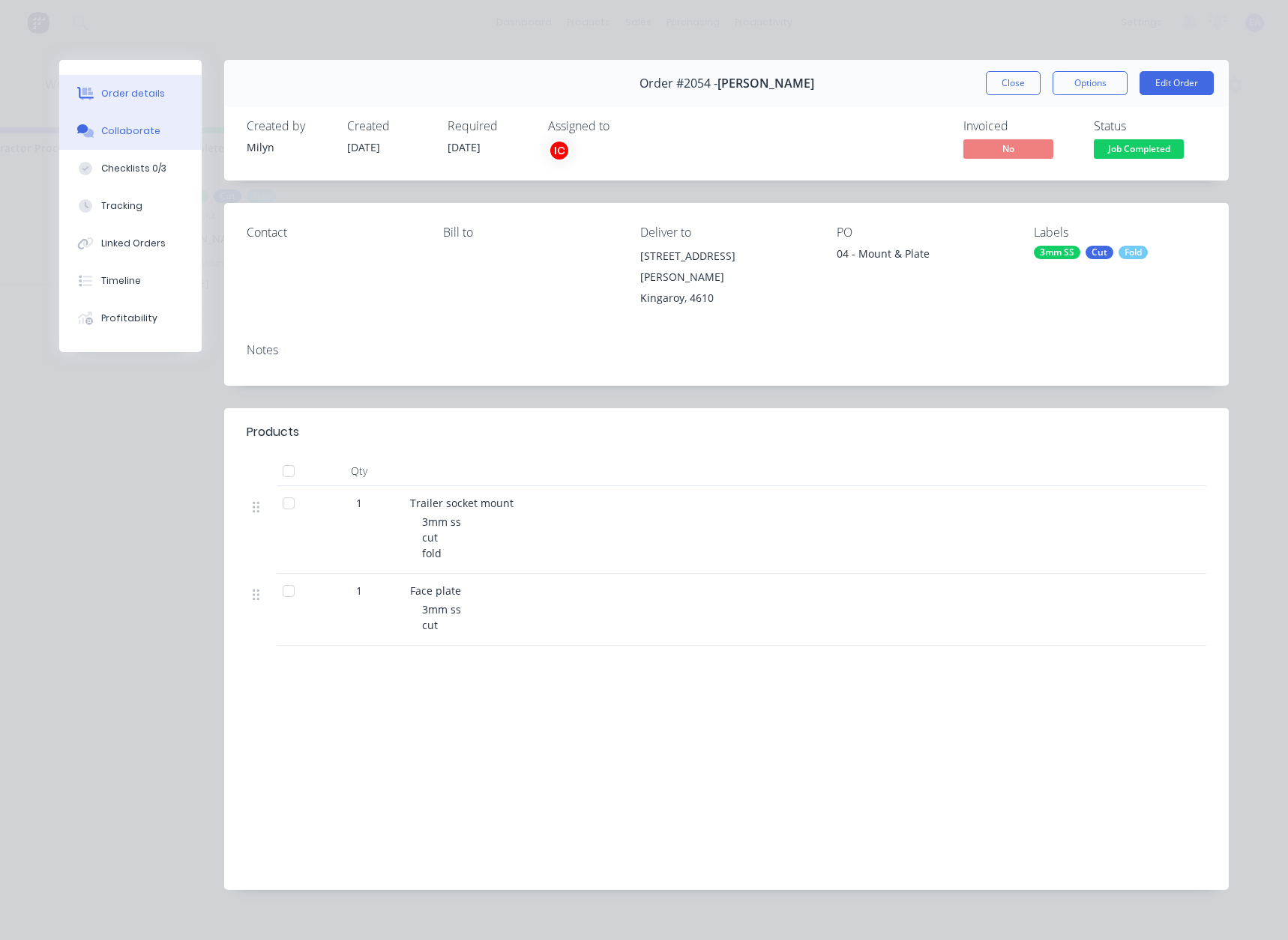
click at [130, 138] on button "Collaborate" at bounding box center [130, 131] width 142 height 37
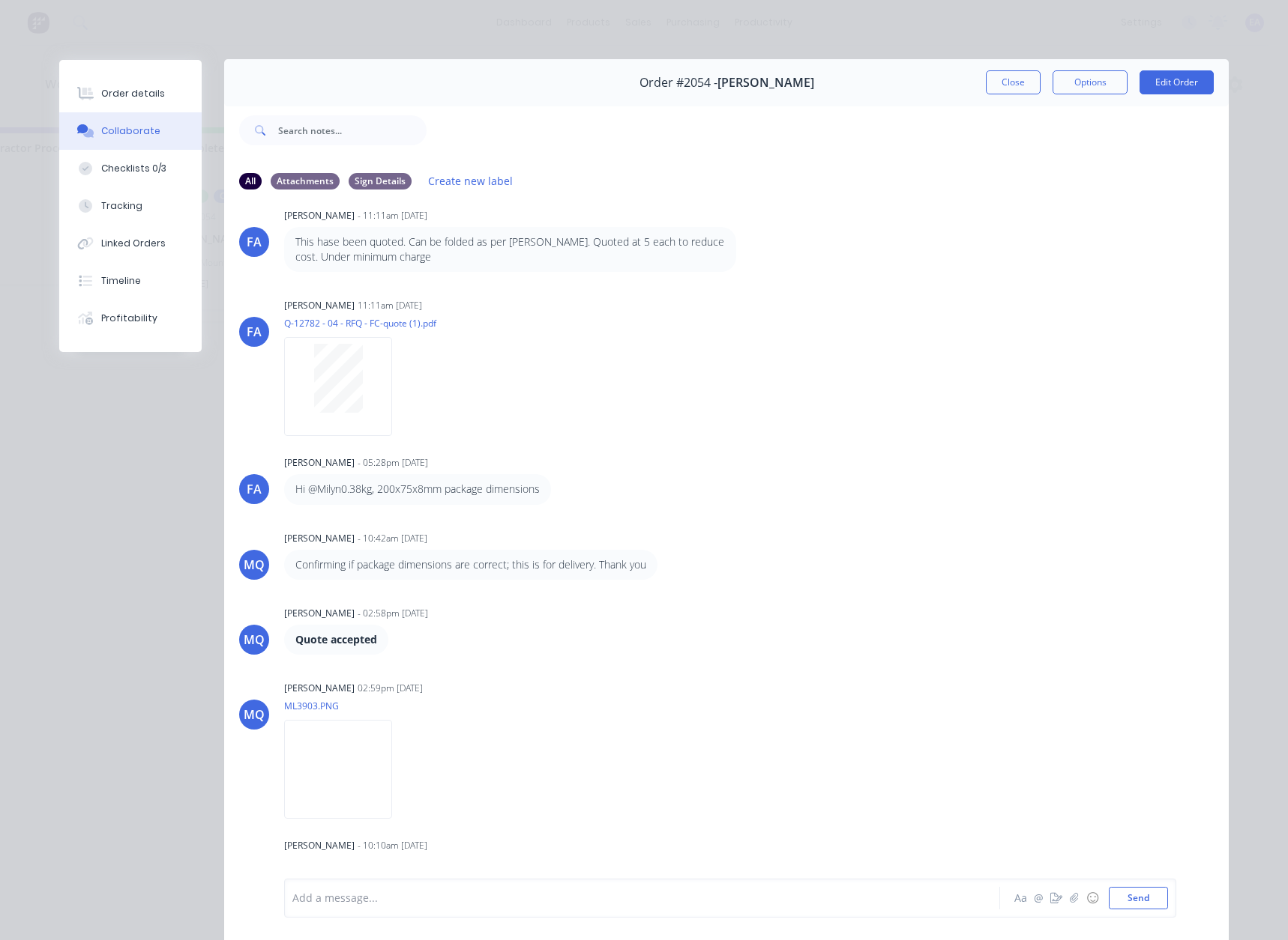
scroll to position [0, 0]
click at [988, 84] on button "Close" at bounding box center [1012, 83] width 55 height 24
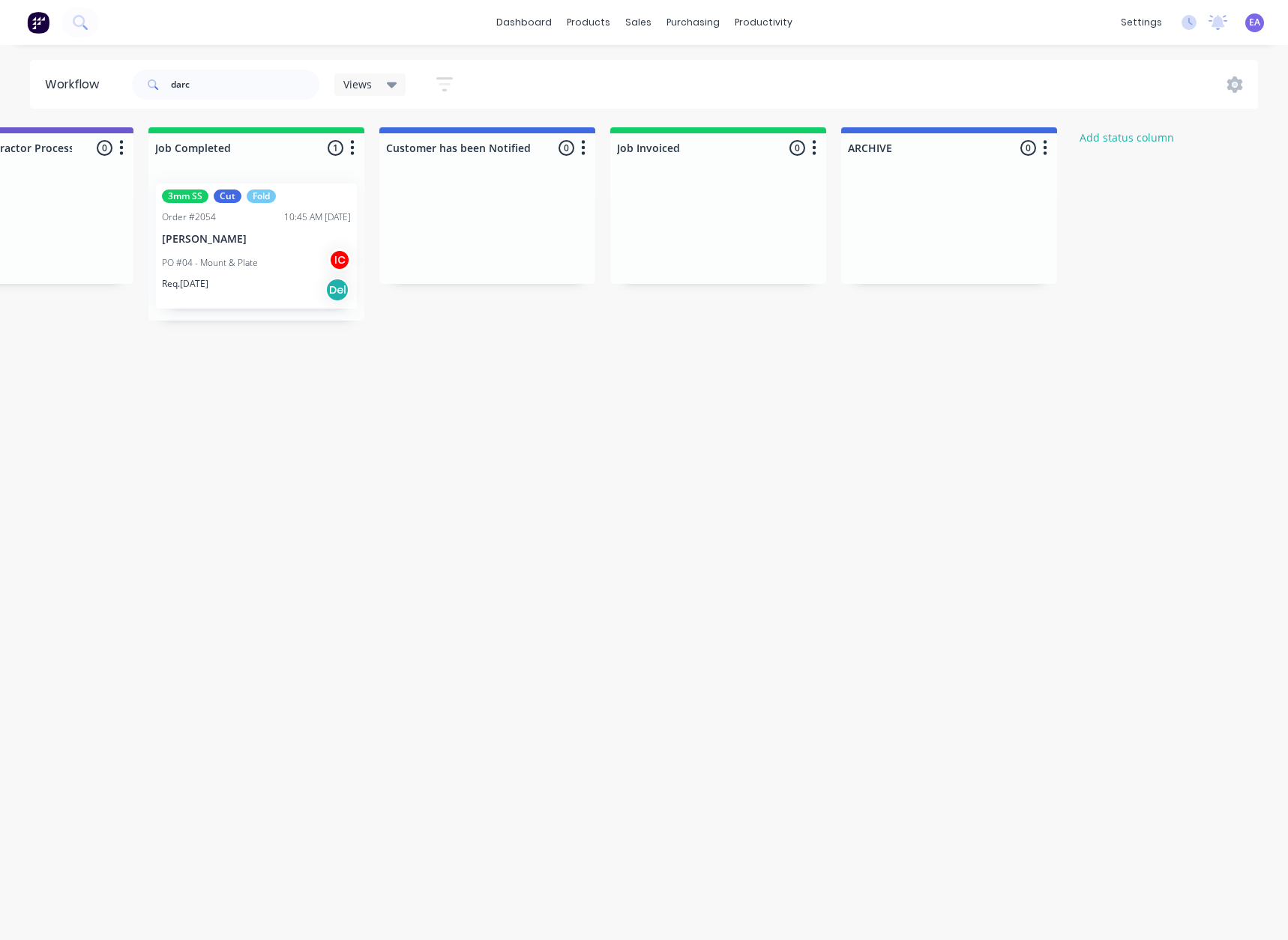
click at [263, 249] on div "PO #04 - Mount & Plate IC" at bounding box center [256, 263] width 189 height 28
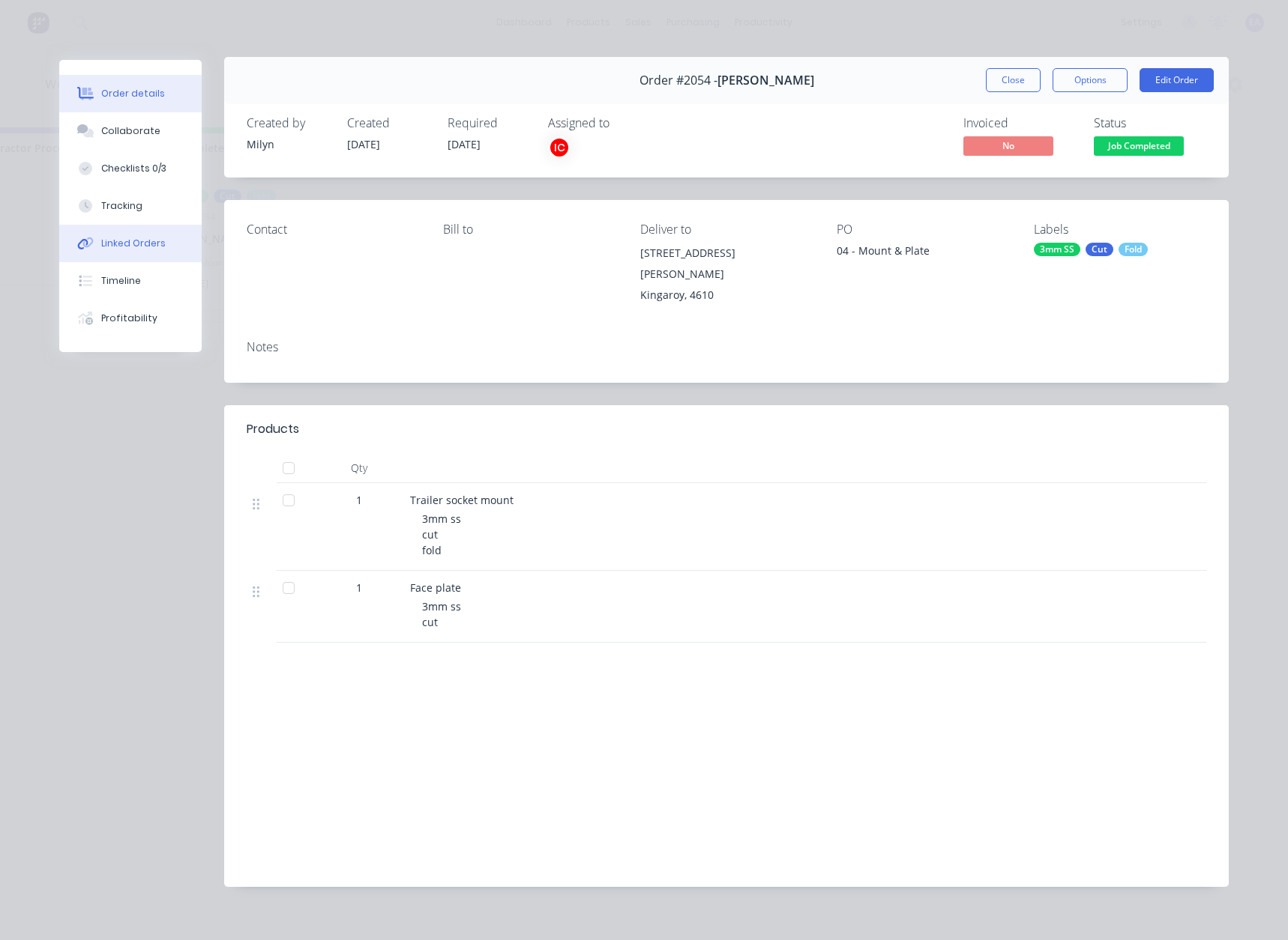
scroll to position [5, 0]
click at [114, 131] on div "Collaborate" at bounding box center [130, 131] width 59 height 13
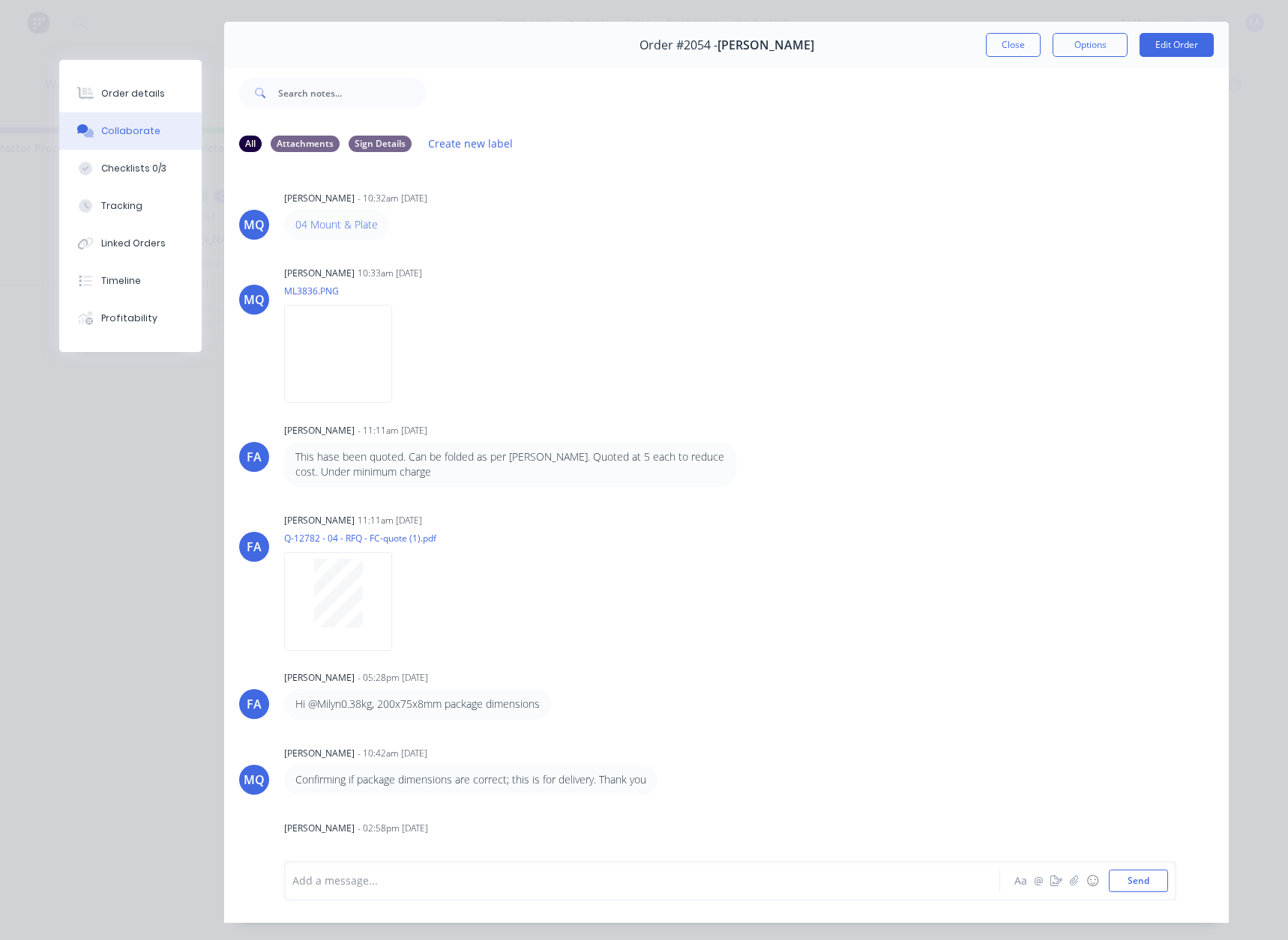
scroll to position [0, 0]
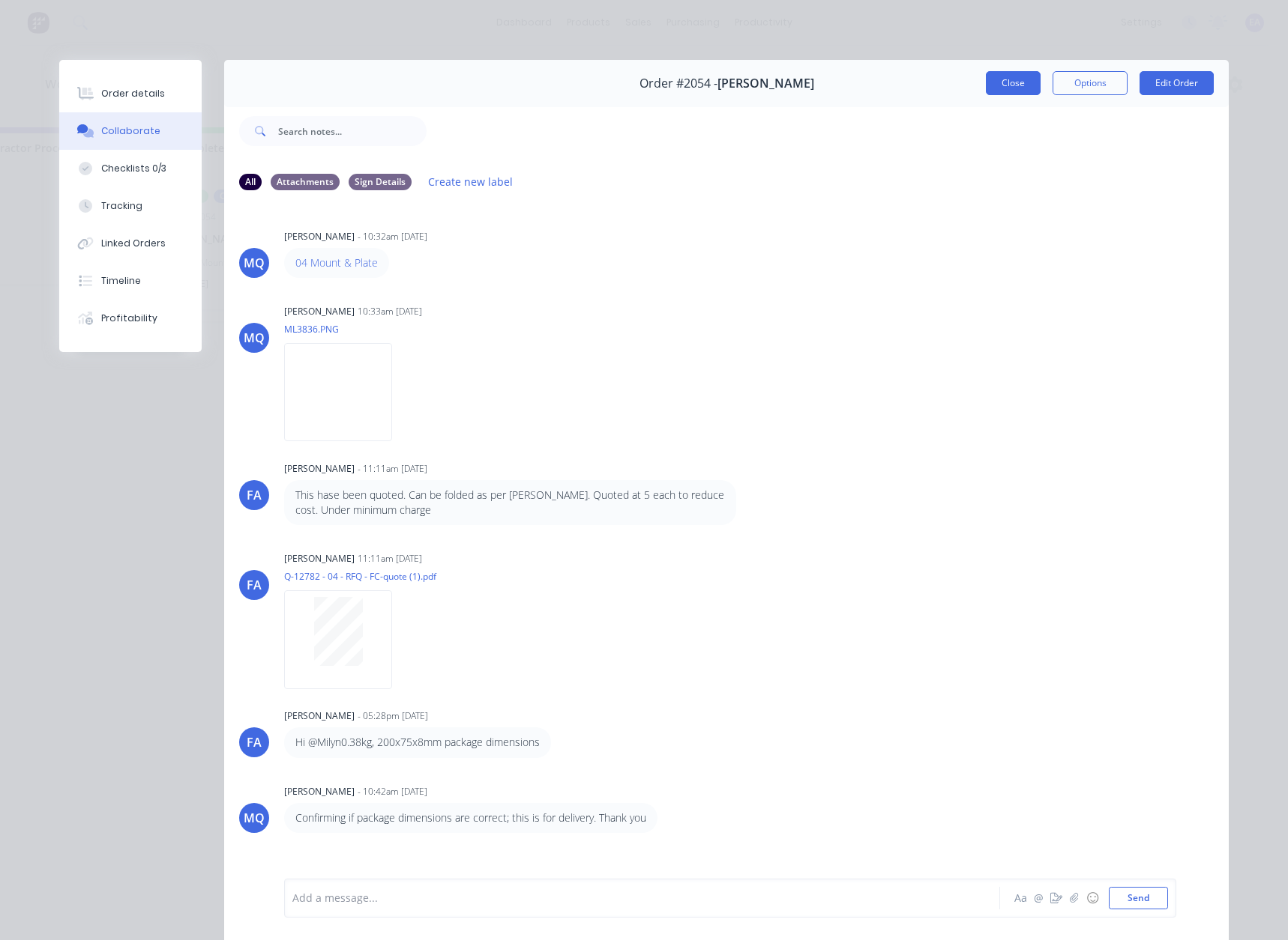
click at [1001, 81] on button "Close" at bounding box center [1012, 83] width 55 height 24
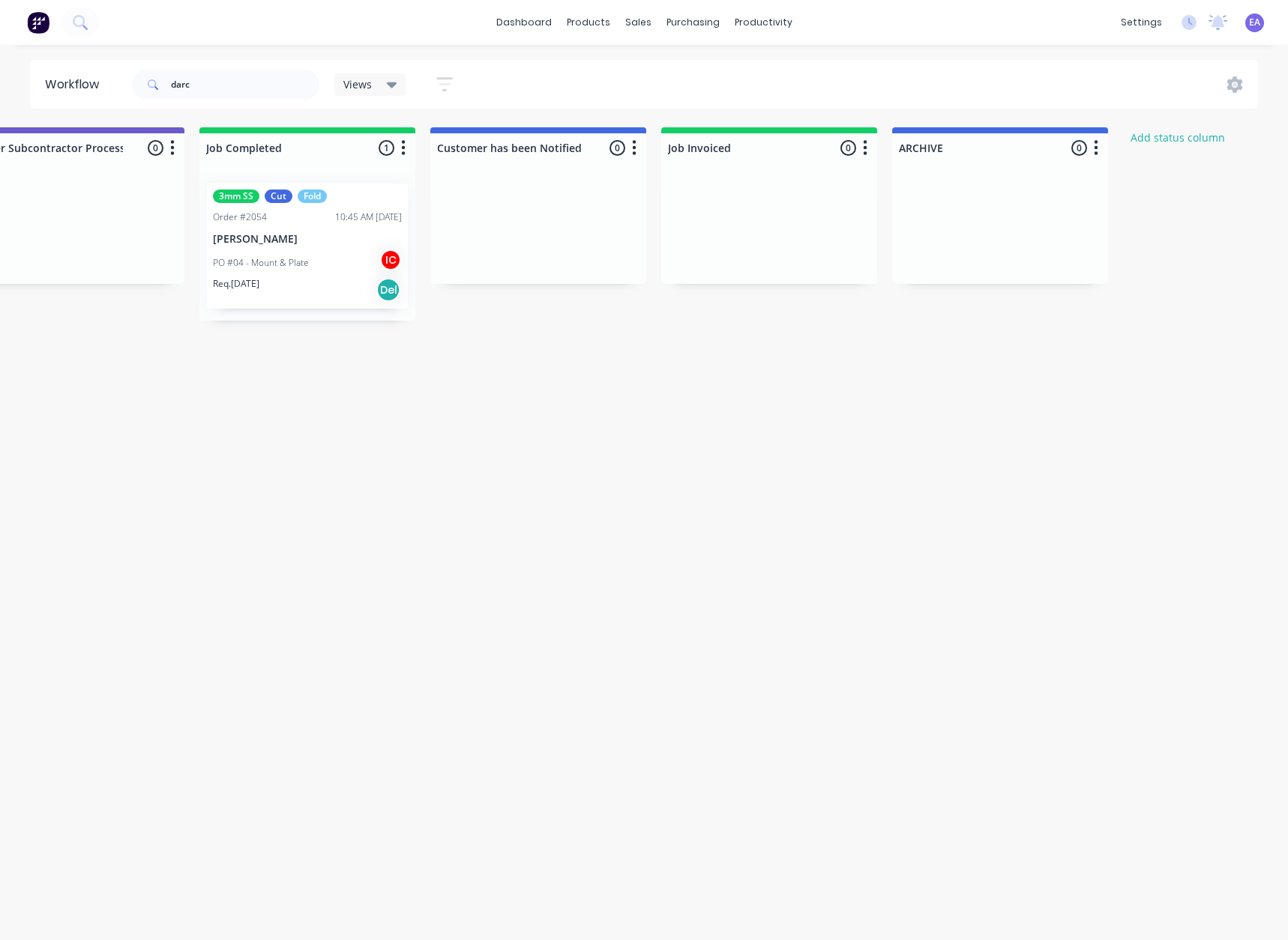
scroll to position [0, 4601]
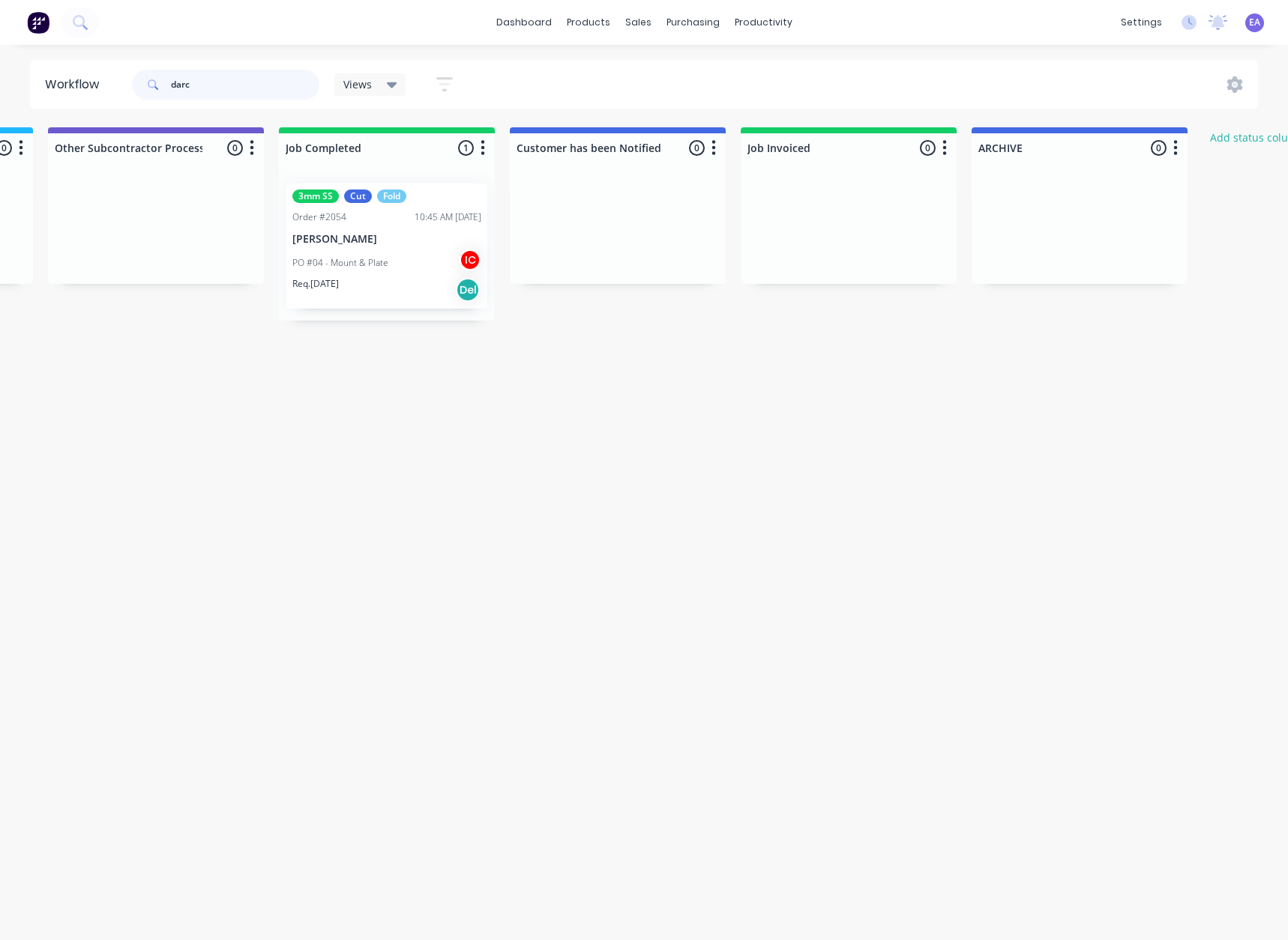
drag, startPoint x: 218, startPoint y: 83, endPoint x: 144, endPoint y: 93, distance: 74.7
click at [153, 90] on div "darc" at bounding box center [225, 85] width 187 height 30
type input "n"
type input "[PERSON_NAME]"
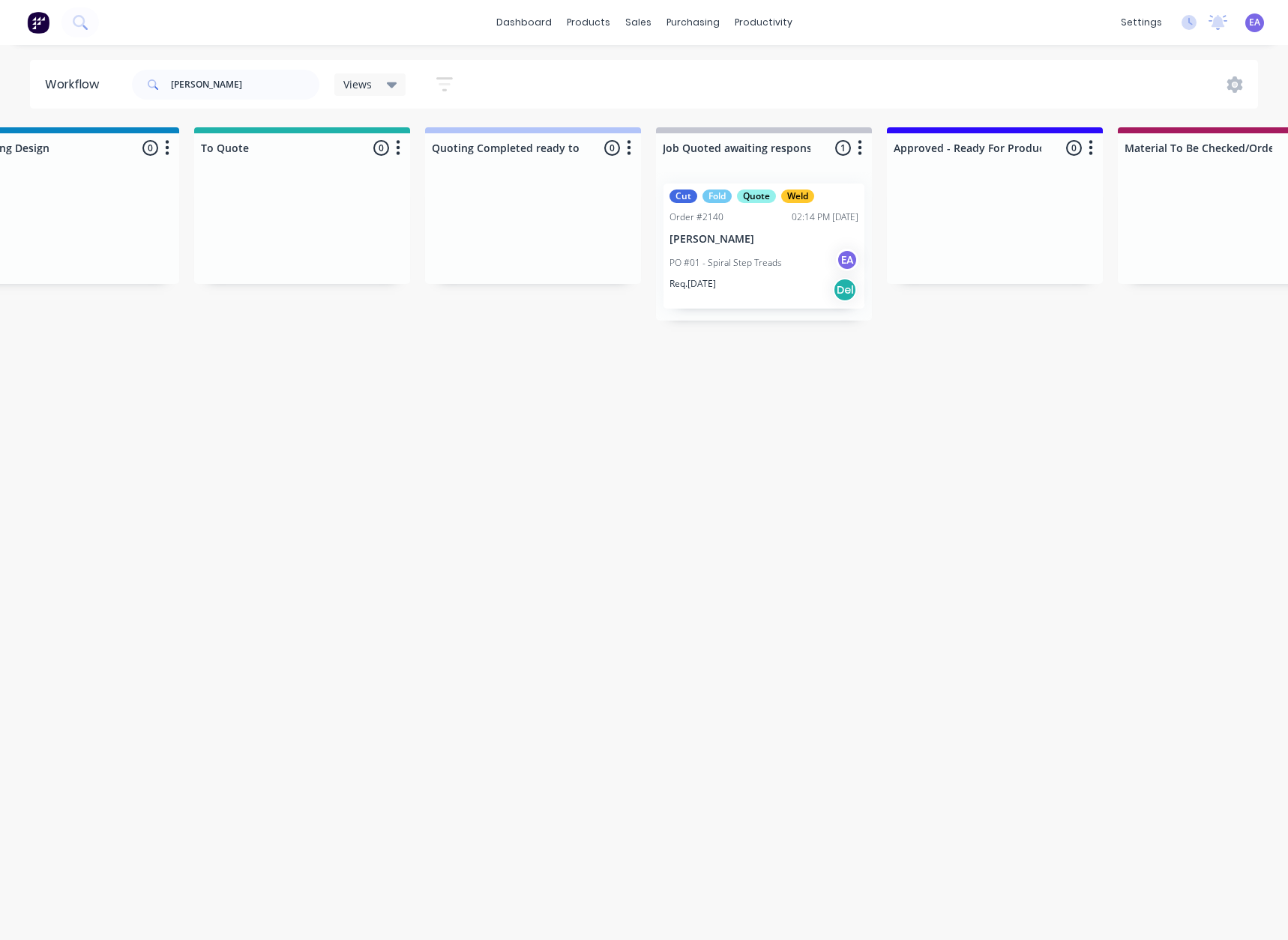
drag, startPoint x: 641, startPoint y: 604, endPoint x: 735, endPoint y: 624, distance: 96.1
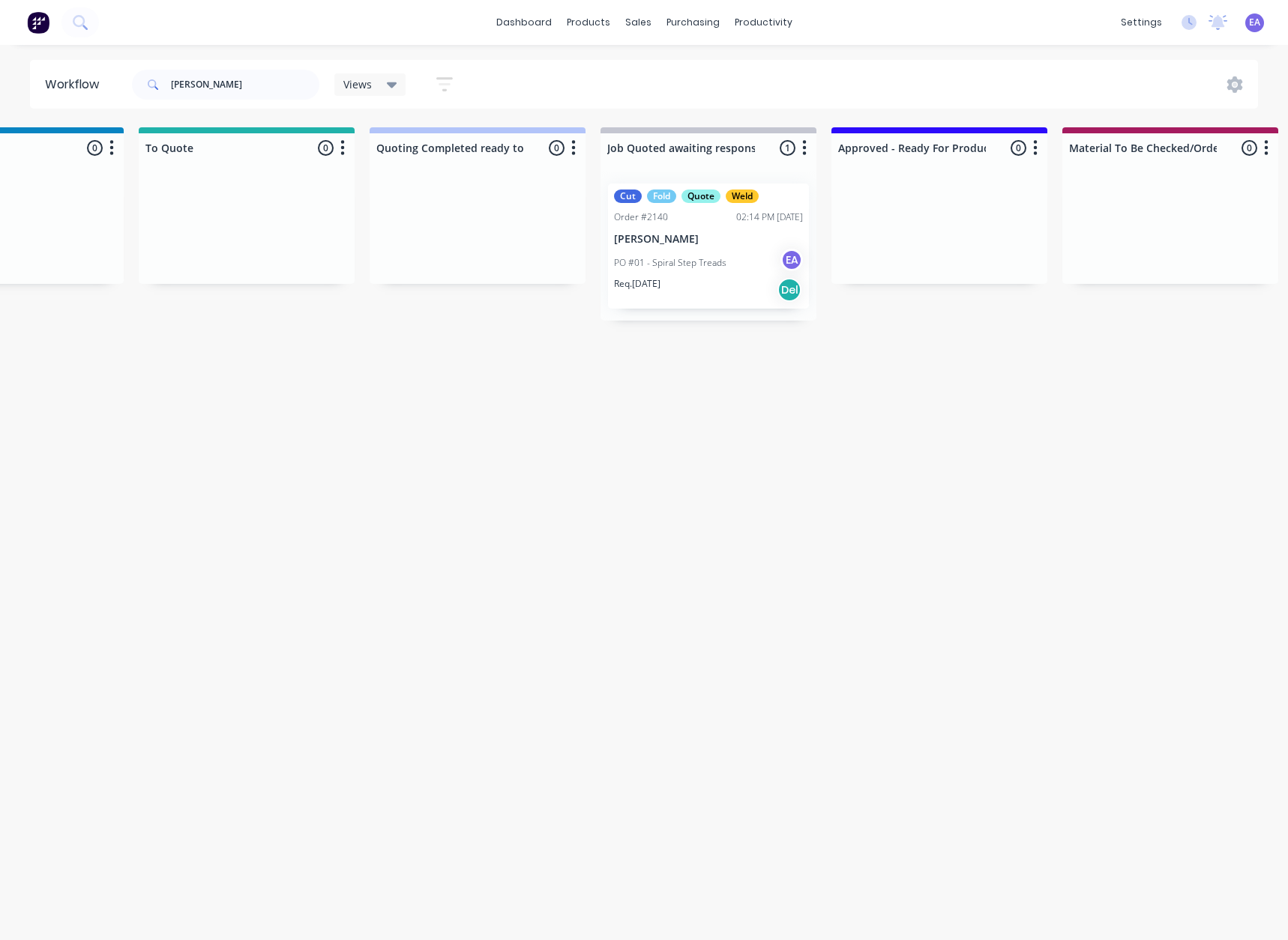
click at [694, 256] on p "PO #01 - Spiral Step Treads" at bounding box center [670, 263] width 112 height 13
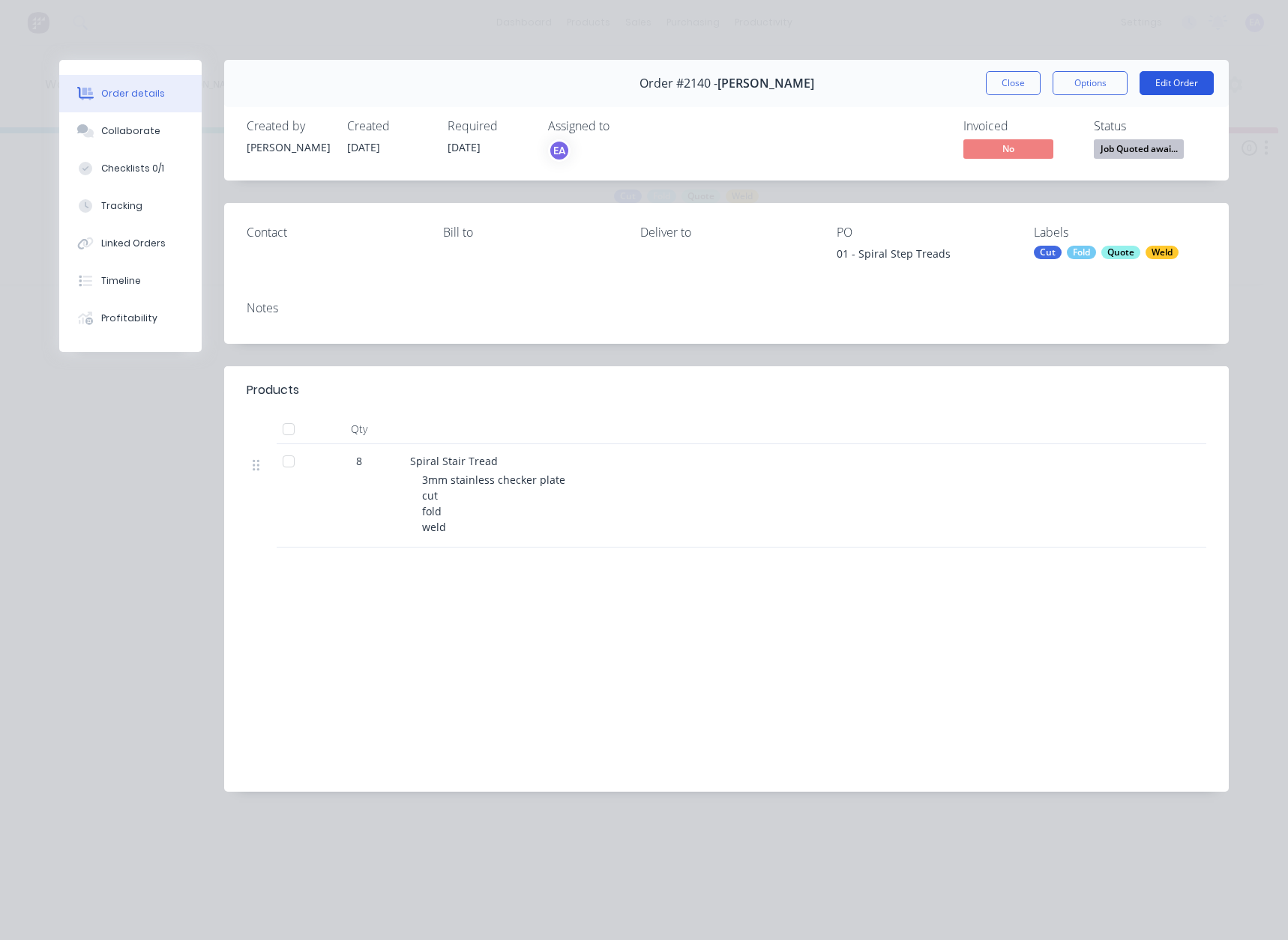
click at [1191, 89] on button "Edit Order" at bounding box center [1176, 83] width 74 height 24
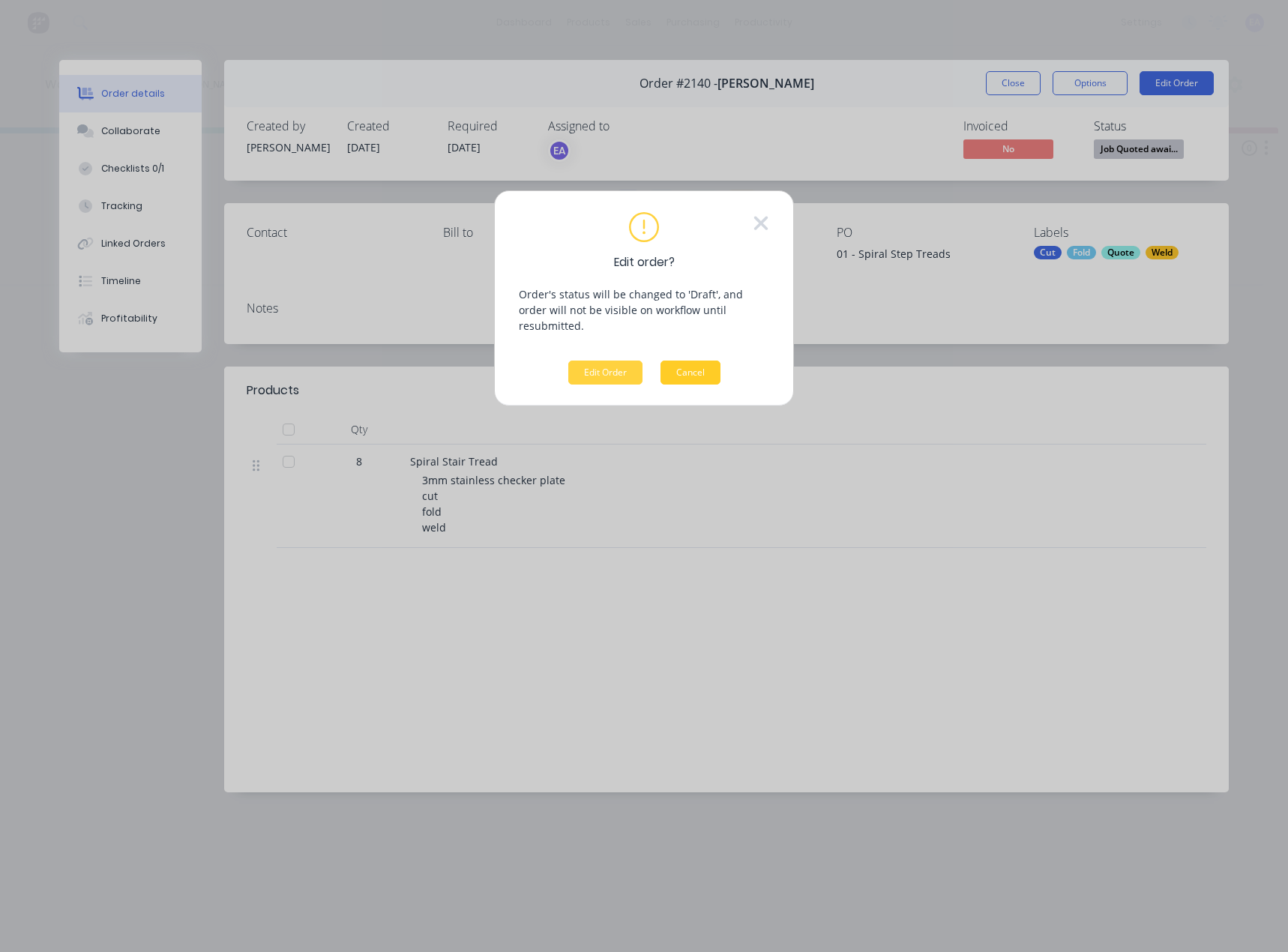
click at [694, 361] on button "Cancel" at bounding box center [690, 373] width 60 height 24
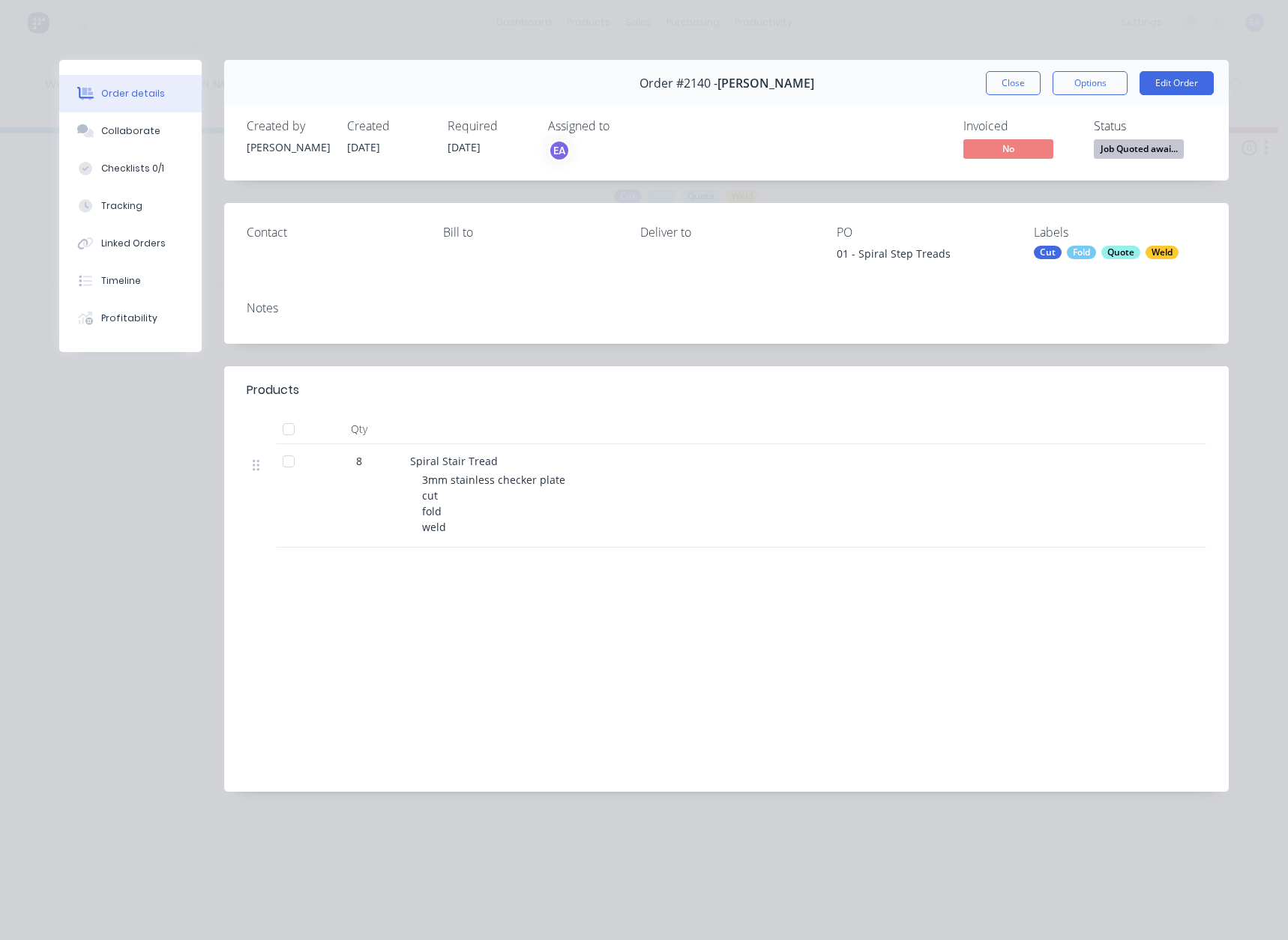
click at [1138, 145] on span "Job Quoted awai..." at bounding box center [1138, 149] width 90 height 19
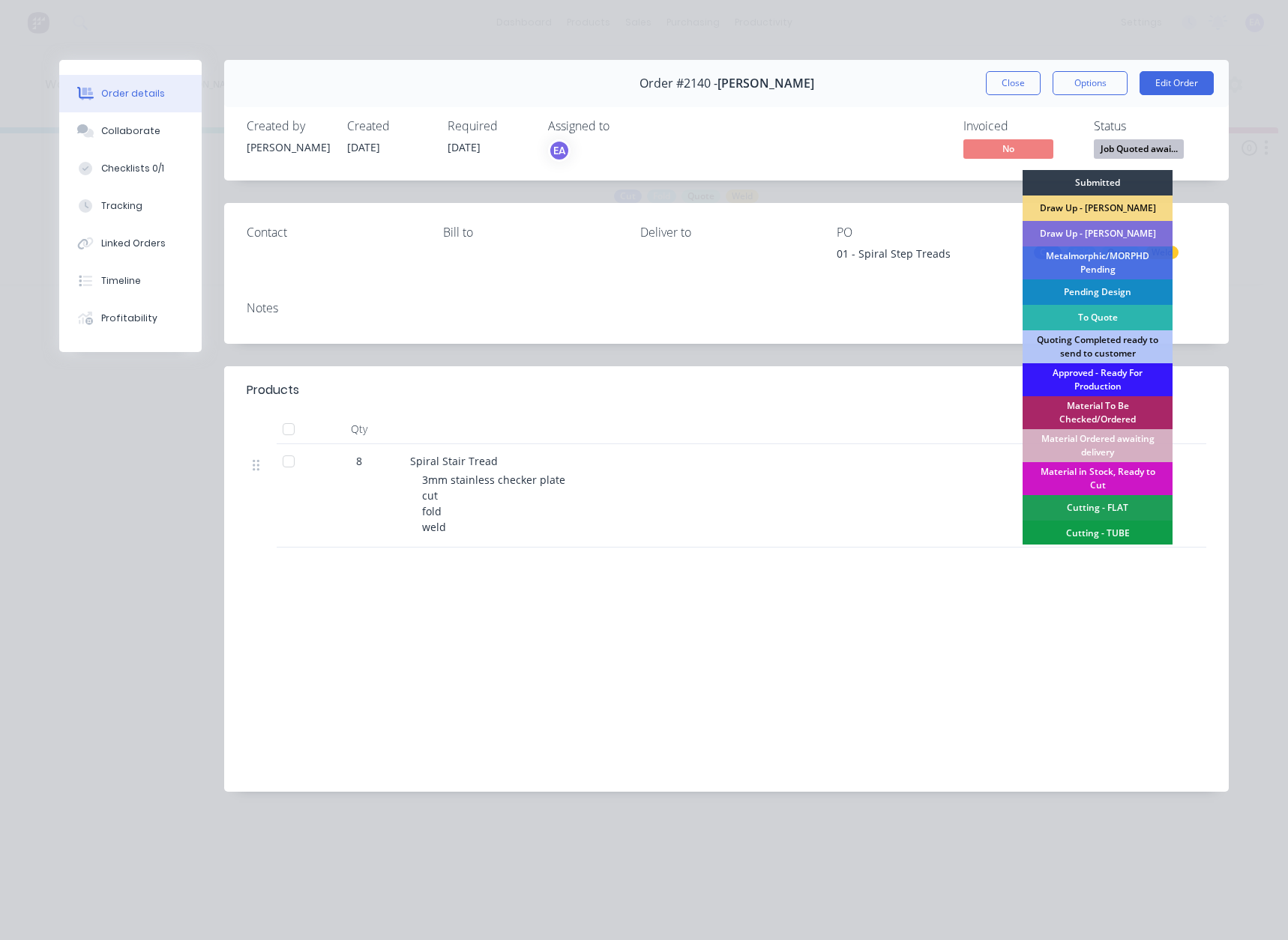
click at [1106, 236] on div "Draw Up - [PERSON_NAME]" at bounding box center [1097, 234] width 150 height 25
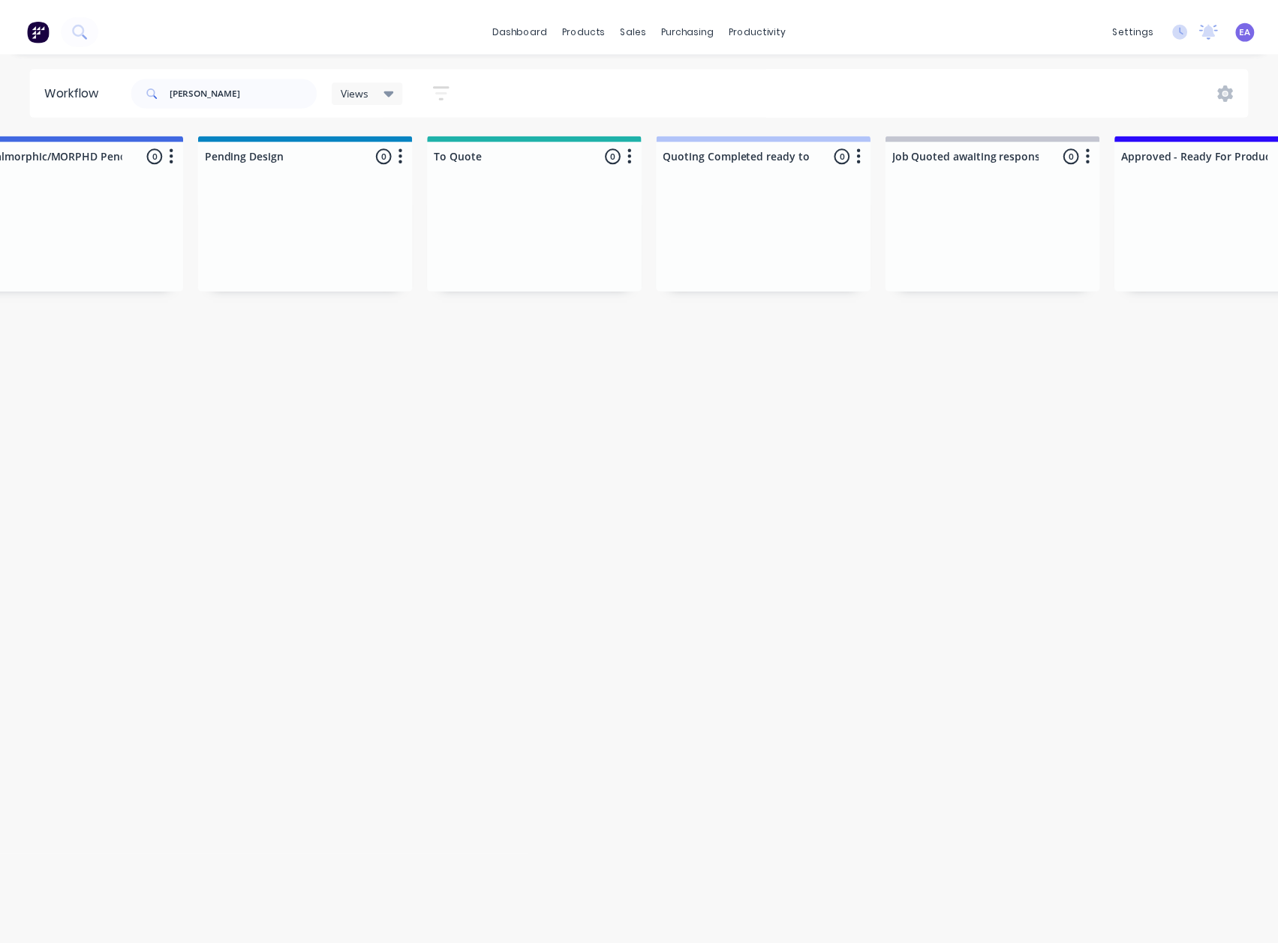
scroll to position [0, 0]
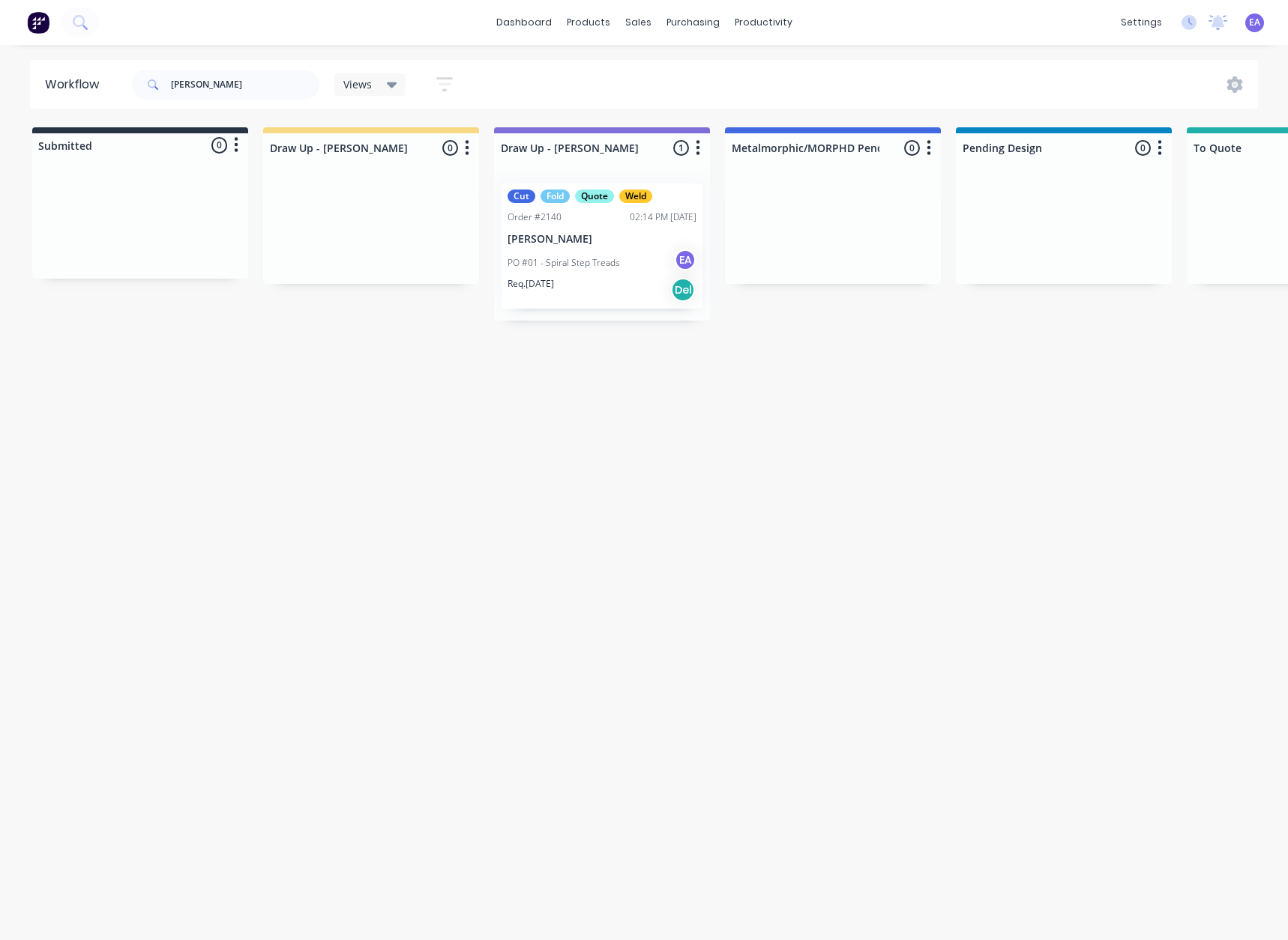
drag, startPoint x: 347, startPoint y: 388, endPoint x: 227, endPoint y: 418, distance: 123.7
click at [627, 240] on p "[PERSON_NAME]" at bounding box center [602, 239] width 189 height 13
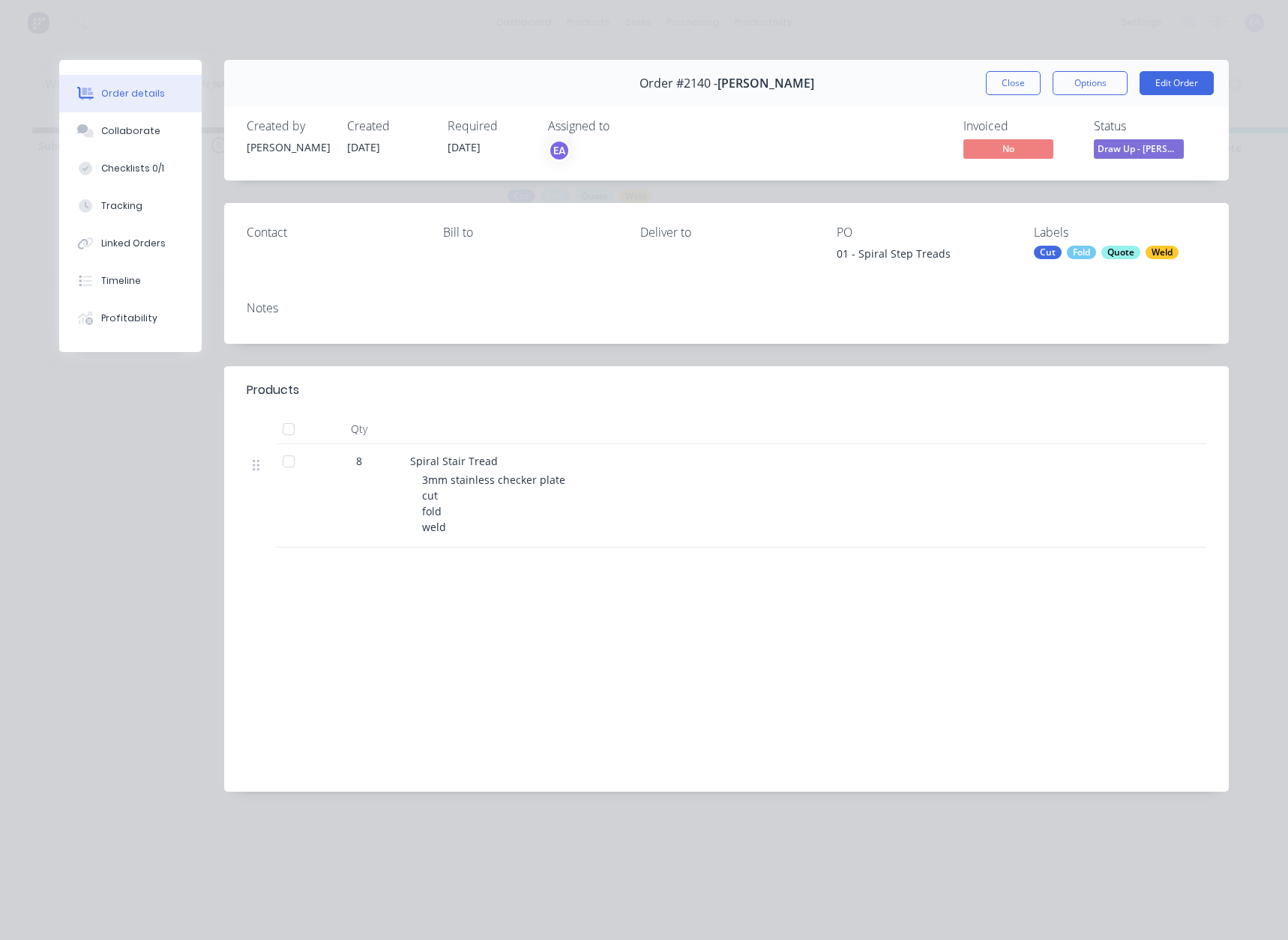
click at [1138, 150] on span "Draw Up - [PERSON_NAME]" at bounding box center [1138, 149] width 90 height 19
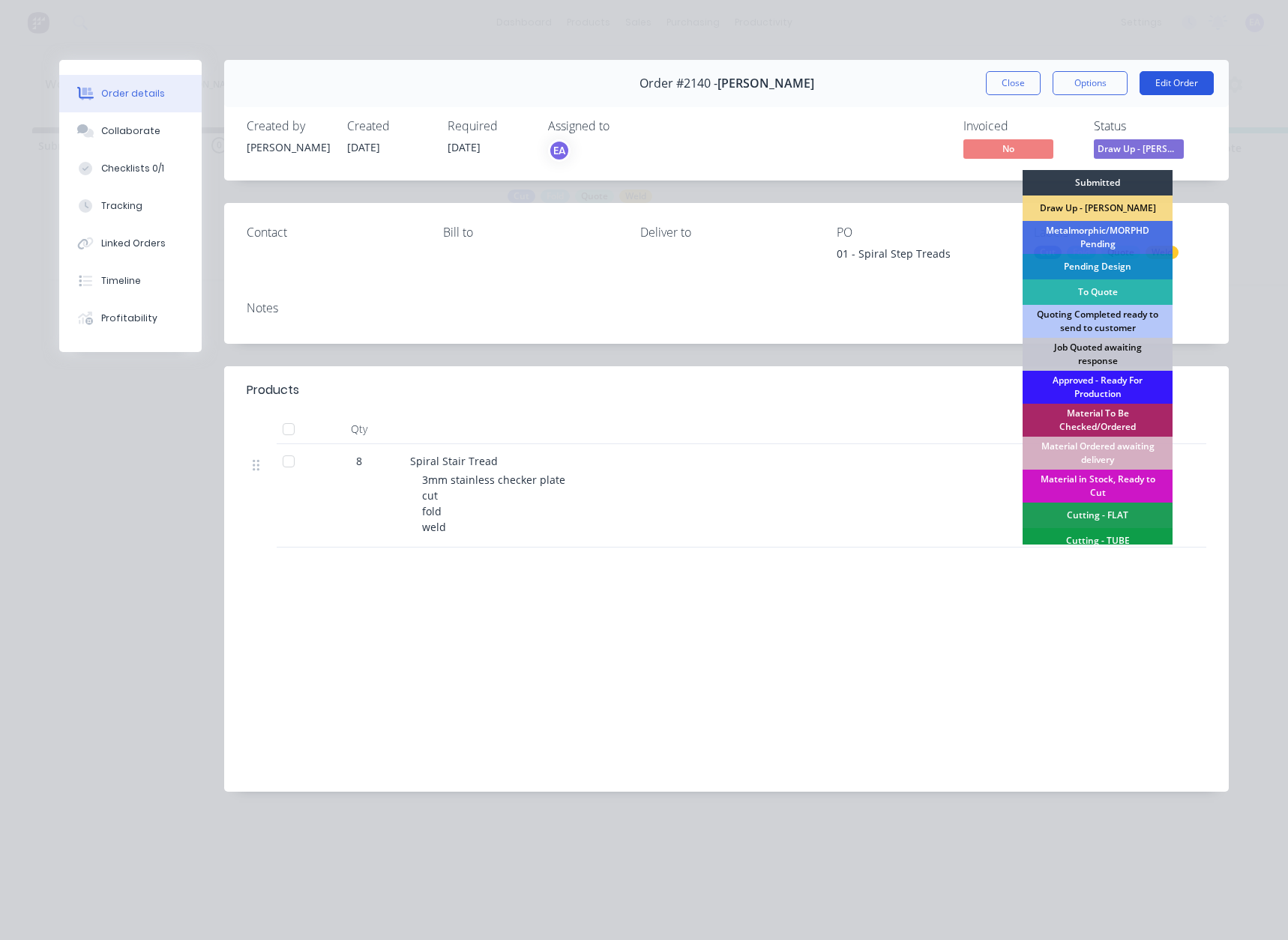
click at [1182, 89] on button "Edit Order" at bounding box center [1176, 83] width 74 height 24
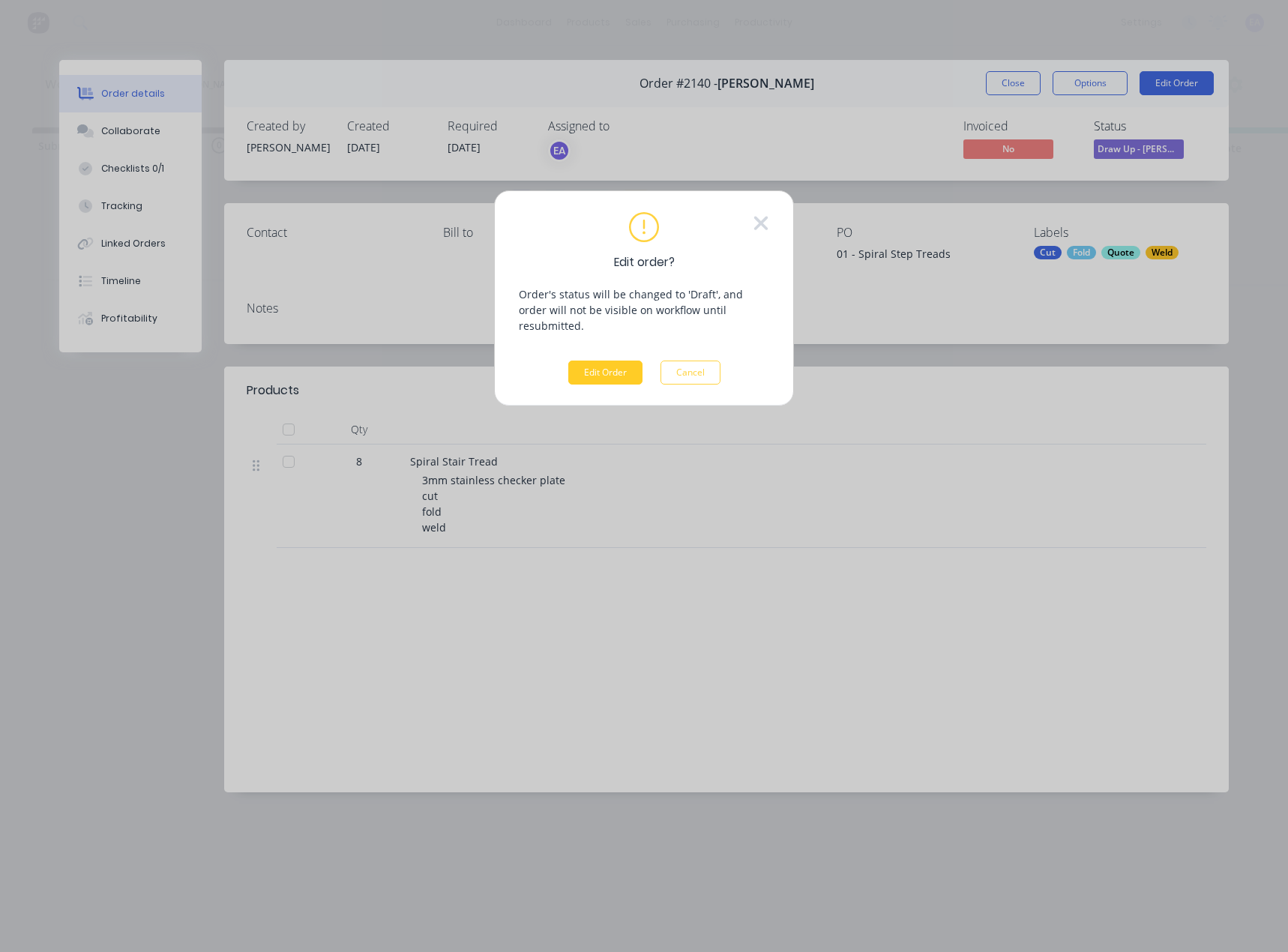
click at [620, 361] on button "Edit Order" at bounding box center [605, 373] width 74 height 24
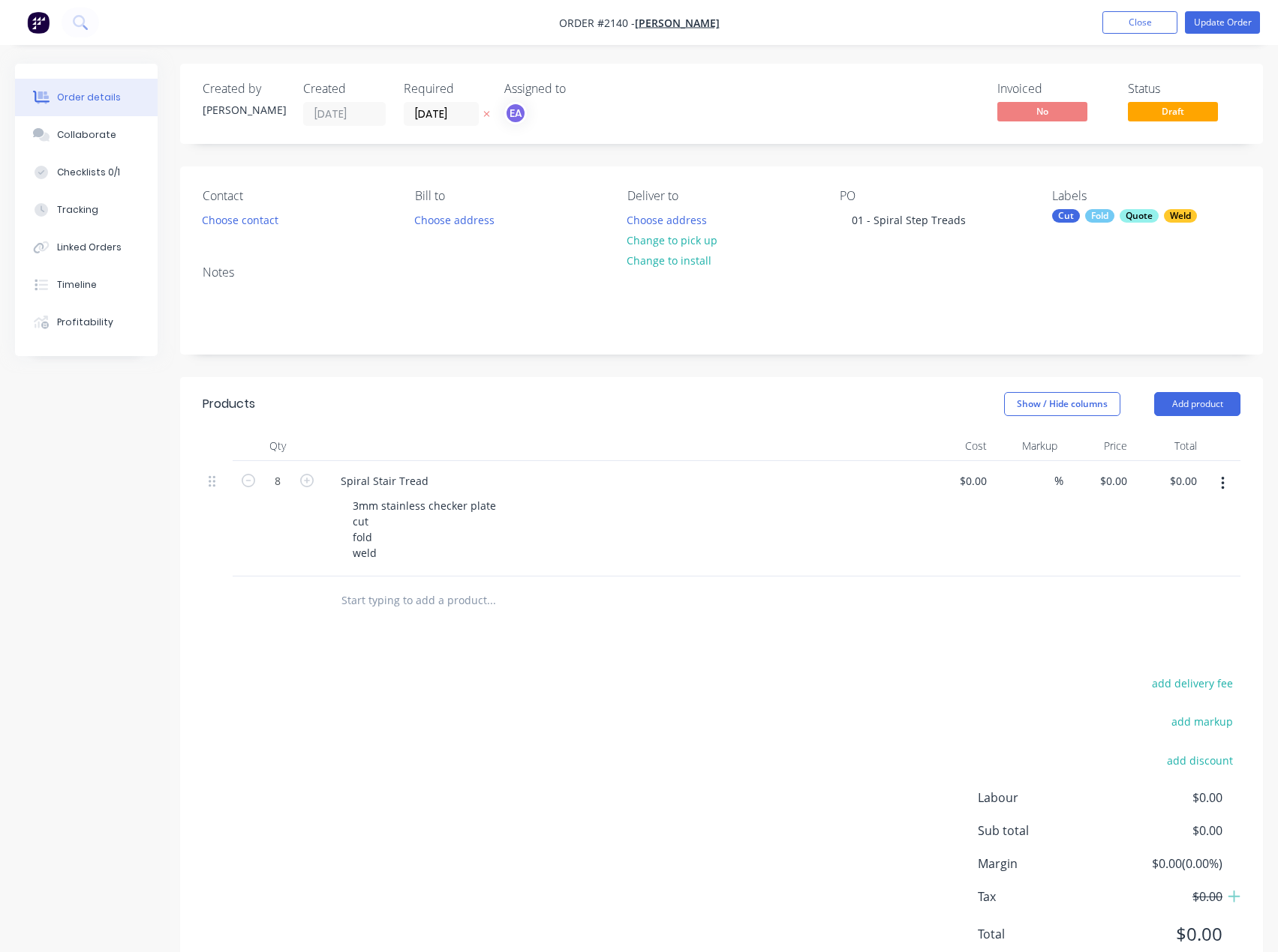
click at [1216, 484] on button "button" at bounding box center [1223, 483] width 36 height 27
click at [431, 482] on div "Spiral Stair Tread" at bounding box center [384, 481] width 111 height 22
click at [399, 744] on div "add delivery fee add markup add discount Labour $0.00 Sub total $0.00 Margin $0…" at bounding box center [720, 818] width 1038 height 290
click at [1210, 411] on button "Add product" at bounding box center [1197, 404] width 86 height 24
click at [1177, 462] on div "Basic product" at bounding box center [1169, 471] width 115 height 22
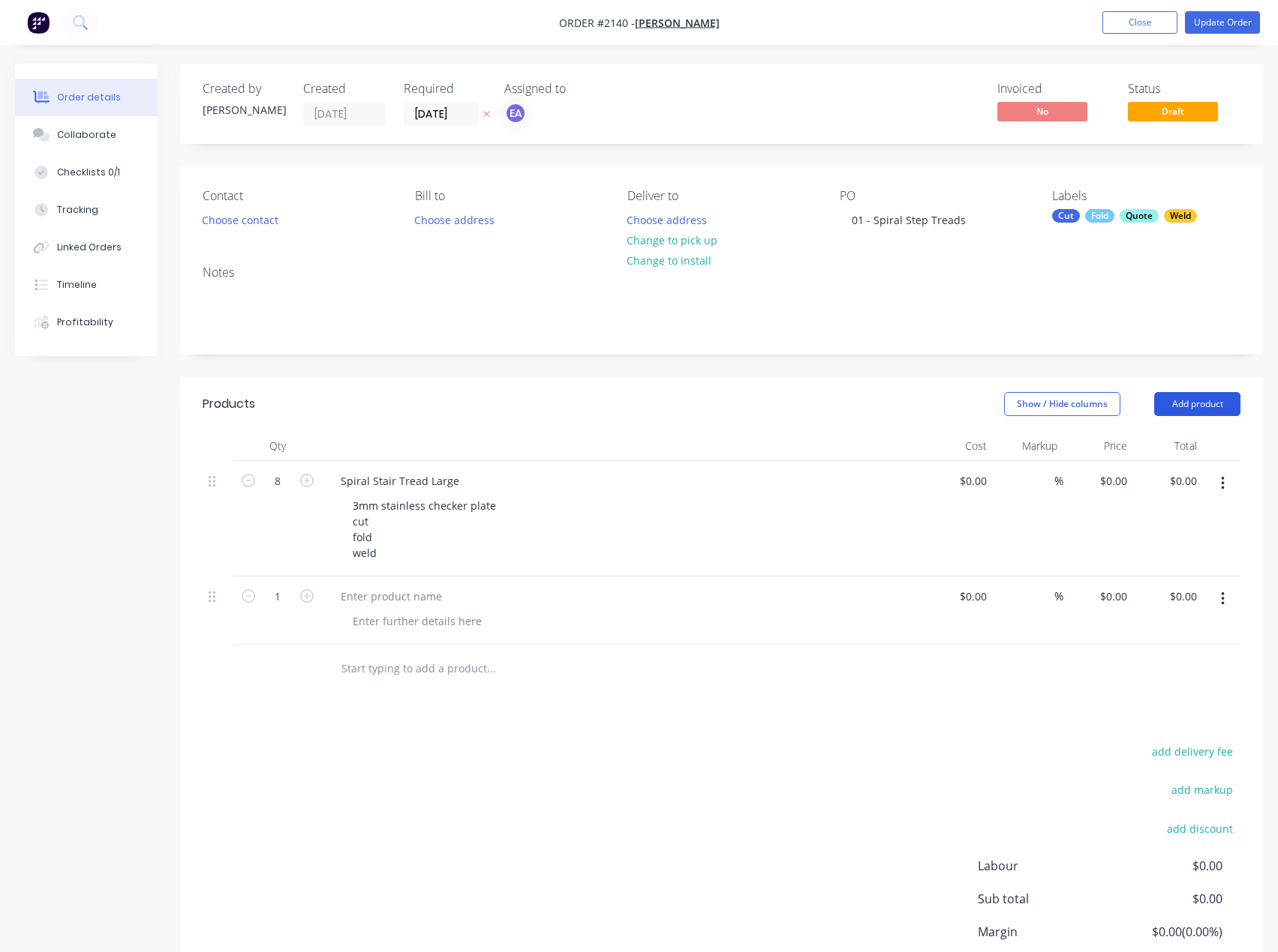
click at [1198, 414] on button "Add product" at bounding box center [1197, 404] width 86 height 24
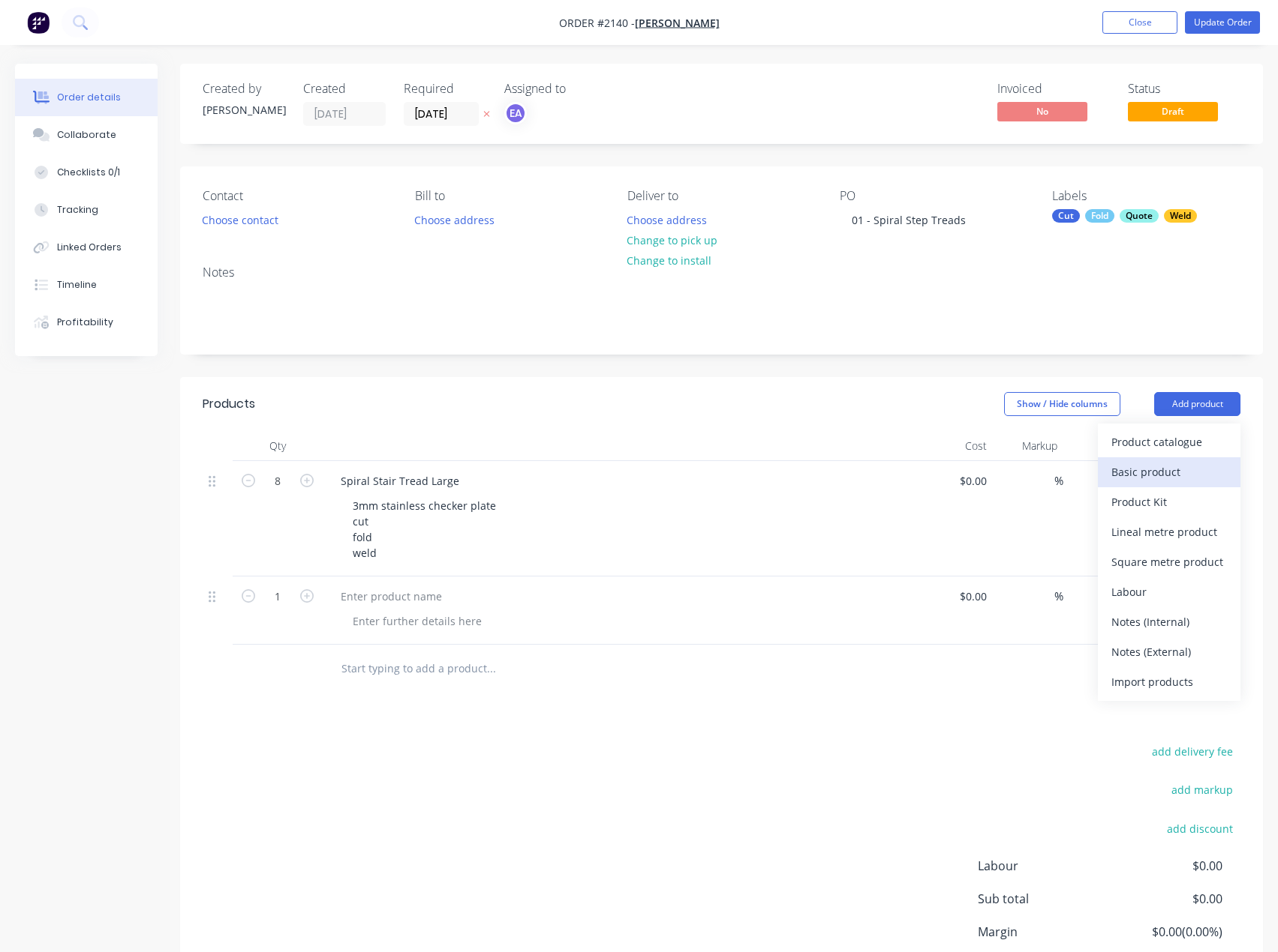
click at [1179, 469] on div "Basic product" at bounding box center [1169, 471] width 115 height 22
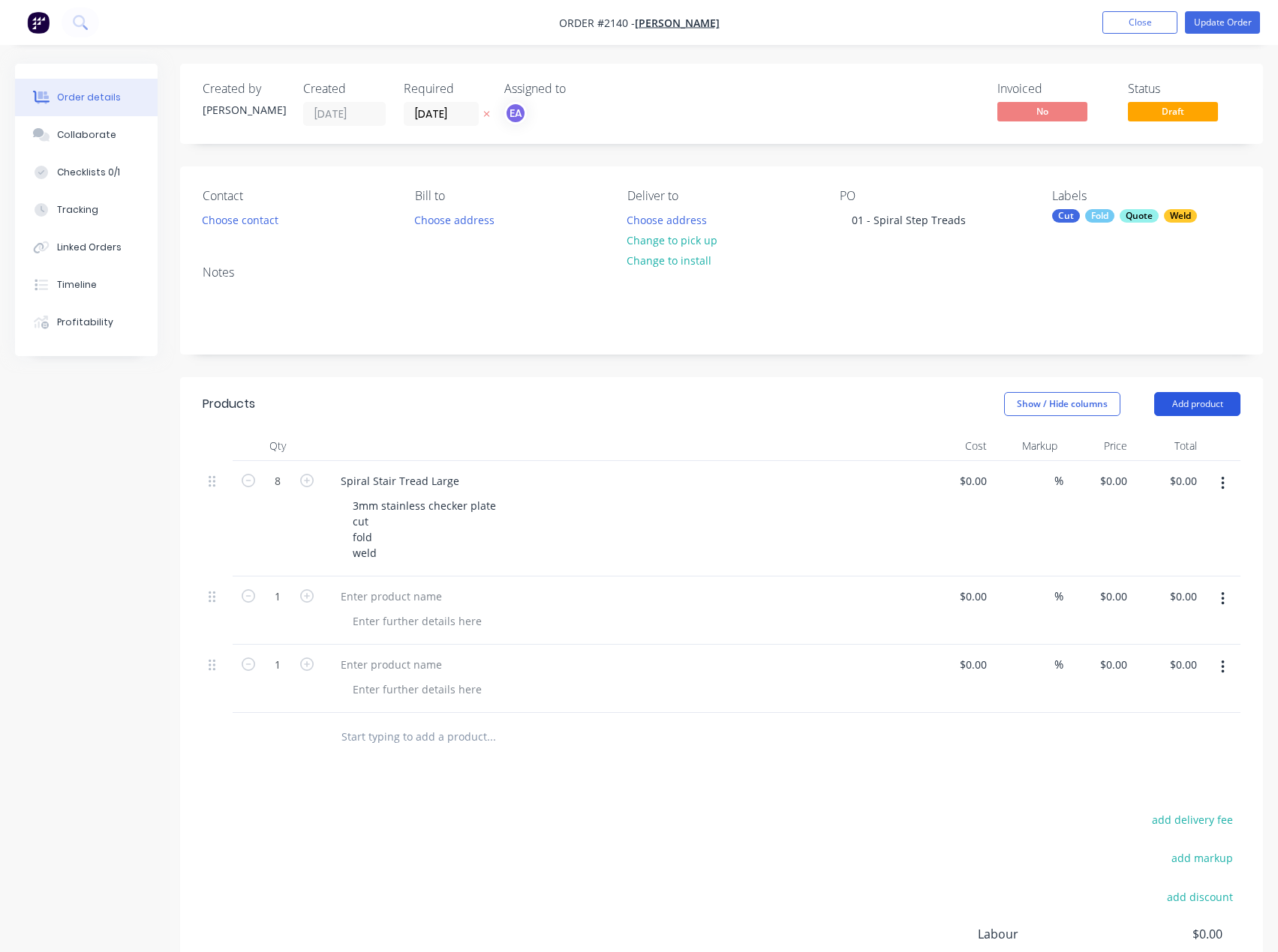
click at [1211, 411] on button "Add product" at bounding box center [1197, 404] width 86 height 24
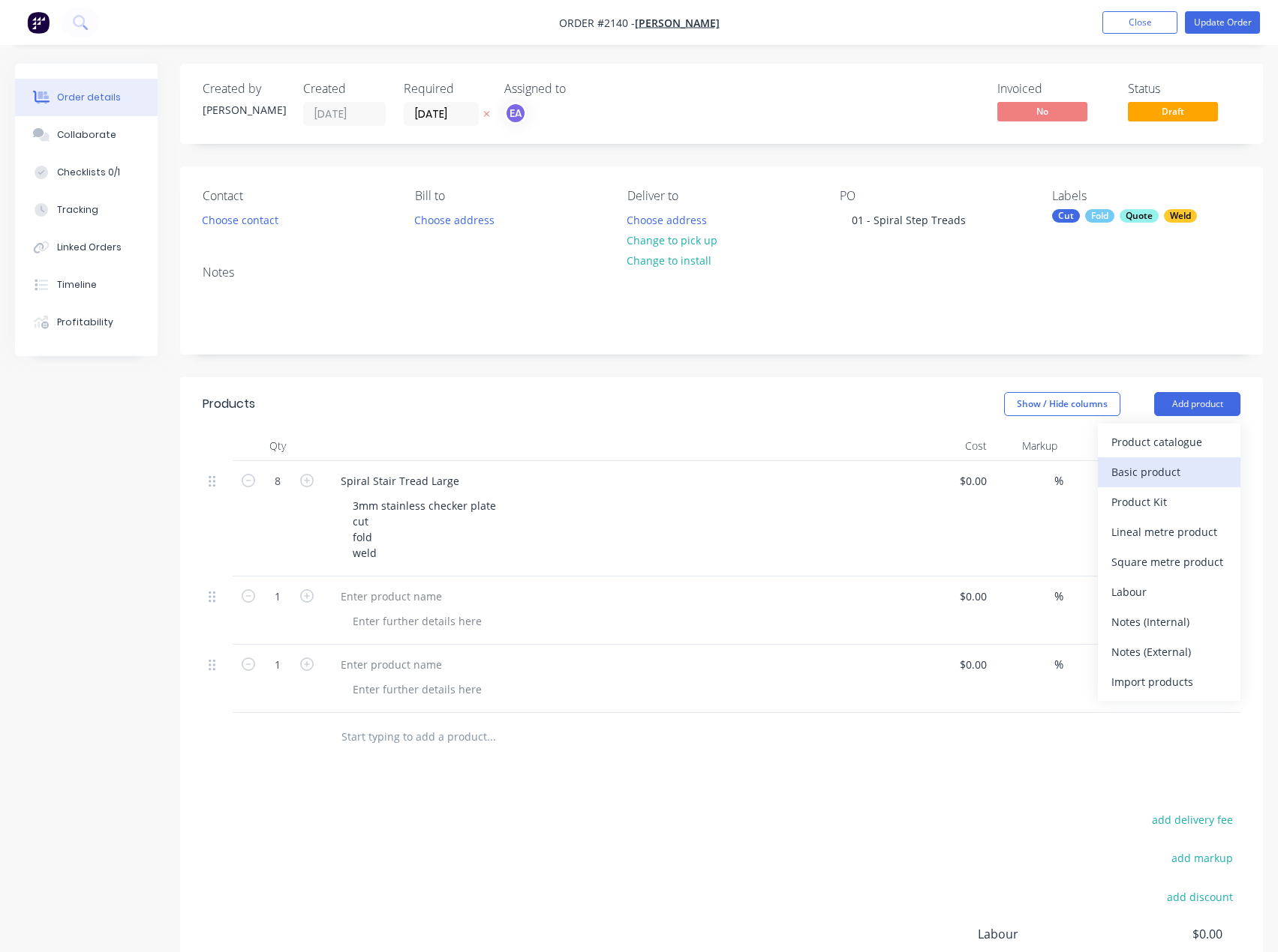
click at [1179, 457] on button "Basic product" at bounding box center [1169, 472] width 142 height 30
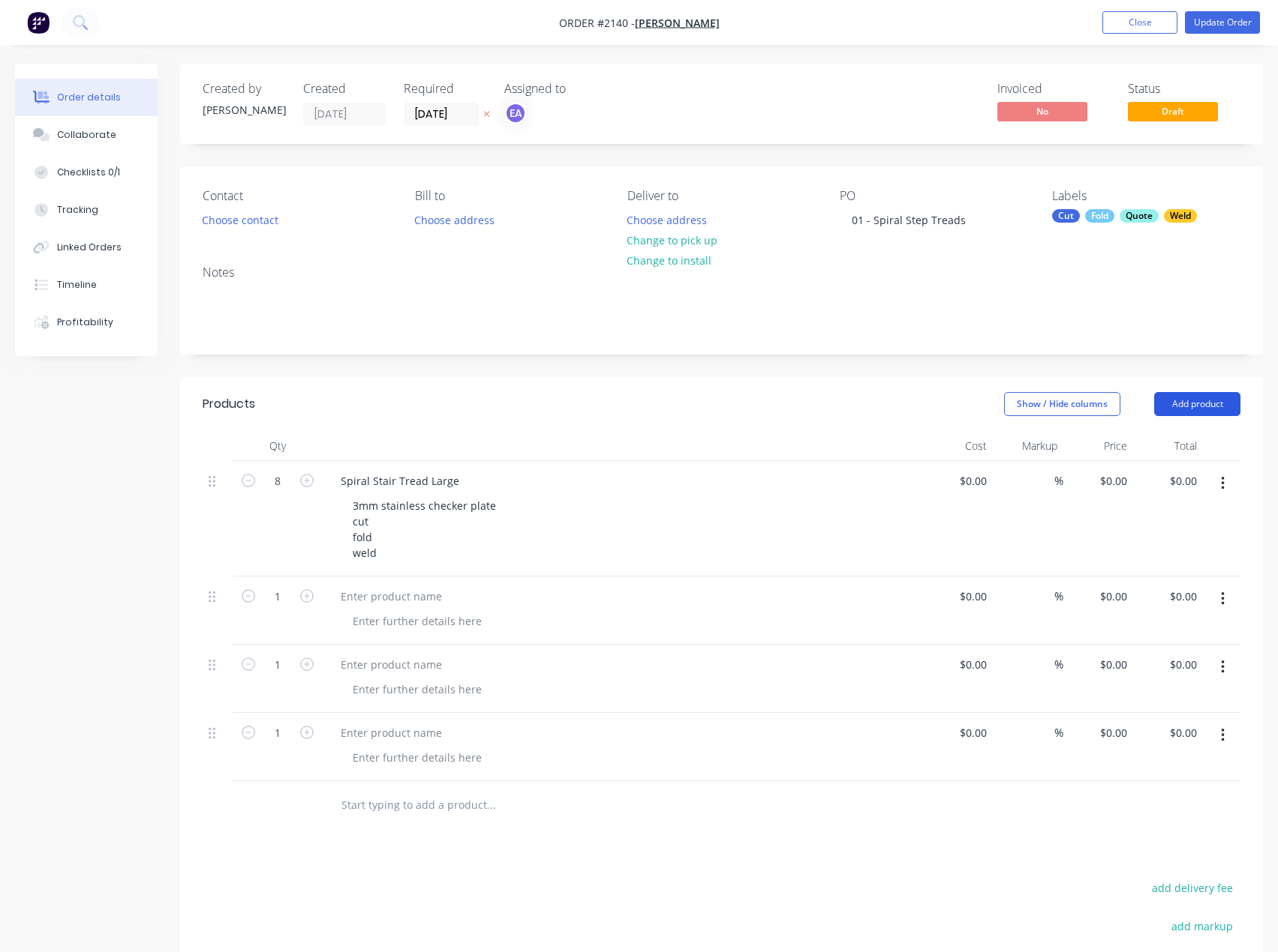
click at [1199, 411] on button "Add product" at bounding box center [1197, 404] width 86 height 24
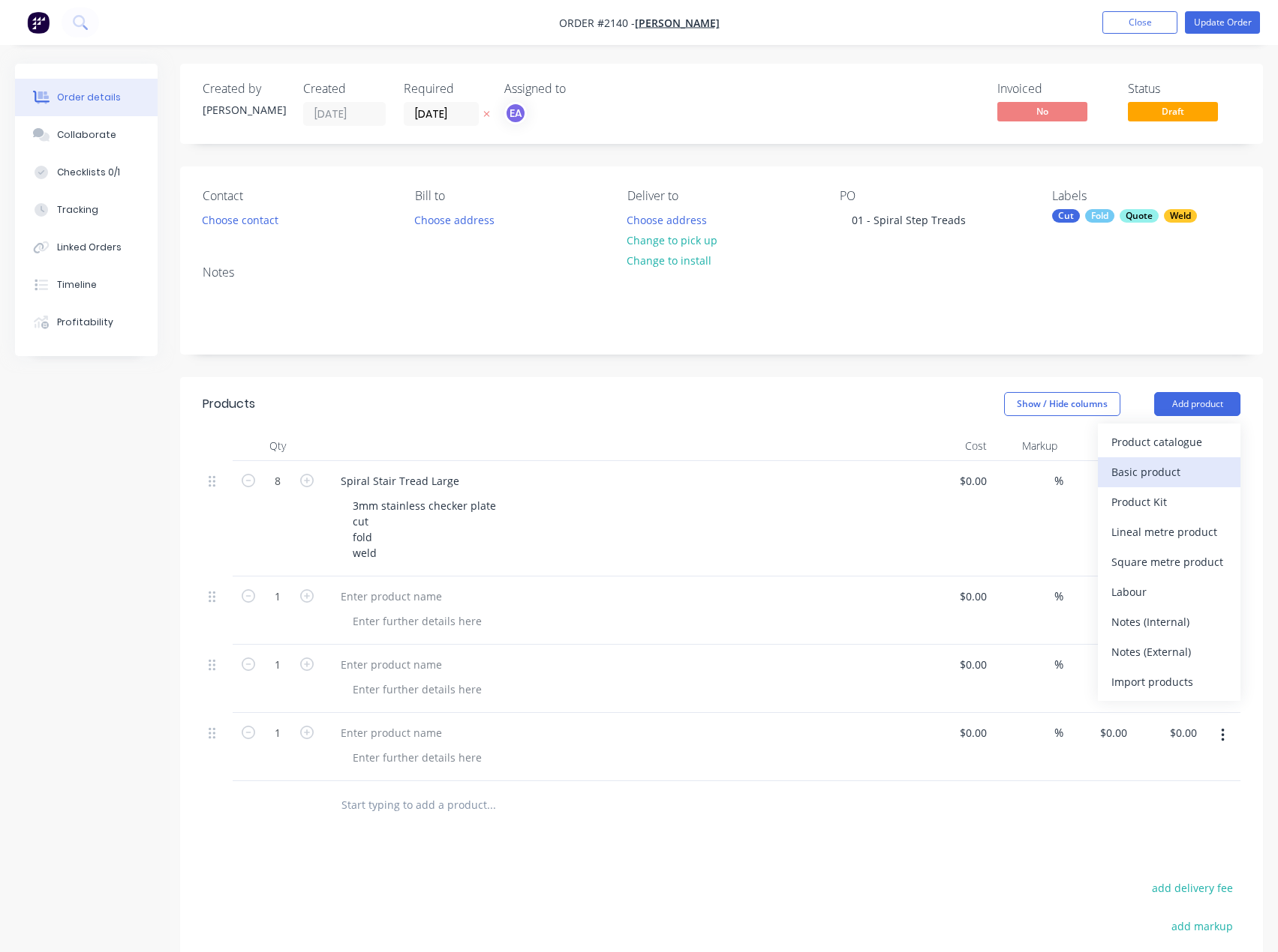
click at [1166, 470] on div "Basic product" at bounding box center [1169, 471] width 115 height 22
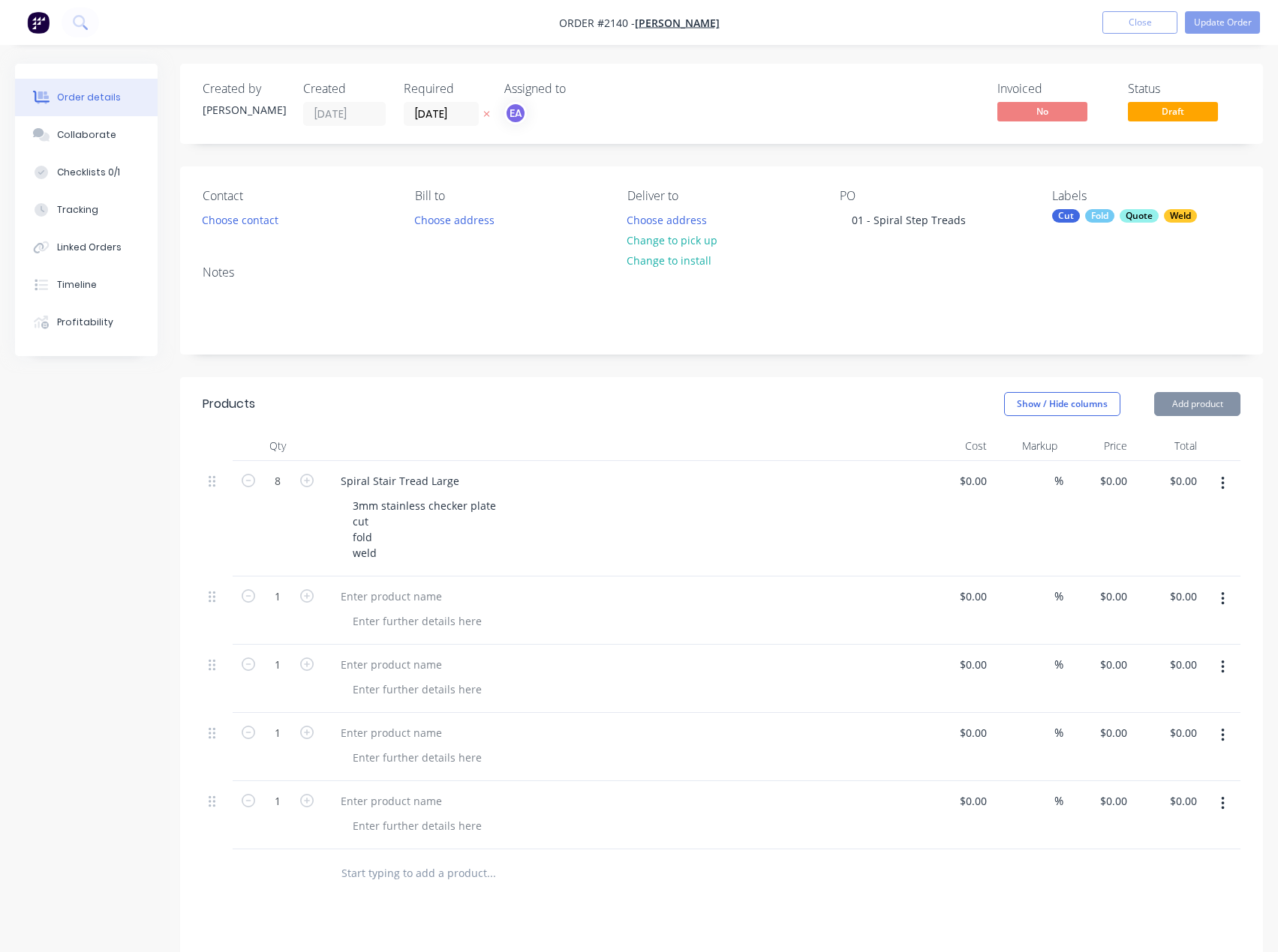
click at [1193, 415] on button "Add product" at bounding box center [1197, 404] width 86 height 24
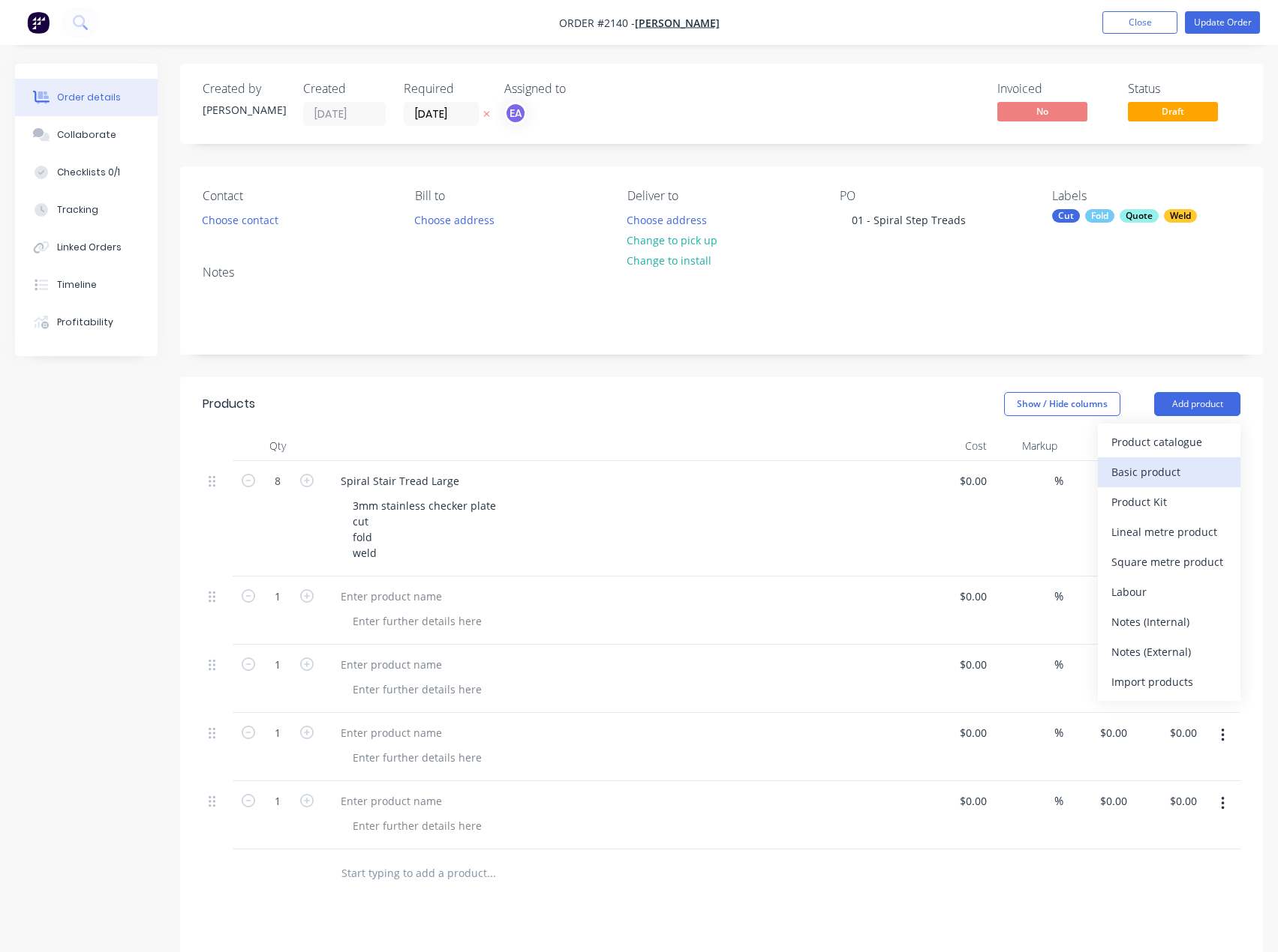
click at [1163, 472] on div "Basic product" at bounding box center [1169, 471] width 115 height 22
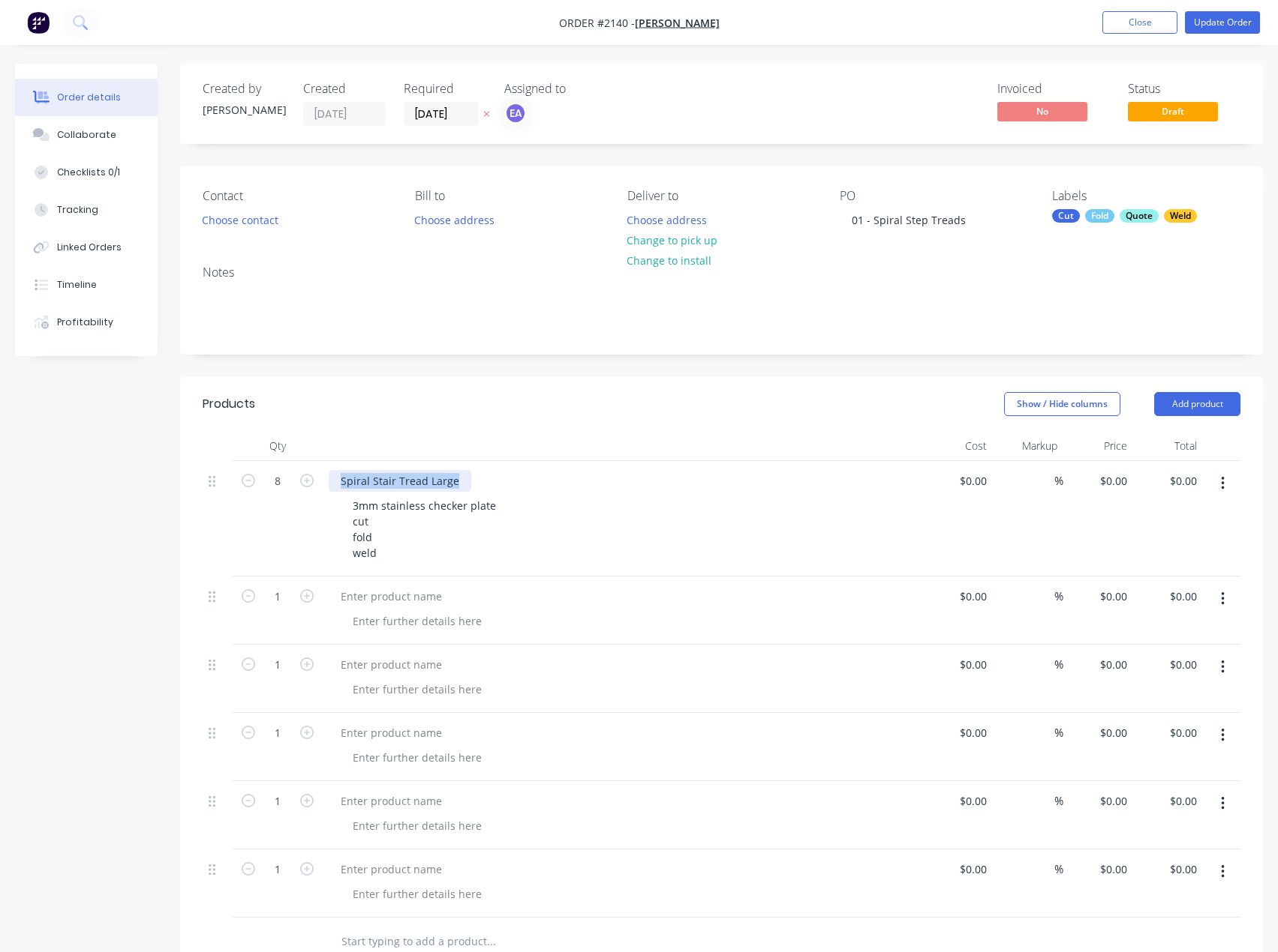
drag, startPoint x: 457, startPoint y: 483, endPoint x: 51, endPoint y: 487, distance: 406.0
click at [81, 489] on div "Created by [PERSON_NAME] Created [DATE] Required [DATE] Assigned to EA Invoiced…" at bounding box center [638, 706] width 1247 height 1285
drag, startPoint x: 443, startPoint y: 596, endPoint x: 63, endPoint y: 600, distance: 380.0
click at [443, 596] on div at bounding box center [391, 596] width 125 height 22
paste div
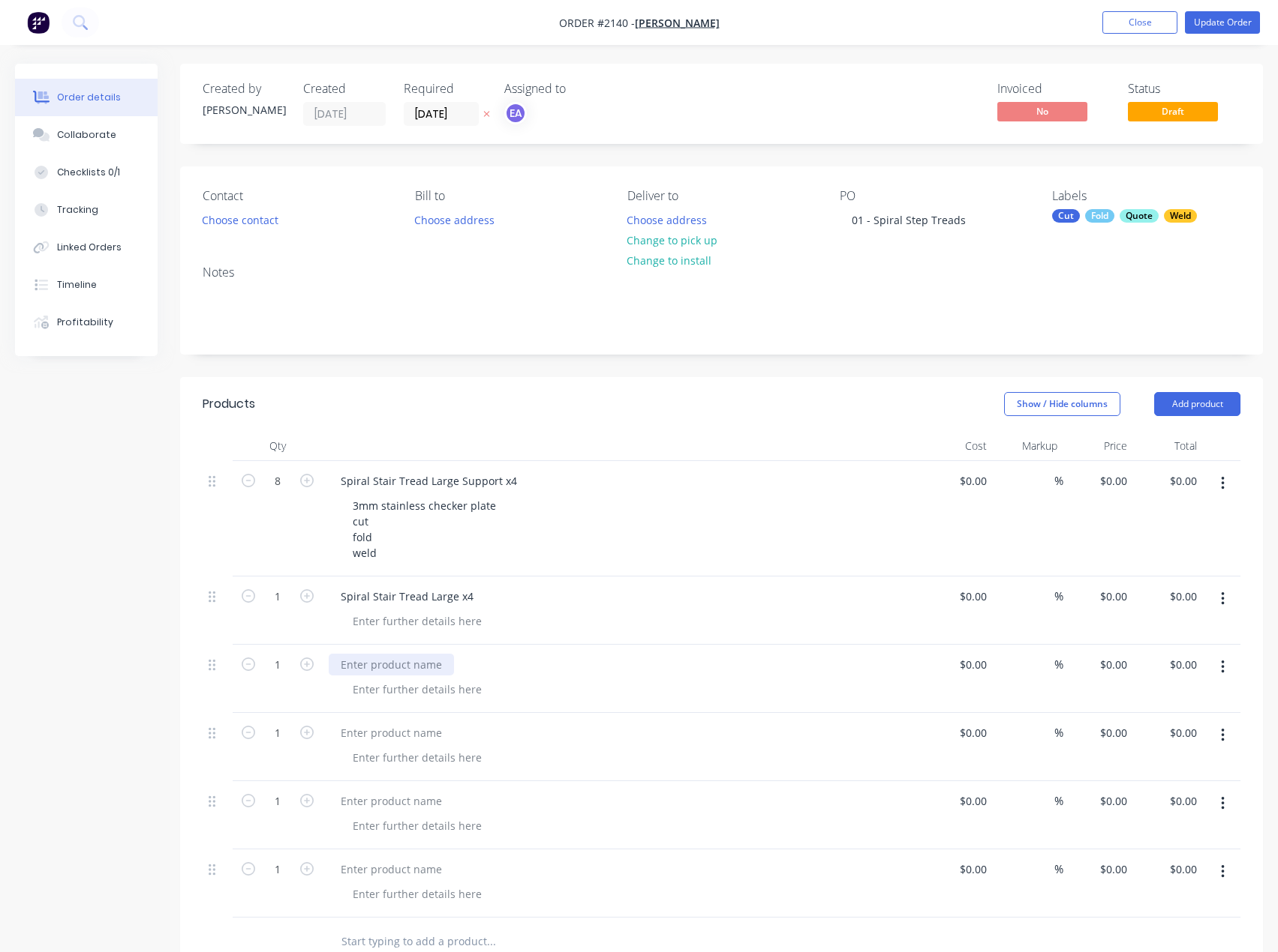
drag, startPoint x: 409, startPoint y: 667, endPoint x: 75, endPoint y: 643, distance: 334.9
click at [409, 667] on div at bounding box center [391, 664] width 125 height 22
paste div
click at [414, 732] on div at bounding box center [391, 732] width 125 height 22
paste div
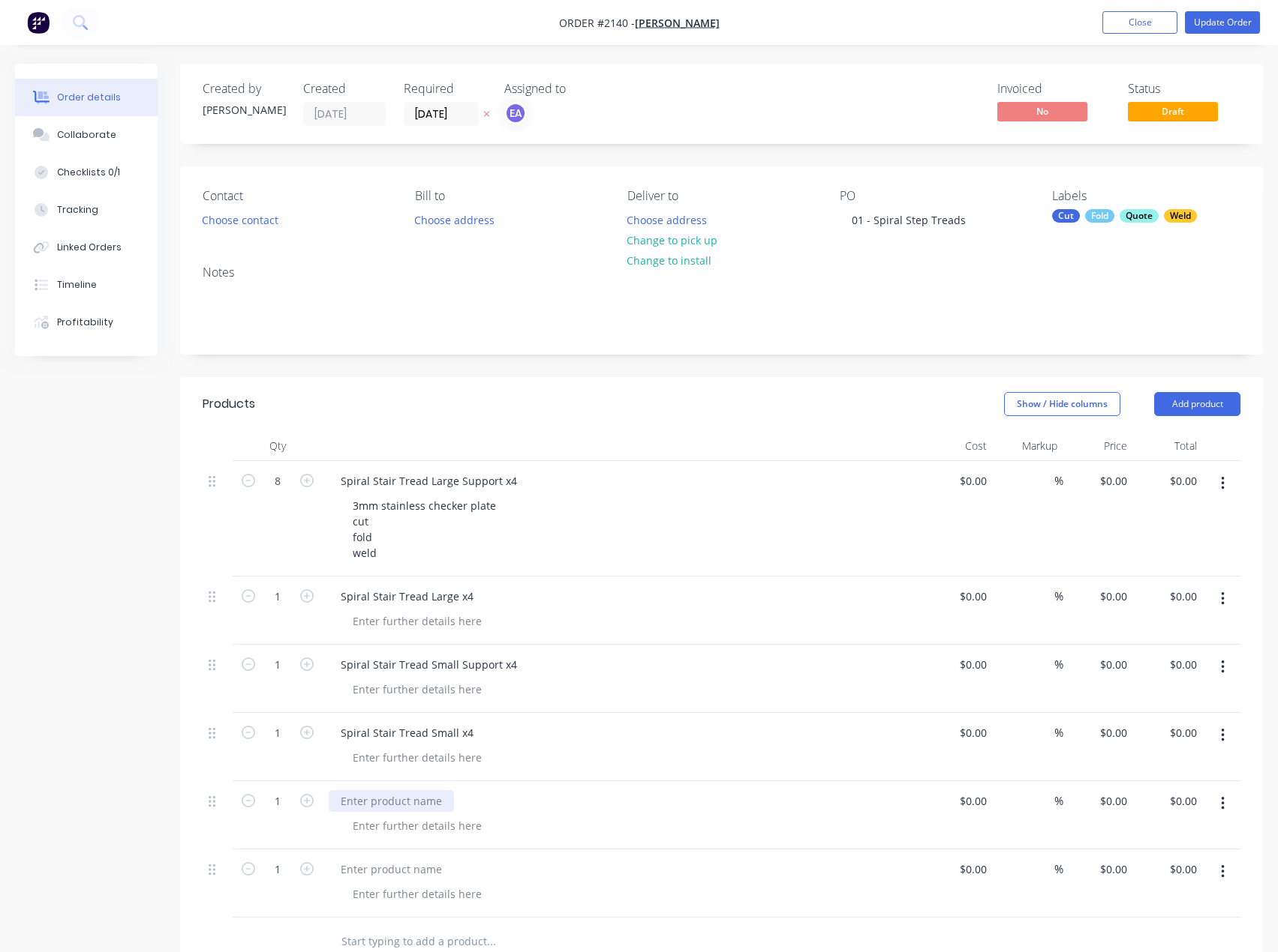
drag, startPoint x: 407, startPoint y: 808, endPoint x: 281, endPoint y: 772, distance: 131.0
click at [407, 808] on div at bounding box center [391, 801] width 125 height 22
paste div
drag, startPoint x: 426, startPoint y: 864, endPoint x: 428, endPoint y: 849, distance: 15.1
click at [426, 864] on div at bounding box center [391, 869] width 125 height 22
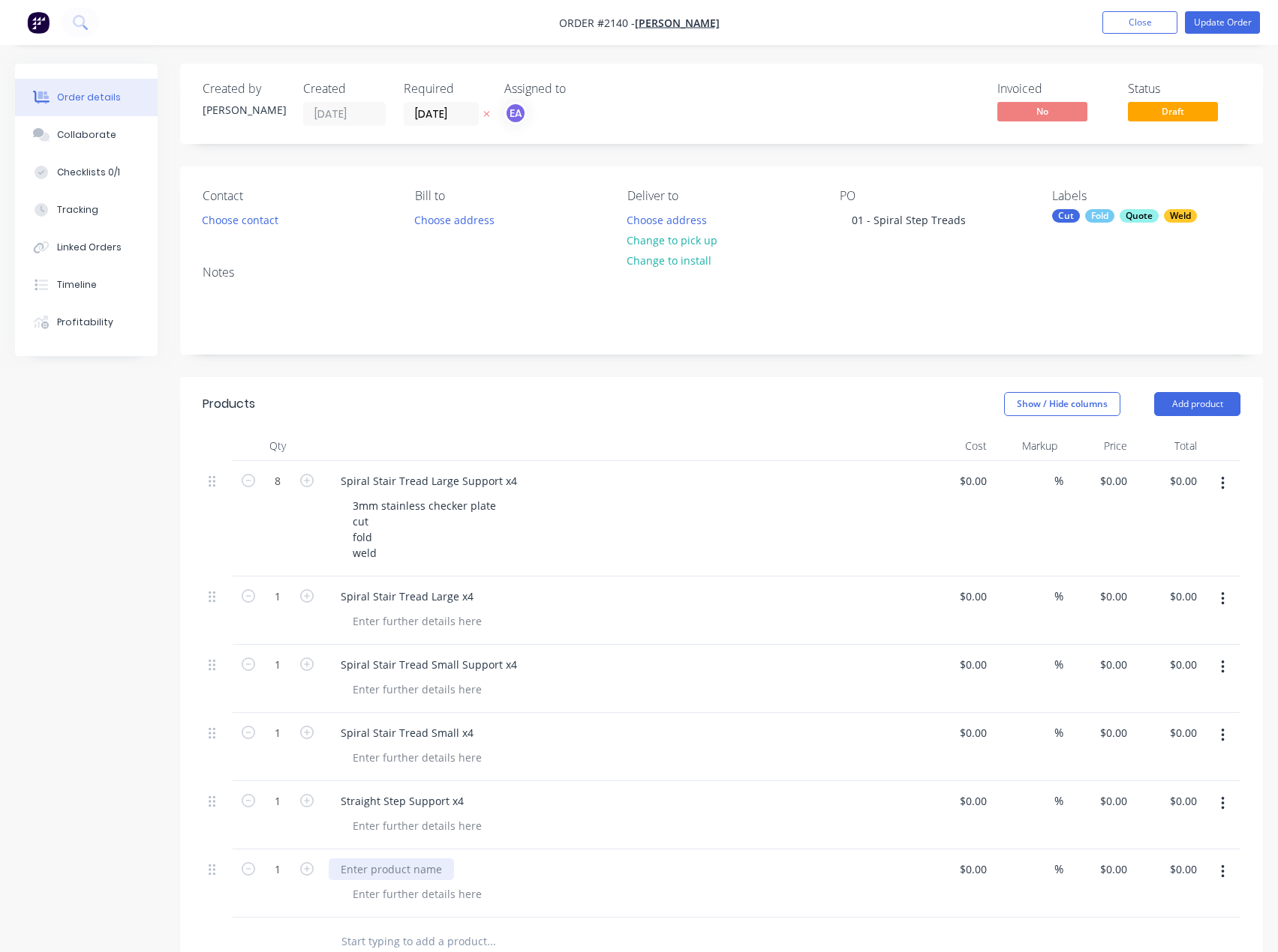
paste div
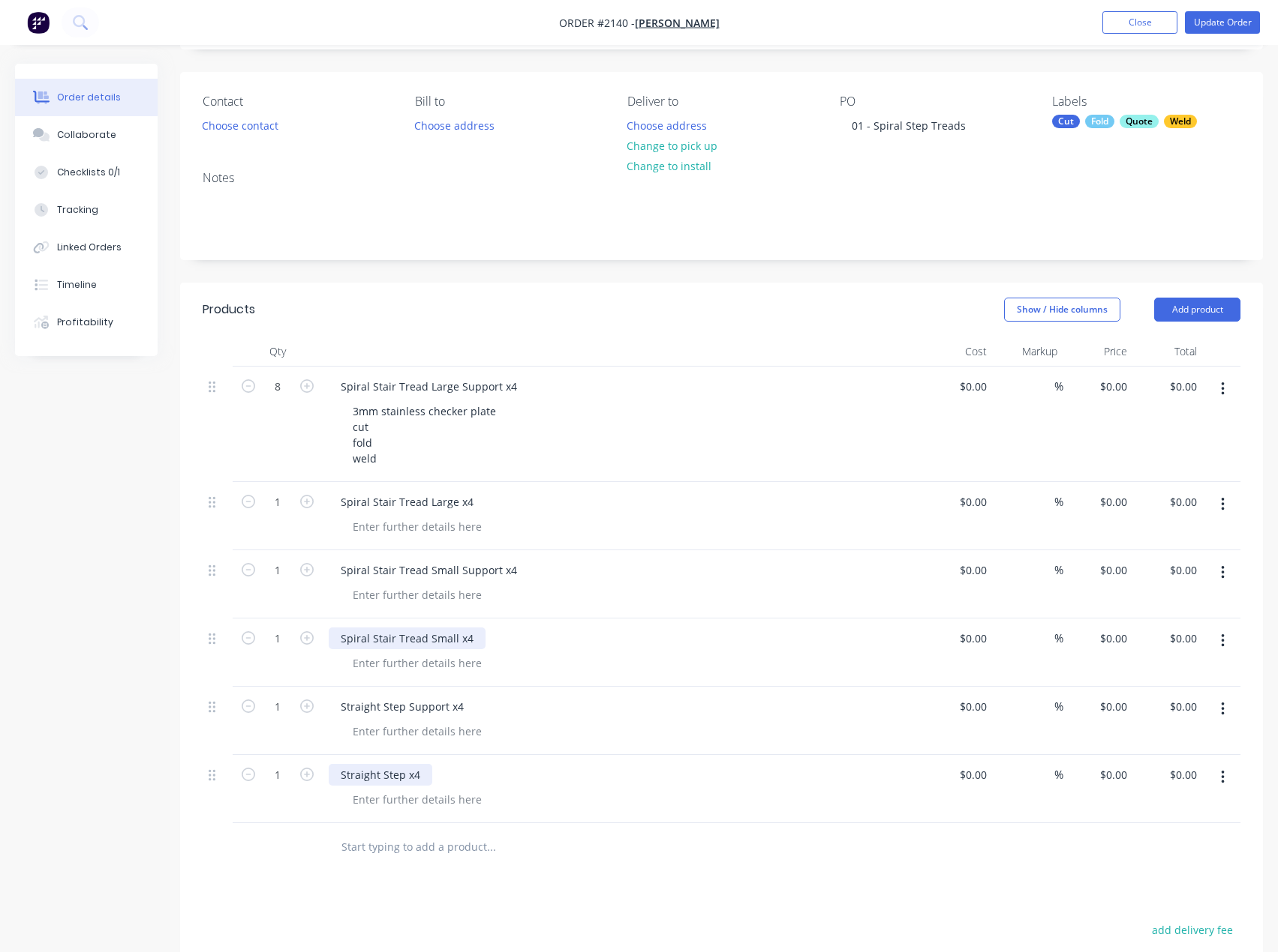
scroll to position [150, 0]
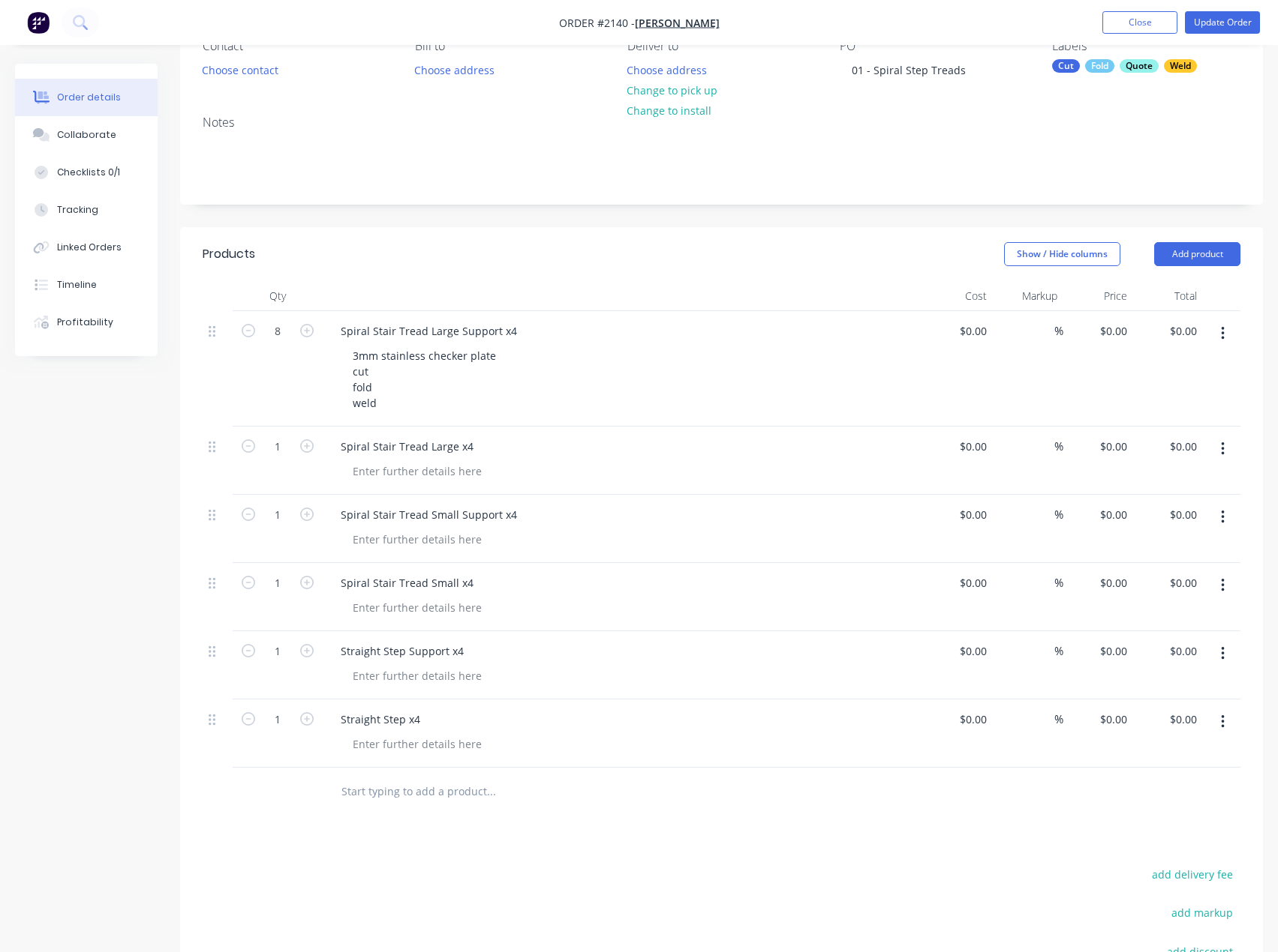
click at [430, 850] on div "Products Show / Hide columns Add product Qty Cost Markup Price Total 8 Spiral S…" at bounding box center [720, 701] width 1082 height 949
drag, startPoint x: 406, startPoint y: 407, endPoint x: 339, endPoint y: 355, distance: 84.8
click at [339, 355] on div "Spiral Stair Tread Large Support x4 3mm stainless checker plate cut fold weld" at bounding box center [622, 368] width 600 height 115
copy div "3mm stainless checker plate cut fold weld"
click at [406, 475] on div at bounding box center [417, 470] width 153 height 22
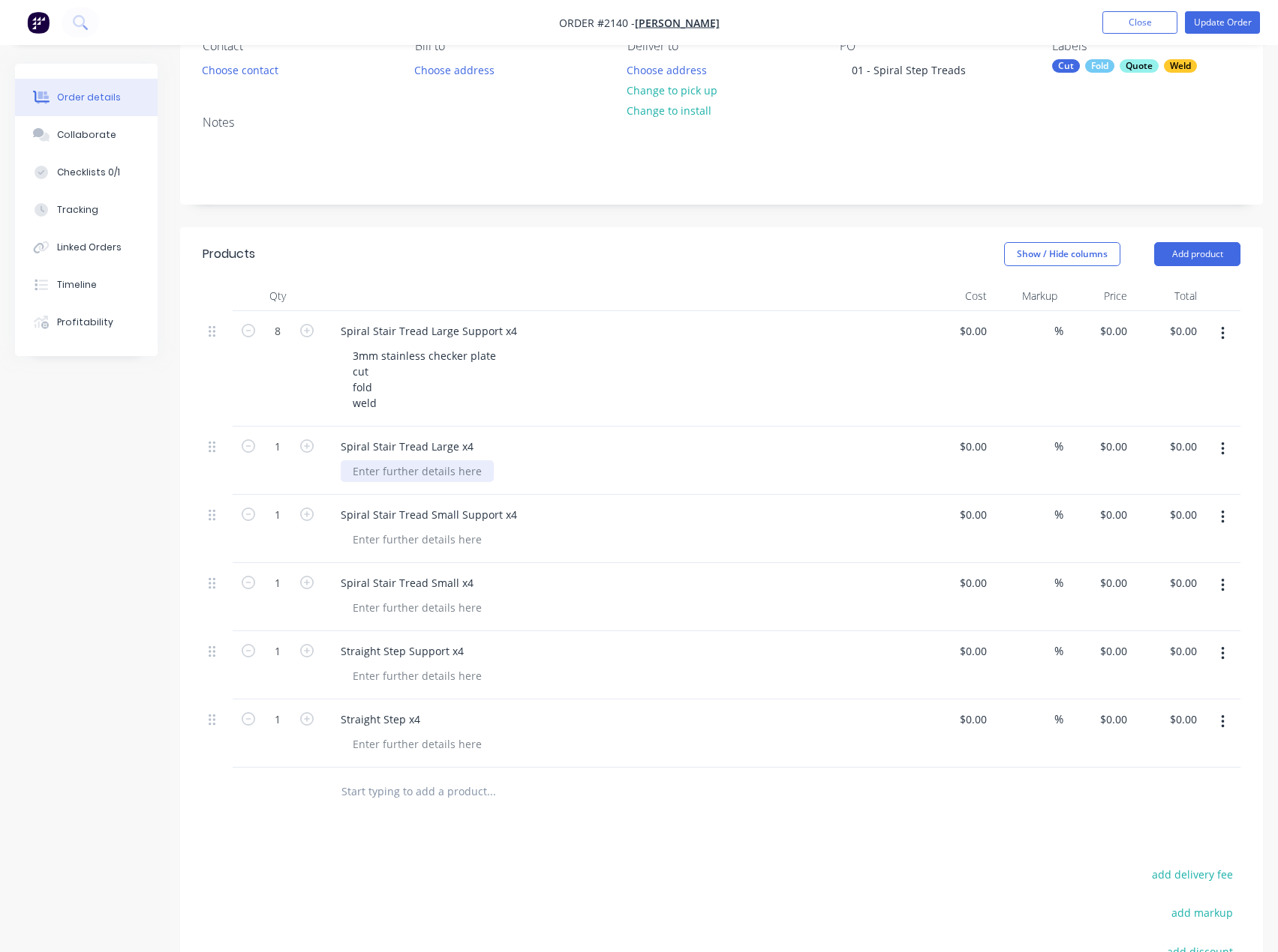
paste div
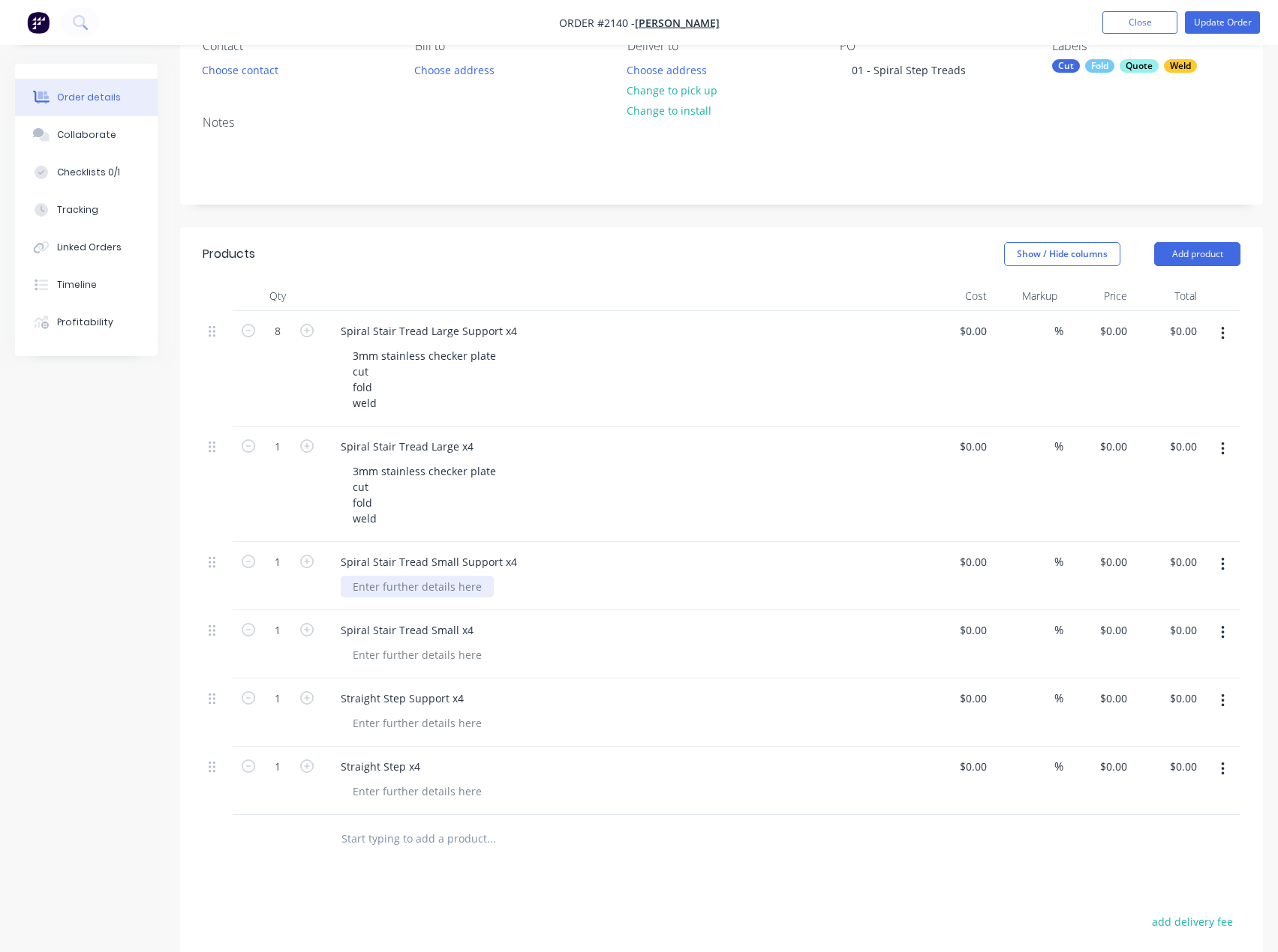
click at [420, 584] on div at bounding box center [417, 586] width 153 height 22
paste div
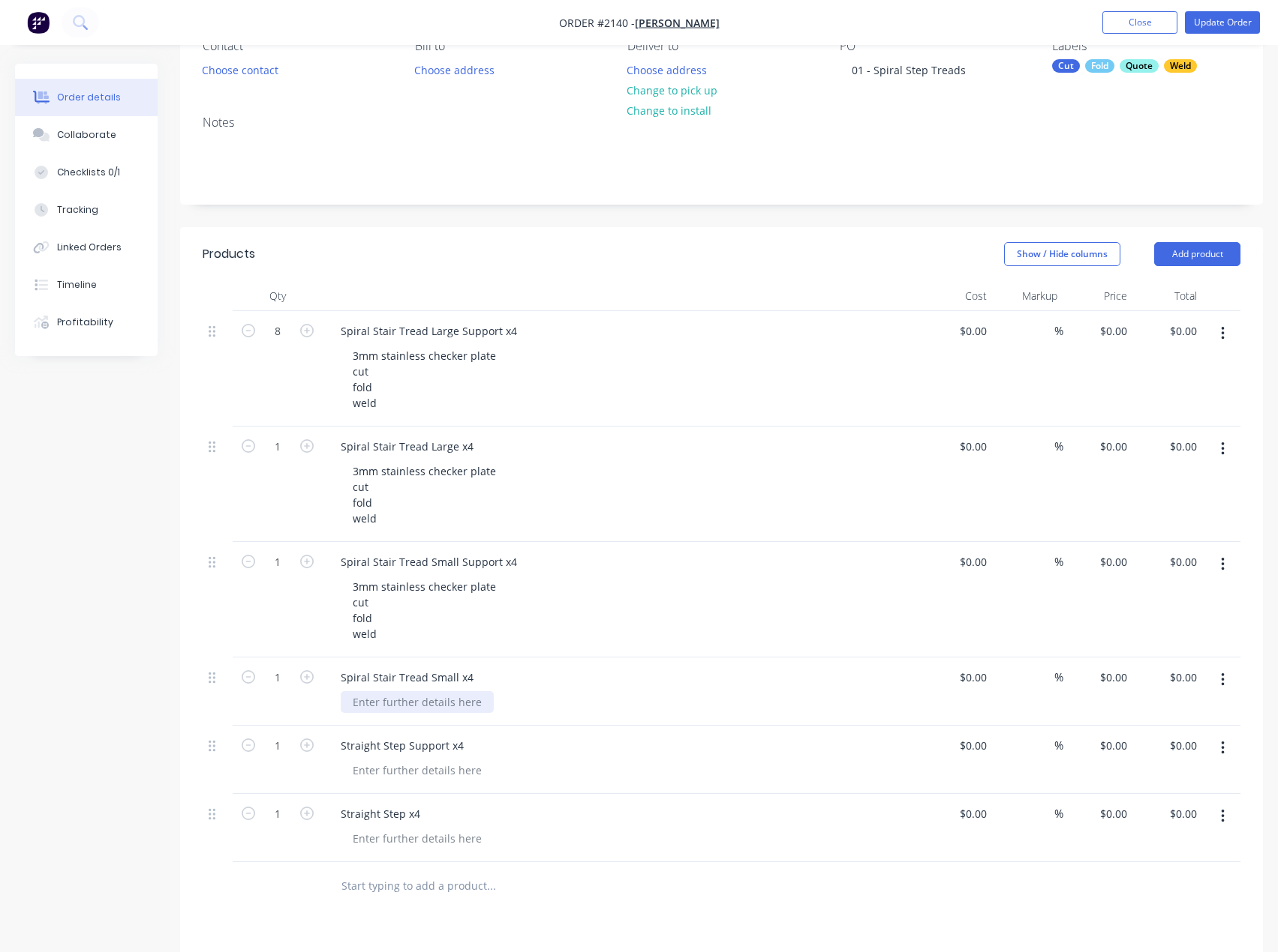
click at [409, 702] on div at bounding box center [417, 701] width 153 height 22
paste div
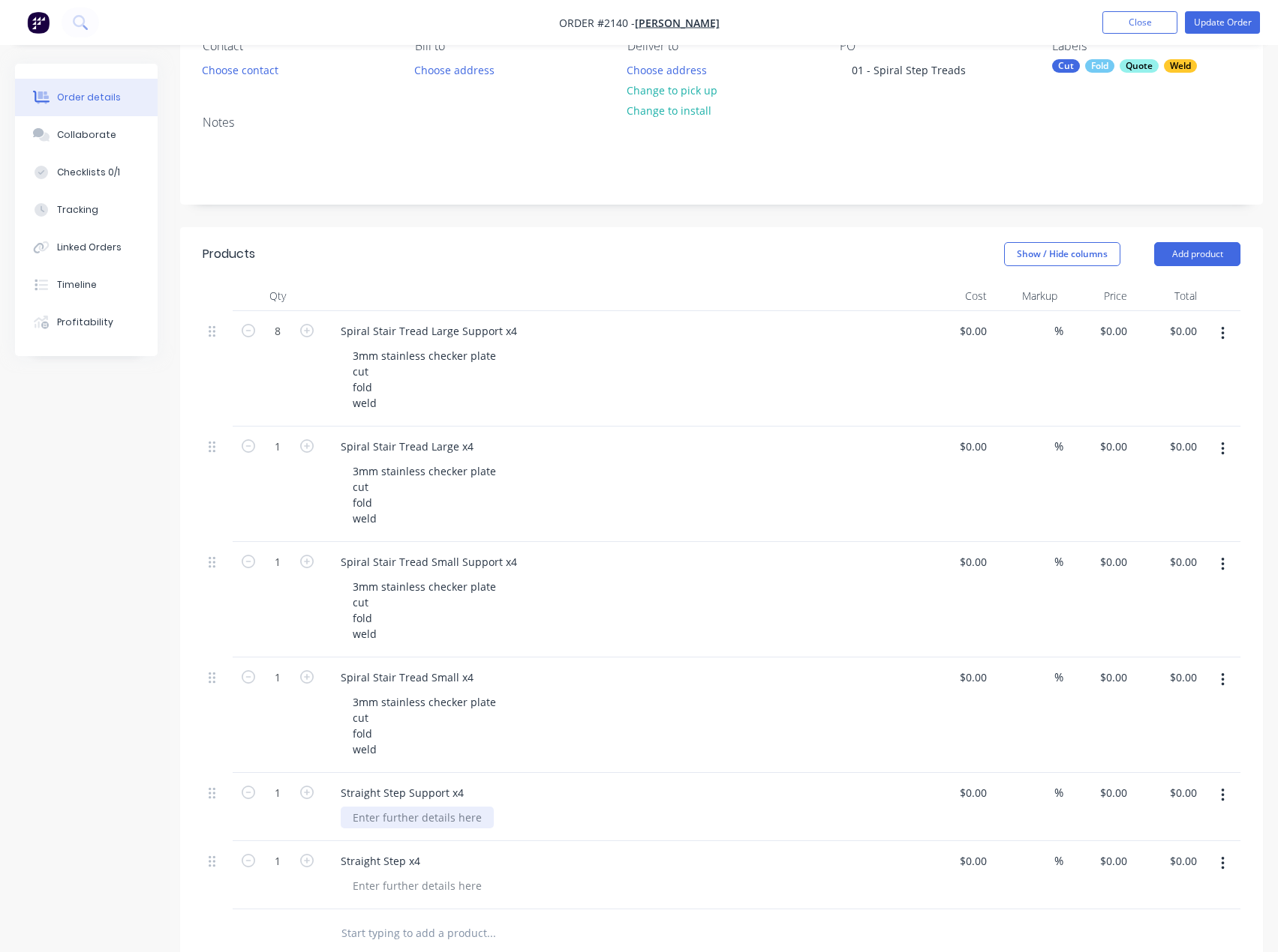
drag, startPoint x: 406, startPoint y: 821, endPoint x: 406, endPoint y: 840, distance: 19.0
click at [406, 822] on div at bounding box center [417, 817] width 153 height 22
paste div
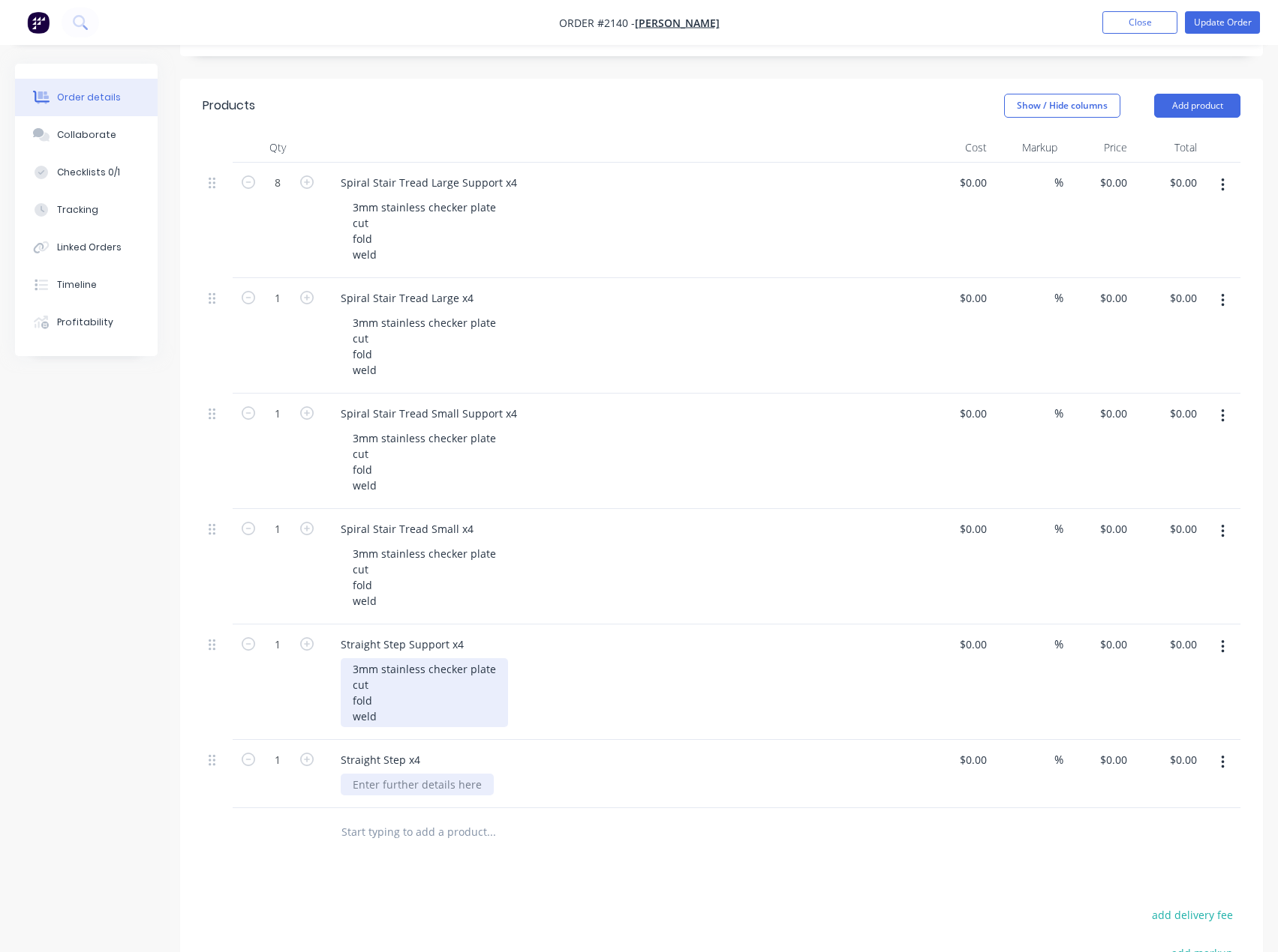
scroll to position [300, 0]
click at [413, 778] on div at bounding box center [417, 783] width 153 height 22
paste div
click at [377, 697] on div "3mm stainless checker plate cut fold weld" at bounding box center [424, 691] width 167 height 69
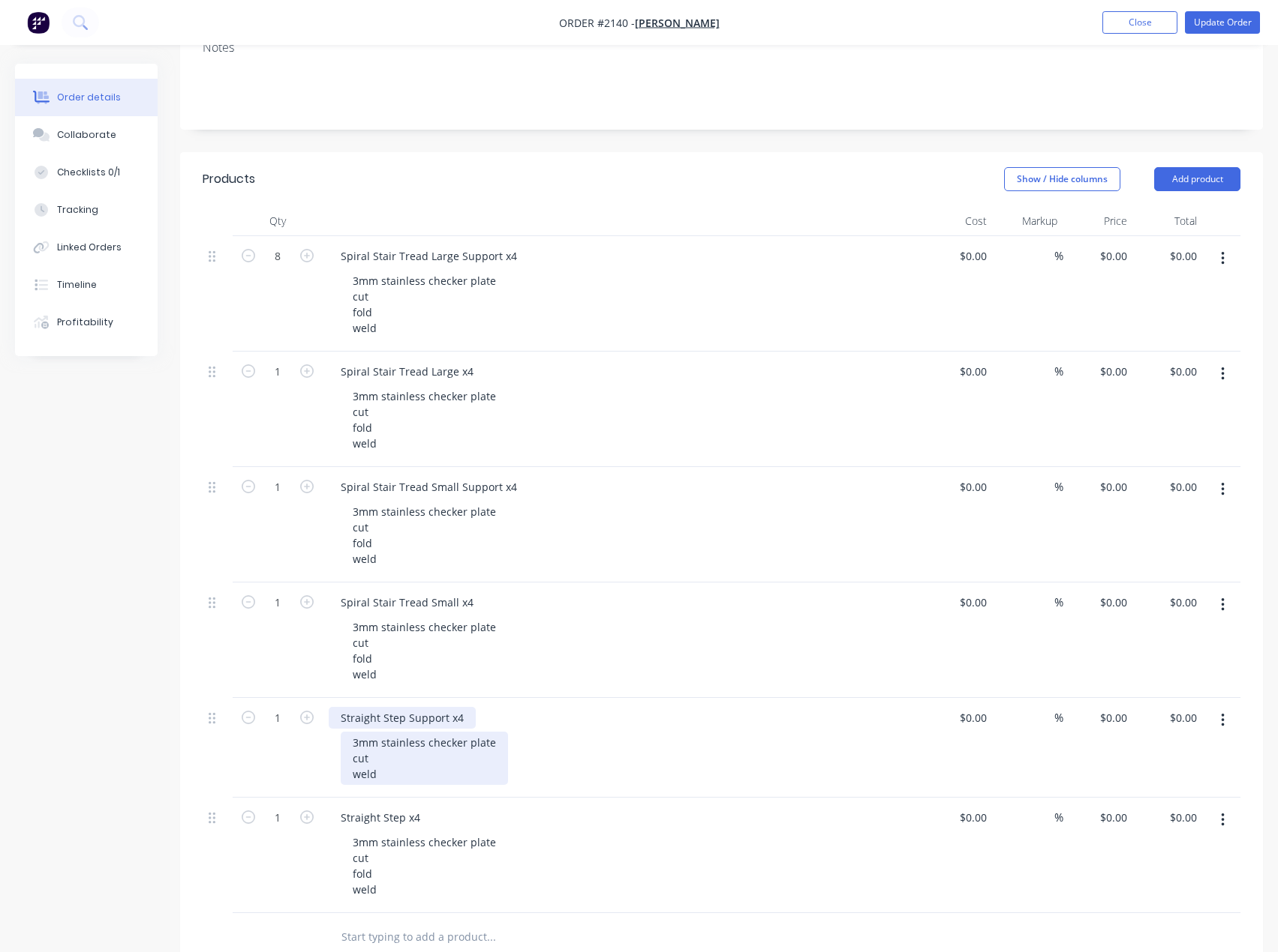
scroll to position [150, 0]
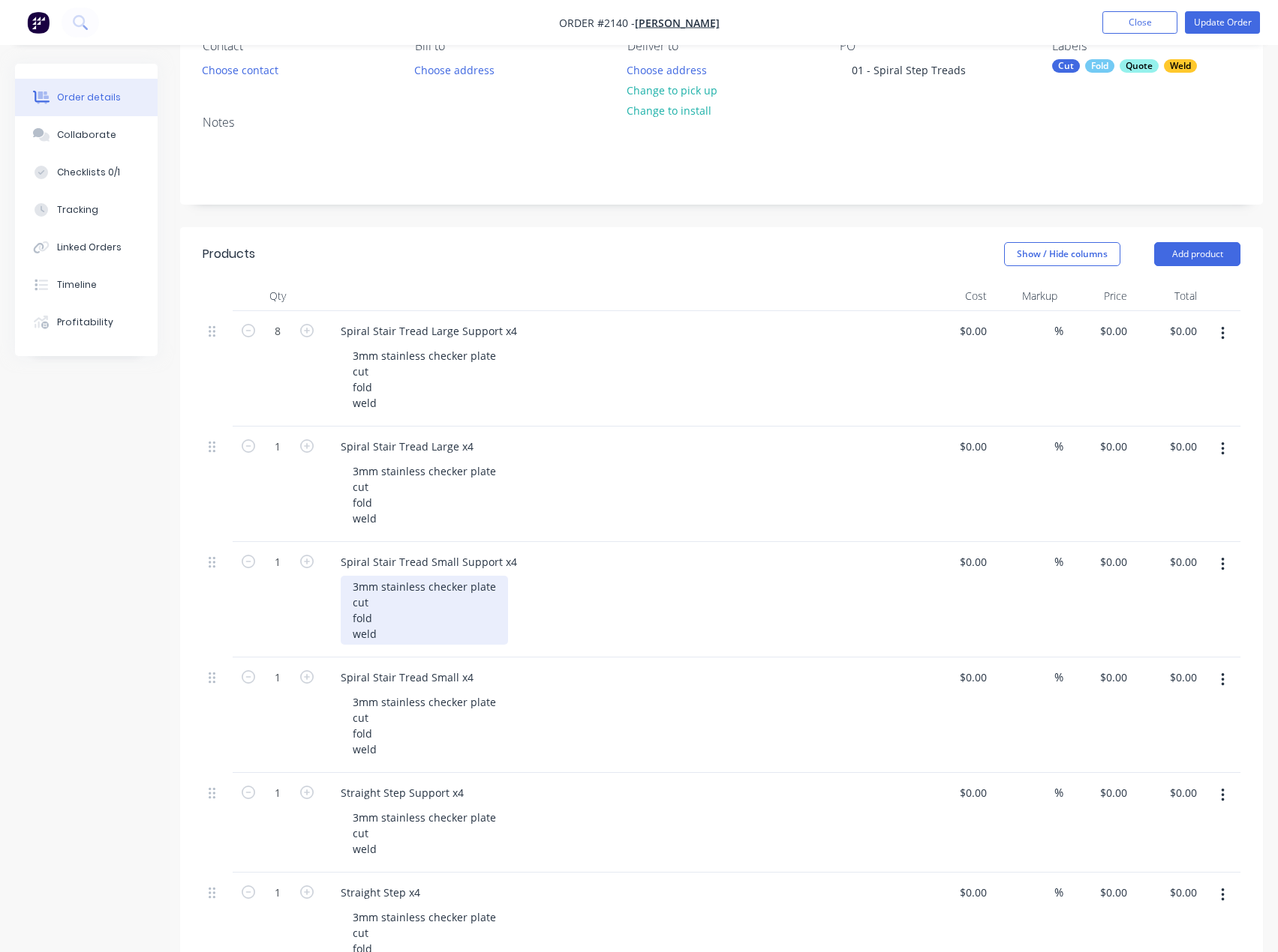
click at [387, 616] on div "3mm stainless checker plate cut fold weld" at bounding box center [424, 611] width 167 height 69
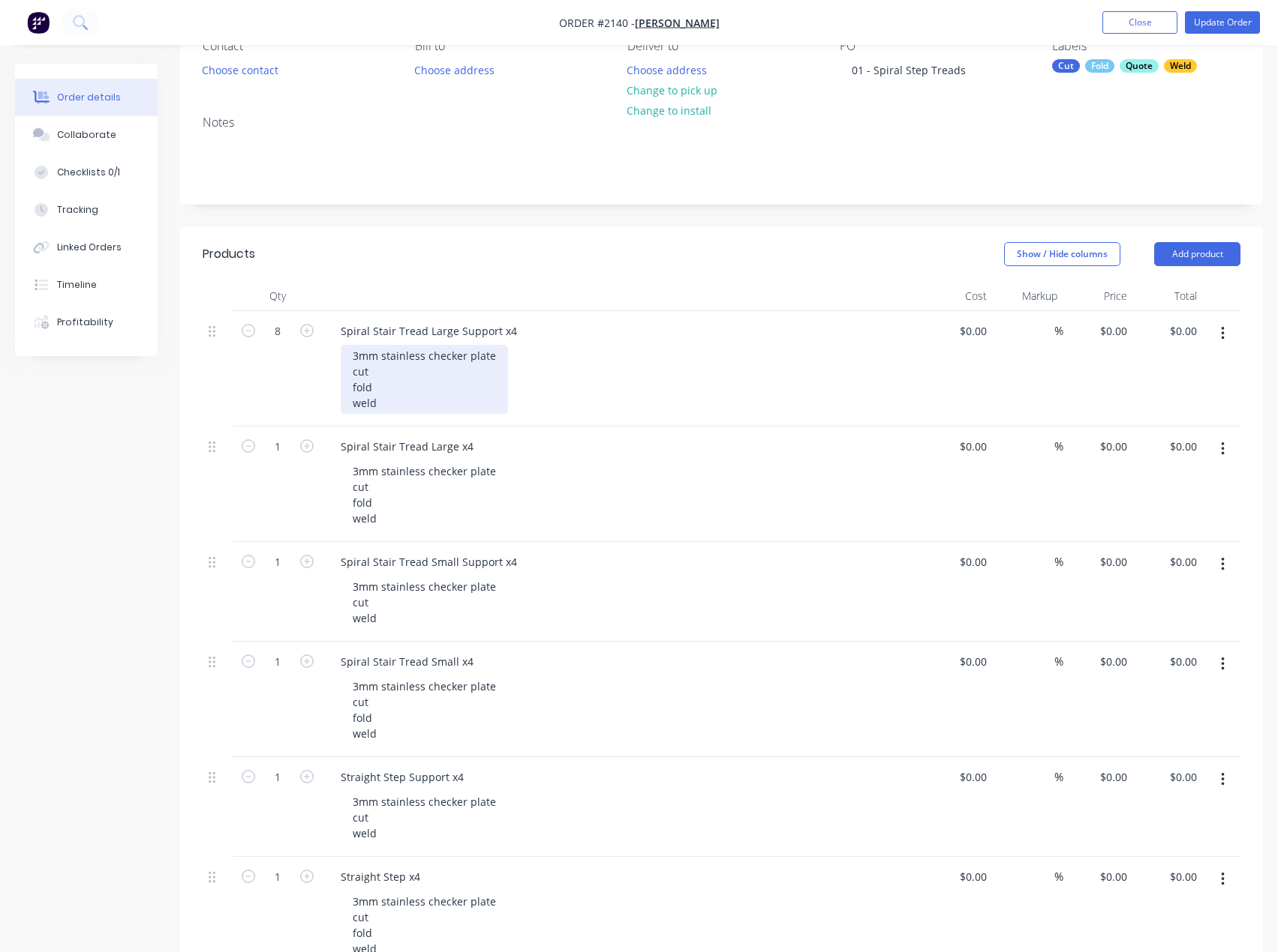
click at [382, 378] on div "3mm stainless checker plate cut fold weld" at bounding box center [424, 380] width 167 height 69
click at [381, 394] on div "3mm stainless checker plate cut fold weld" at bounding box center [424, 380] width 167 height 69
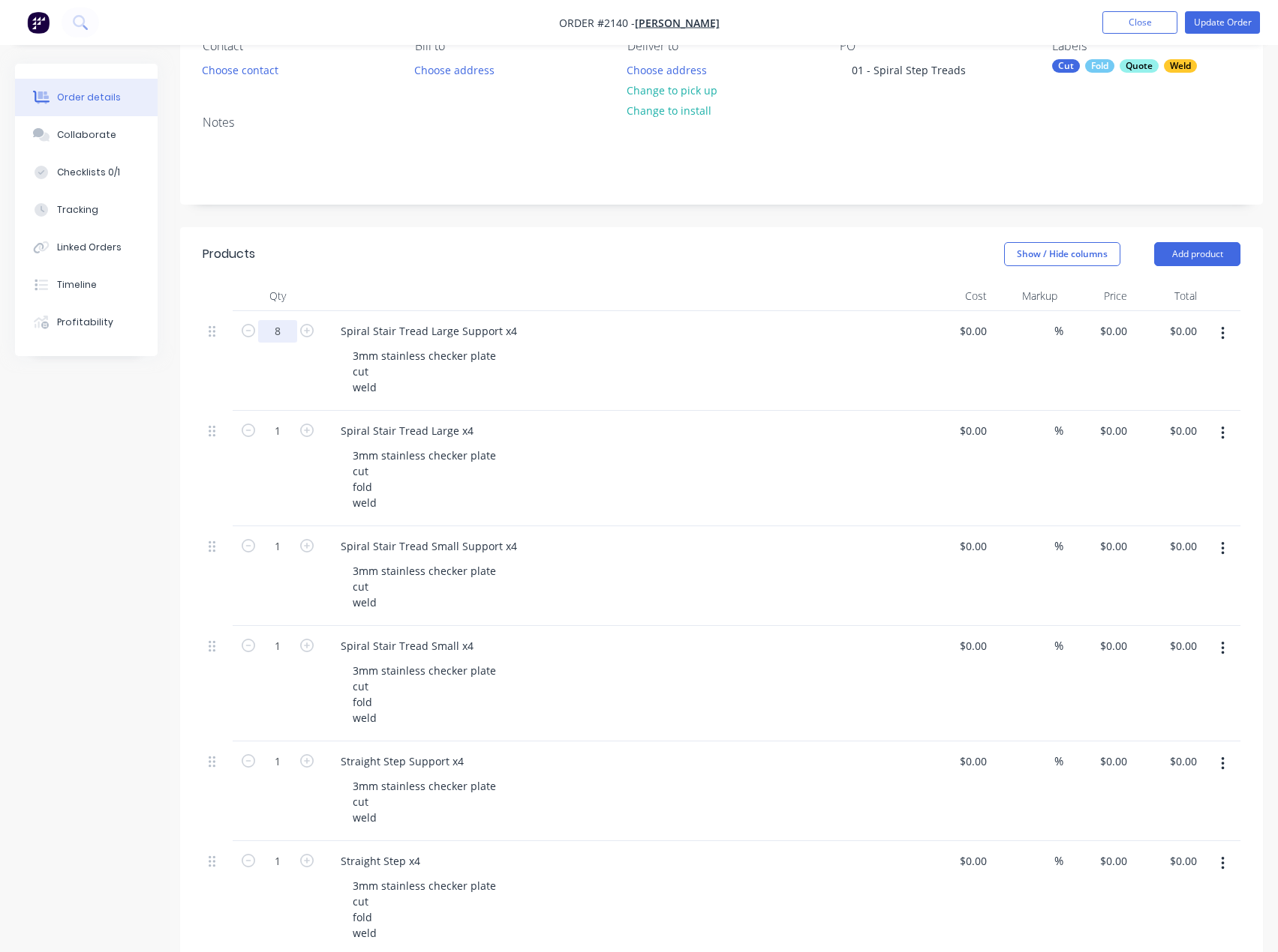
click at [289, 331] on input "8" at bounding box center [278, 331] width 39 height 22
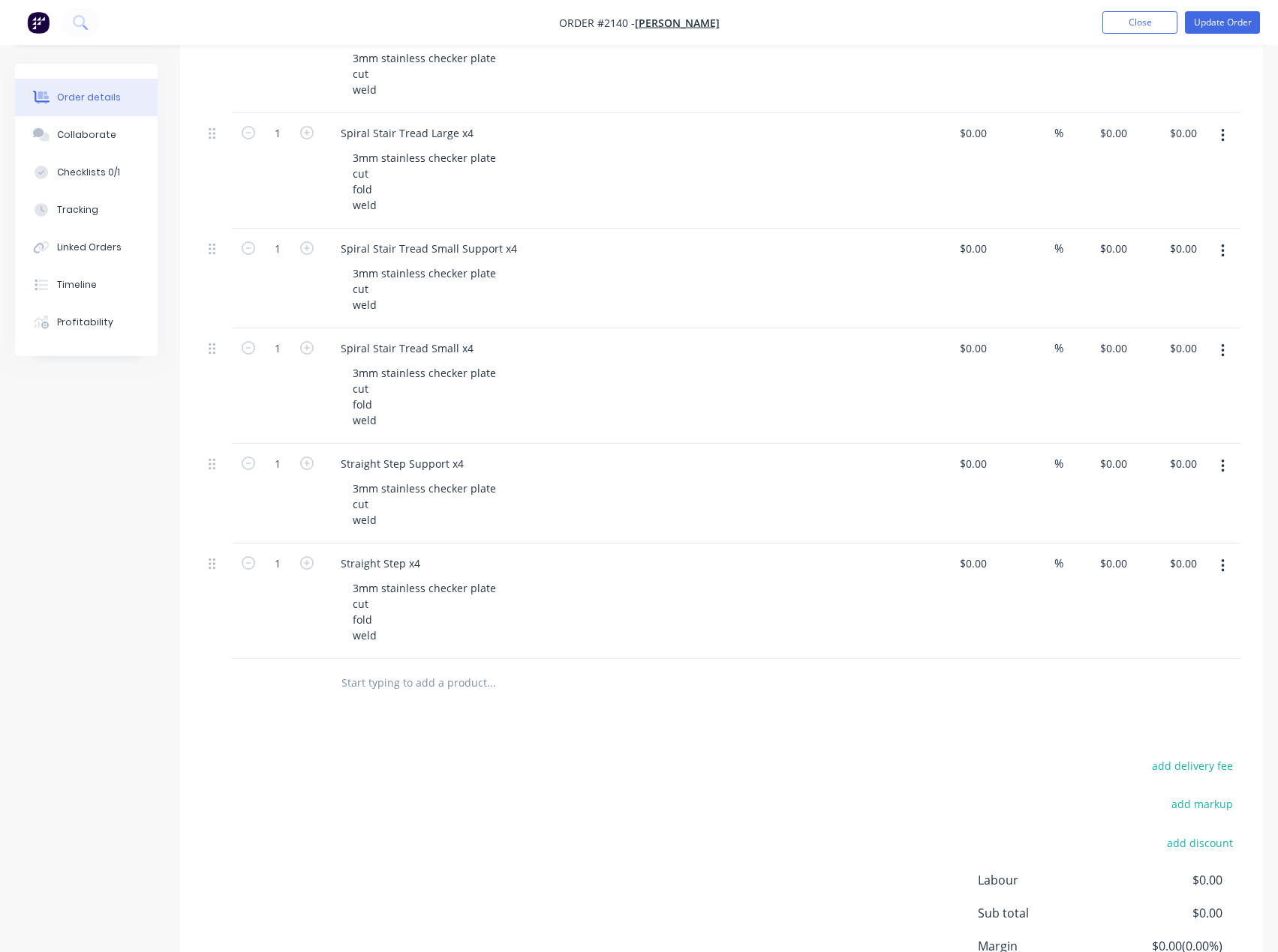
scroll to position [450, 0]
type input "4"
click at [132, 595] on div "Created by [PERSON_NAME] Created [DATE] Required [DATE] Assigned to EA Invoiced…" at bounding box center [638, 351] width 1247 height 1474
click at [279, 548] on div "1" at bounding box center [278, 599] width 90 height 115
drag, startPoint x: 279, startPoint y: 551, endPoint x: 283, endPoint y: 526, distance: 25.3
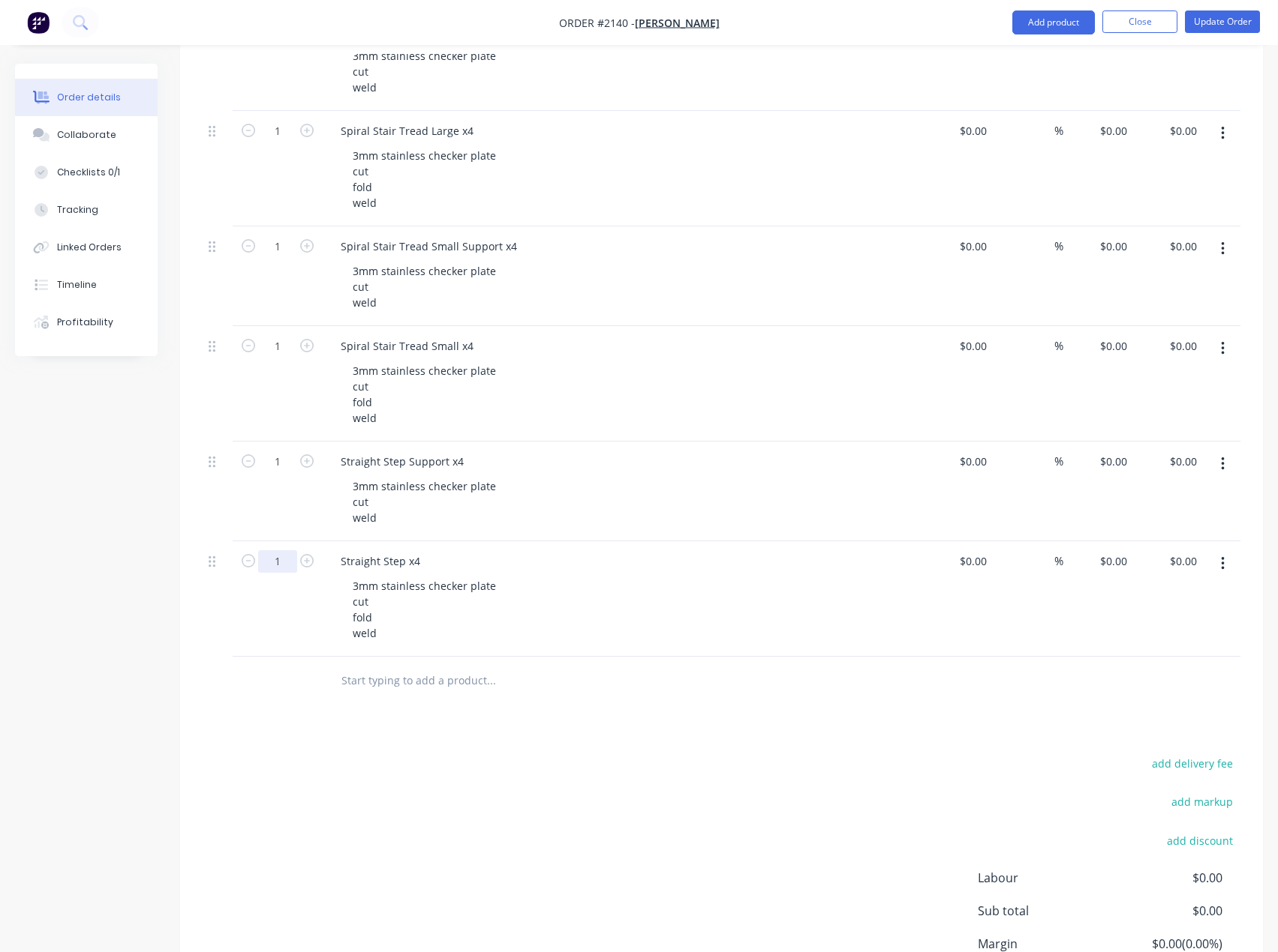
click at [279, 43] on input "1" at bounding box center [278, 32] width 39 height 22
type input "4"
drag, startPoint x: 279, startPoint y: 456, endPoint x: 281, endPoint y: 428, distance: 28.1
click at [279, 43] on input "1" at bounding box center [278, 32] width 39 height 22
type input "4"
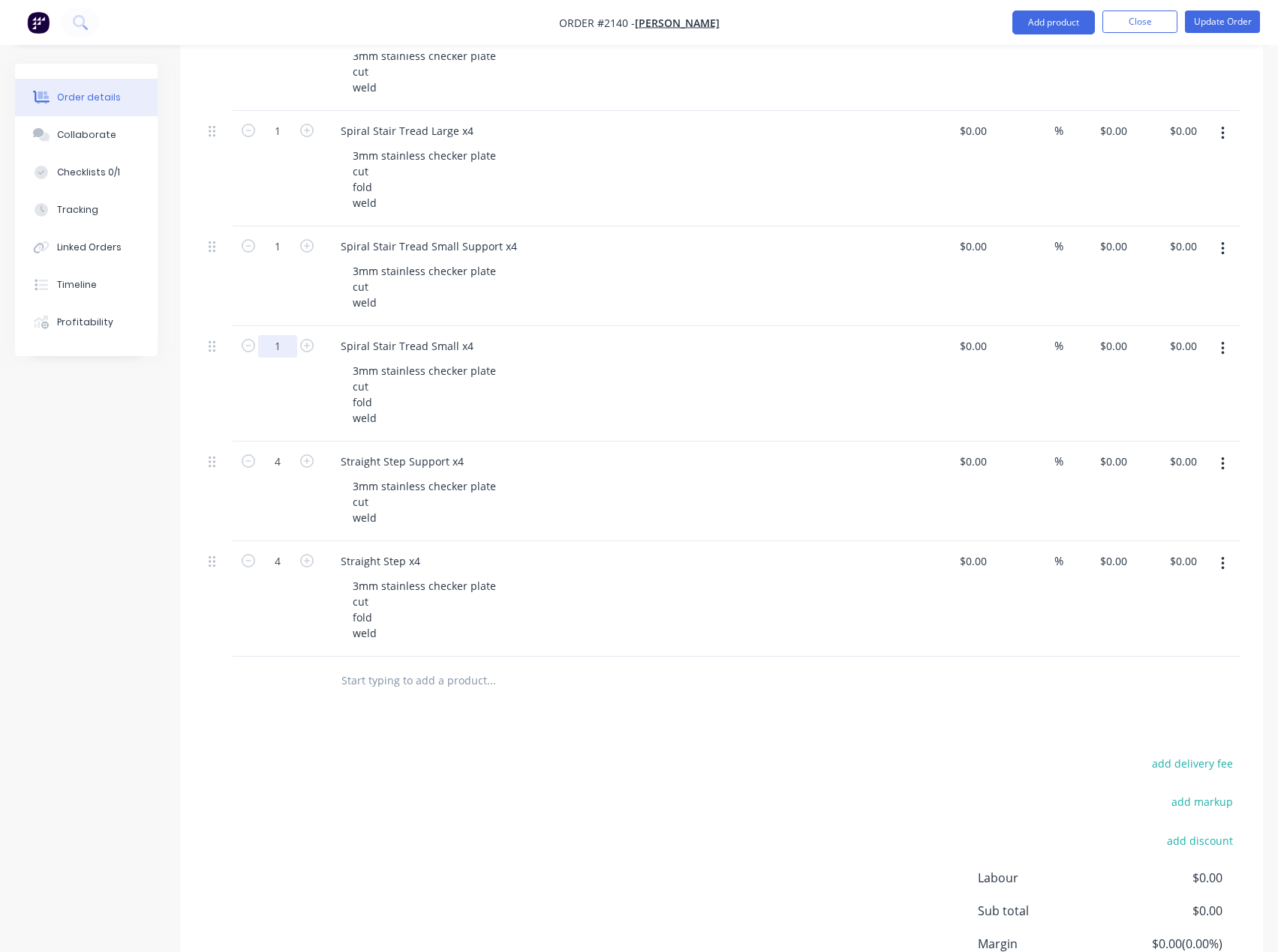
click at [280, 43] on input "1" at bounding box center [278, 32] width 39 height 22
type input "4"
click at [271, 43] on input "1" at bounding box center [278, 32] width 39 height 22
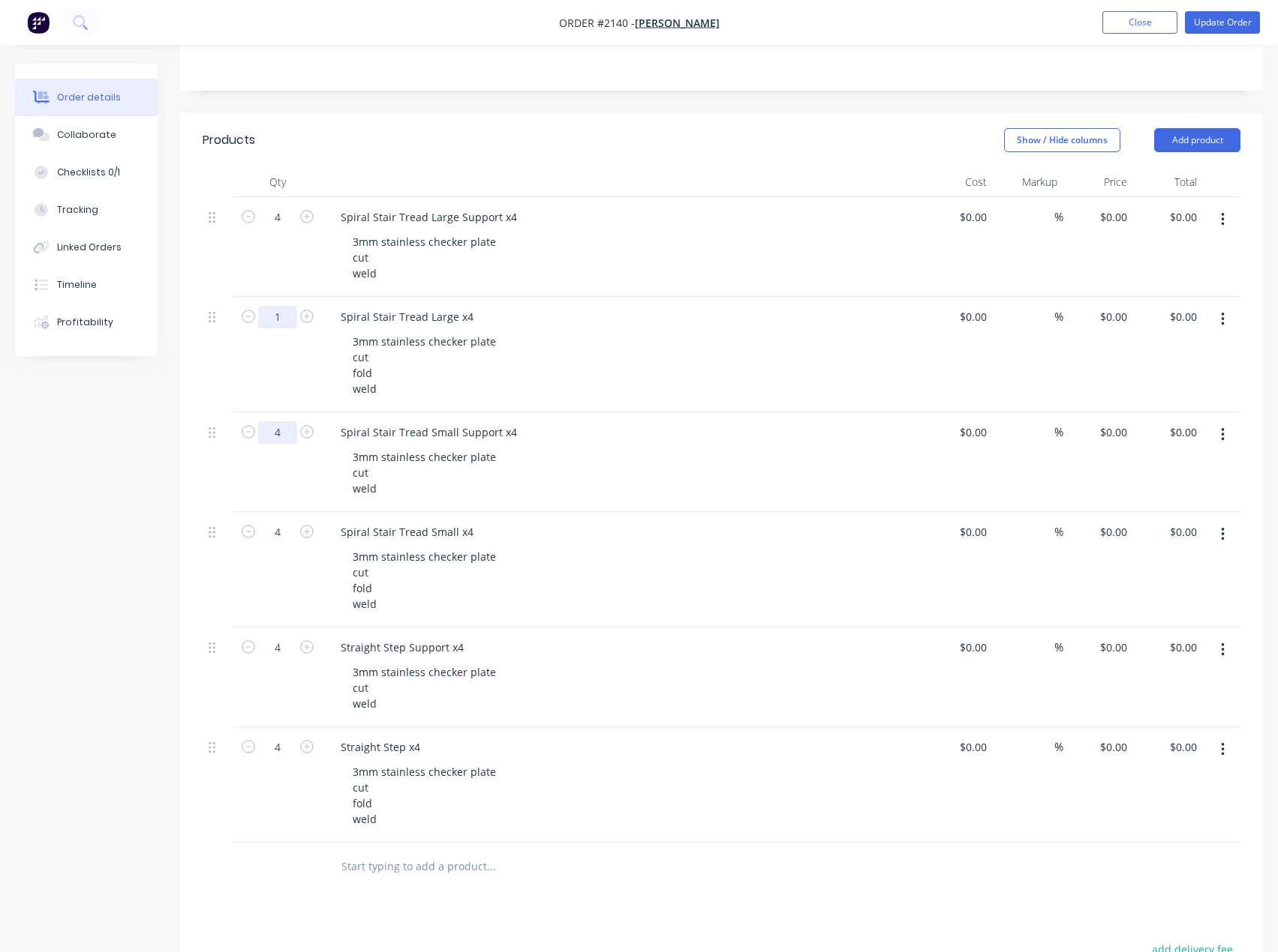
scroll to position [225, 0]
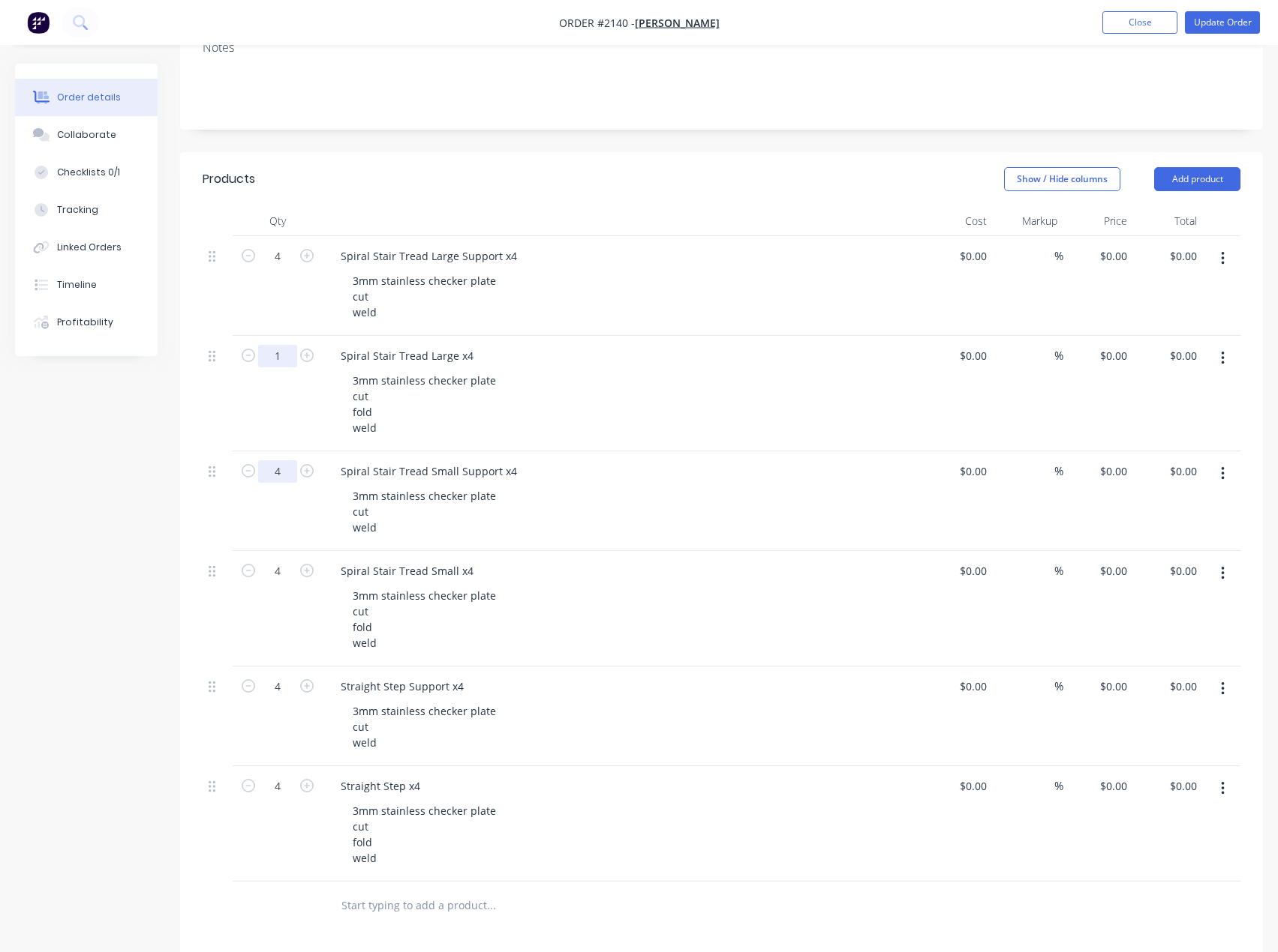
type input "4"
drag, startPoint x: 286, startPoint y: 361, endPoint x: 190, endPoint y: 434, distance: 120.6
click at [286, 267] on input "1" at bounding box center [278, 256] width 39 height 22
type input "4"
click at [102, 516] on div "Created by [PERSON_NAME] Created [DATE] Required [DATE] Assigned to EA Invoiced…" at bounding box center [638, 576] width 1247 height 1474
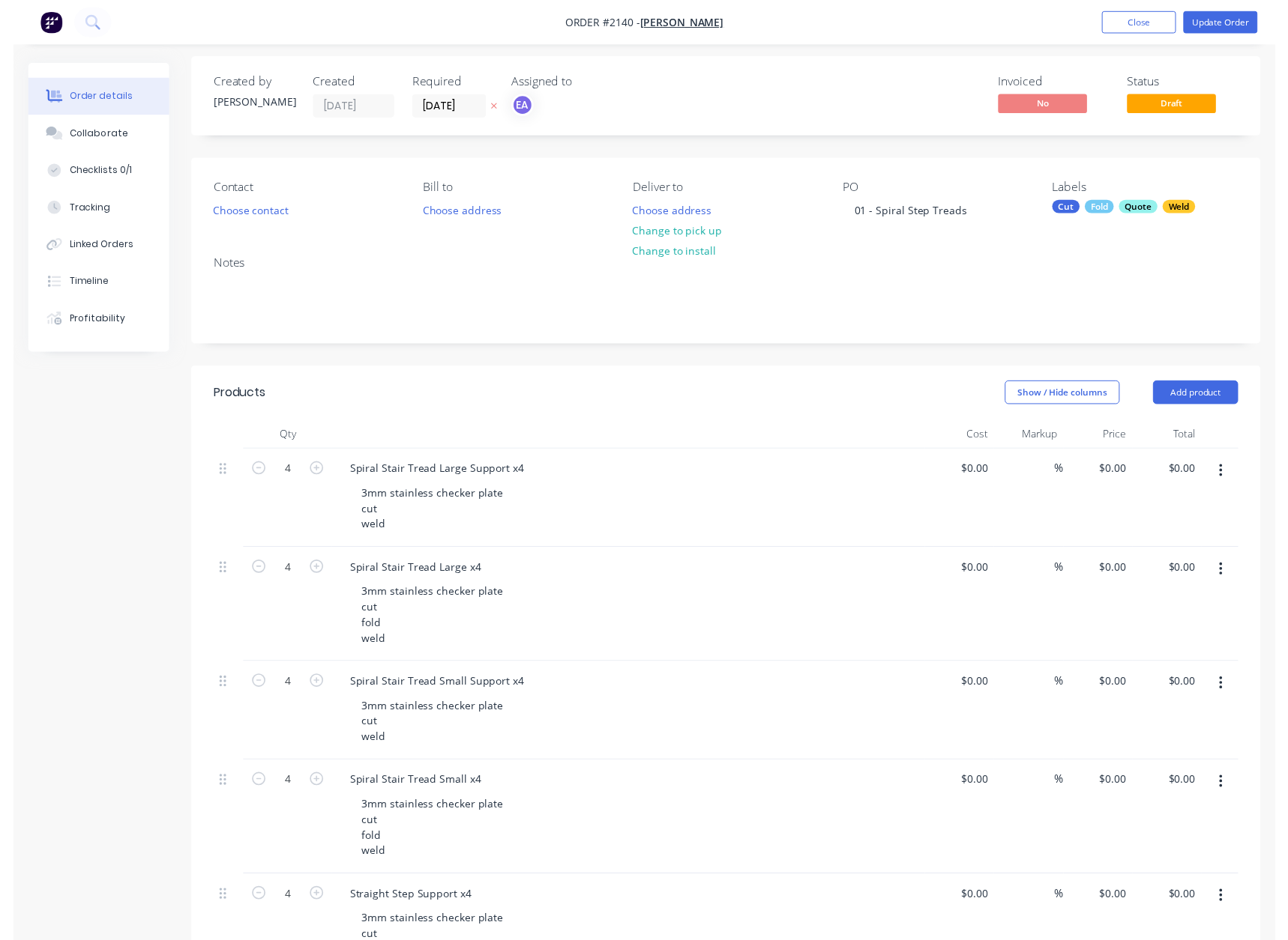
scroll to position [0, 0]
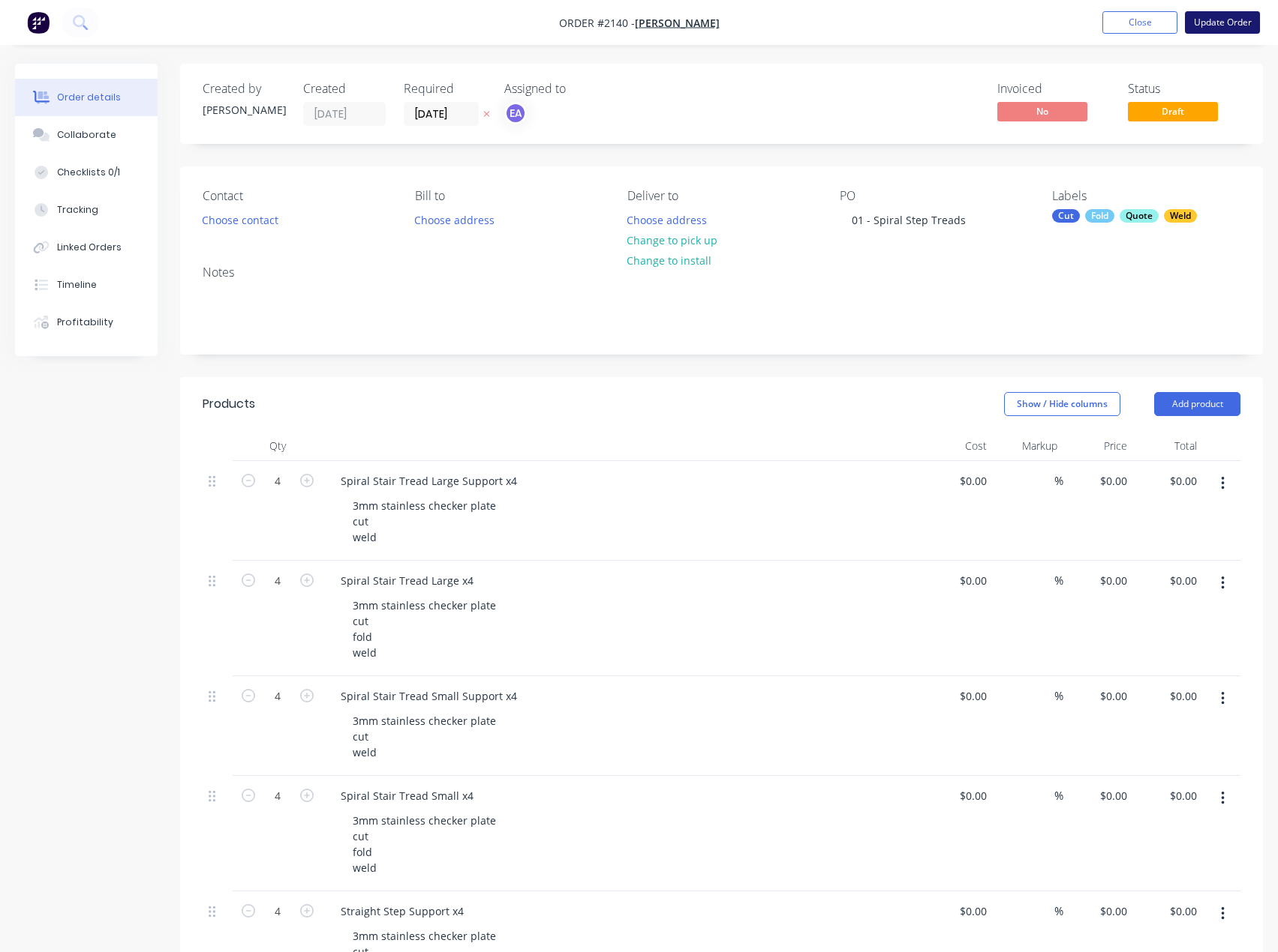
click at [1228, 19] on button "Update Order" at bounding box center [1222, 22] width 75 height 22
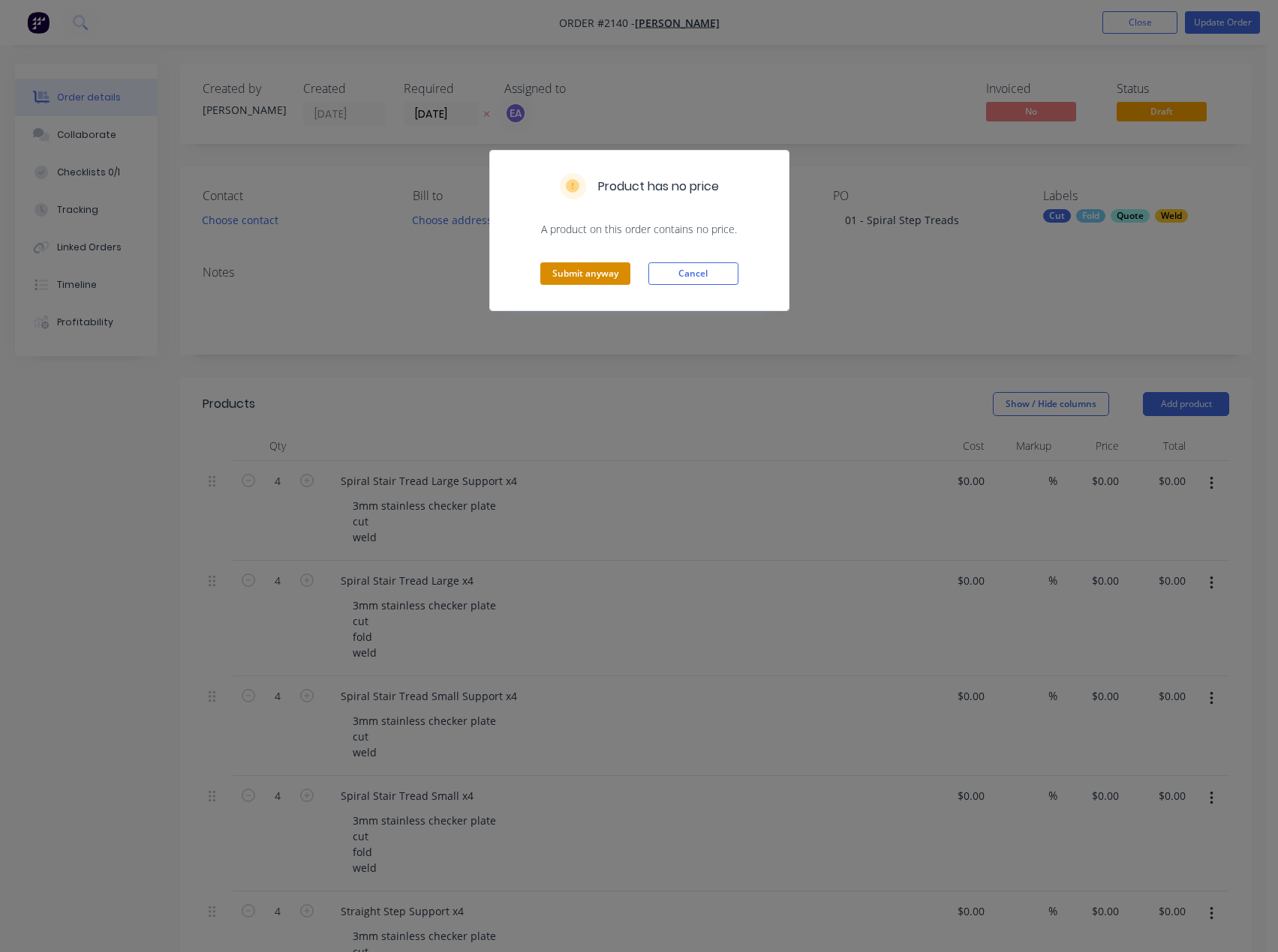
click at [584, 263] on button "Submit anyway" at bounding box center [585, 274] width 90 height 22
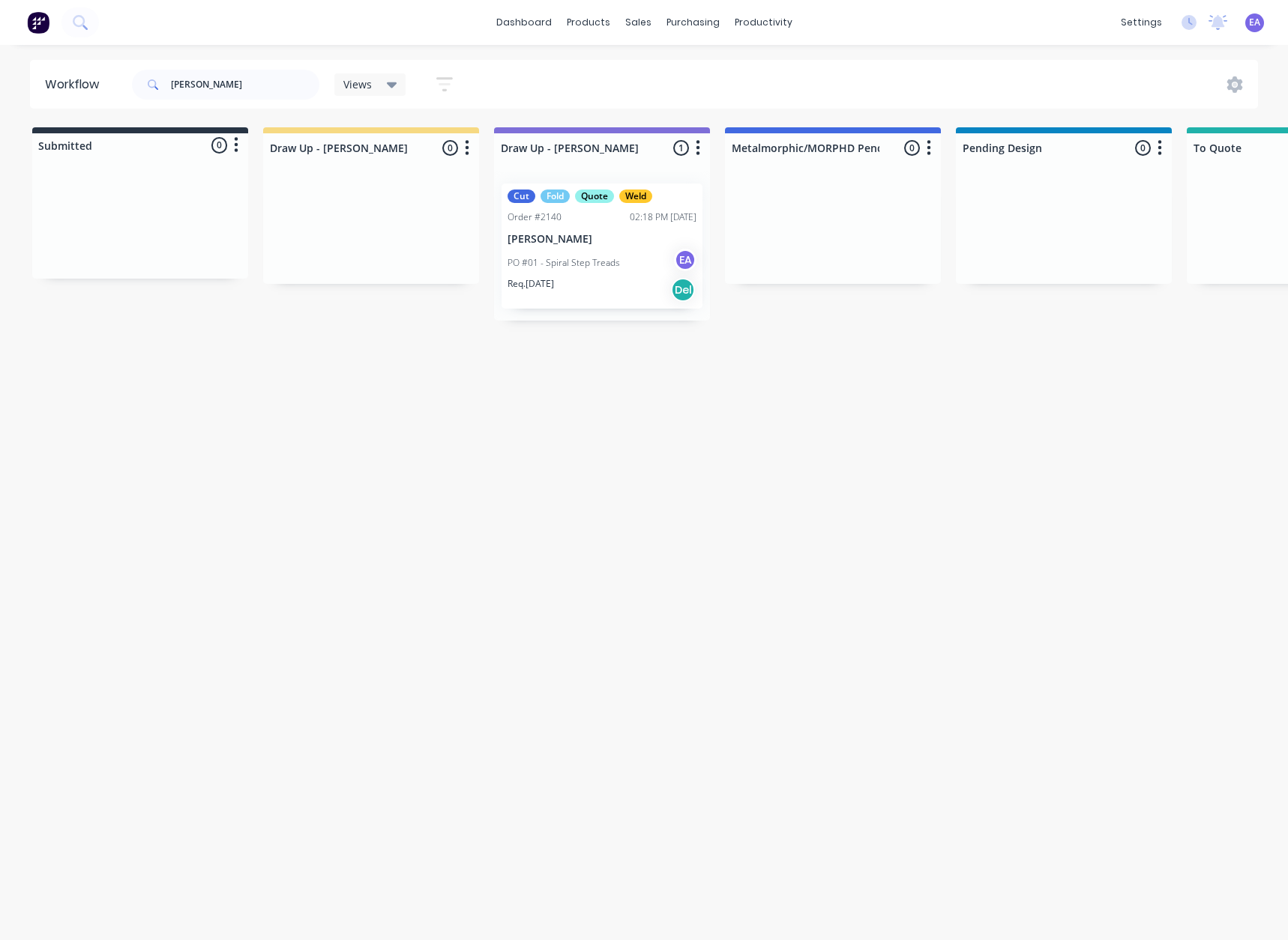
click at [611, 278] on div "Req. [DATE] Del" at bounding box center [602, 290] width 189 height 25
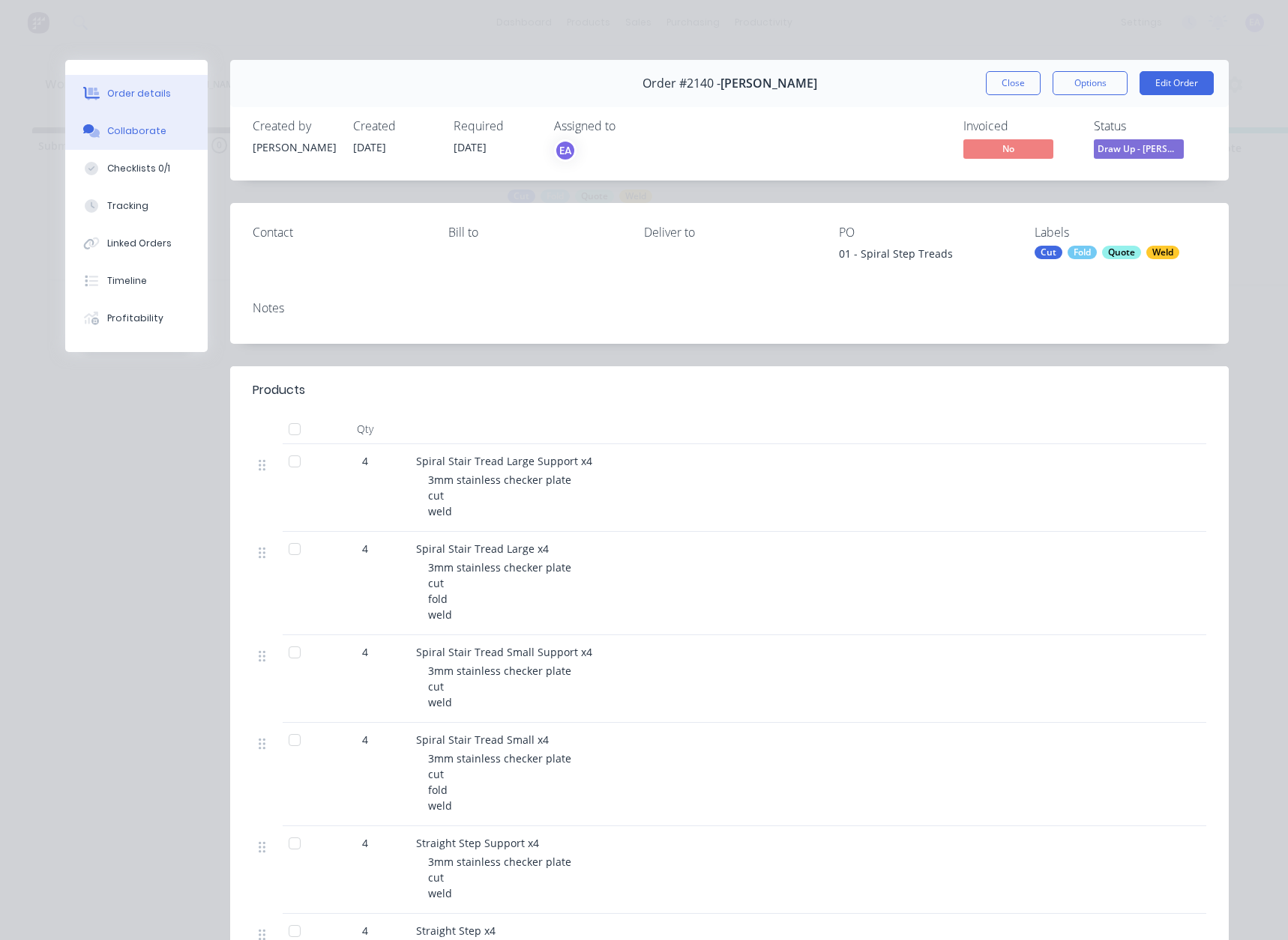
click at [150, 131] on div "Collaborate" at bounding box center [136, 131] width 59 height 13
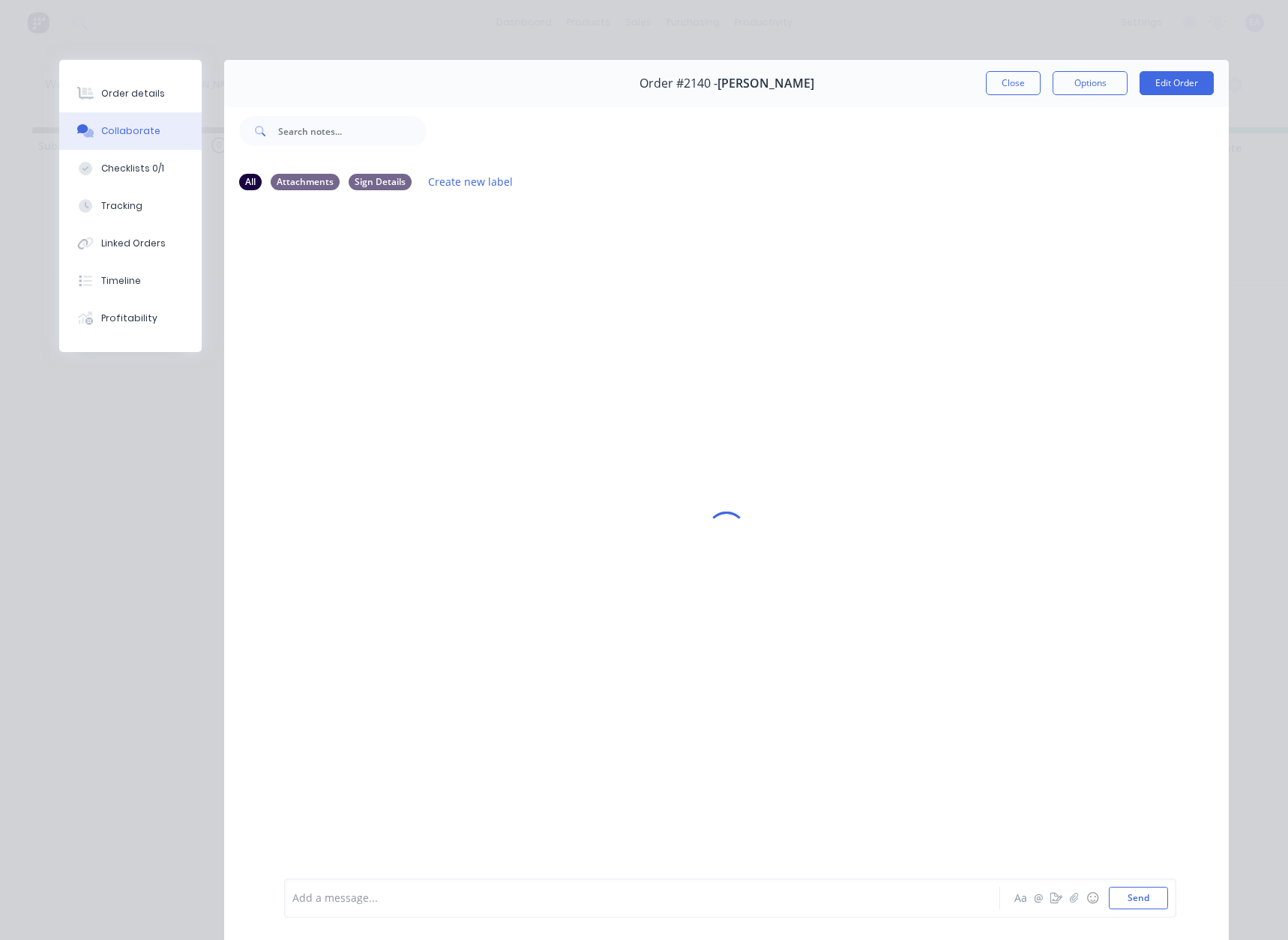
click at [386, 904] on div at bounding box center [622, 898] width 656 height 16
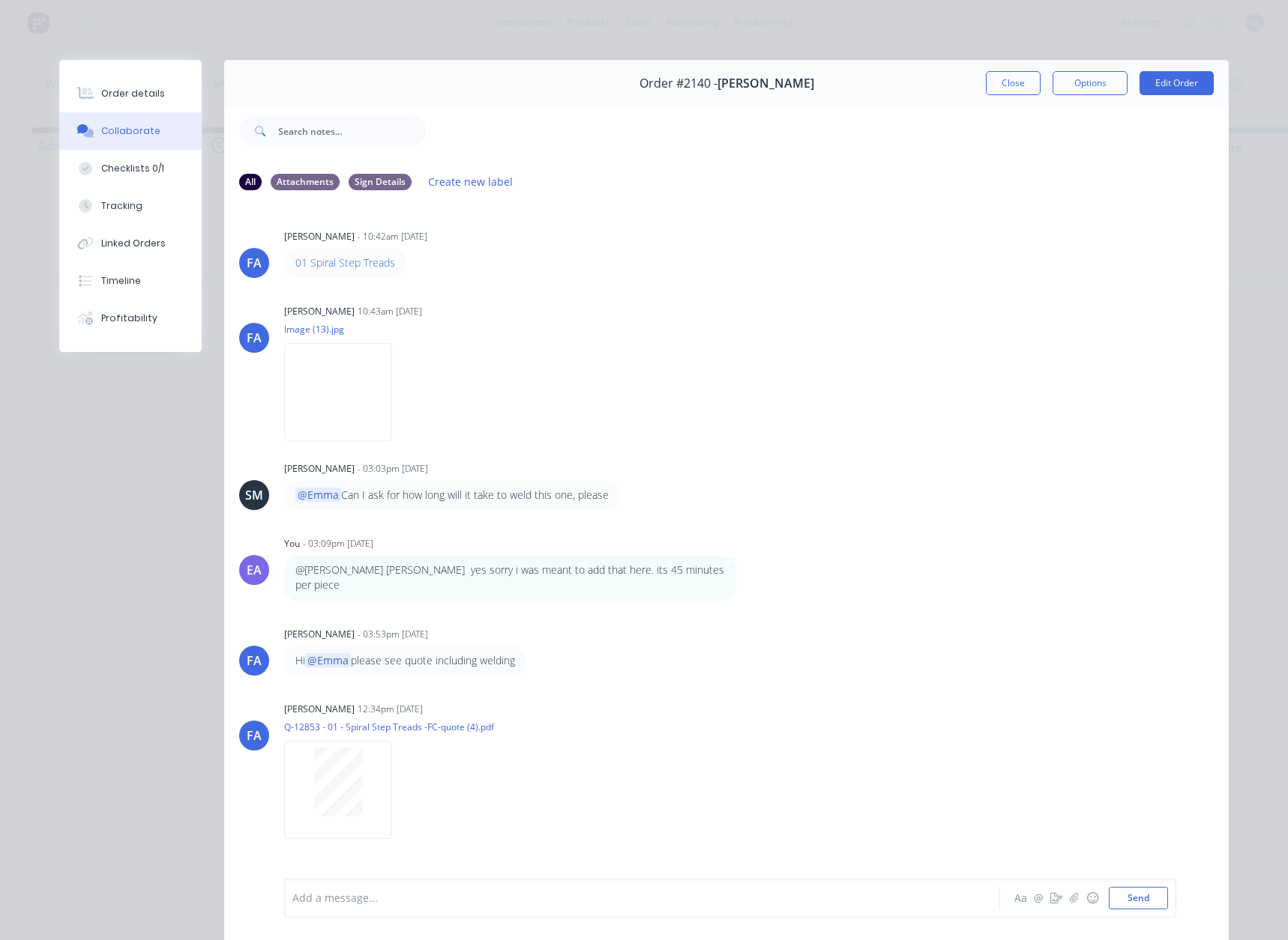
click at [339, 900] on div at bounding box center [622, 898] width 656 height 16
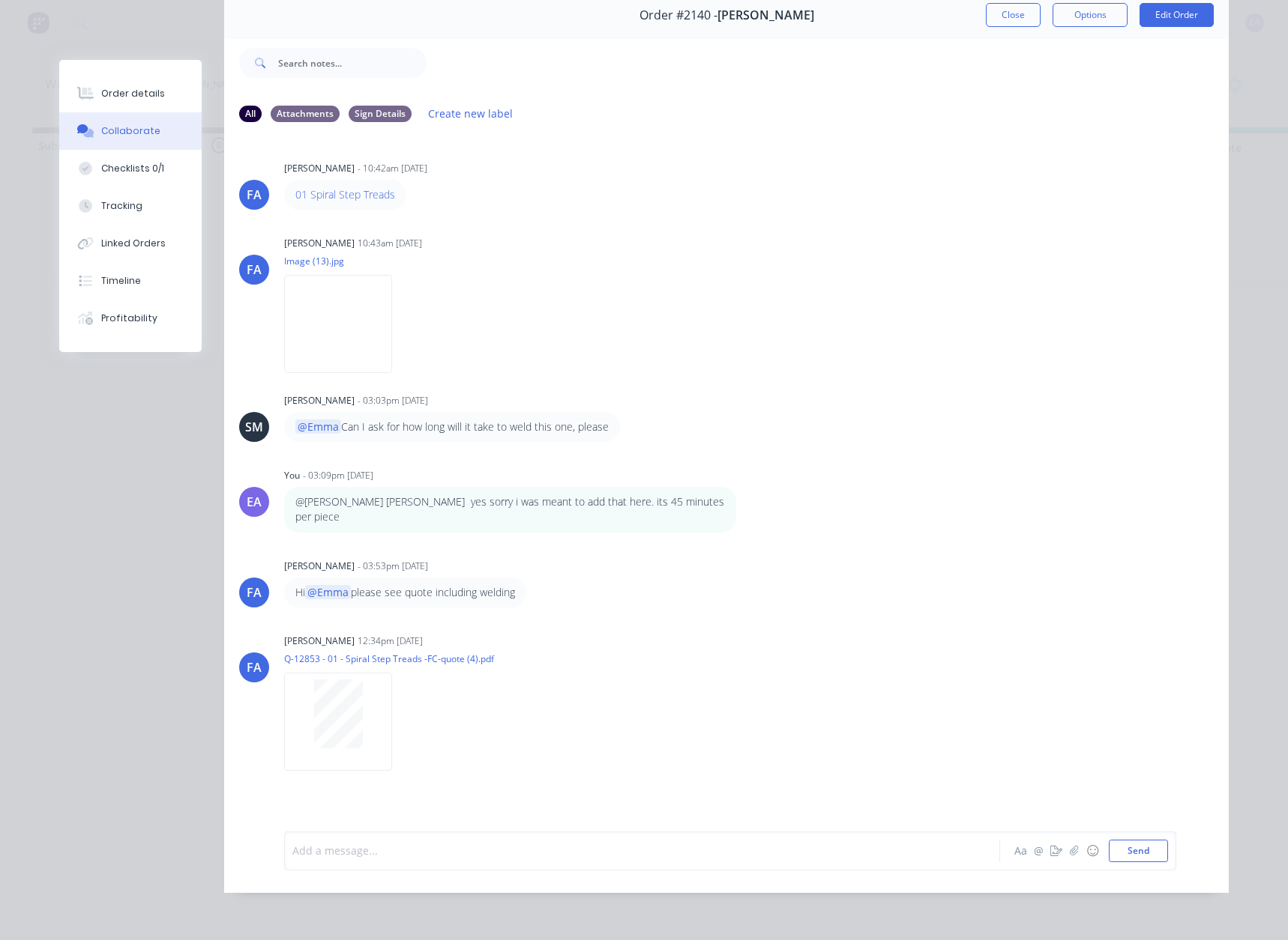
scroll to position [79, 0]
click at [341, 844] on div at bounding box center [622, 850] width 656 height 16
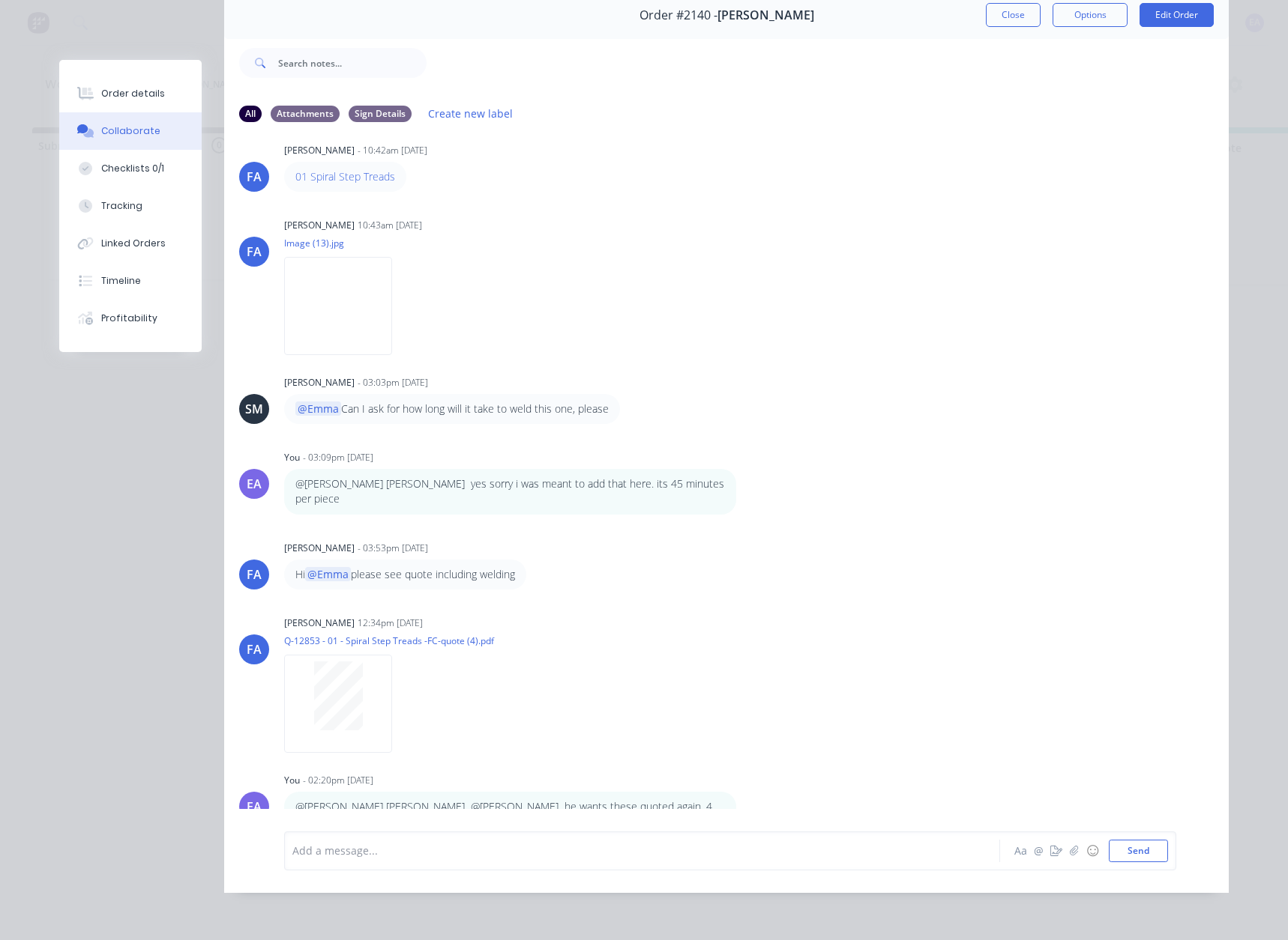
scroll to position [36, 0]
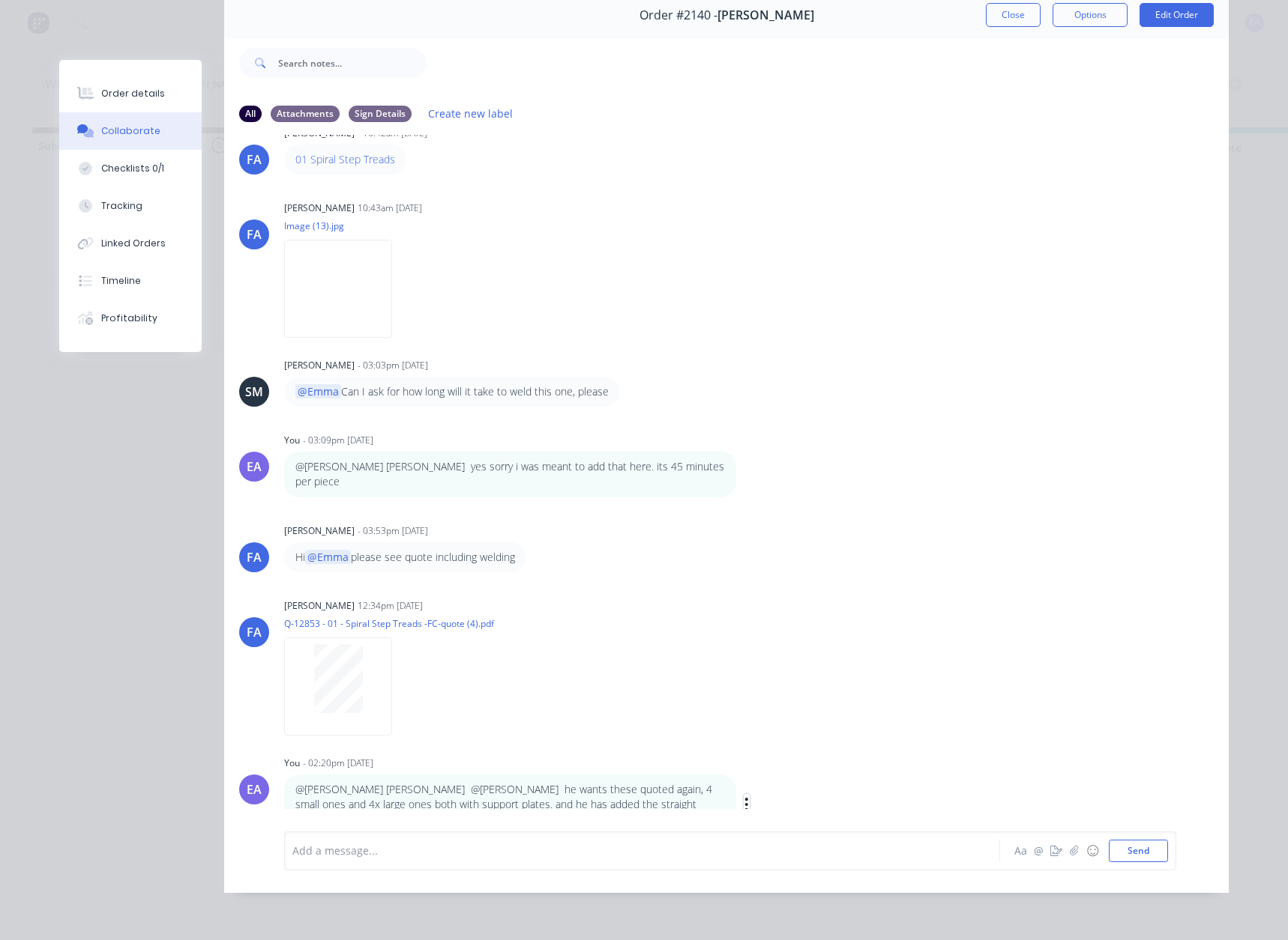
click at [745, 798] on icon "button" at bounding box center [746, 805] width 3 height 13
click at [773, 781] on button "Edit" at bounding box center [801, 793] width 94 height 24
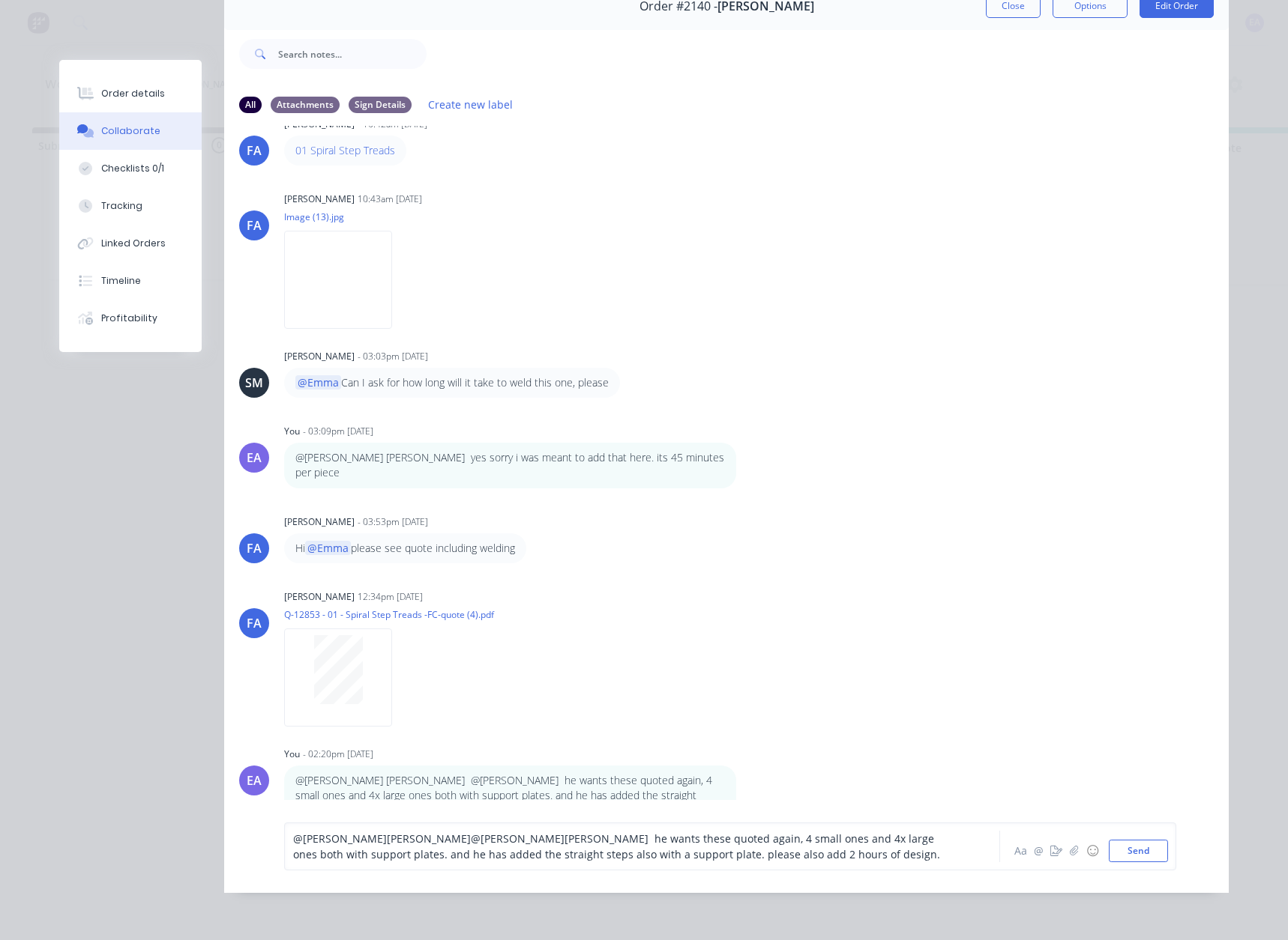
click at [748, 871] on div "@[PERSON_NAME] [PERSON_NAME] @[PERSON_NAME] he wants these quoted again, 4 smal…" at bounding box center [730, 846] width 892 height 48
click at [749, 871] on div "@[PERSON_NAME] [PERSON_NAME] @[PERSON_NAME] he wants these quoted again, 4 smal…" at bounding box center [730, 846] width 892 height 48
click at [716, 862] on div "@[PERSON_NAME] [PERSON_NAME] @[PERSON_NAME] he wants these quoted again, 4 smal…" at bounding box center [622, 847] width 656 height 32
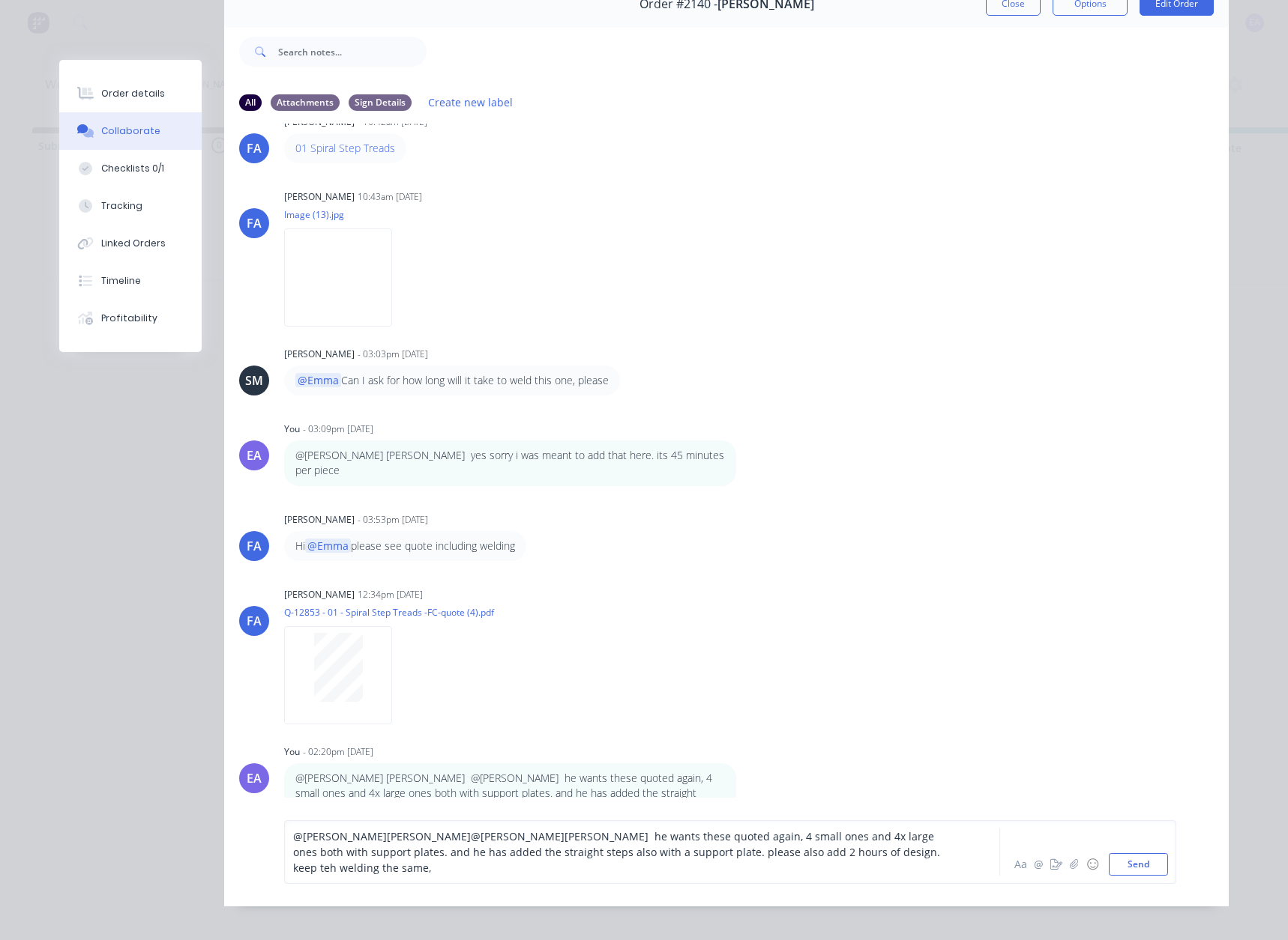
click at [328, 876] on span "keep teh welding the same," at bounding box center [363, 867] width 138 height 14
click at [463, 876] on div "keep the welding the same," at bounding box center [622, 868] width 656 height 16
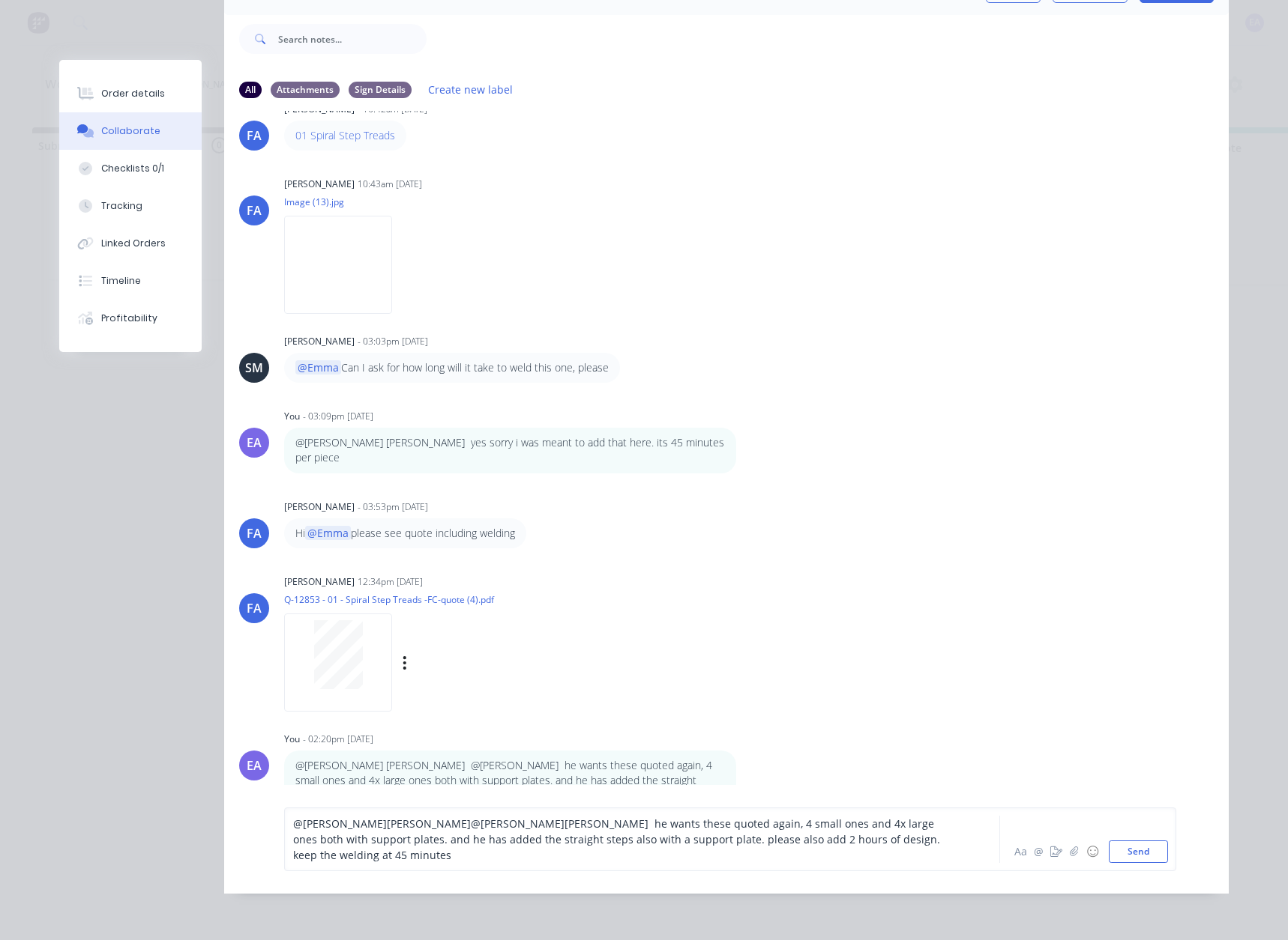
scroll to position [104, 0]
click at [473, 857] on div "keep the welding at 45 minutes" at bounding box center [622, 854] width 656 height 16
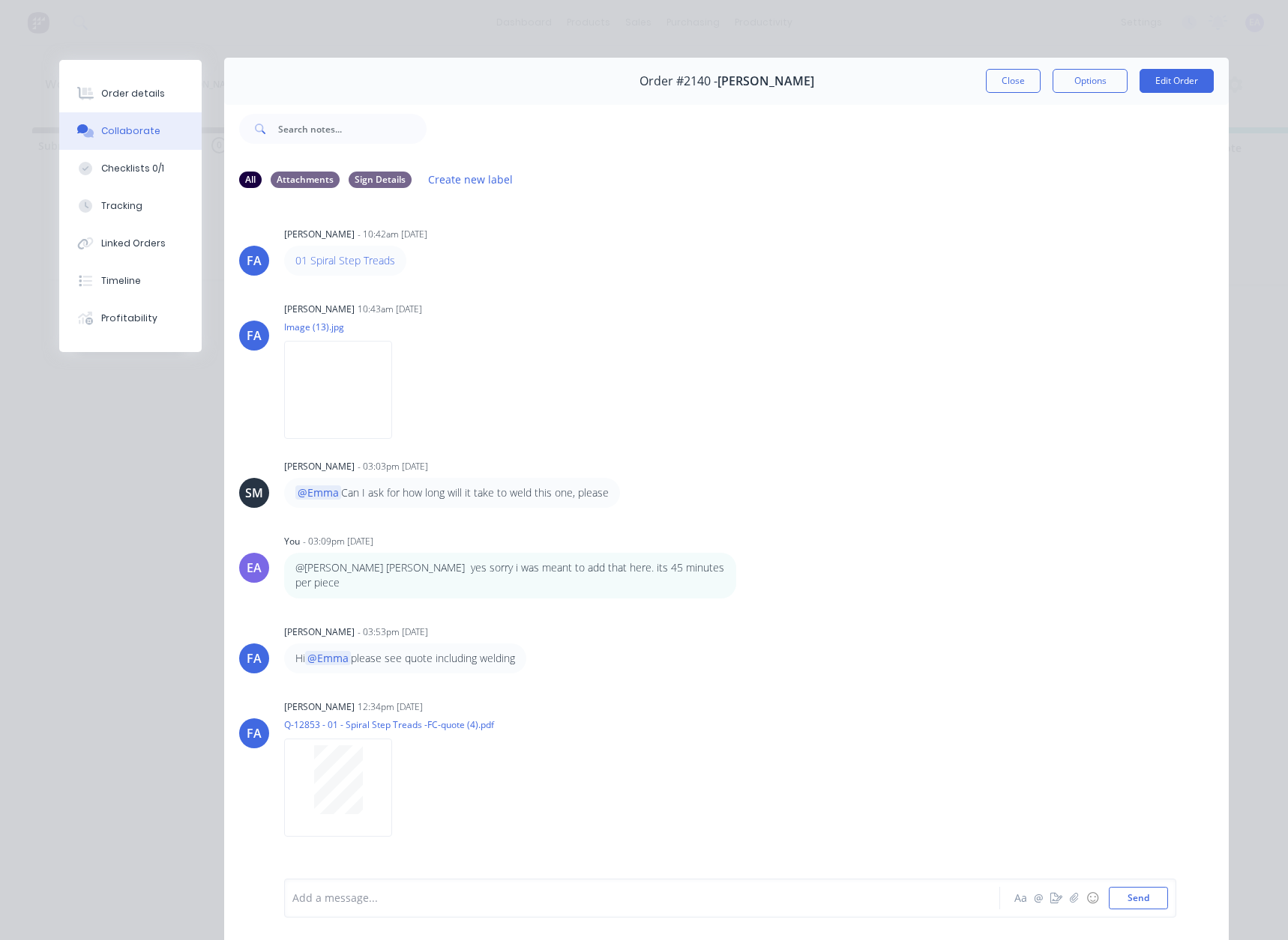
scroll to position [0, 0]
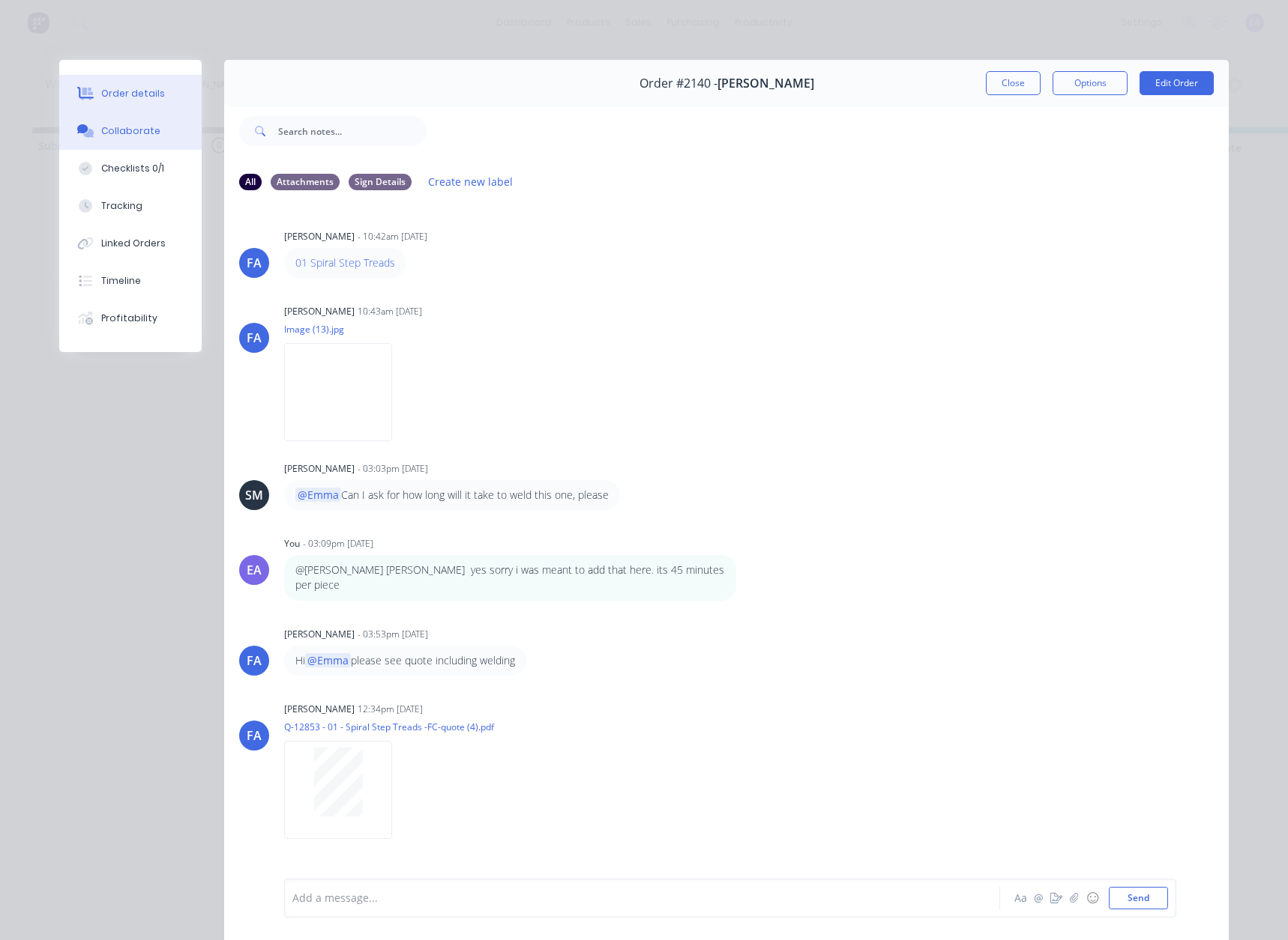
click at [134, 94] on div "Order details" at bounding box center [133, 93] width 64 height 13
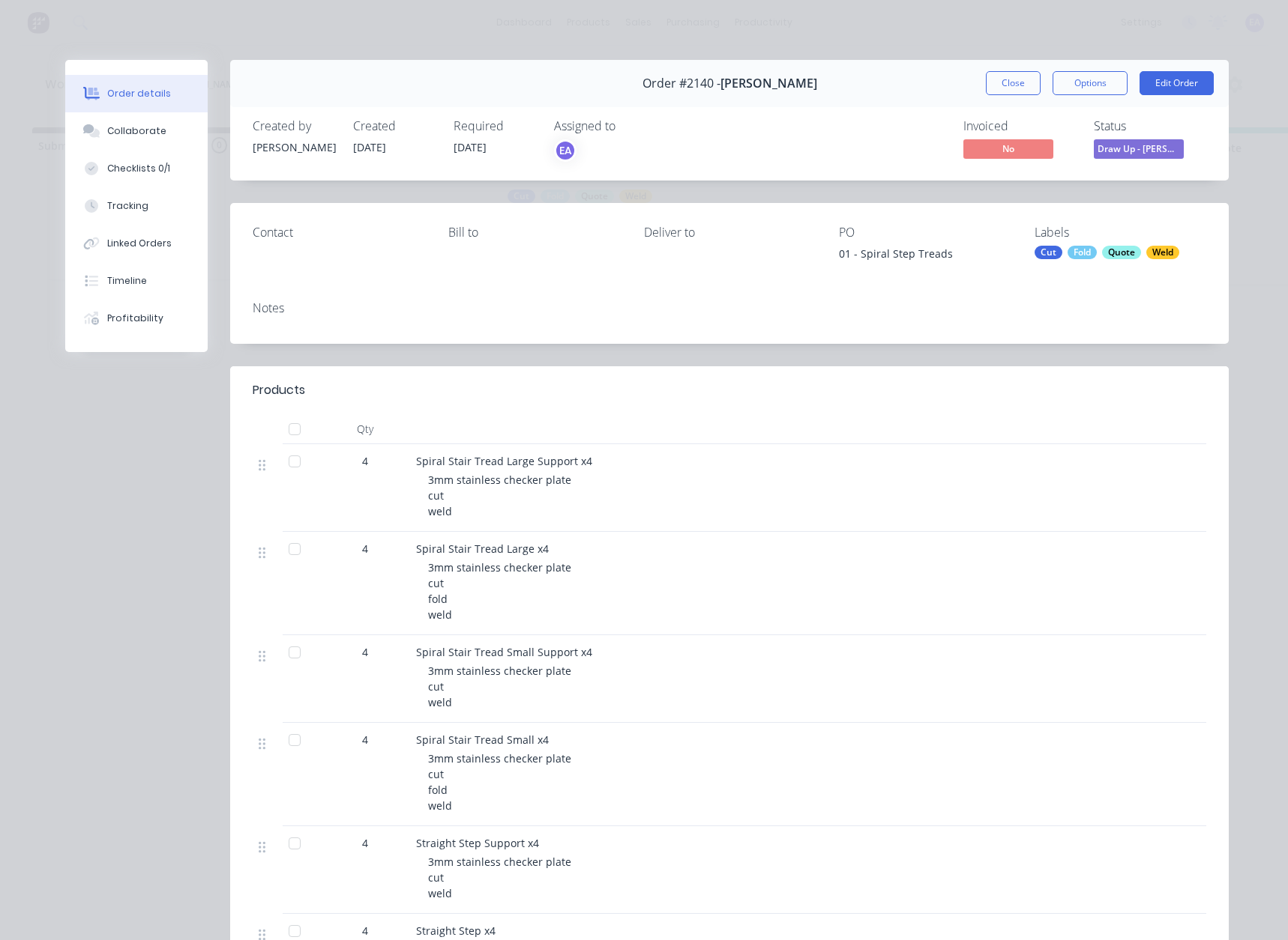
drag, startPoint x: 1016, startPoint y: 84, endPoint x: 1083, endPoint y: 2, distance: 105.9
click at [1016, 84] on button "Close" at bounding box center [1012, 83] width 55 height 24
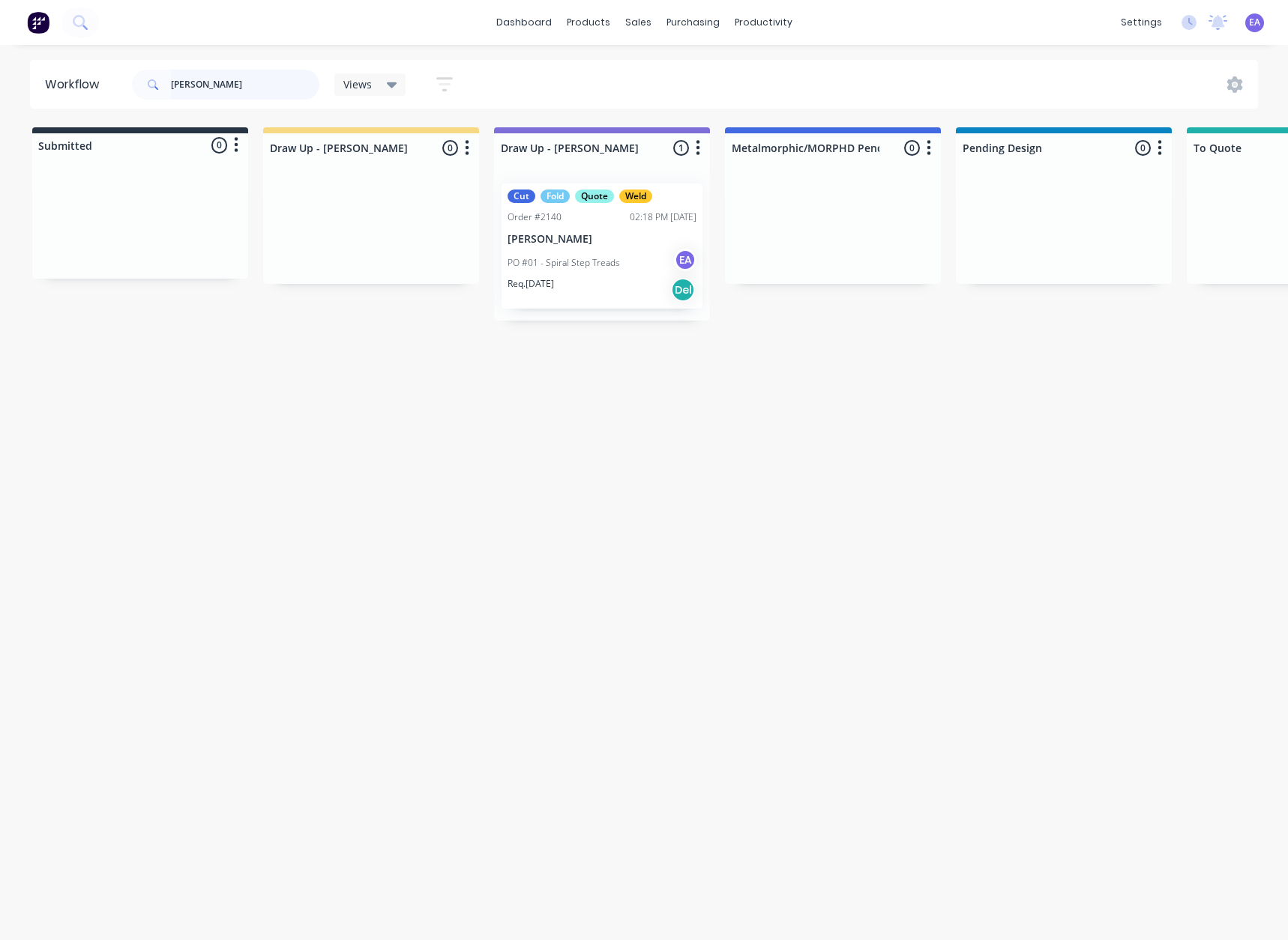
click at [111, 81] on header "Workflow [PERSON_NAME] Views Save new view None (Default) edit [PERSON_NAME] ed…" at bounding box center [644, 84] width 1228 height 49
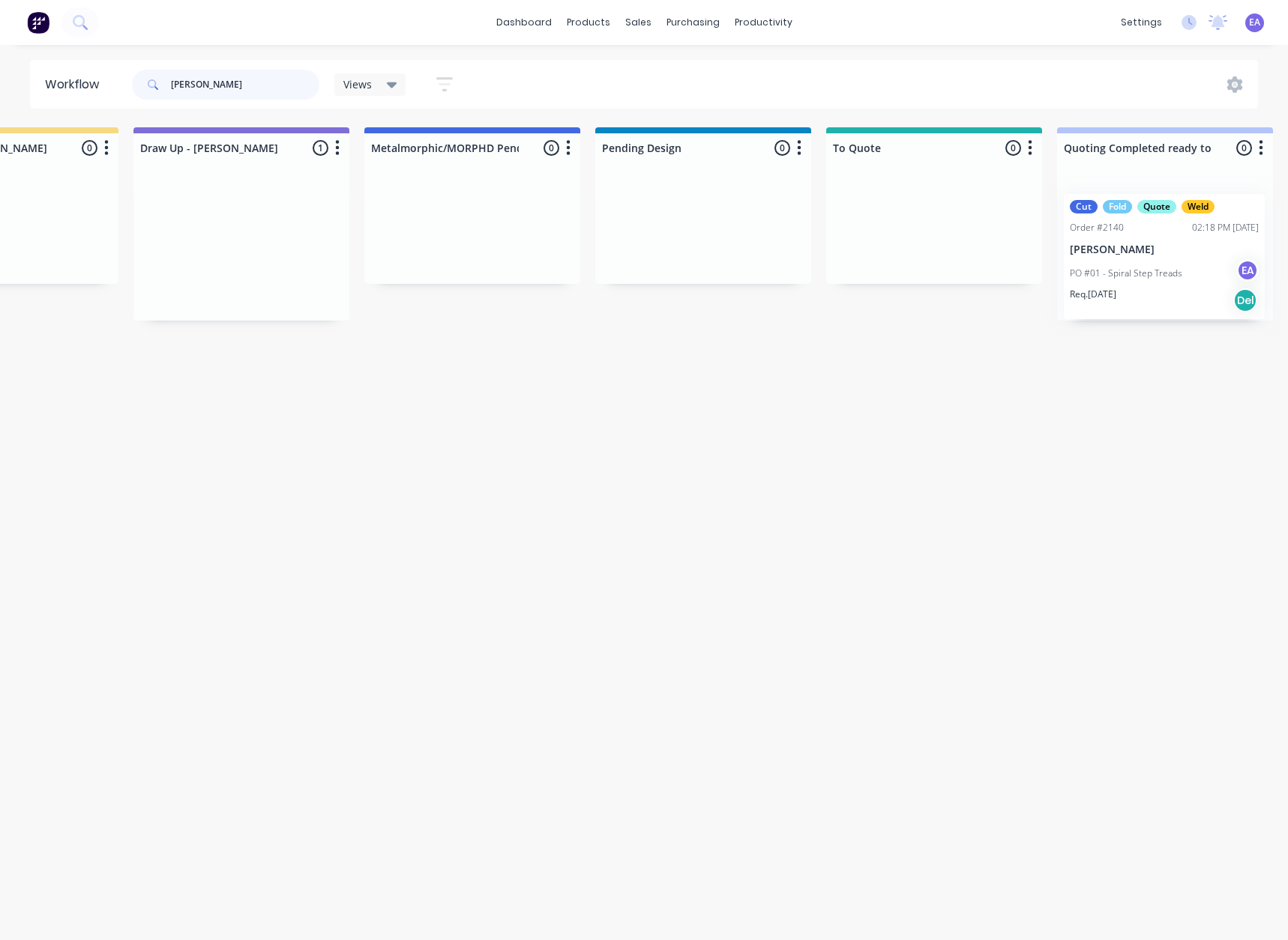
scroll to position [0, 399]
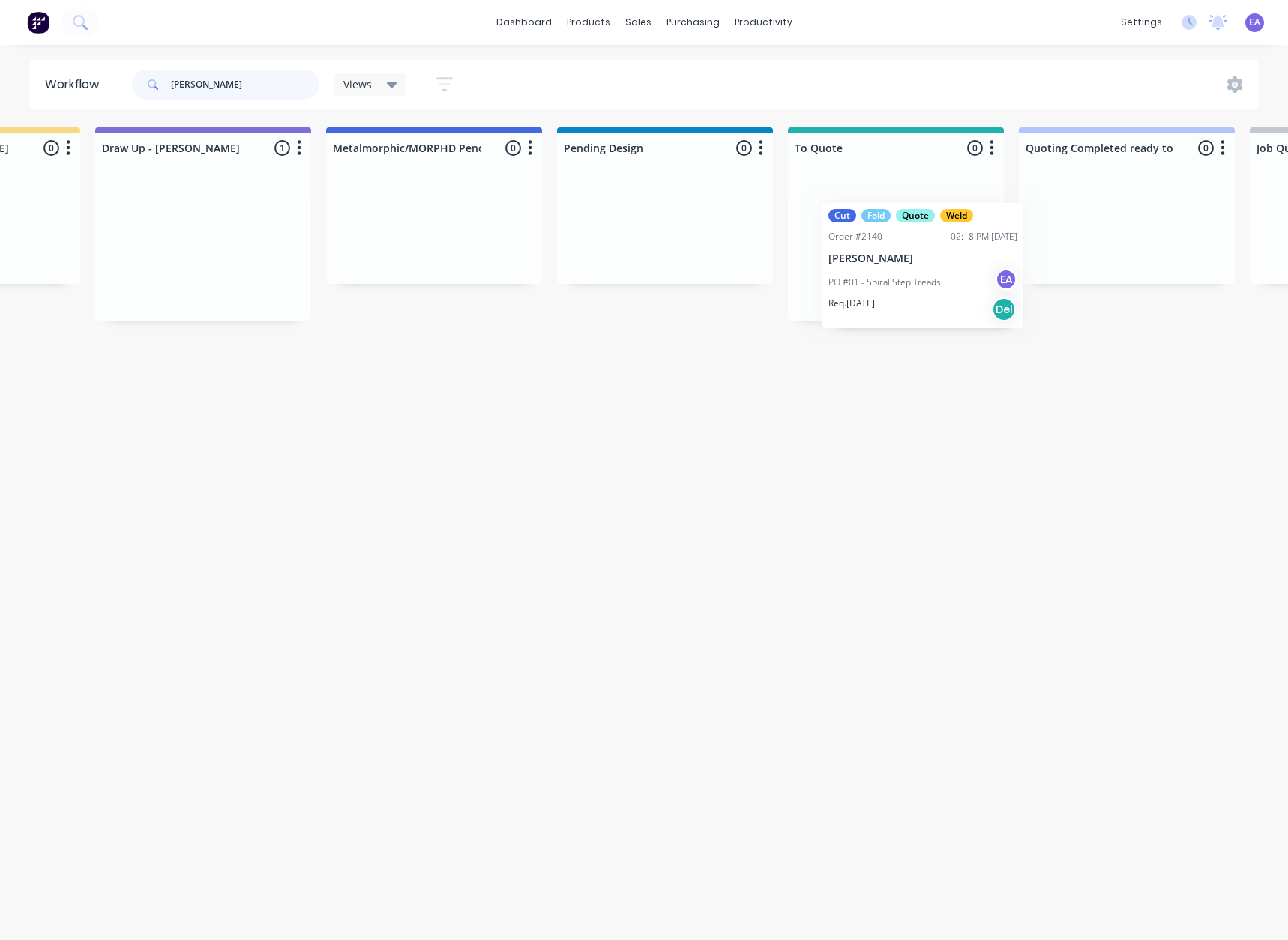
drag, startPoint x: 595, startPoint y: 275, endPoint x: 893, endPoint y: 287, distance: 298.2
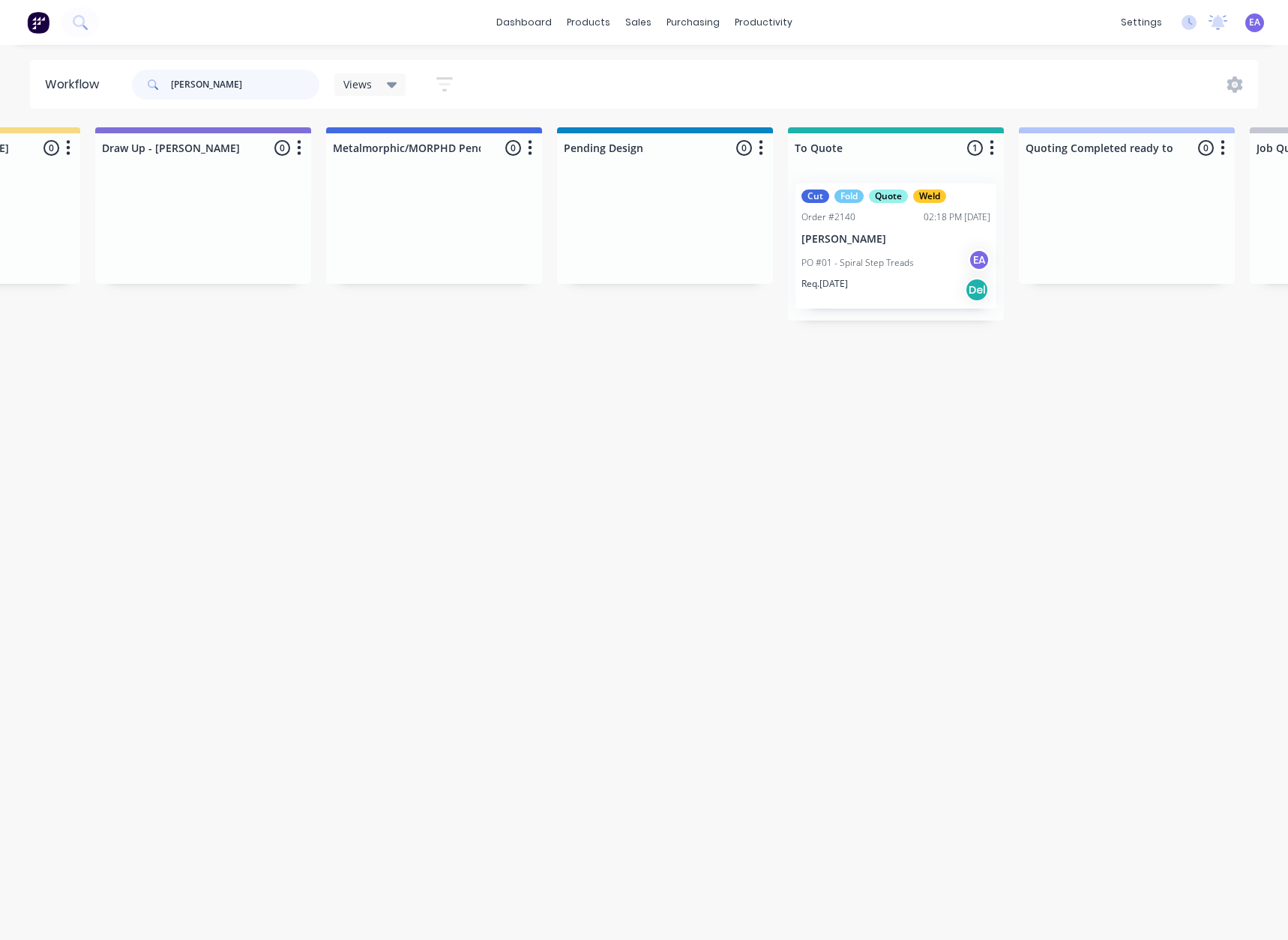
click at [221, 78] on input "[PERSON_NAME]" at bounding box center [245, 85] width 149 height 30
drag, startPoint x: 179, startPoint y: 80, endPoint x: 71, endPoint y: 101, distance: 110.0
click at [107, 92] on header "Workflow [PERSON_NAME] Views Save new view None (Default) edit [PERSON_NAME] ed…" at bounding box center [644, 84] width 1228 height 49
click at [301, 425] on div "Workflow Views Save new view None (Default) edit [PERSON_NAME] edit [PERSON_NAM…" at bounding box center [245, 485] width 1288 height 850
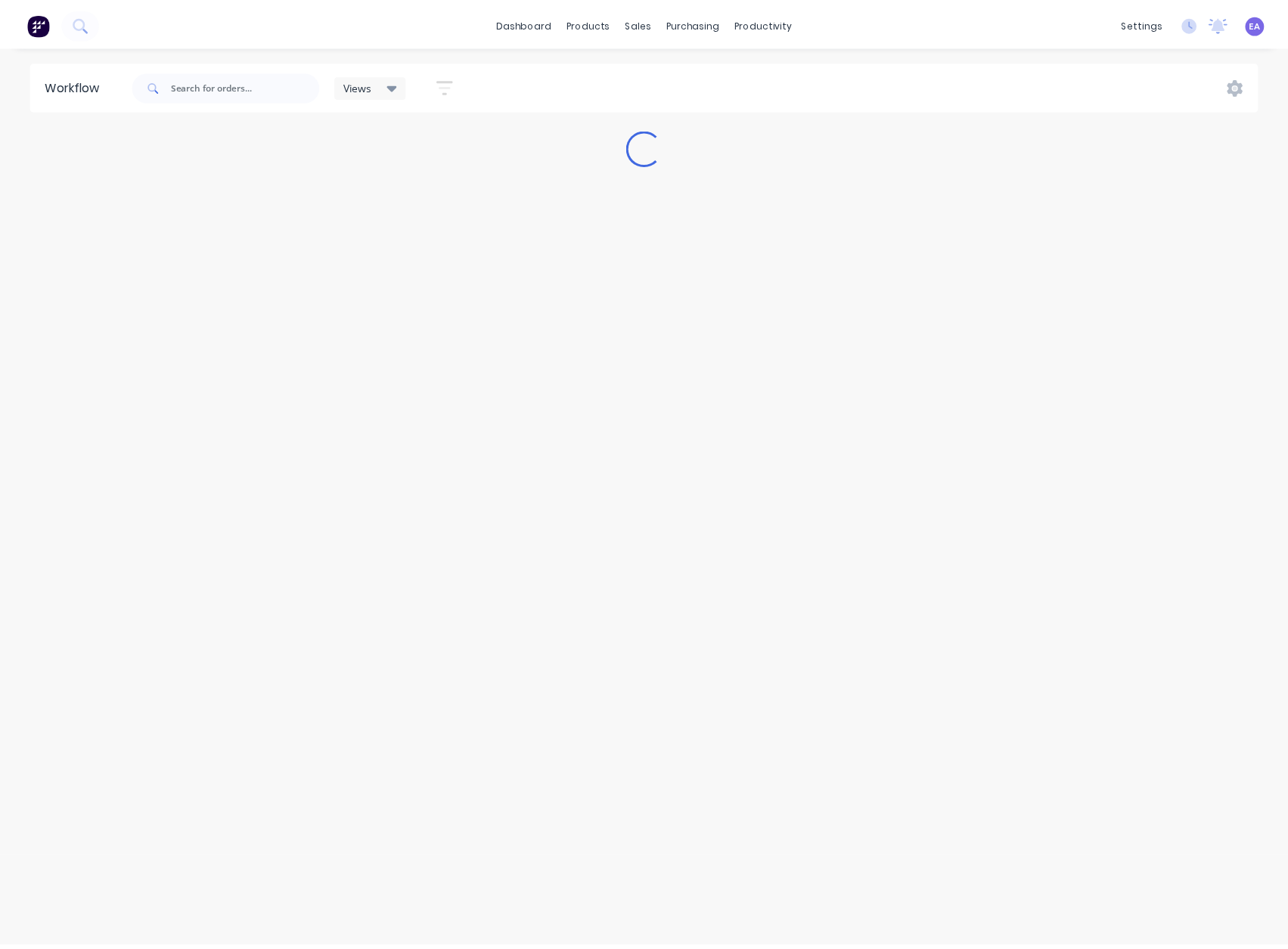
scroll to position [0, 0]
